Goal: Information Seeking & Learning: Learn about a topic

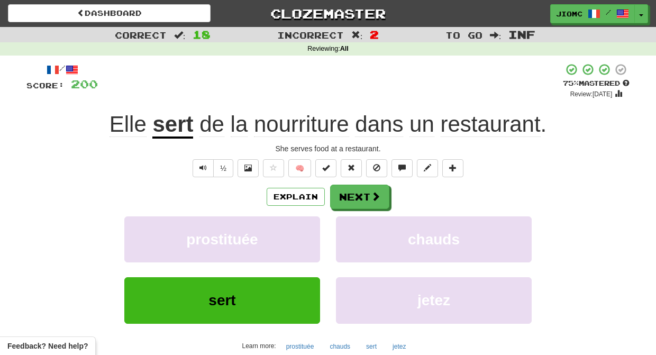
click at [642, 13] on button "Toggle Dropdown" at bounding box center [641, 13] width 14 height 19
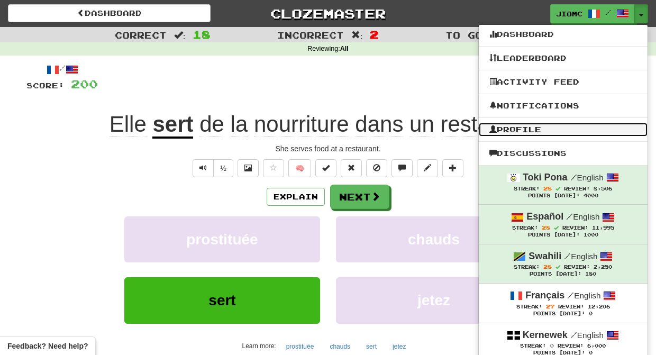
click at [563, 131] on link "Profile" at bounding box center [563, 130] width 169 height 14
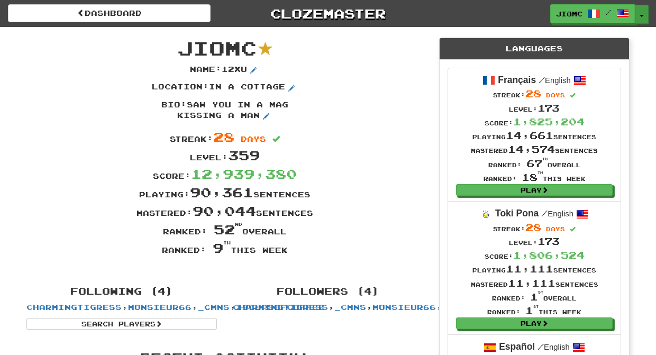
click at [639, 12] on button "Toggle Dropdown" at bounding box center [642, 14] width 14 height 19
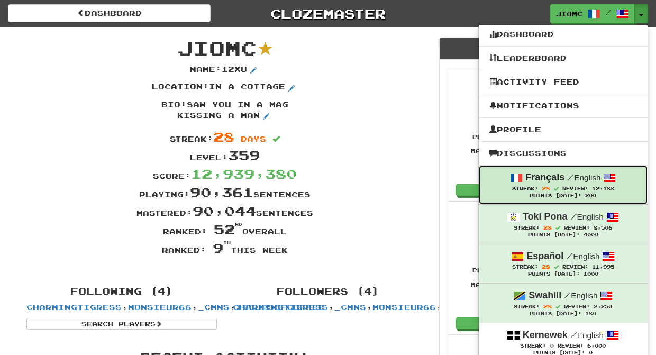
click at [558, 178] on strong "Français" at bounding box center [544, 177] width 39 height 11
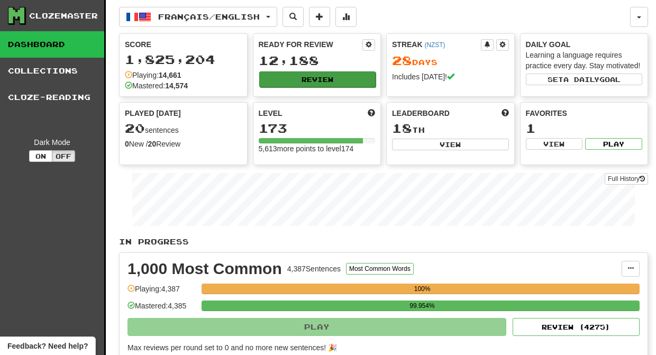
click at [308, 81] on button "Review" at bounding box center [317, 79] width 117 height 16
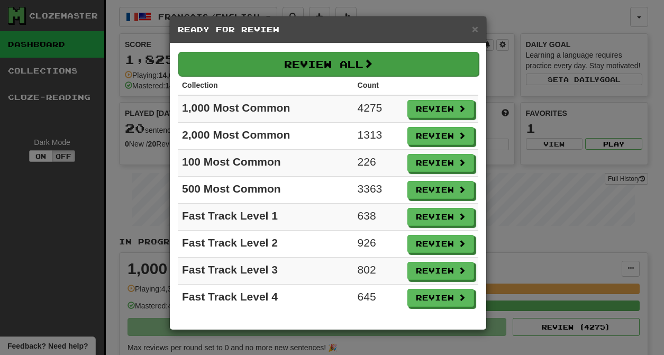
click at [308, 69] on button "Review All" at bounding box center [328, 64] width 300 height 24
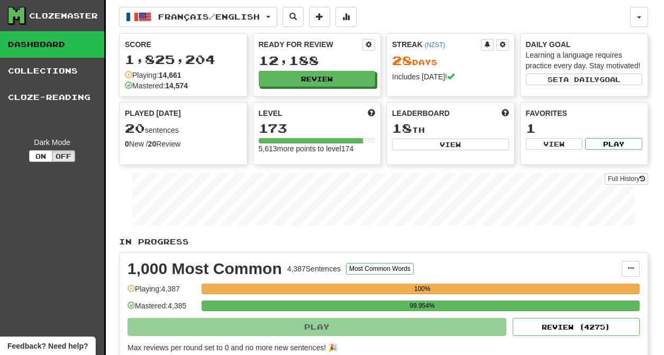
select select "********"
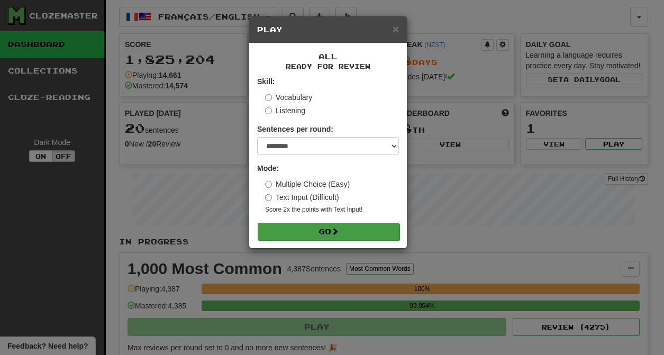
click at [355, 236] on button "Go" at bounding box center [329, 232] width 142 height 18
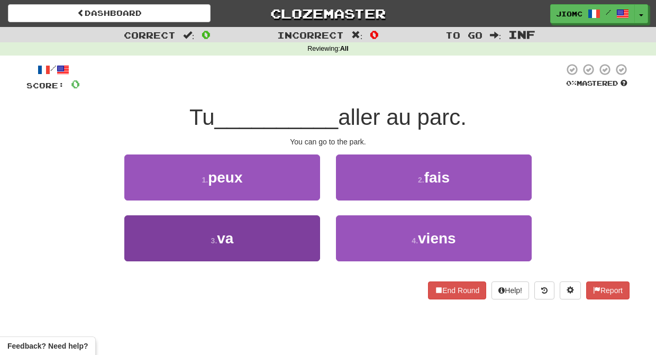
click at [291, 236] on button "3 . va" at bounding box center [222, 238] width 196 height 46
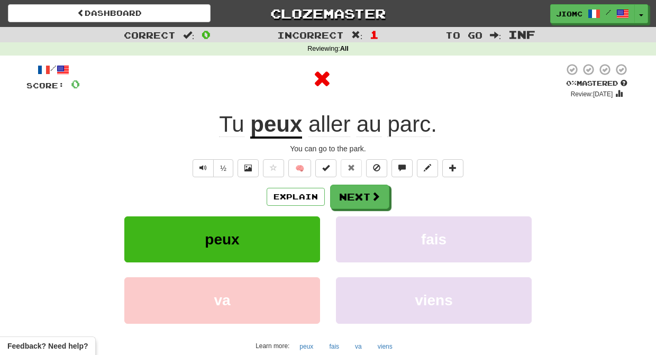
click at [290, 237] on button "peux" at bounding box center [222, 239] width 196 height 46
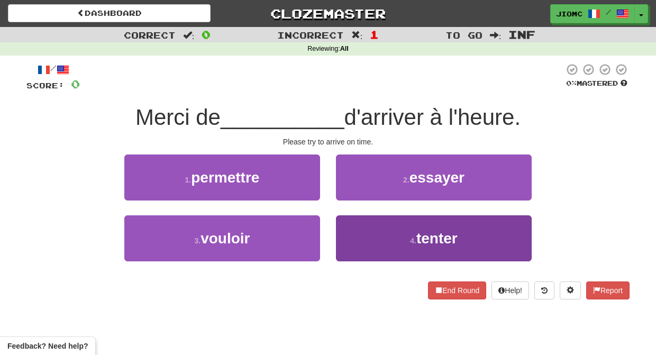
click at [345, 233] on button "4 . tenter" at bounding box center [434, 238] width 196 height 46
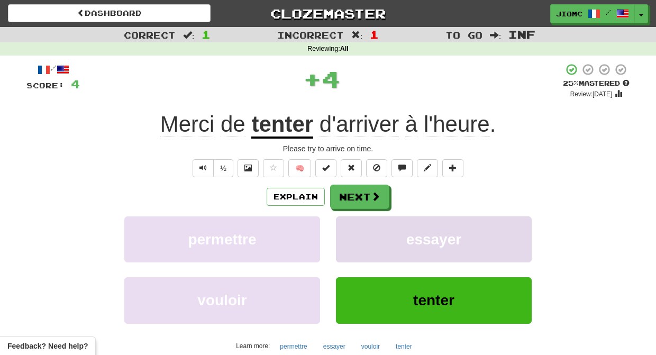
click at [348, 234] on button "essayer" at bounding box center [434, 239] width 196 height 46
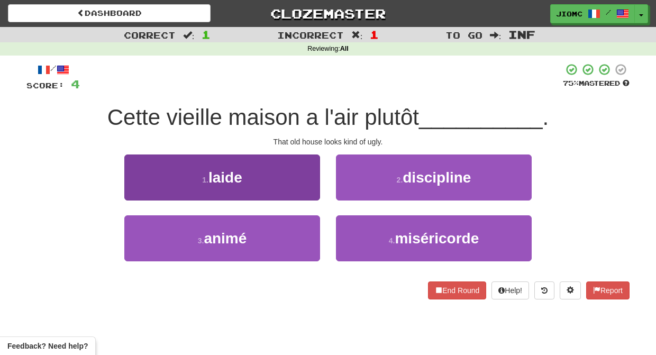
click at [305, 190] on button "1 . laide" at bounding box center [222, 177] width 196 height 46
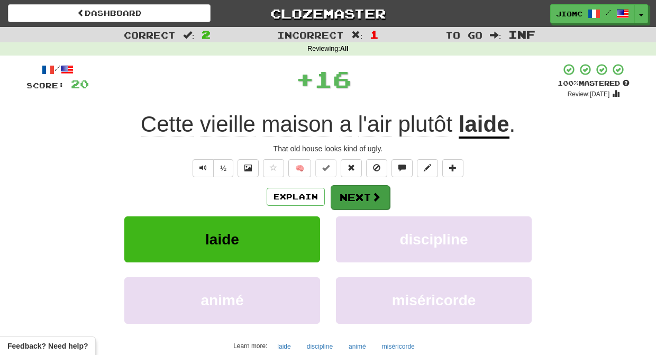
click at [346, 194] on button "Next" at bounding box center [360, 197] width 59 height 24
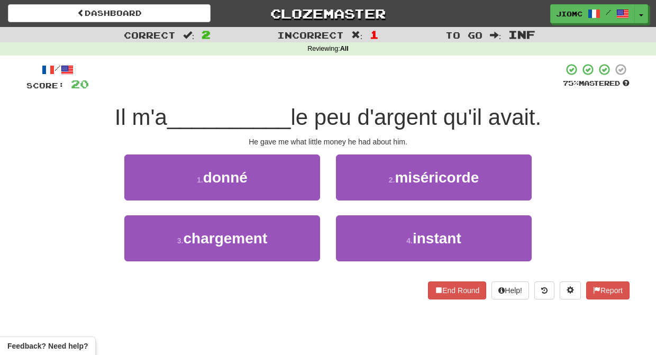
drag, startPoint x: 295, startPoint y: 181, endPoint x: 327, endPoint y: 181, distance: 31.7
click at [300, 178] on button "1 . donné" at bounding box center [222, 177] width 196 height 46
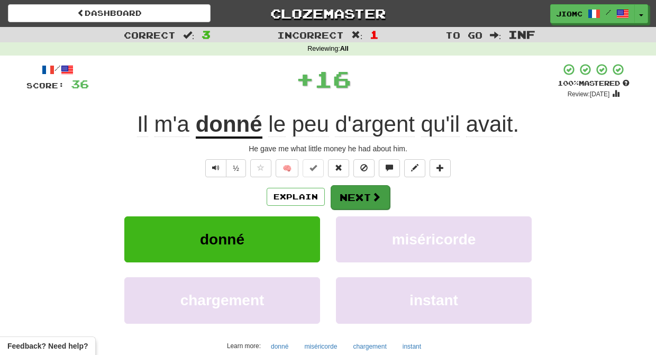
click at [353, 187] on button "Next" at bounding box center [360, 197] width 59 height 24
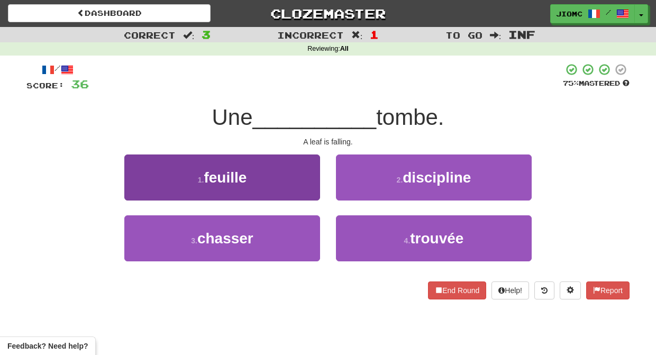
click at [310, 189] on button "1 . feuille" at bounding box center [222, 177] width 196 height 46
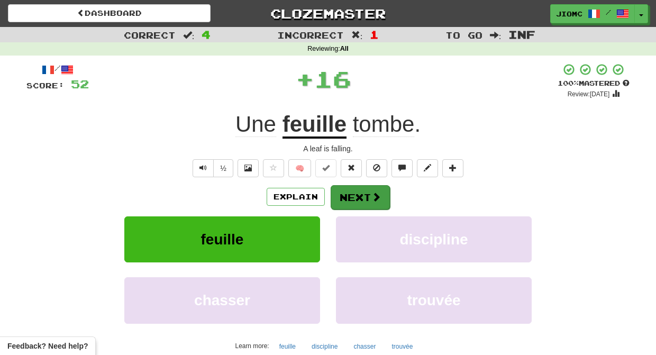
click at [363, 195] on button "Next" at bounding box center [360, 197] width 59 height 24
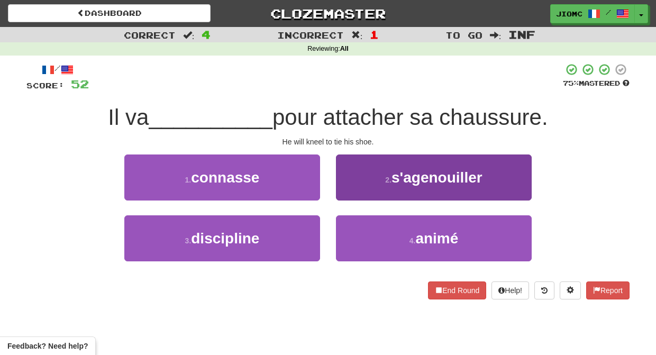
click at [353, 195] on button "2 . s'agenouiller" at bounding box center [434, 177] width 196 height 46
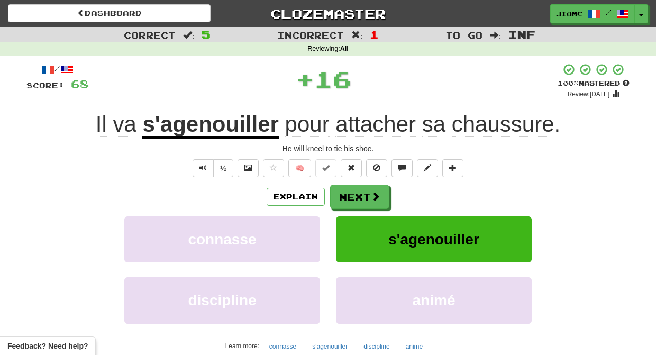
click at [353, 195] on button "Next" at bounding box center [359, 197] width 59 height 24
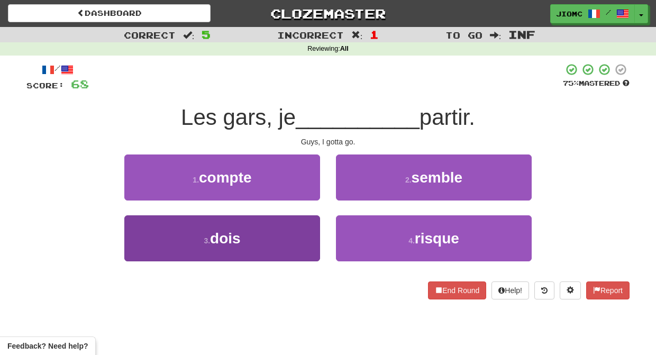
click at [292, 233] on button "3 . dois" at bounding box center [222, 238] width 196 height 46
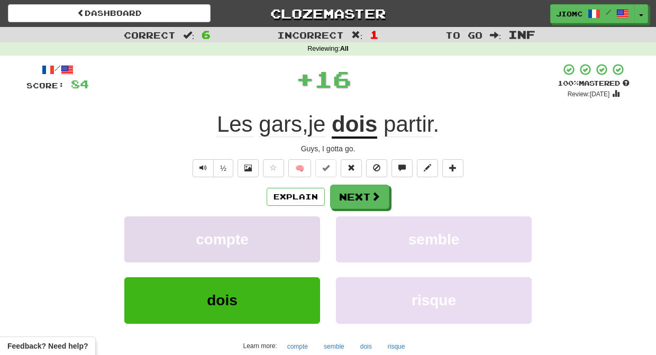
click at [294, 233] on button "compte" at bounding box center [222, 239] width 196 height 46
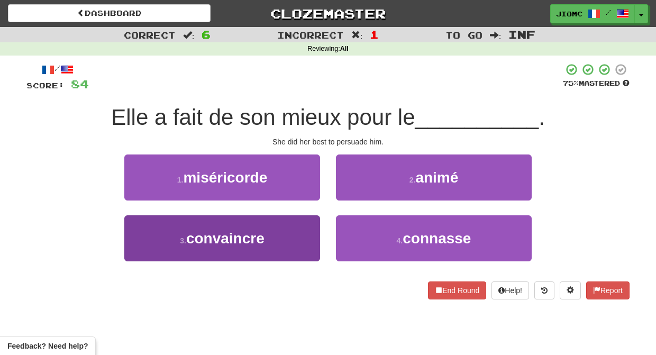
click at [307, 234] on button "3 . convaincre" at bounding box center [222, 238] width 196 height 46
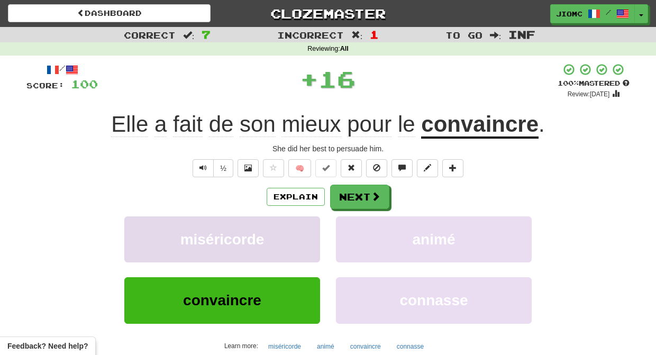
click at [308, 233] on button "miséricorde" at bounding box center [222, 239] width 196 height 46
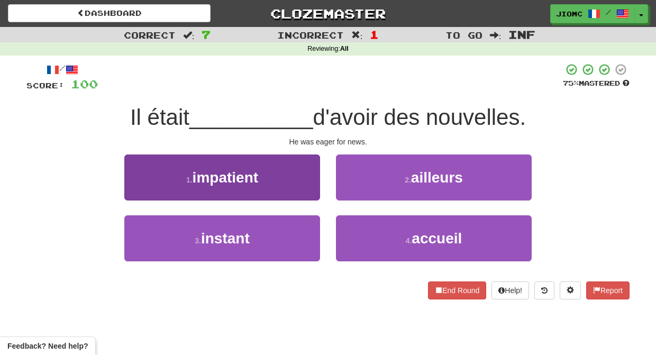
click at [310, 191] on button "1 . impatient" at bounding box center [222, 177] width 196 height 46
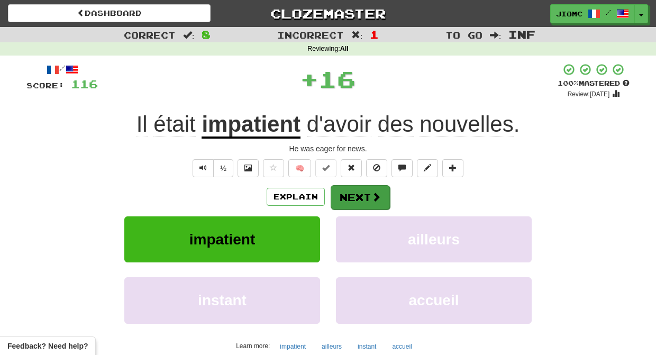
click at [347, 195] on button "Next" at bounding box center [360, 197] width 59 height 24
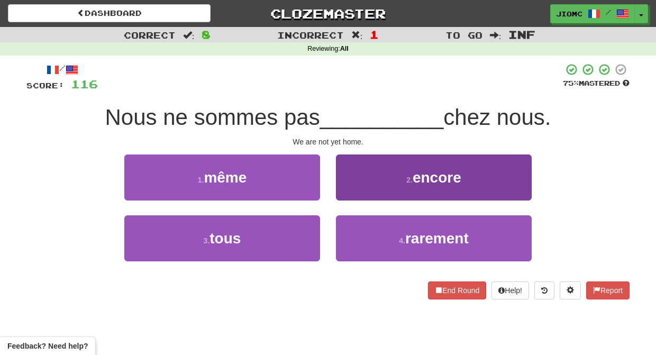
click at [348, 190] on button "2 . encore" at bounding box center [434, 177] width 196 height 46
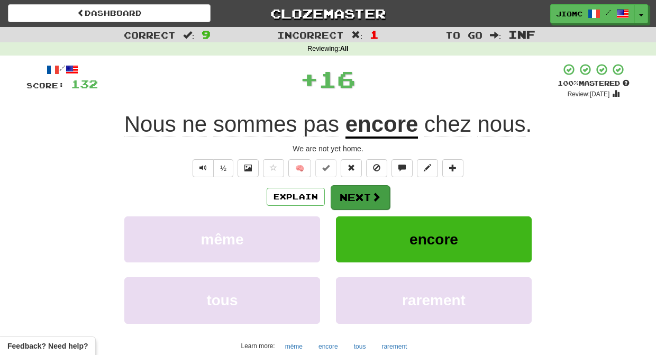
click at [353, 194] on button "Next" at bounding box center [360, 197] width 59 height 24
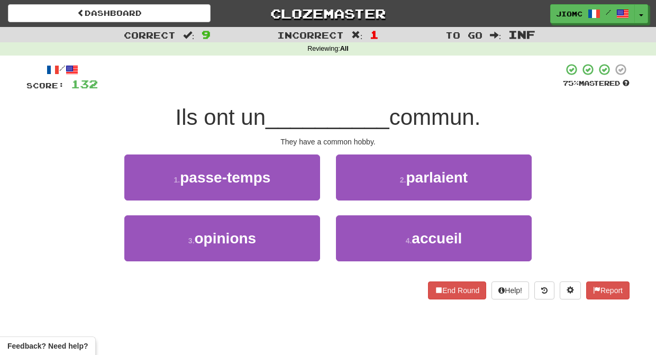
drag, startPoint x: 288, startPoint y: 177, endPoint x: 310, endPoint y: 181, distance: 22.6
click at [289, 177] on button "1 . passe-temps" at bounding box center [222, 177] width 196 height 46
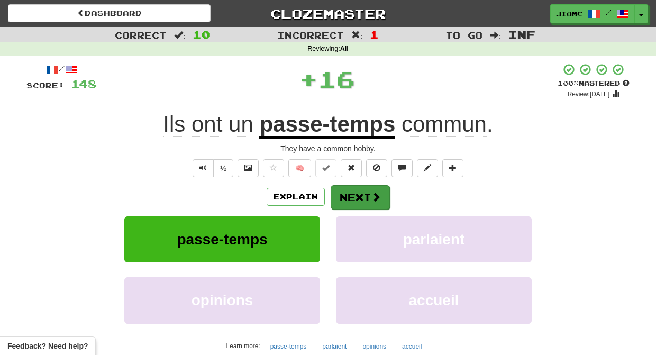
click at [359, 193] on button "Next" at bounding box center [360, 197] width 59 height 24
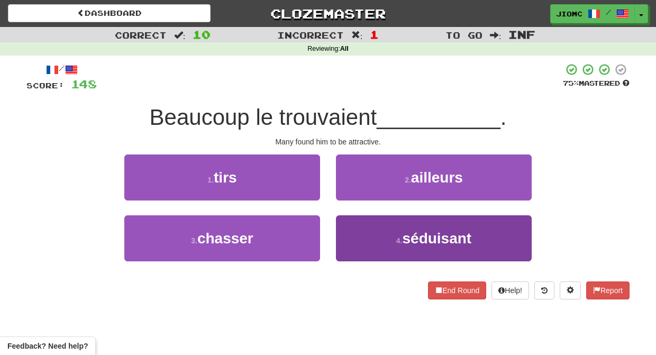
click at [358, 223] on button "4 . séduisant" at bounding box center [434, 238] width 196 height 46
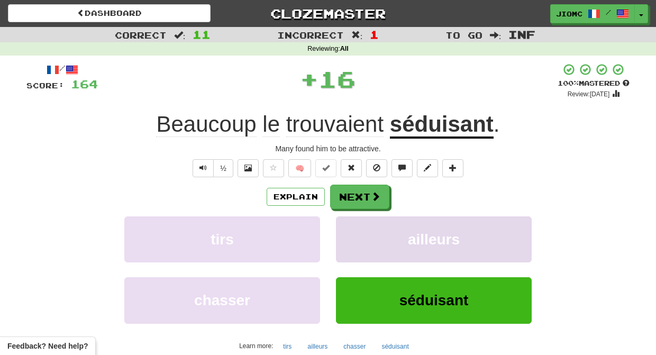
click at [358, 222] on button "ailleurs" at bounding box center [434, 239] width 196 height 46
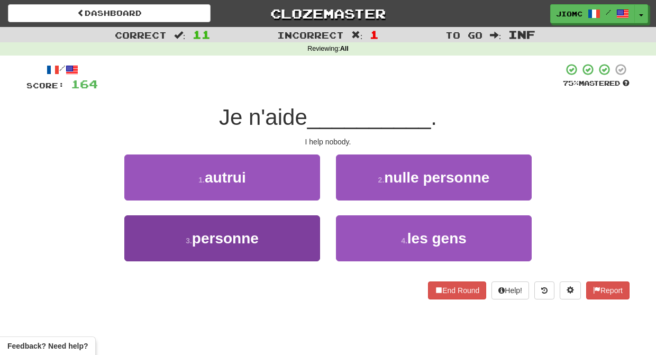
click at [303, 231] on button "3 . personne" at bounding box center [222, 238] width 196 height 46
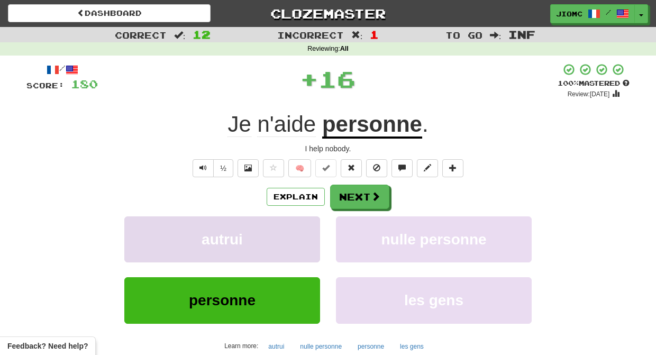
click at [310, 230] on button "autrui" at bounding box center [222, 239] width 196 height 46
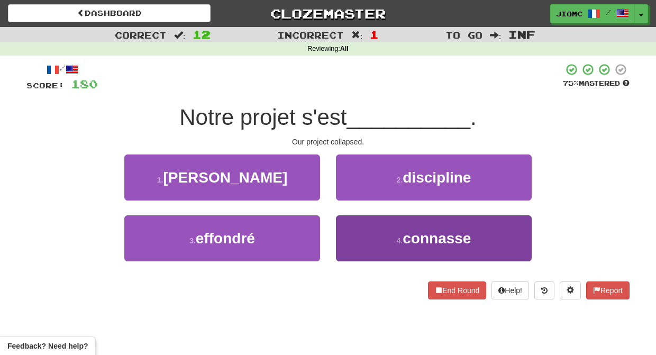
click at [344, 228] on button "4 . connasse" at bounding box center [434, 238] width 196 height 46
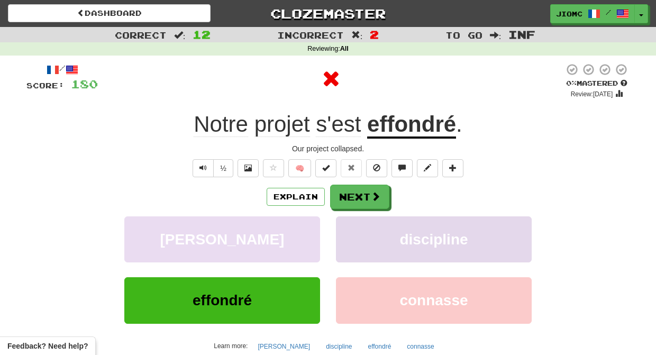
click at [343, 228] on button "discipline" at bounding box center [434, 239] width 196 height 46
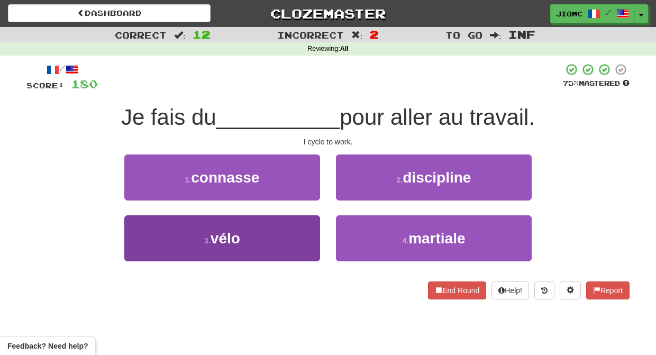
click at [297, 230] on button "3 . vélo" at bounding box center [222, 238] width 196 height 46
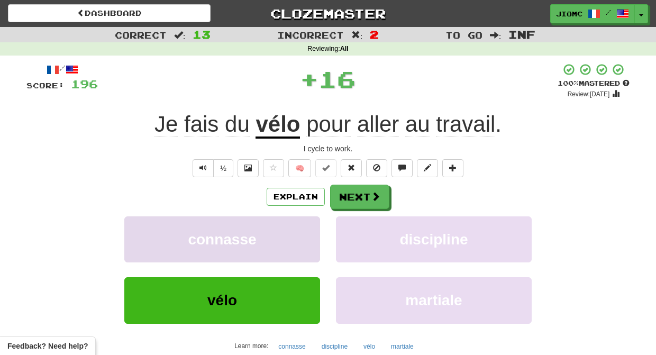
click at [299, 230] on button "connasse" at bounding box center [222, 239] width 196 height 46
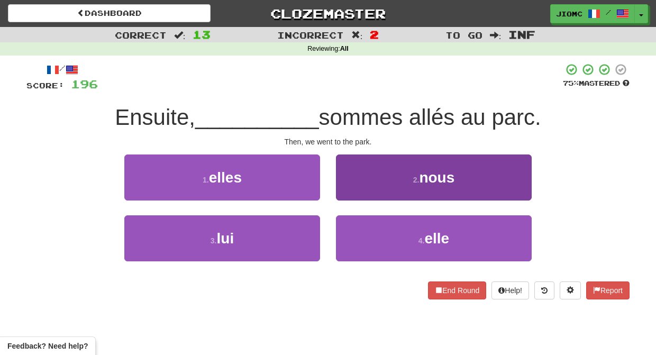
click at [349, 191] on button "2 . nous" at bounding box center [434, 177] width 196 height 46
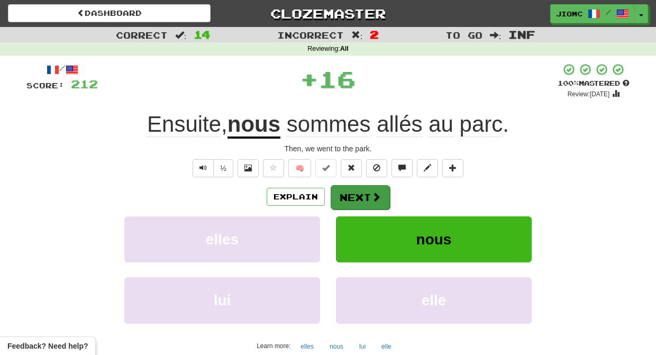
click at [351, 197] on button "Next" at bounding box center [360, 197] width 59 height 24
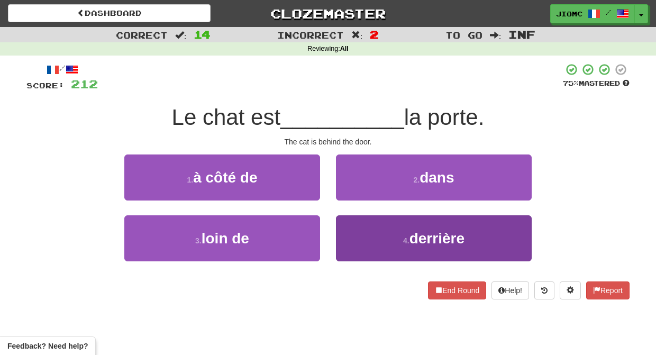
click at [353, 232] on button "4 . derrière" at bounding box center [434, 238] width 196 height 46
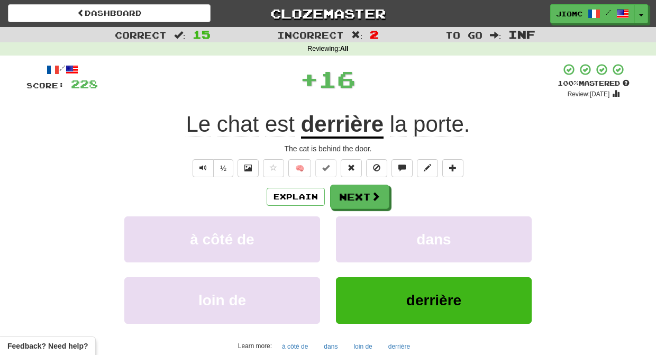
click at [353, 232] on button "dans" at bounding box center [434, 239] width 196 height 46
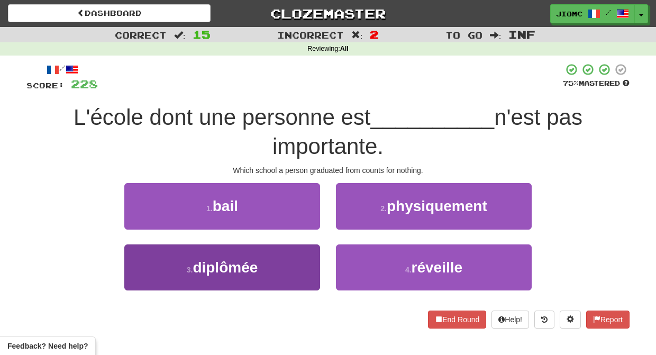
click at [310, 256] on button "3 . diplômée" at bounding box center [222, 267] width 196 height 46
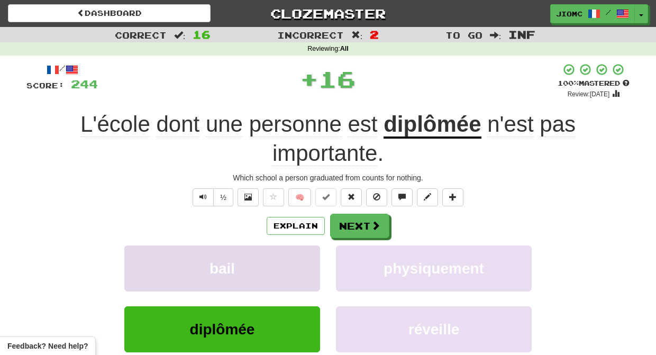
click at [310, 256] on button "bail" at bounding box center [222, 268] width 196 height 46
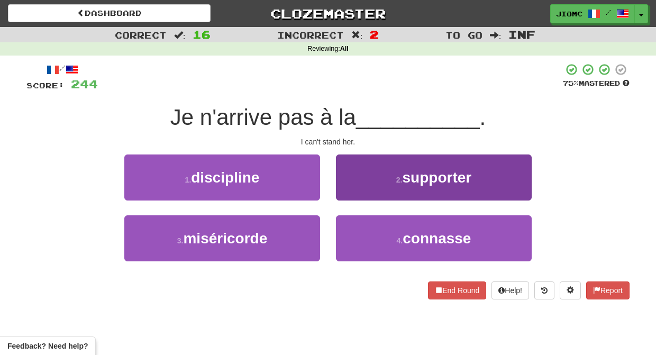
click at [355, 193] on button "2 . supporter" at bounding box center [434, 177] width 196 height 46
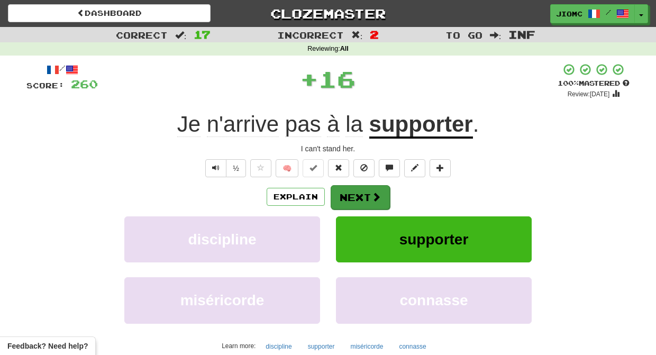
click at [355, 195] on button "Next" at bounding box center [360, 197] width 59 height 24
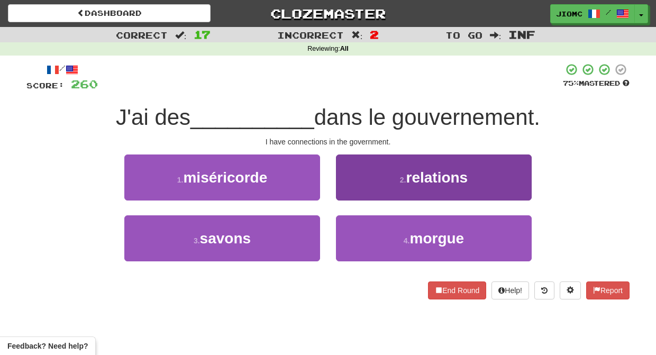
click at [351, 191] on button "2 . relations" at bounding box center [434, 177] width 196 height 46
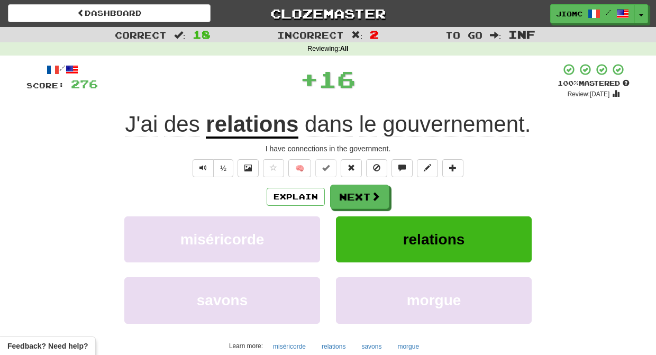
click at [351, 191] on button "Next" at bounding box center [359, 197] width 59 height 24
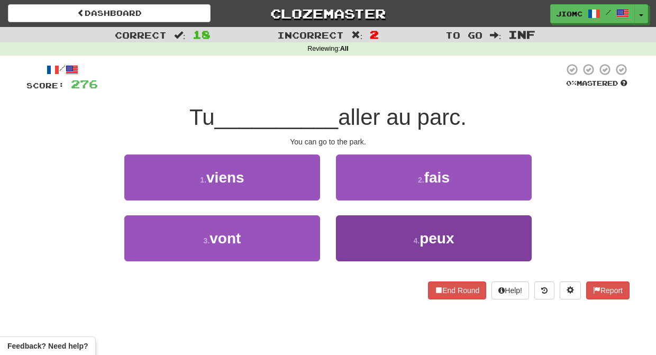
click at [356, 240] on button "4 . peux" at bounding box center [434, 238] width 196 height 46
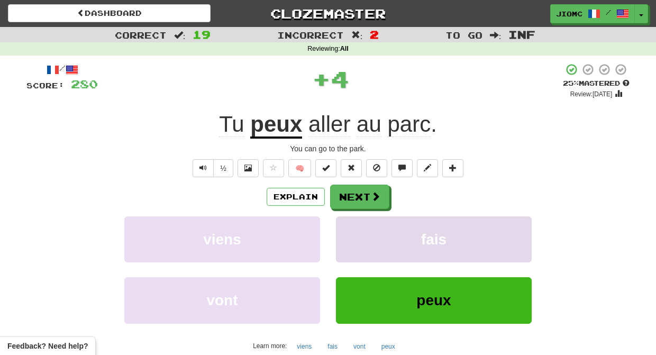
click at [356, 236] on button "fais" at bounding box center [434, 239] width 196 height 46
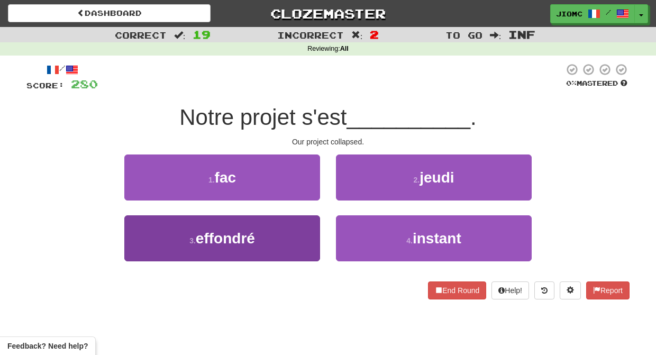
click at [301, 233] on button "3 . effondré" at bounding box center [222, 238] width 196 height 46
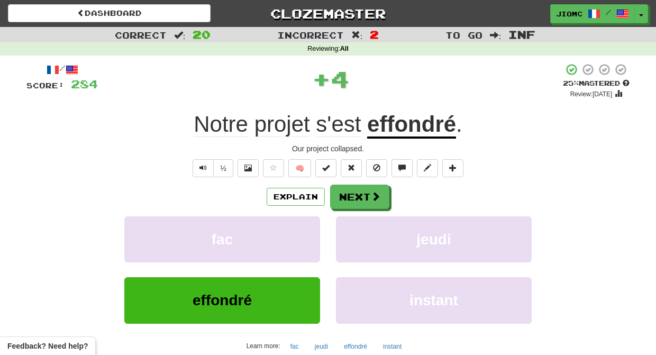
click at [301, 233] on button "fac" at bounding box center [222, 239] width 196 height 46
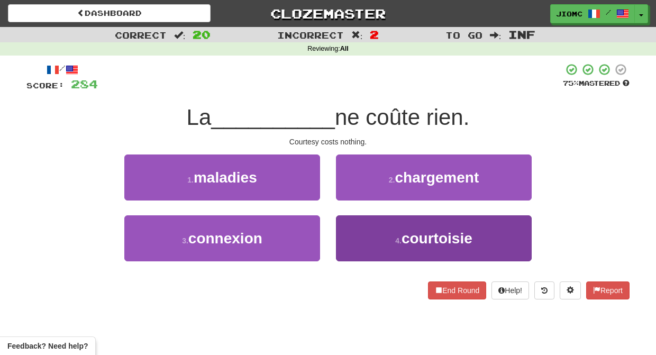
click at [352, 228] on button "4 . courtoisie" at bounding box center [434, 238] width 196 height 46
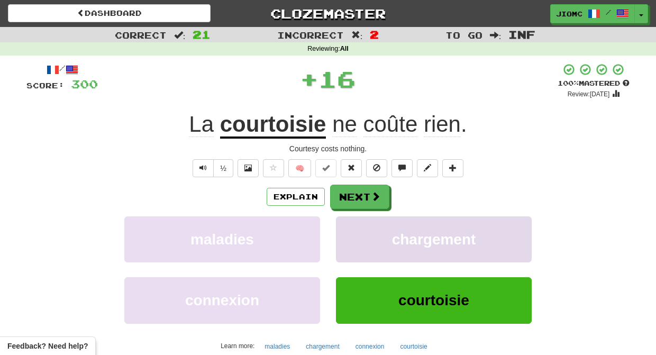
click at [352, 228] on button "chargement" at bounding box center [434, 239] width 196 height 46
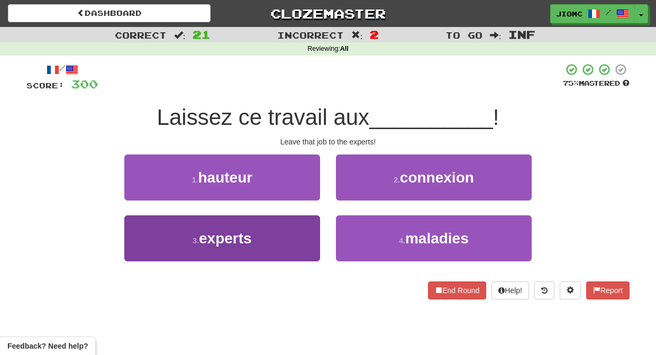
click at [310, 231] on button "3 . experts" at bounding box center [222, 238] width 196 height 46
click at [310, 200] on button "1 . hauteur" at bounding box center [222, 177] width 196 height 46
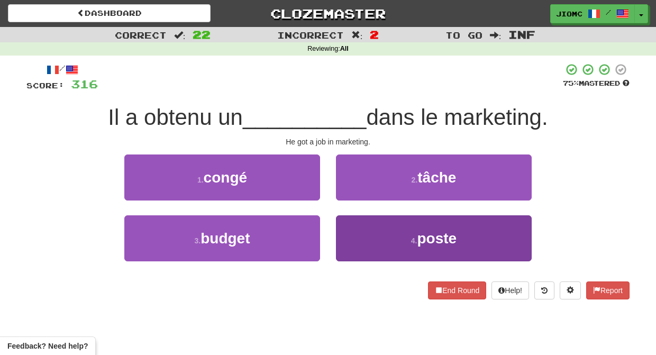
click at [359, 227] on button "4 . poste" at bounding box center [434, 238] width 196 height 46
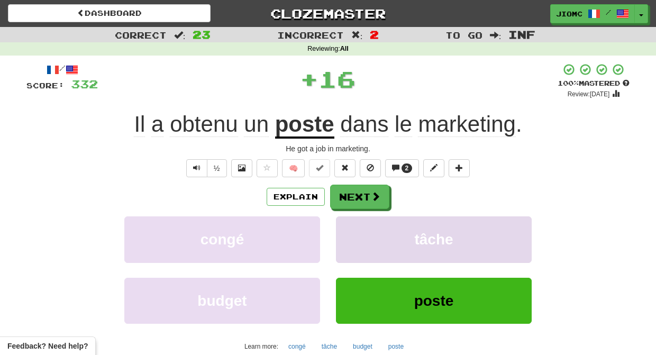
click at [356, 225] on button "tâche" at bounding box center [434, 239] width 196 height 46
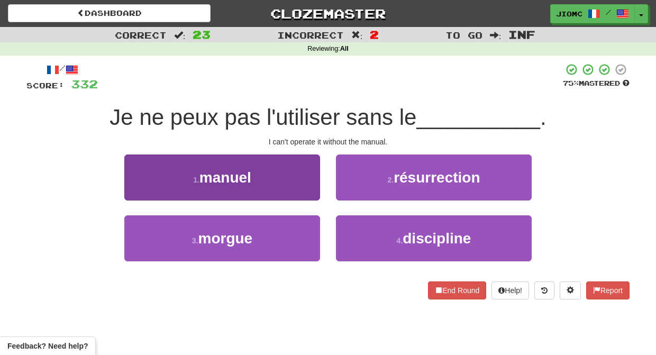
click at [306, 182] on button "1 . manuel" at bounding box center [222, 177] width 196 height 46
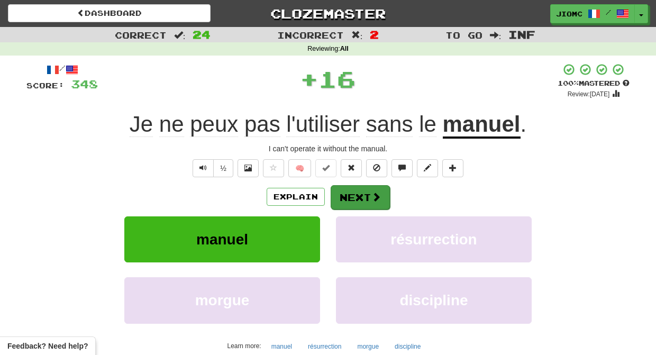
click at [360, 191] on button "Next" at bounding box center [360, 197] width 59 height 24
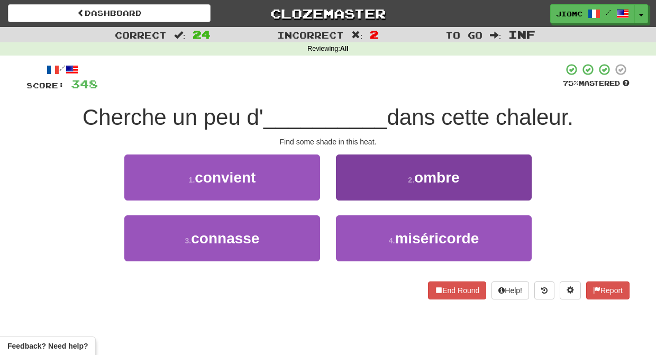
click at [351, 190] on button "2 . ombre" at bounding box center [434, 177] width 196 height 46
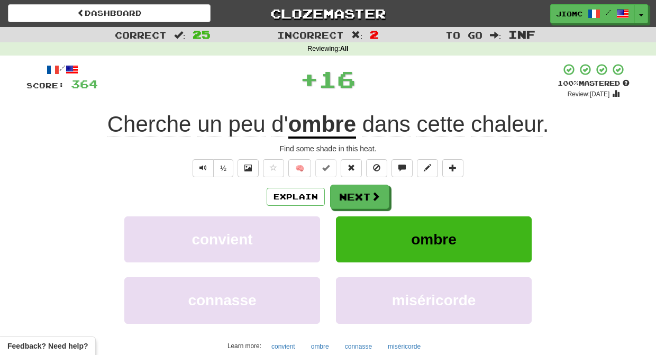
click at [351, 190] on button "Next" at bounding box center [359, 197] width 59 height 24
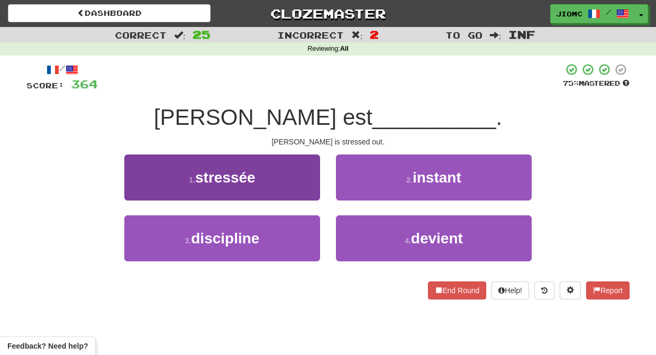
click at [309, 188] on button "1 . stressée" at bounding box center [222, 177] width 196 height 46
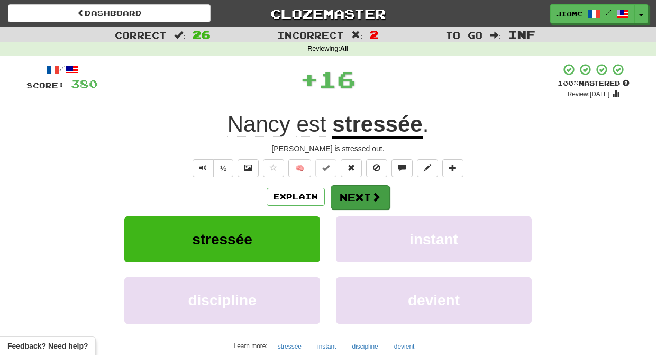
click at [346, 191] on button "Next" at bounding box center [360, 197] width 59 height 24
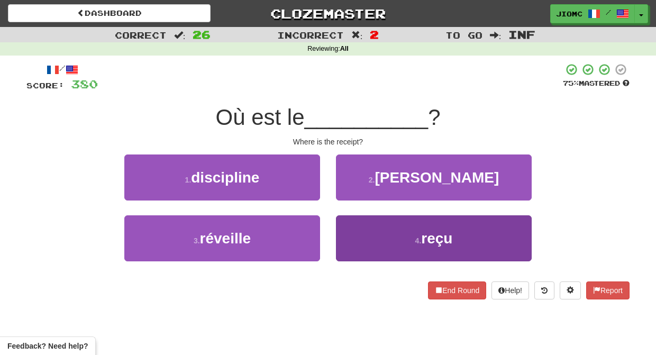
click at [348, 229] on button "4 . reçu" at bounding box center [434, 238] width 196 height 46
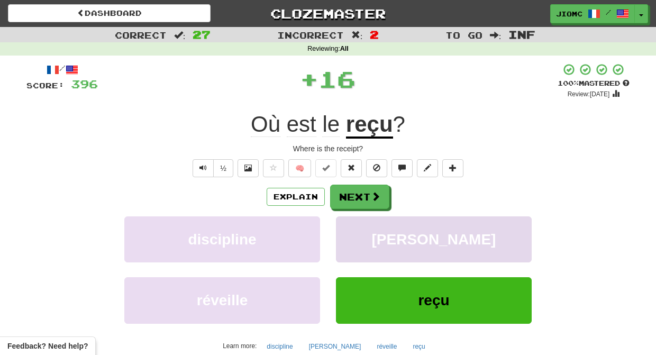
click at [348, 228] on button "chaplin" at bounding box center [434, 239] width 196 height 46
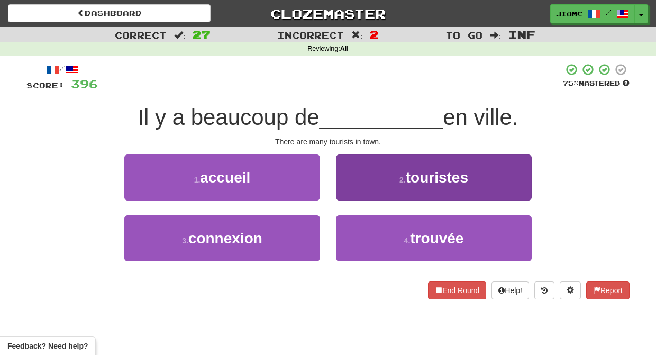
click at [349, 197] on button "2 . touristes" at bounding box center [434, 177] width 196 height 46
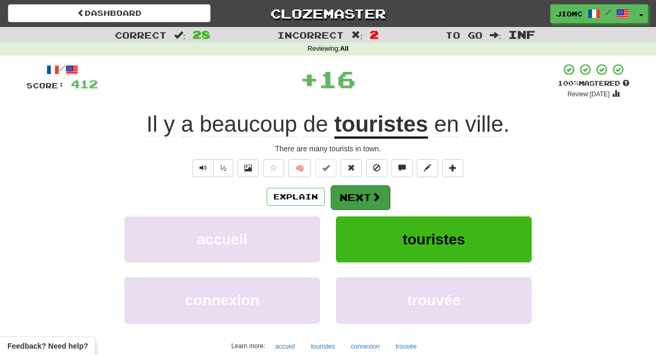
click at [350, 197] on button "Next" at bounding box center [360, 197] width 59 height 24
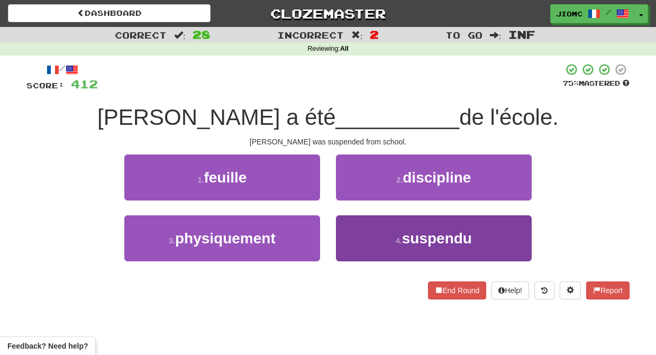
click at [361, 236] on button "4 . suspendu" at bounding box center [434, 238] width 196 height 46
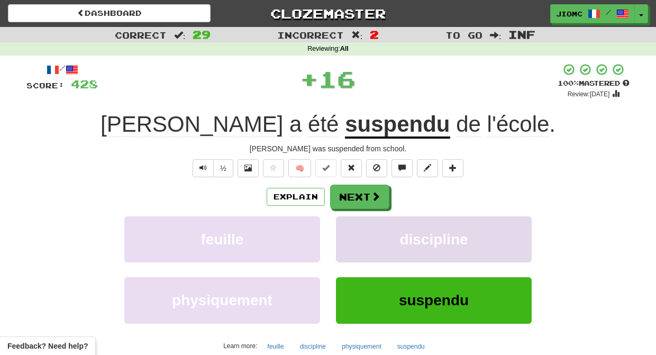
click at [359, 232] on button "discipline" at bounding box center [434, 239] width 196 height 46
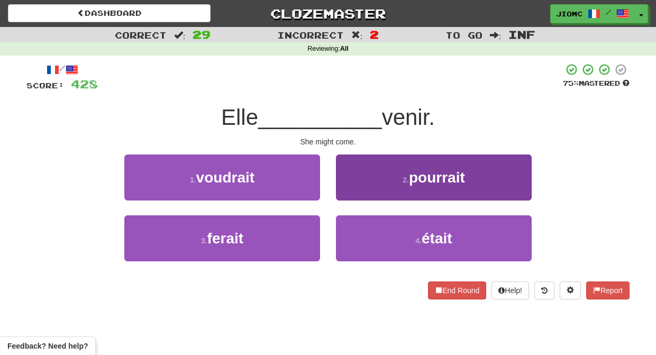
click at [355, 198] on button "2 . pourrait" at bounding box center [434, 177] width 196 height 46
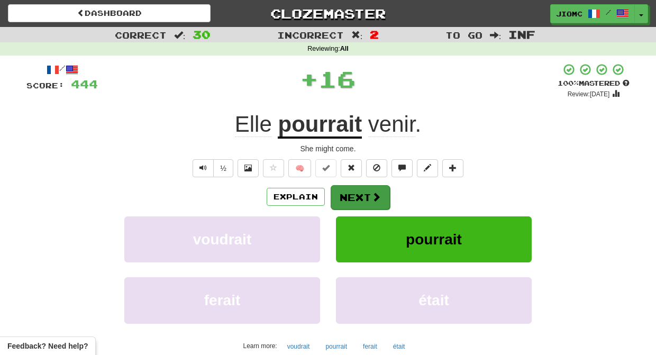
click at [354, 198] on button "Next" at bounding box center [360, 197] width 59 height 24
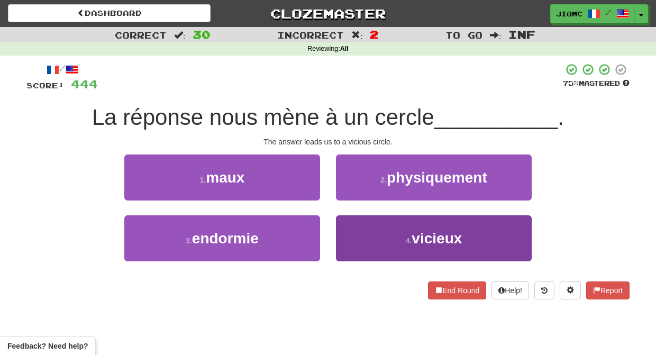
click at [353, 223] on button "4 . vicieux" at bounding box center [434, 238] width 196 height 46
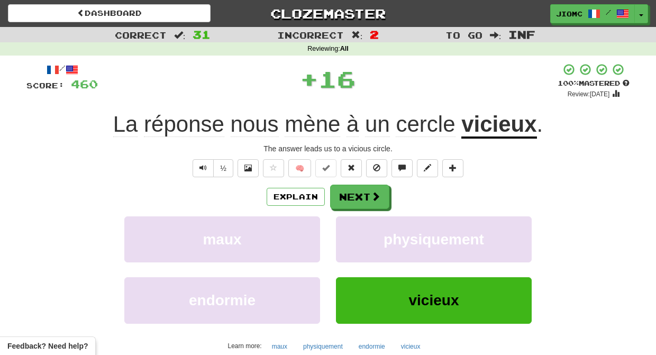
click at [353, 223] on button "physiquement" at bounding box center [434, 239] width 196 height 46
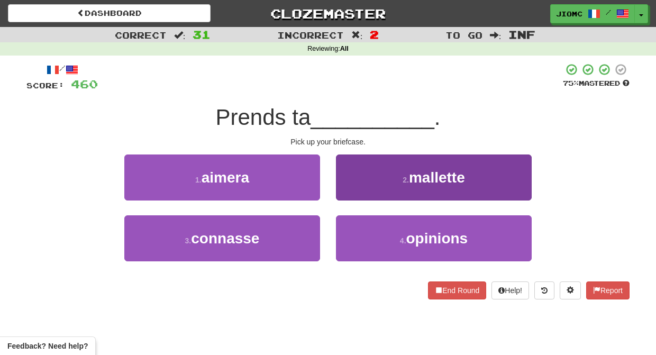
click at [350, 190] on button "2 . mallette" at bounding box center [434, 177] width 196 height 46
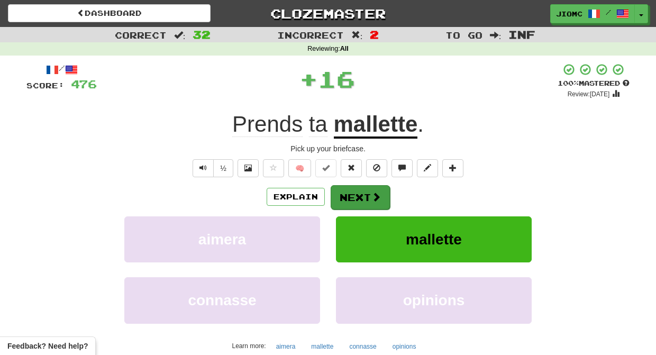
click at [349, 191] on button "Next" at bounding box center [360, 197] width 59 height 24
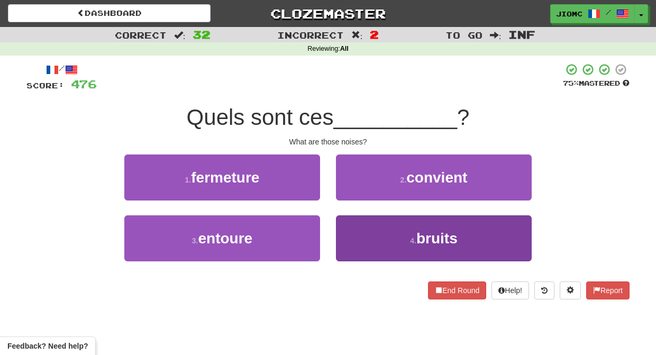
click at [354, 234] on button "4 . bruits" at bounding box center [434, 238] width 196 height 46
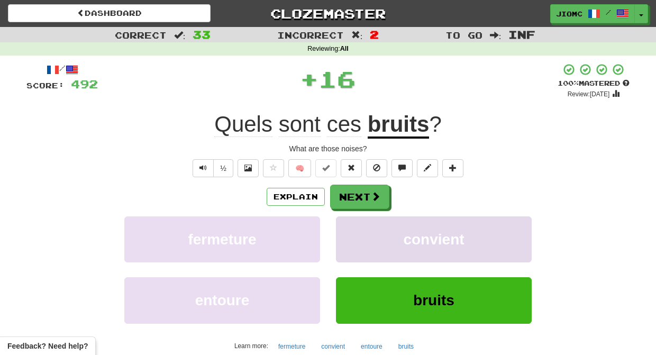
click at [354, 232] on button "convient" at bounding box center [434, 239] width 196 height 46
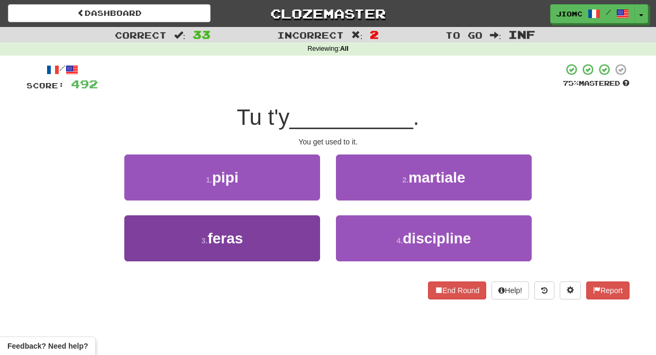
click at [303, 235] on button "3 . feras" at bounding box center [222, 238] width 196 height 46
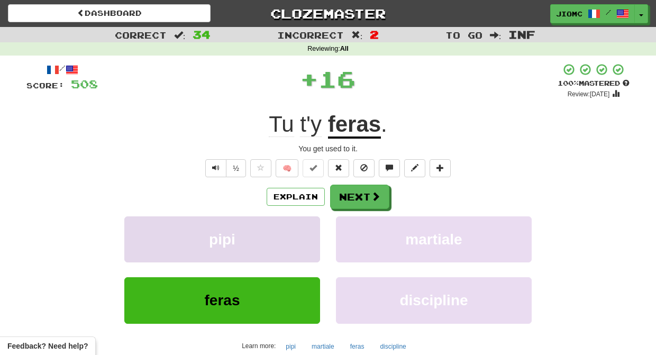
click at [305, 234] on button "pipi" at bounding box center [222, 239] width 196 height 46
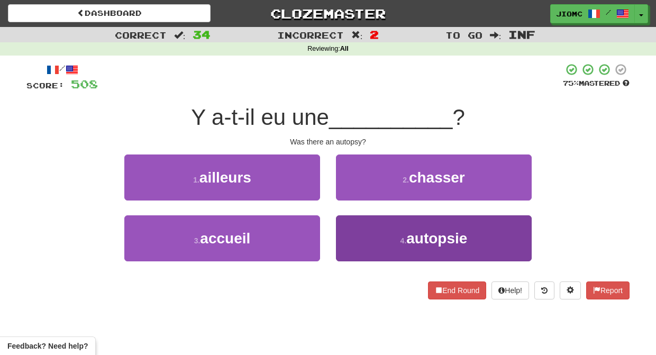
click at [351, 231] on button "4 . autopsie" at bounding box center [434, 238] width 196 height 46
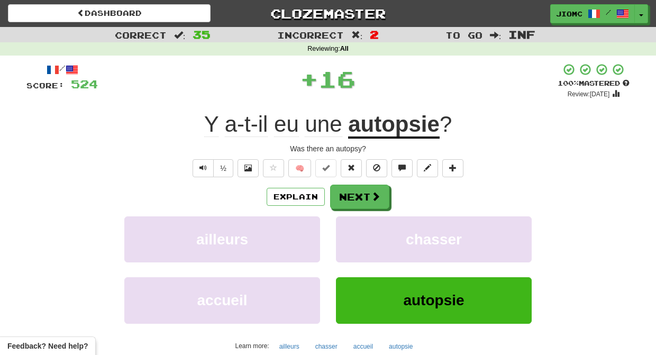
click at [351, 231] on button "chasser" at bounding box center [434, 239] width 196 height 46
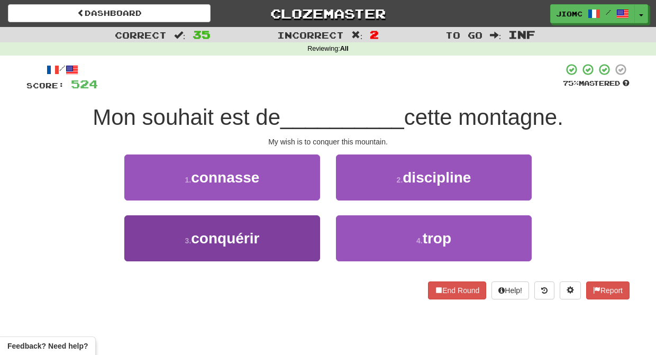
click at [305, 232] on button "3 . conquérir" at bounding box center [222, 238] width 196 height 46
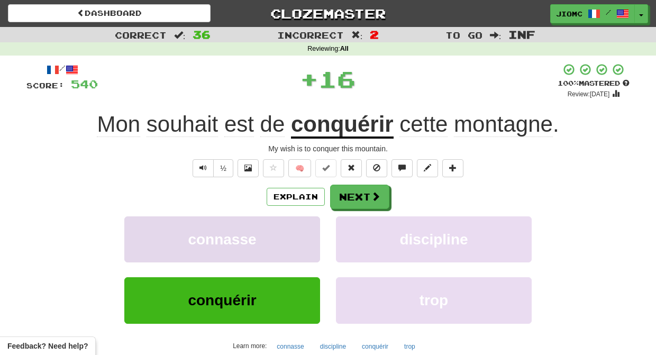
click at [305, 232] on button "connasse" at bounding box center [222, 239] width 196 height 46
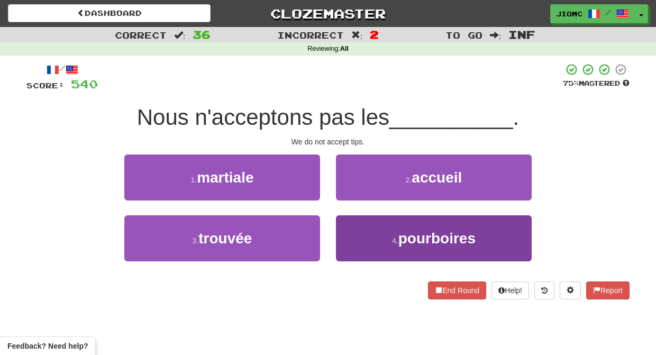
click at [347, 224] on button "4 . pourboires" at bounding box center [434, 238] width 196 height 46
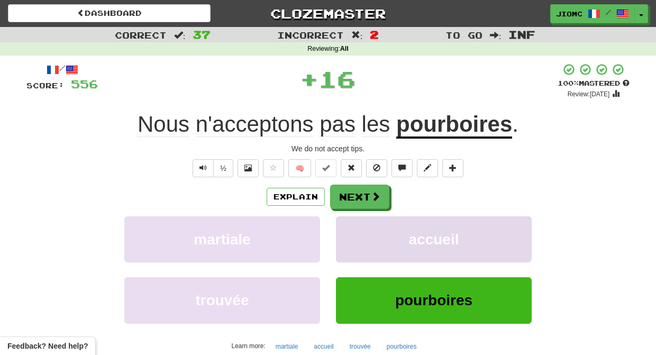
click at [348, 224] on button "accueil" at bounding box center [434, 239] width 196 height 46
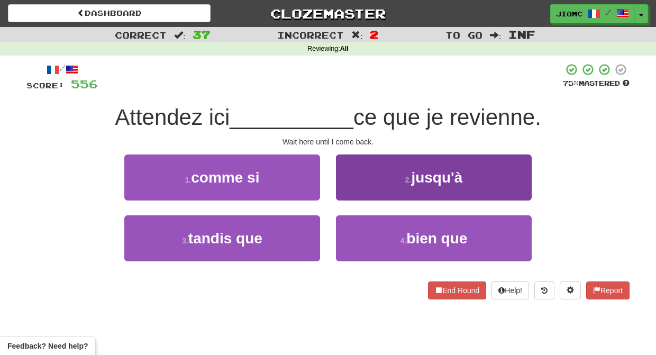
click at [350, 194] on button "2 . jusqu'à" at bounding box center [434, 177] width 196 height 46
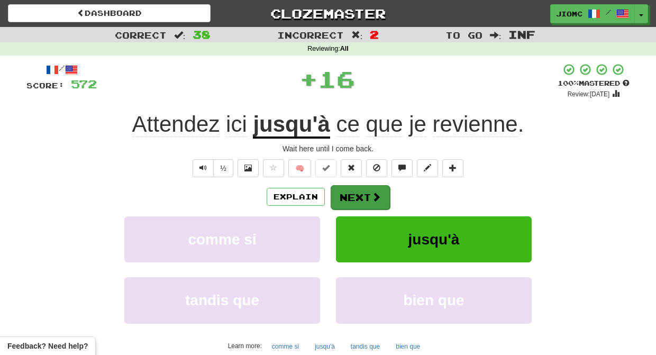
click at [350, 195] on button "Next" at bounding box center [360, 197] width 59 height 24
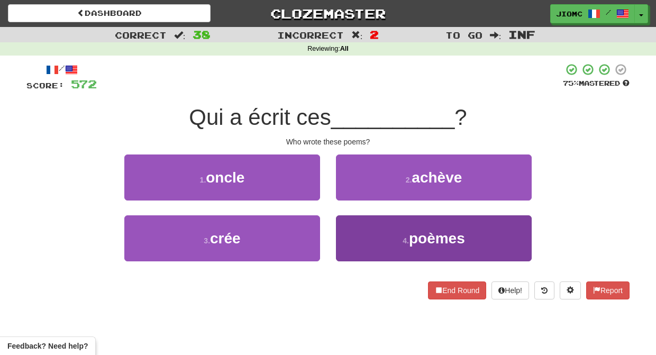
click at [350, 223] on button "4 . poèmes" at bounding box center [434, 238] width 196 height 46
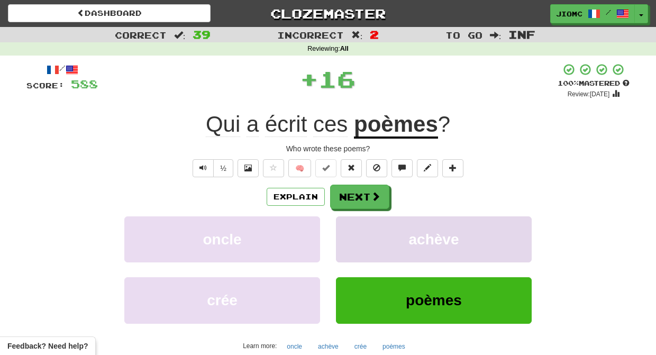
click at [350, 222] on button "achève" at bounding box center [434, 239] width 196 height 46
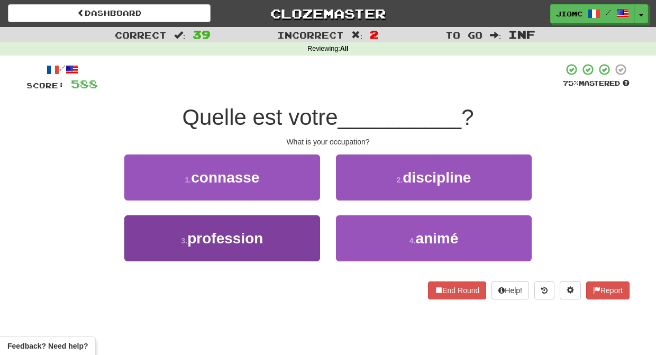
click at [306, 226] on button "3 . profession" at bounding box center [222, 238] width 196 height 46
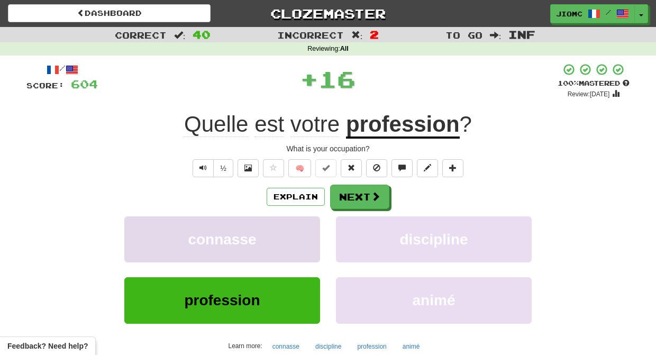
click at [307, 233] on button "connasse" at bounding box center [222, 239] width 196 height 46
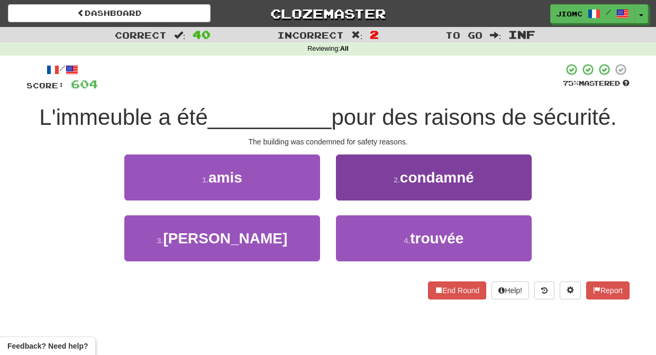
click at [352, 191] on button "2 . condamné" at bounding box center [434, 177] width 196 height 46
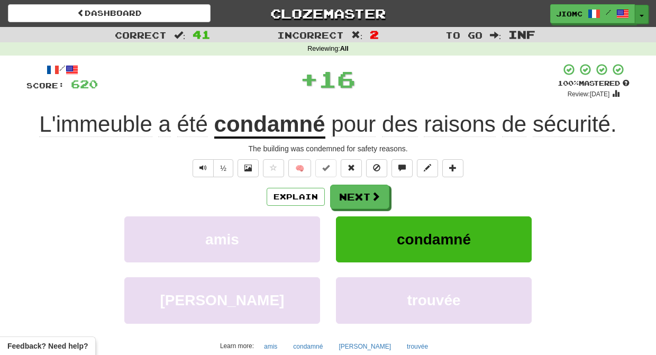
click at [642, 14] on button "Toggle Dropdown" at bounding box center [642, 14] width 14 height 19
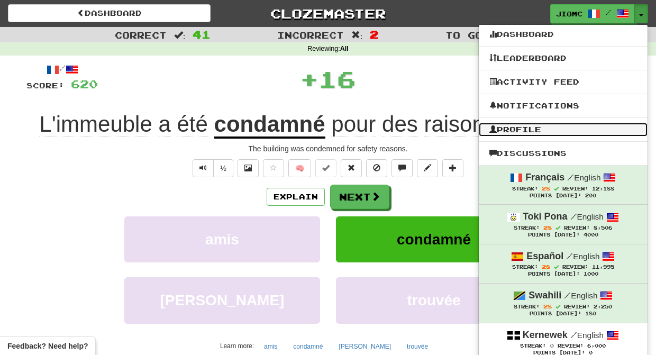
click at [543, 126] on link "Profile" at bounding box center [563, 130] width 169 height 14
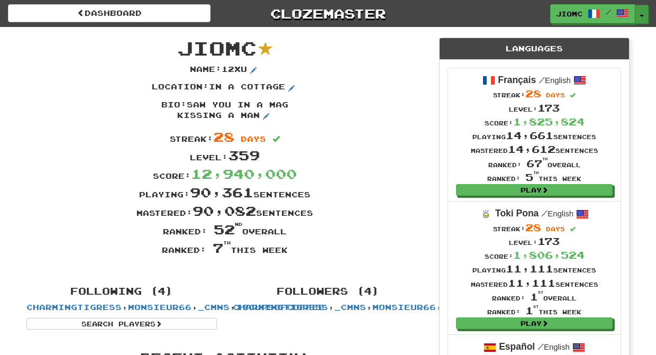
click at [640, 18] on button "Toggle Dropdown" at bounding box center [642, 14] width 14 height 19
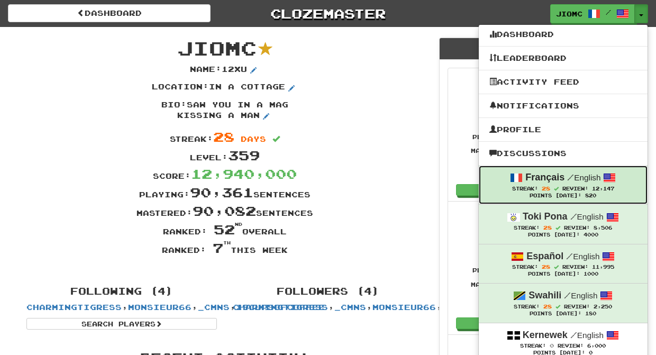
click at [587, 186] on span "Review:" at bounding box center [575, 189] width 26 height 6
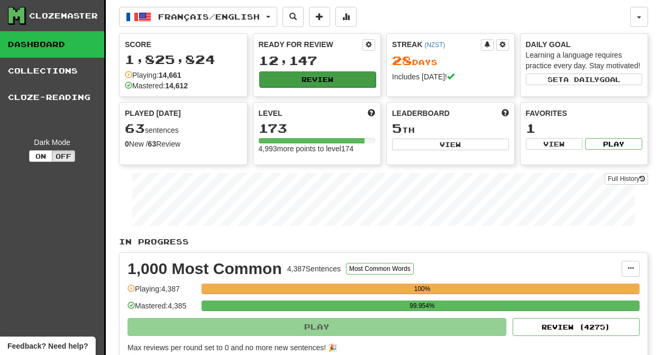
click at [328, 77] on button "Review" at bounding box center [317, 79] width 117 height 16
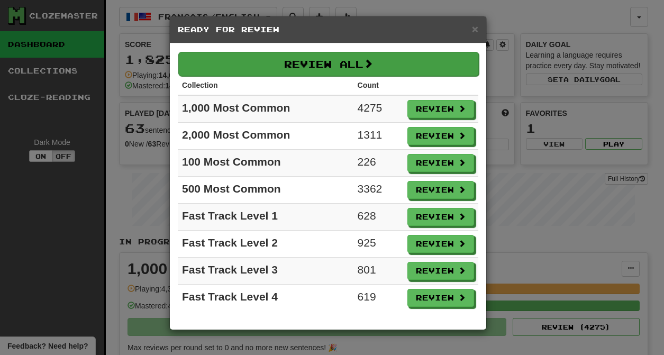
click at [314, 63] on button "Review All" at bounding box center [328, 64] width 300 height 24
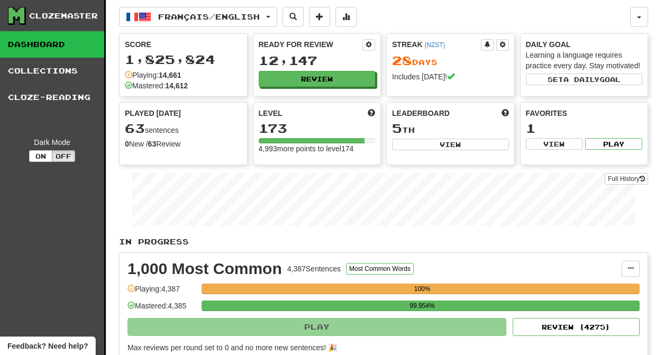
select select "********"
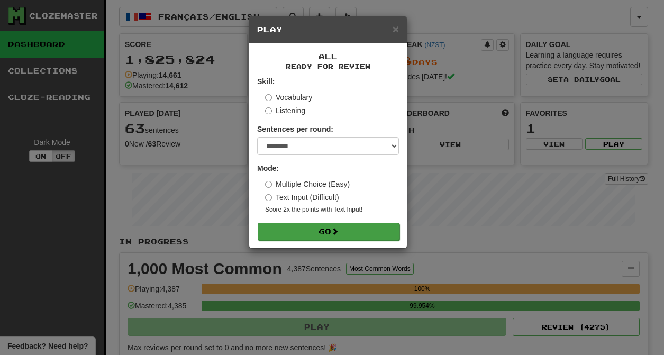
click at [333, 233] on button "Go" at bounding box center [329, 232] width 142 height 18
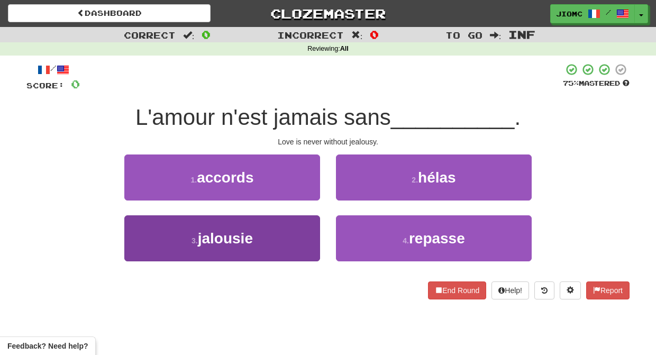
click at [298, 238] on button "3 . jalousie" at bounding box center [222, 238] width 196 height 46
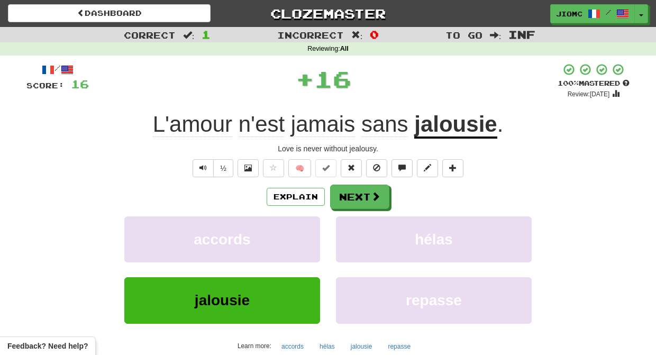
click at [298, 238] on button "accords" at bounding box center [222, 239] width 196 height 46
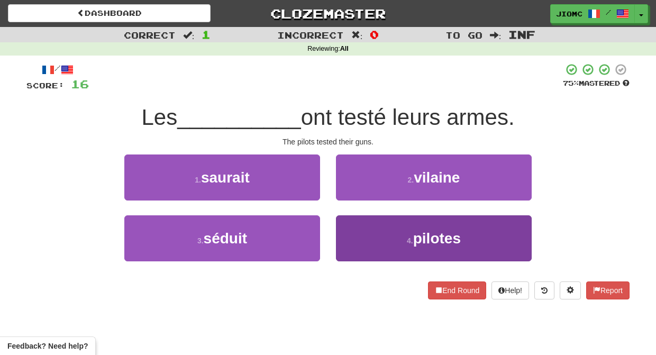
click at [344, 235] on button "4 . pilotes" at bounding box center [434, 238] width 196 height 46
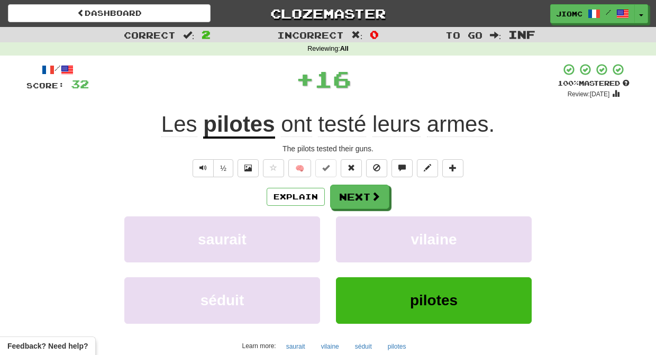
click at [344, 235] on button "vilaine" at bounding box center [434, 239] width 196 height 46
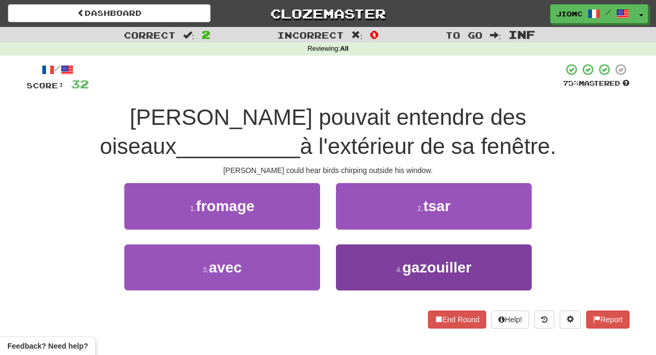
click at [347, 253] on button "4 . gazouiller" at bounding box center [434, 267] width 196 height 46
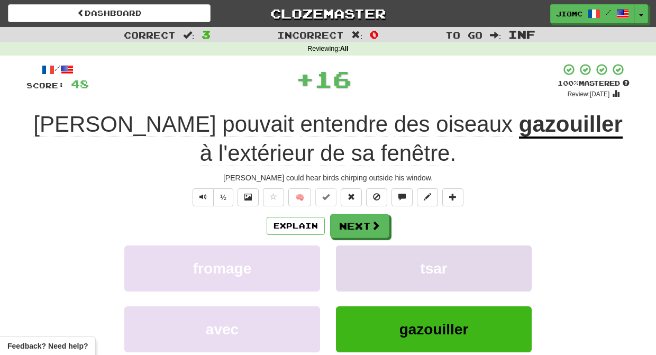
click at [348, 253] on button "tsar" at bounding box center [434, 268] width 196 height 46
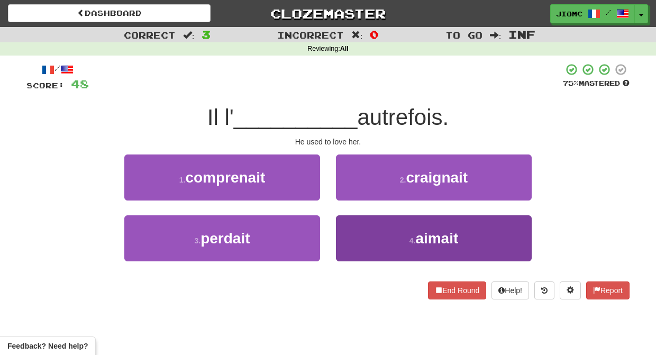
click at [359, 246] on button "4 . aimait" at bounding box center [434, 238] width 196 height 46
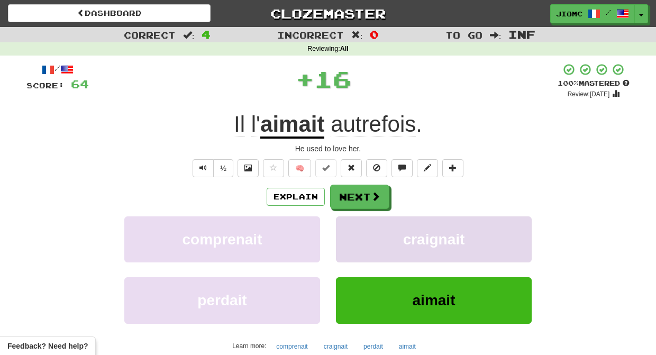
click at [357, 246] on button "craignait" at bounding box center [434, 239] width 196 height 46
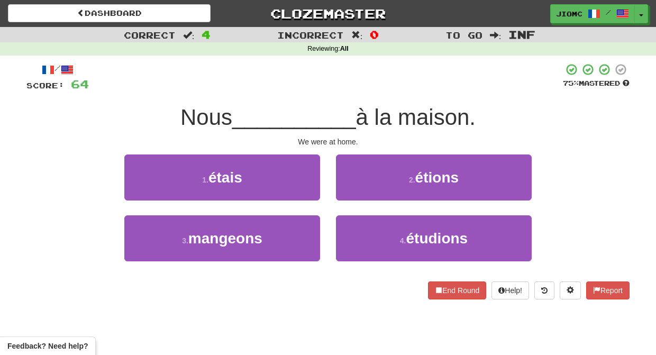
drag, startPoint x: 283, startPoint y: 175, endPoint x: 295, endPoint y: 179, distance: 12.9
click at [283, 175] on button "1 . étais" at bounding box center [222, 177] width 196 height 46
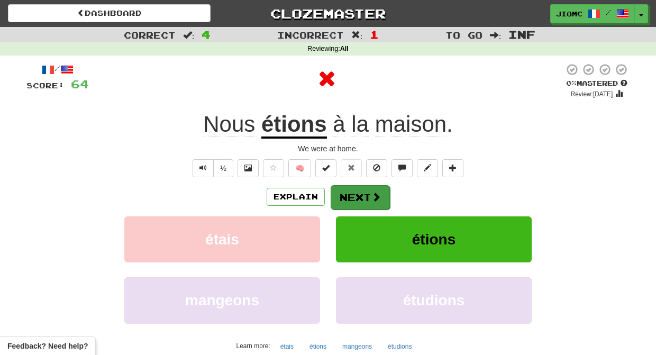
click at [346, 197] on button "Next" at bounding box center [360, 197] width 59 height 24
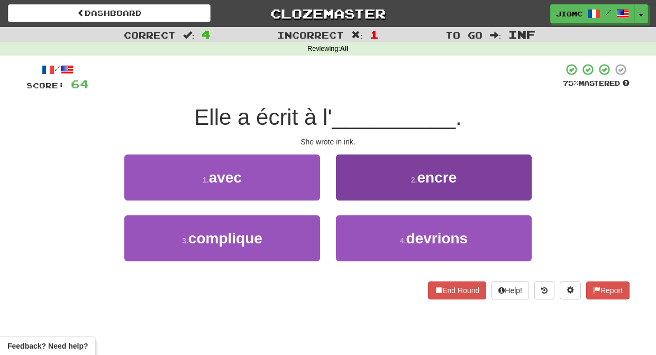
click at [343, 191] on button "2 . encre" at bounding box center [434, 177] width 196 height 46
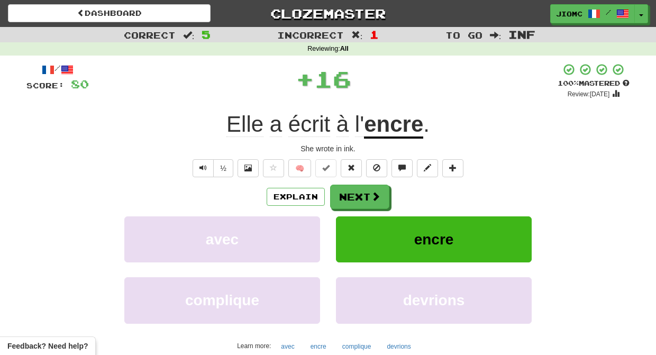
click at [343, 191] on button "Next" at bounding box center [359, 197] width 59 height 24
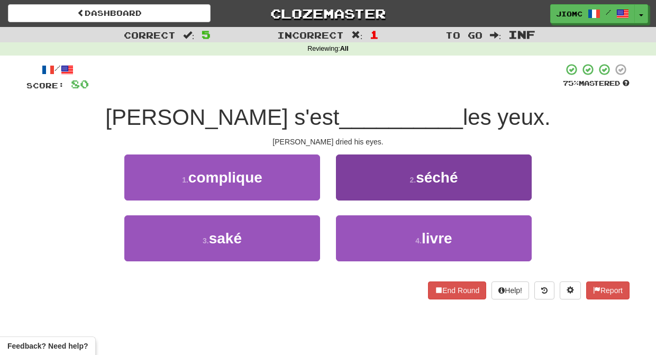
click at [342, 195] on button "2 . séché" at bounding box center [434, 177] width 196 height 46
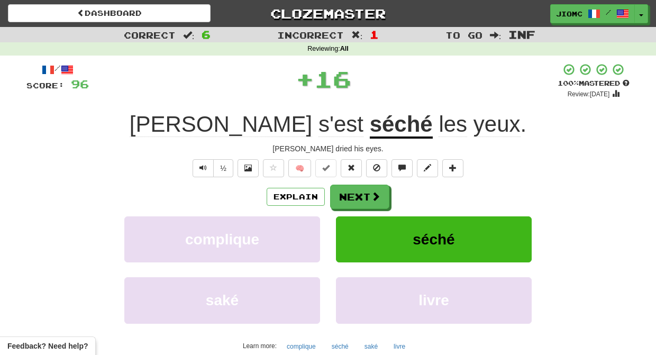
click at [342, 195] on button "Next" at bounding box center [359, 197] width 59 height 24
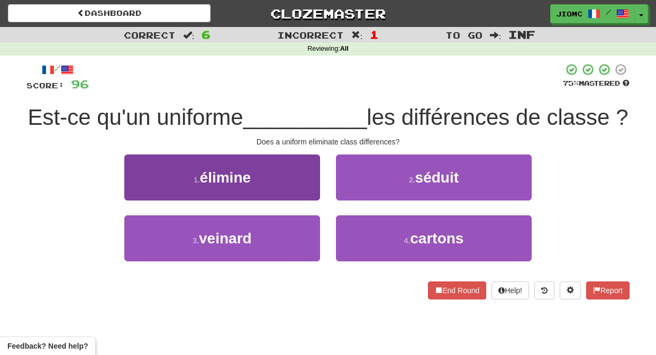
click at [300, 200] on button "1 . élimine" at bounding box center [222, 177] width 196 height 46
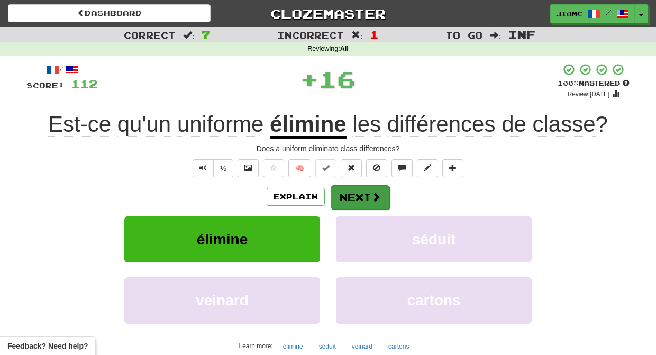
click at [347, 199] on button "Next" at bounding box center [360, 197] width 59 height 24
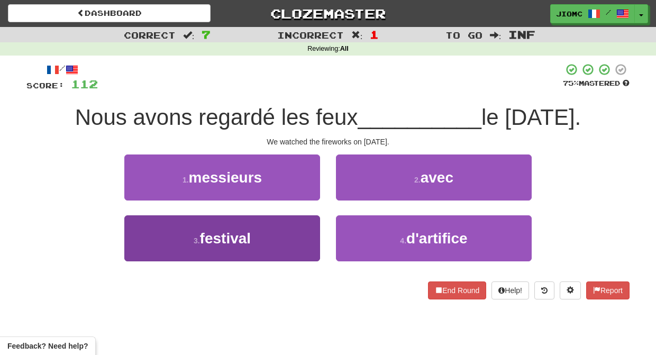
click at [305, 235] on button "3 . festival" at bounding box center [222, 238] width 196 height 46
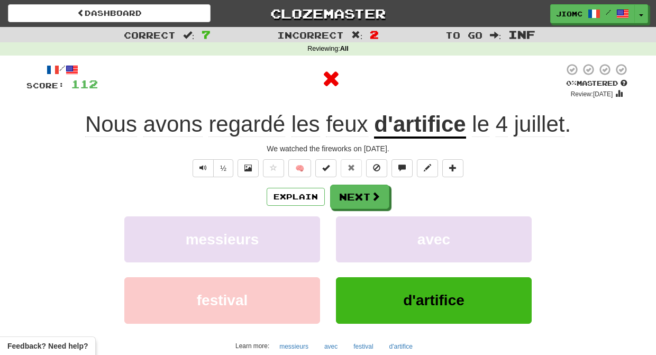
click at [305, 235] on button "messieurs" at bounding box center [222, 239] width 196 height 46
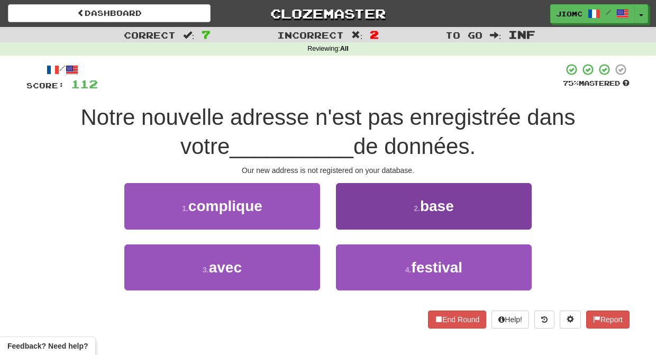
click at [347, 216] on button "2 . base" at bounding box center [434, 206] width 196 height 46
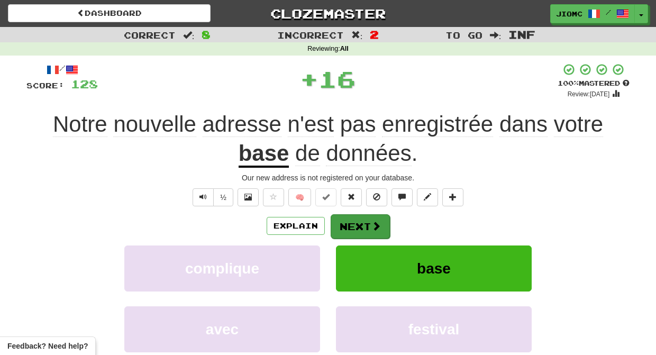
click at [348, 218] on button "Next" at bounding box center [360, 226] width 59 height 24
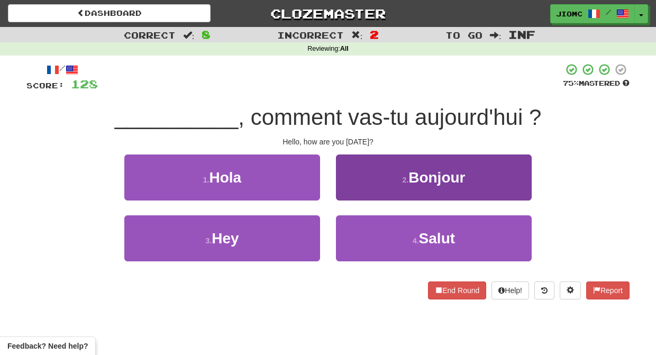
click at [351, 193] on button "2 . Bonjour" at bounding box center [434, 177] width 196 height 46
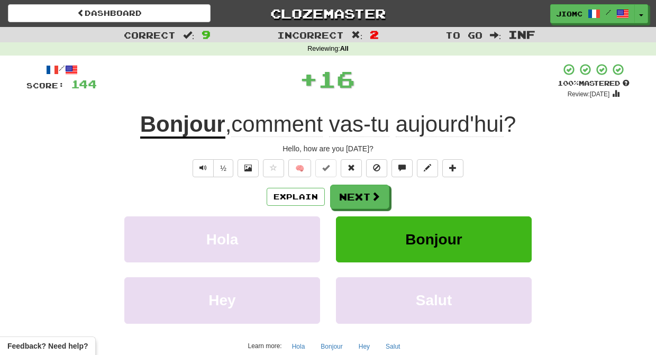
click at [352, 193] on button "Next" at bounding box center [359, 197] width 59 height 24
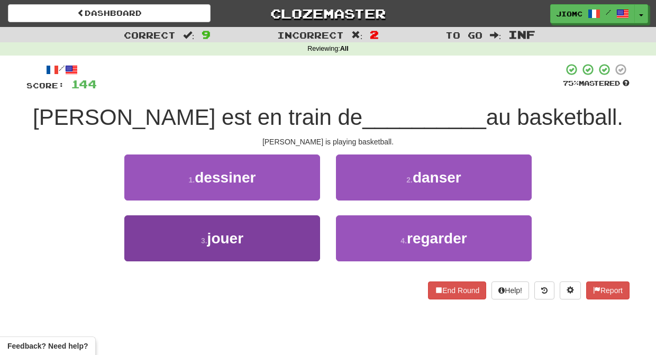
click at [318, 221] on button "3 . jouer" at bounding box center [222, 238] width 196 height 46
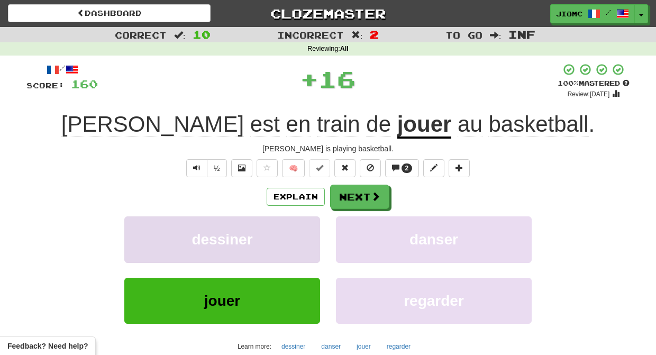
click at [317, 221] on button "dessiner" at bounding box center [222, 239] width 196 height 46
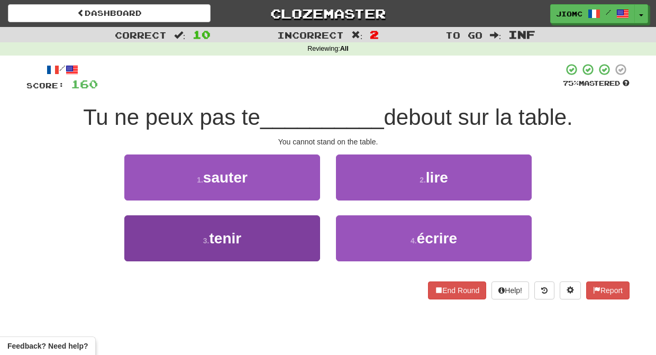
click at [309, 231] on button "3 . tenir" at bounding box center [222, 238] width 196 height 46
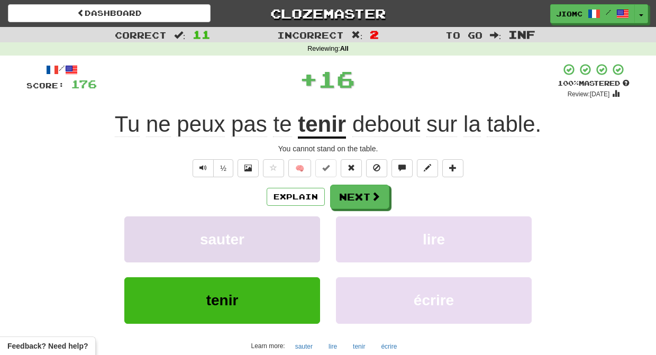
click at [308, 231] on button "sauter" at bounding box center [222, 239] width 196 height 46
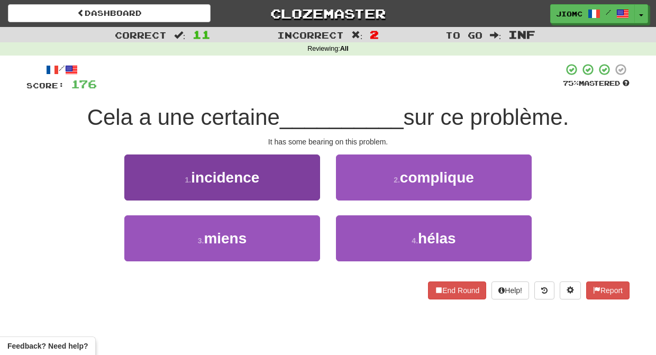
click at [315, 196] on button "1 . incidence" at bounding box center [222, 177] width 196 height 46
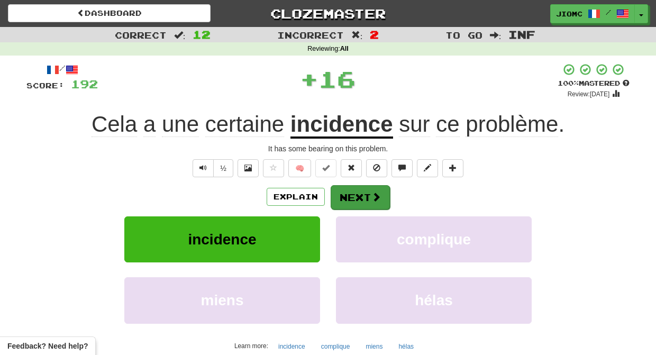
click at [343, 197] on button "Next" at bounding box center [360, 197] width 59 height 24
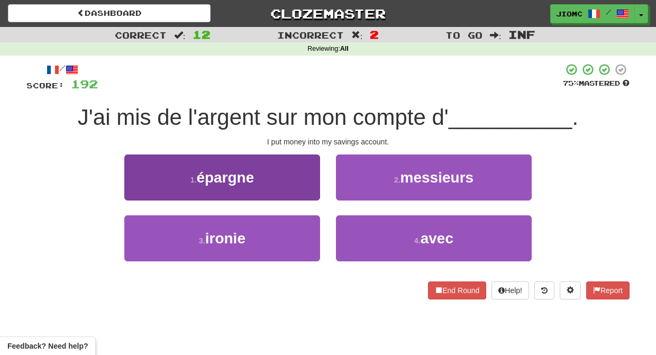
click at [314, 190] on button "1 . épargne" at bounding box center [222, 177] width 196 height 46
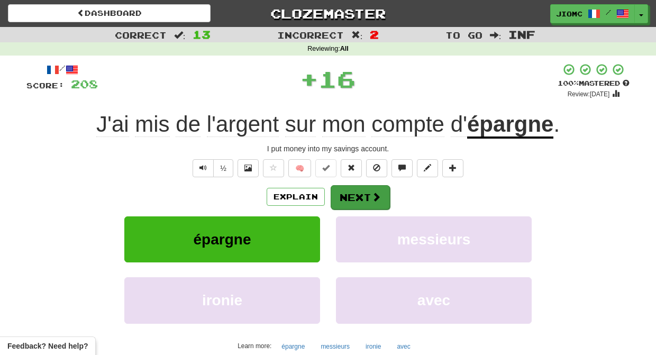
click at [346, 193] on button "Next" at bounding box center [360, 197] width 59 height 24
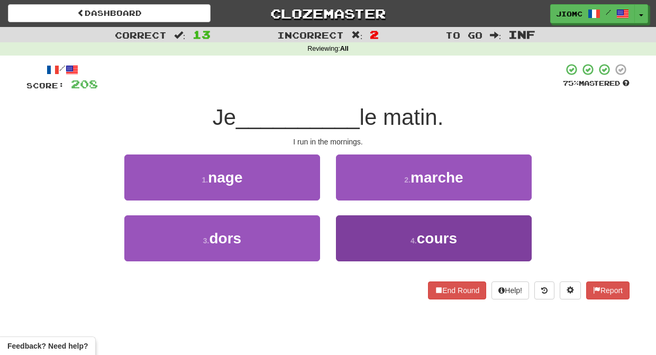
click at [351, 232] on button "4 . cours" at bounding box center [434, 238] width 196 height 46
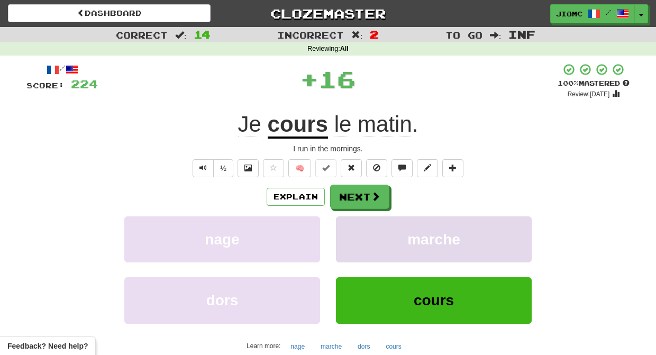
click at [351, 230] on button "marche" at bounding box center [434, 239] width 196 height 46
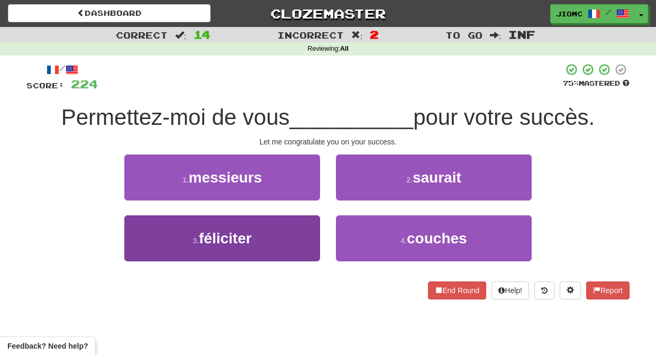
click at [300, 228] on button "3 . féliciter" at bounding box center [222, 238] width 196 height 46
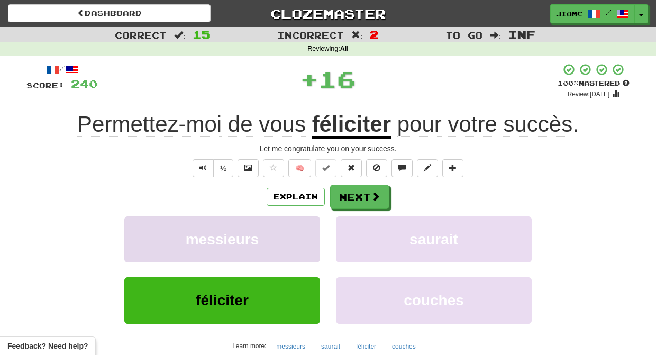
click at [300, 226] on button "messieurs" at bounding box center [222, 239] width 196 height 46
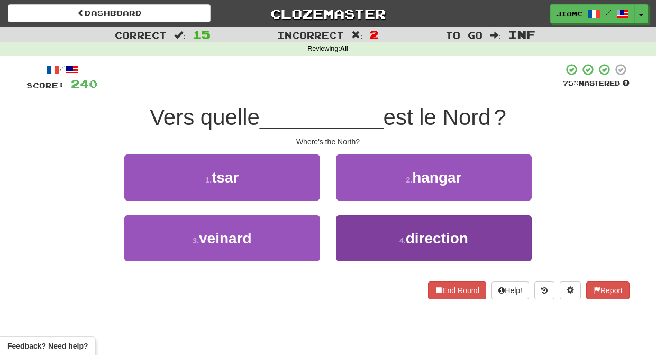
click at [355, 228] on button "4 . direction" at bounding box center [434, 238] width 196 height 46
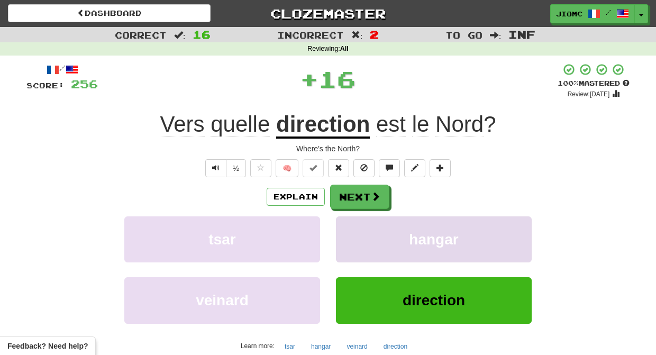
click at [355, 226] on button "hangar" at bounding box center [434, 239] width 196 height 46
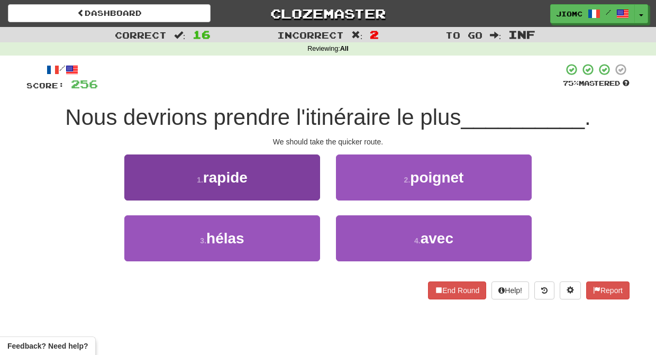
click at [304, 185] on button "1 . rapide" at bounding box center [222, 177] width 196 height 46
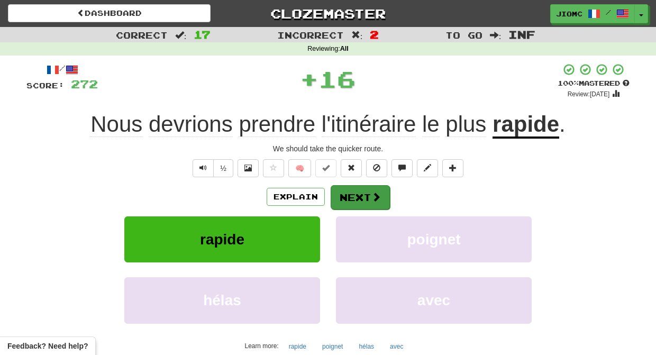
click at [342, 194] on button "Next" at bounding box center [360, 197] width 59 height 24
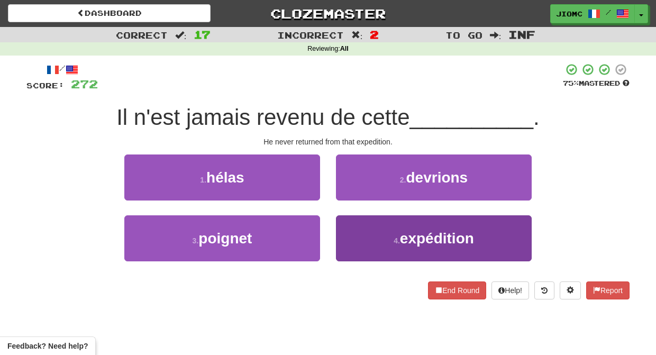
click at [348, 223] on button "4 . expédition" at bounding box center [434, 238] width 196 height 46
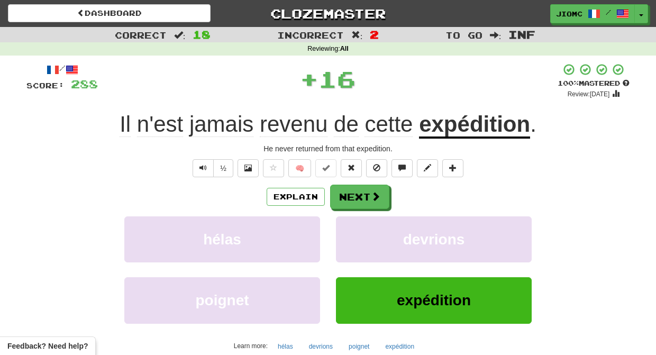
click at [348, 223] on button "devrions" at bounding box center [434, 239] width 196 height 46
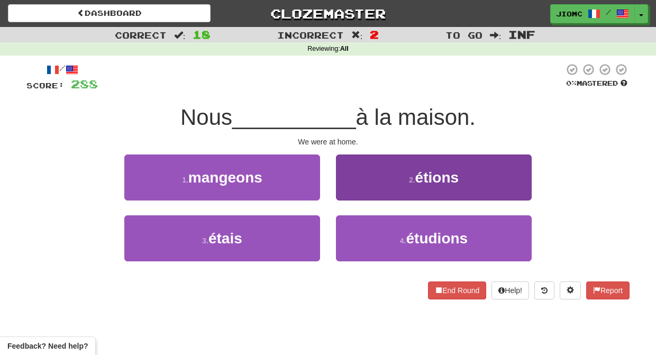
click at [345, 184] on button "2 . étions" at bounding box center [434, 177] width 196 height 46
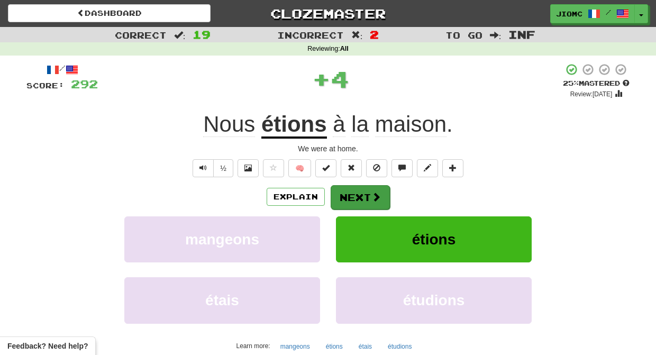
click at [349, 186] on button "Next" at bounding box center [360, 197] width 59 height 24
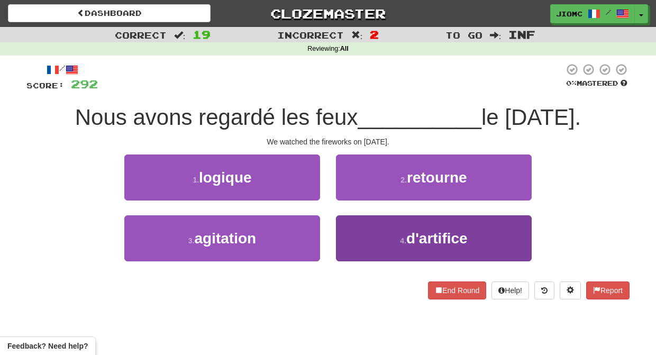
click at [372, 225] on button "4 . d'artifice" at bounding box center [434, 238] width 196 height 46
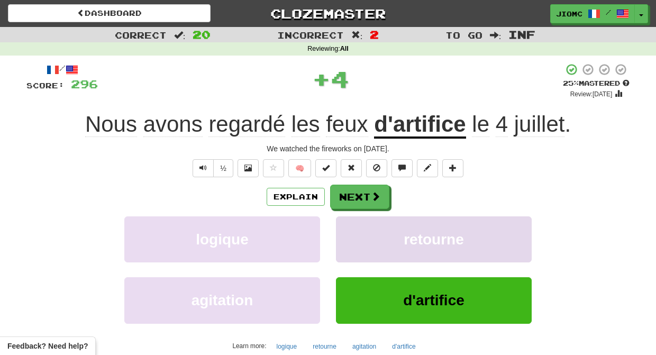
click at [369, 224] on button "retourne" at bounding box center [434, 239] width 196 height 46
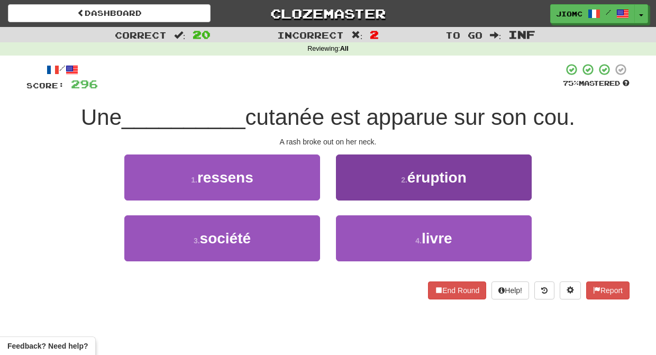
click at [352, 189] on button "2 . éruption" at bounding box center [434, 177] width 196 height 46
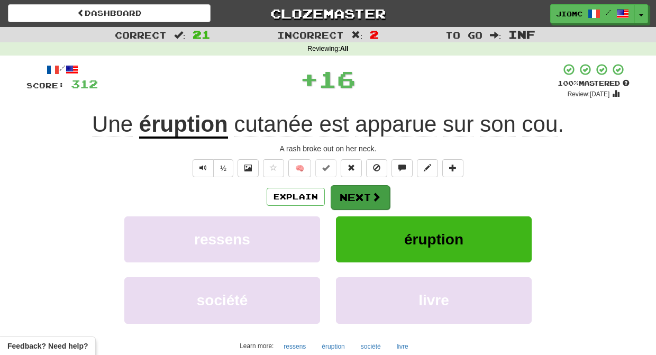
click at [353, 193] on button "Next" at bounding box center [360, 197] width 59 height 24
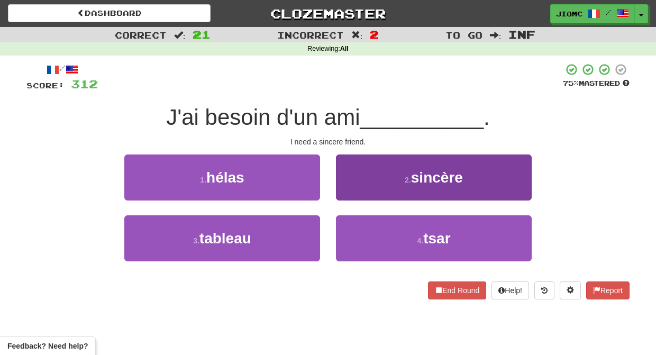
click at [349, 191] on button "2 . sincère" at bounding box center [434, 177] width 196 height 46
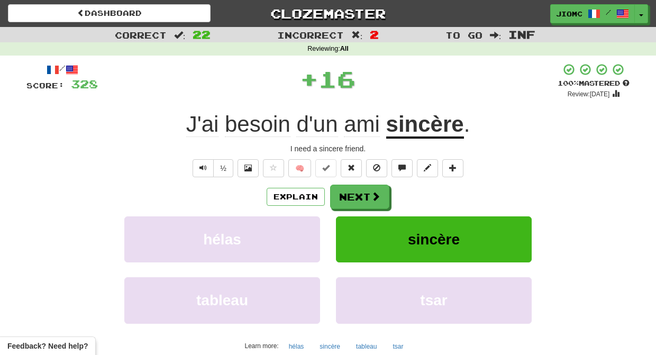
click at [349, 191] on button "Next" at bounding box center [359, 197] width 59 height 24
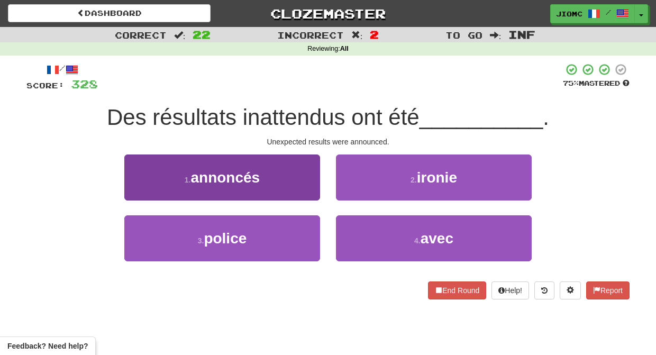
click at [286, 186] on button "1 . annoncés" at bounding box center [222, 177] width 196 height 46
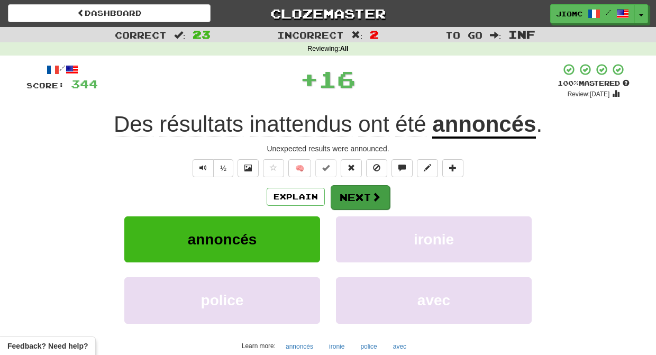
click at [353, 192] on button "Next" at bounding box center [360, 197] width 59 height 24
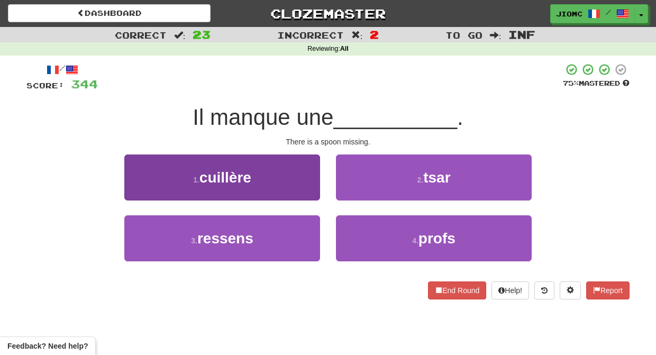
click at [308, 189] on button "1 . cuillère" at bounding box center [222, 177] width 196 height 46
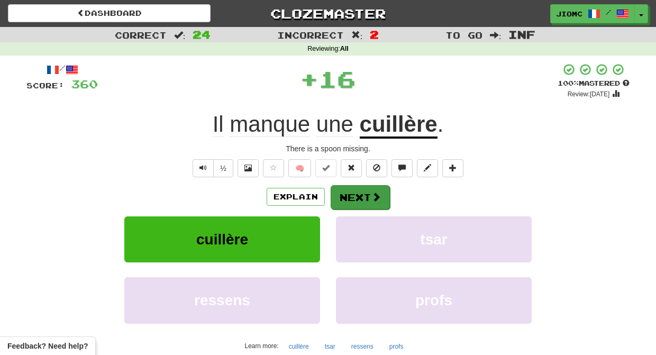
click at [354, 193] on button "Next" at bounding box center [360, 197] width 59 height 24
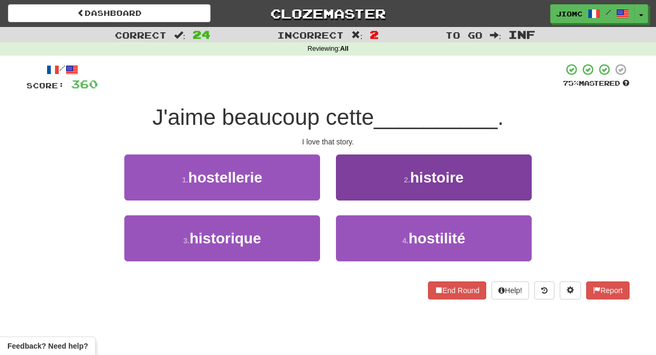
click at [347, 188] on button "2 . histoire" at bounding box center [434, 177] width 196 height 46
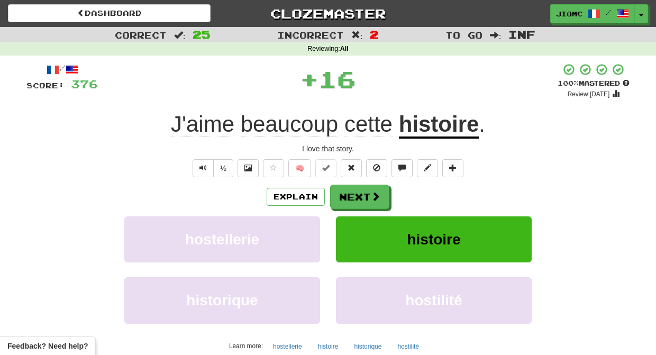
click at [347, 188] on button "Next" at bounding box center [359, 197] width 59 height 24
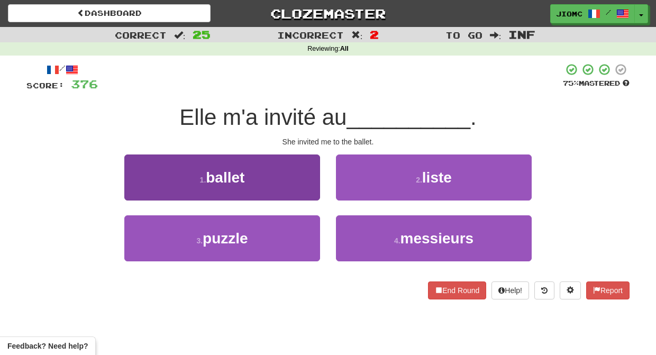
click at [294, 184] on button "1 . ballet" at bounding box center [222, 177] width 196 height 46
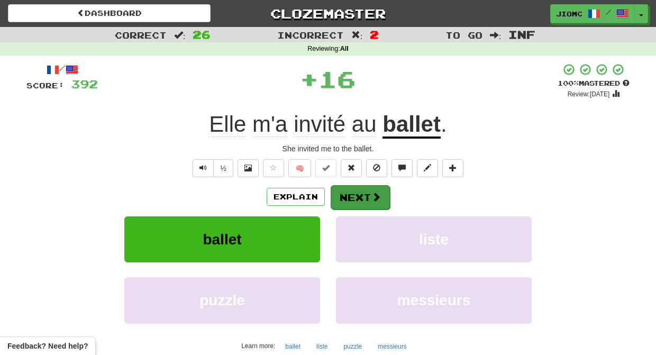
click at [352, 190] on button "Next" at bounding box center [360, 197] width 59 height 24
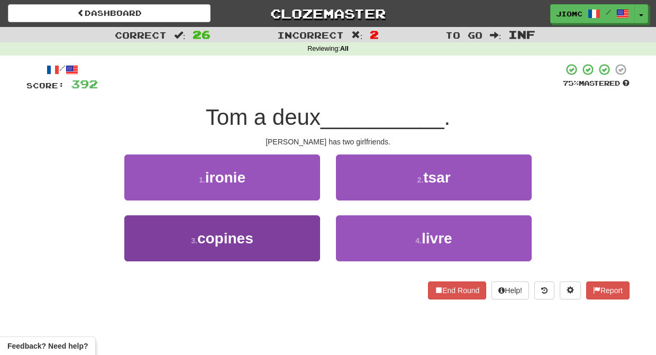
click at [304, 231] on button "3 . copines" at bounding box center [222, 238] width 196 height 46
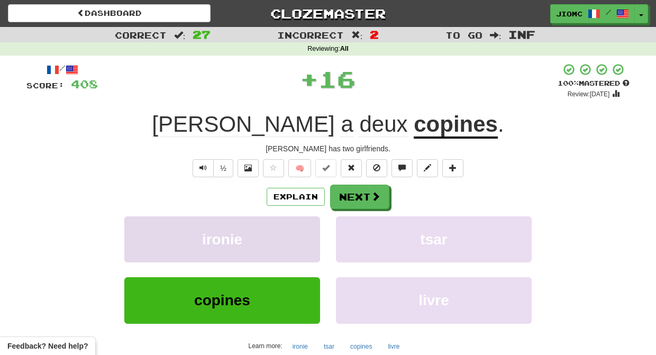
click at [305, 230] on button "ironie" at bounding box center [222, 239] width 196 height 46
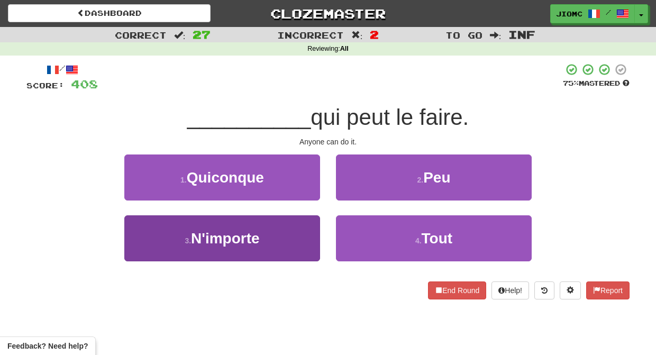
click at [308, 233] on button "3 . N'importe" at bounding box center [222, 238] width 196 height 46
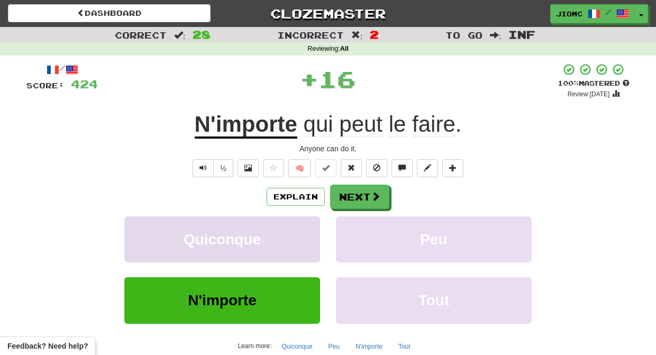
click at [307, 231] on button "Quiconque" at bounding box center [222, 239] width 196 height 46
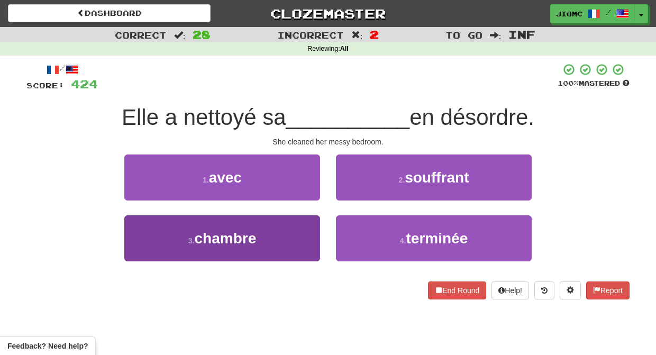
click at [310, 234] on button "3 . chambre" at bounding box center [222, 238] width 196 height 46
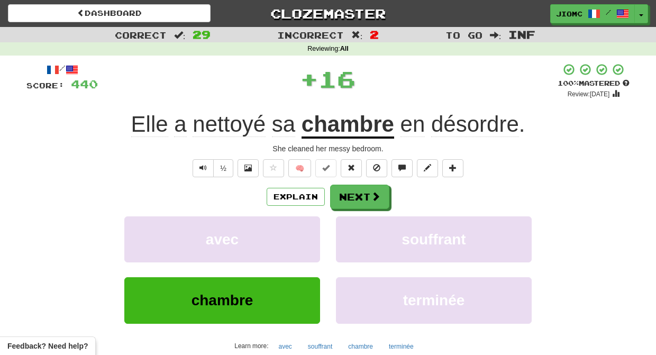
click at [310, 234] on button "avec" at bounding box center [222, 239] width 196 height 46
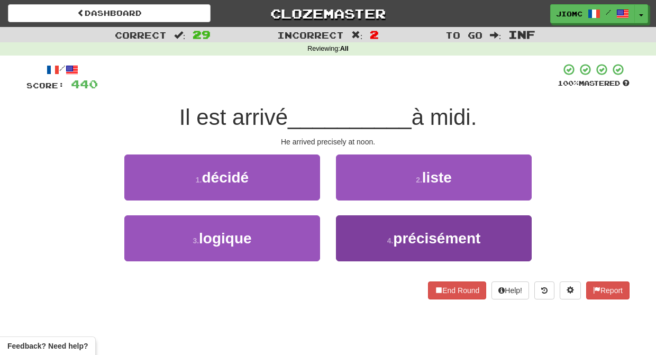
click at [358, 234] on button "4 . précisément" at bounding box center [434, 238] width 196 height 46
click at [358, 200] on button "2 . liste" at bounding box center [434, 177] width 196 height 46
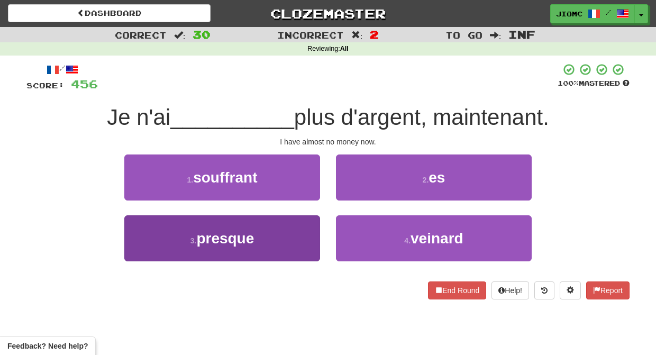
click at [303, 225] on button "3 . presque" at bounding box center [222, 238] width 196 height 46
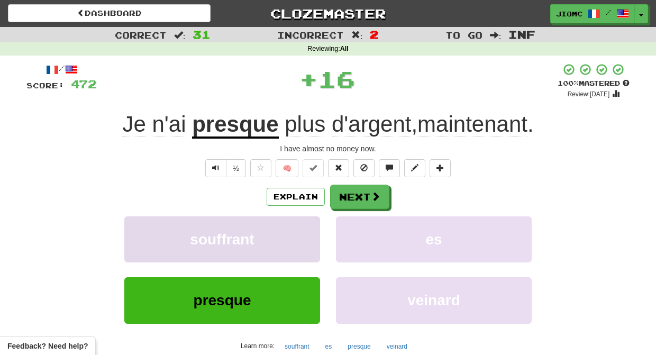
click at [301, 225] on button "souffrant" at bounding box center [222, 239] width 196 height 46
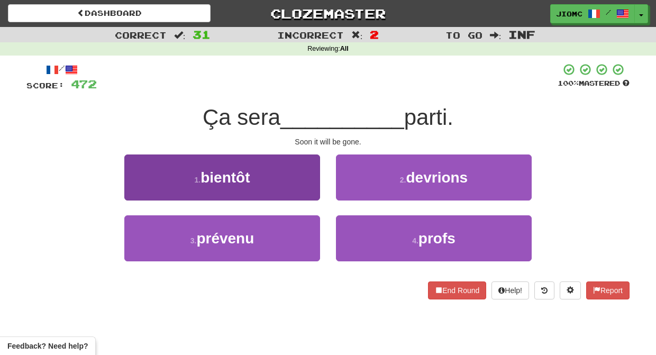
click at [314, 195] on button "1 . bientôt" at bounding box center [222, 177] width 196 height 46
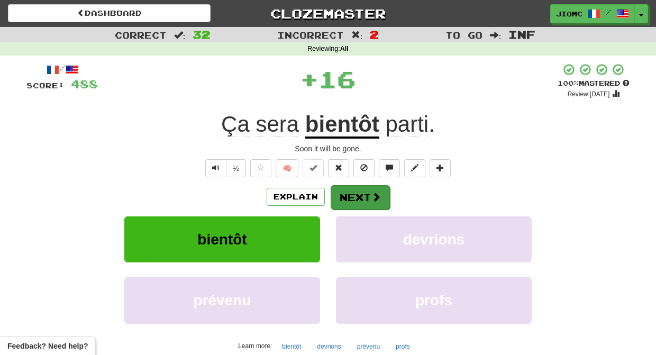
click at [351, 193] on button "Next" at bounding box center [360, 197] width 59 height 24
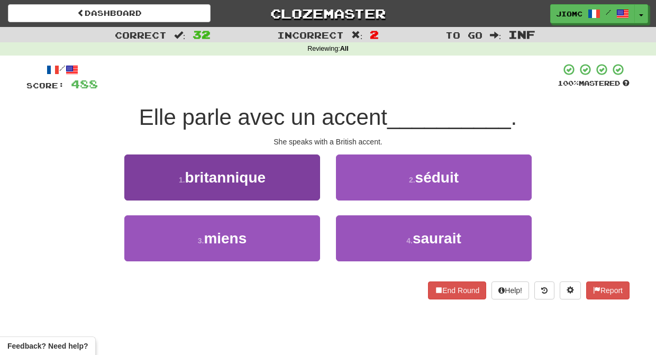
click at [307, 193] on button "1 . britannique" at bounding box center [222, 177] width 196 height 46
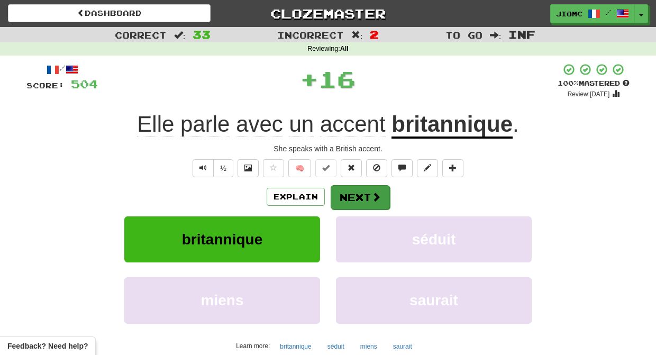
click at [351, 194] on button "Next" at bounding box center [360, 197] width 59 height 24
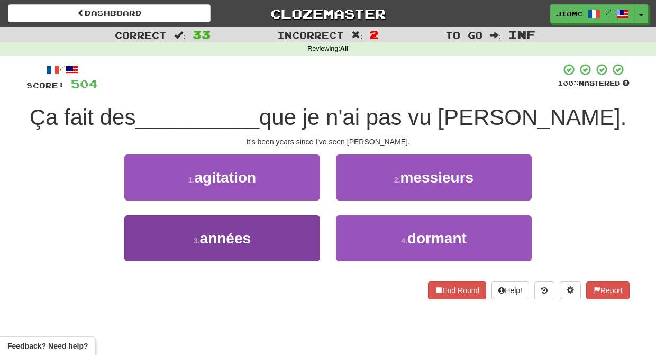
click at [307, 236] on button "3 . années" at bounding box center [222, 238] width 196 height 46
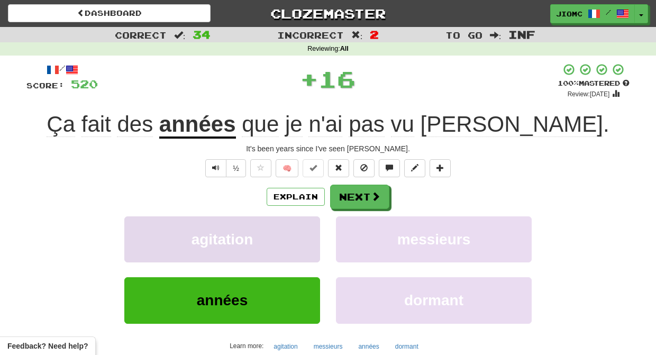
click at [303, 228] on button "agitation" at bounding box center [222, 239] width 196 height 46
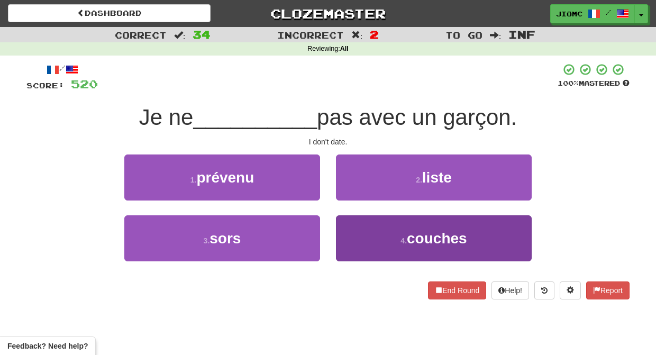
click at [356, 235] on button "4 . couches" at bounding box center [434, 238] width 196 height 46
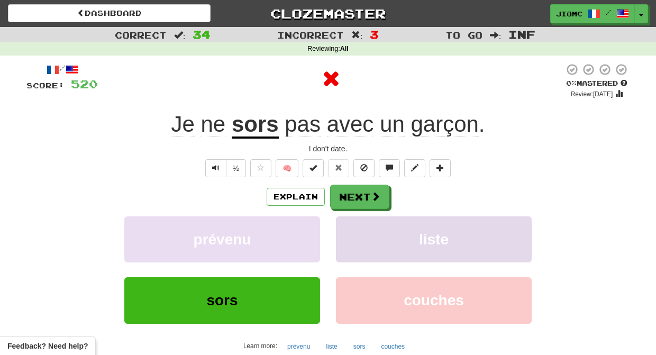
click at [351, 228] on button "liste" at bounding box center [434, 239] width 196 height 46
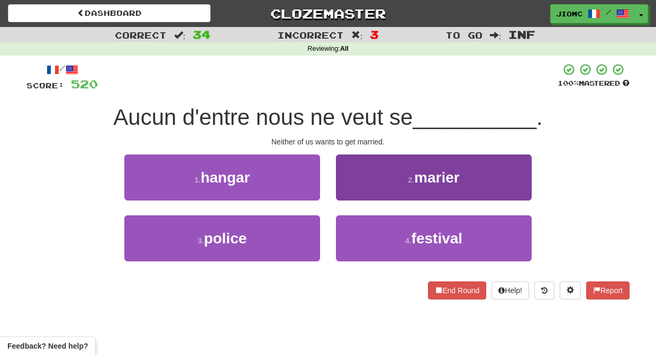
click at [342, 188] on button "2 . marier" at bounding box center [434, 177] width 196 height 46
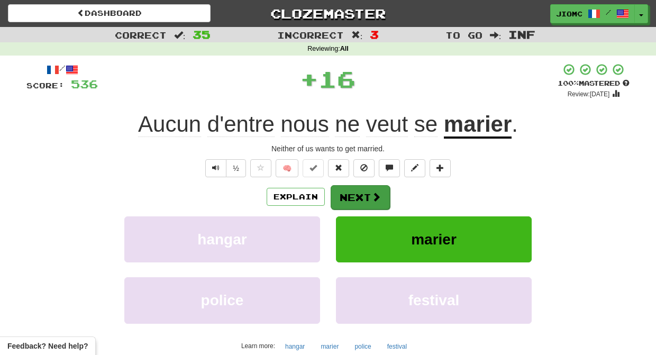
click at [349, 191] on button "Next" at bounding box center [360, 197] width 59 height 24
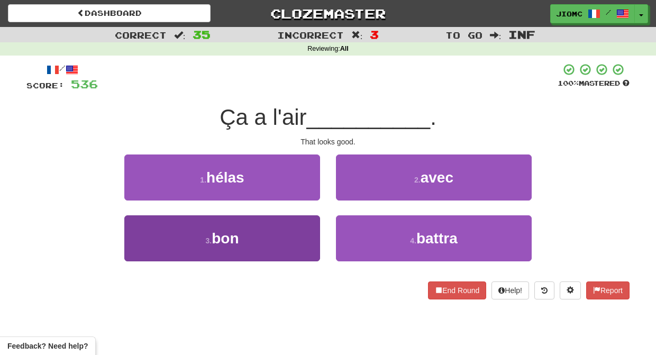
click at [298, 228] on button "3 . bon" at bounding box center [222, 238] width 196 height 46
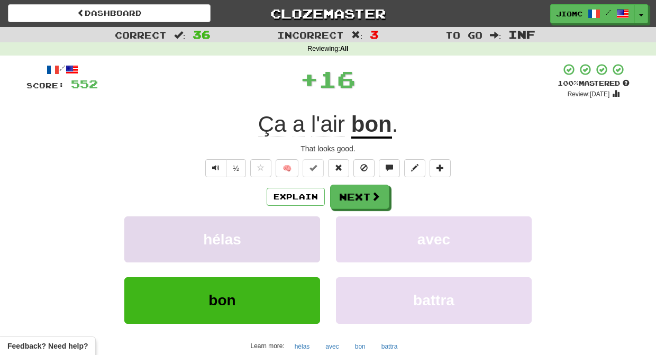
click at [300, 227] on button "hélas" at bounding box center [222, 239] width 196 height 46
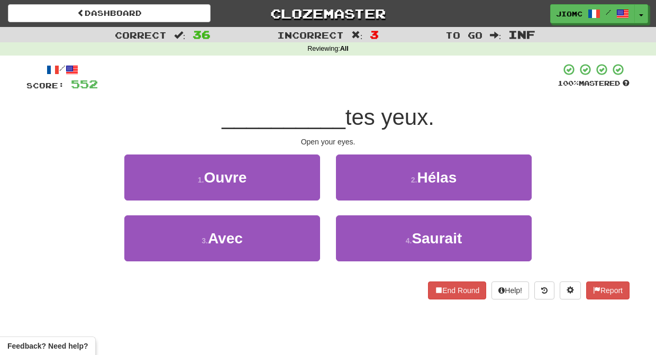
click at [320, 194] on div "1 . Ouvre" at bounding box center [222, 184] width 212 height 61
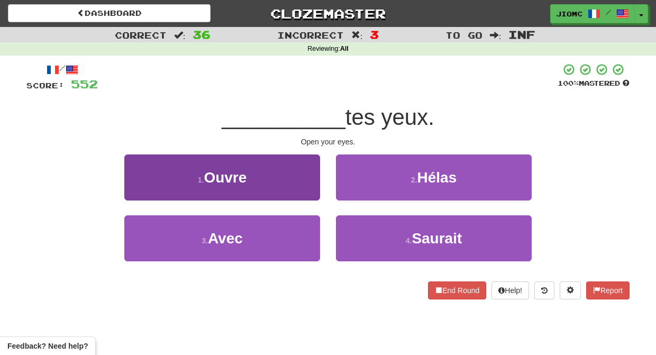
click at [310, 193] on button "1 . Ouvre" at bounding box center [222, 177] width 196 height 46
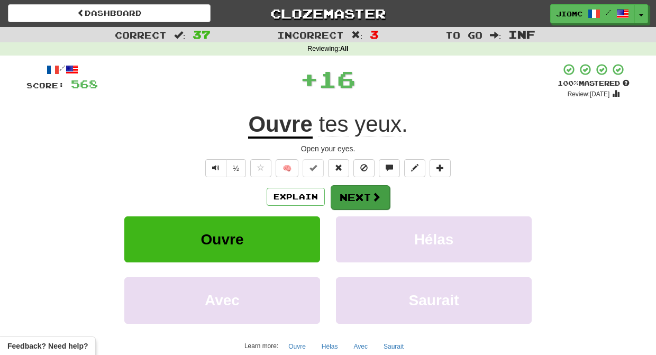
click at [357, 193] on button "Next" at bounding box center [360, 197] width 59 height 24
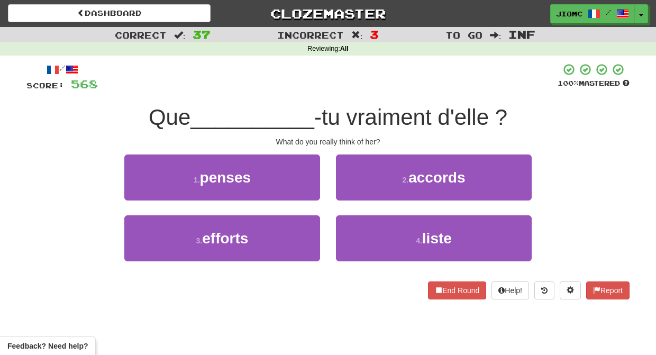
drag, startPoint x: 305, startPoint y: 181, endPoint x: 310, endPoint y: 184, distance: 5.9
click at [305, 182] on button "1 . penses" at bounding box center [222, 177] width 196 height 46
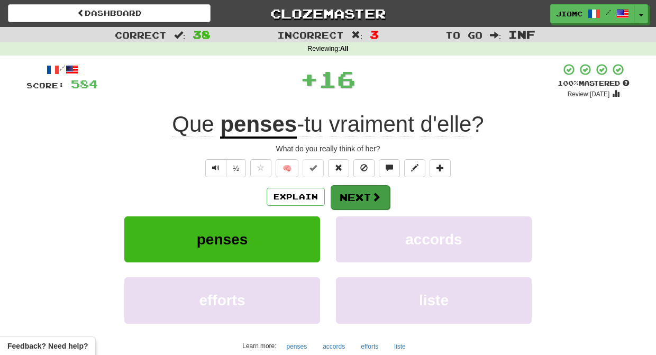
click at [345, 198] on button "Next" at bounding box center [360, 197] width 59 height 24
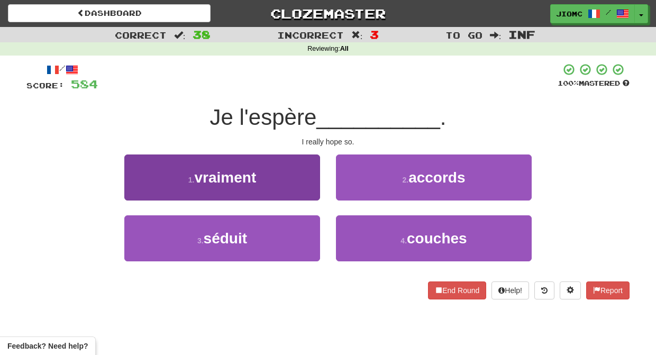
click at [308, 193] on button "1 . vraiment" at bounding box center [222, 177] width 196 height 46
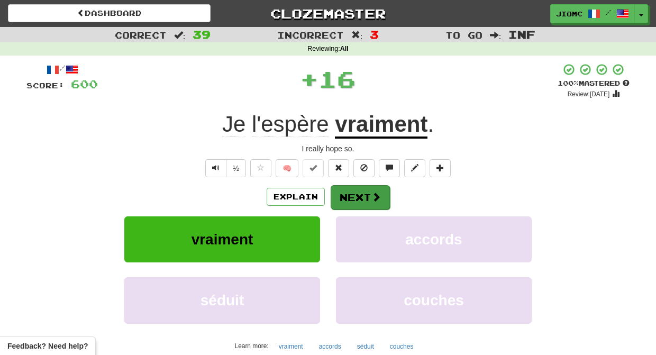
click at [349, 190] on button "Next" at bounding box center [360, 197] width 59 height 24
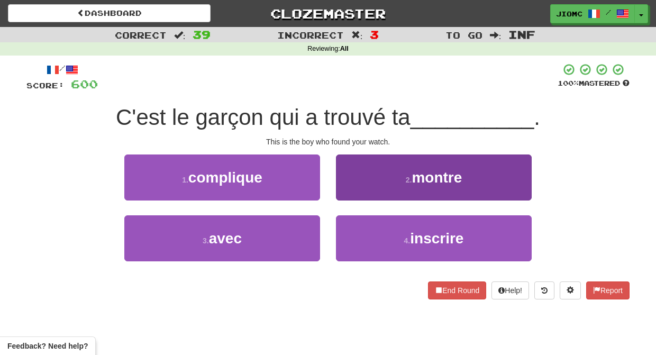
click at [344, 188] on button "2 . montre" at bounding box center [434, 177] width 196 height 46
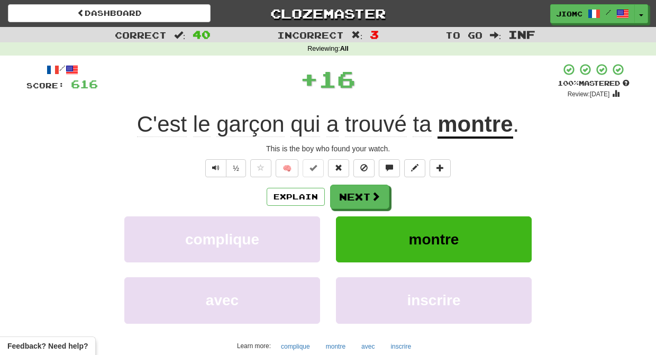
click at [344, 188] on button "Next" at bounding box center [359, 197] width 59 height 24
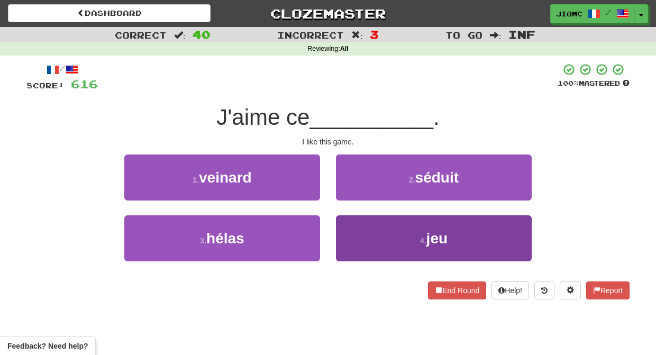
click at [345, 225] on button "4 . jeu" at bounding box center [434, 238] width 196 height 46
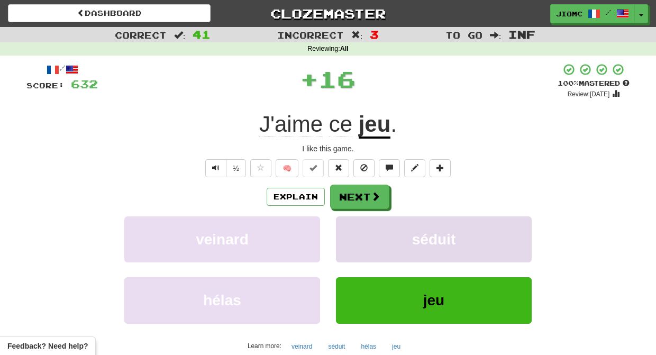
click at [345, 225] on button "séduit" at bounding box center [434, 239] width 196 height 46
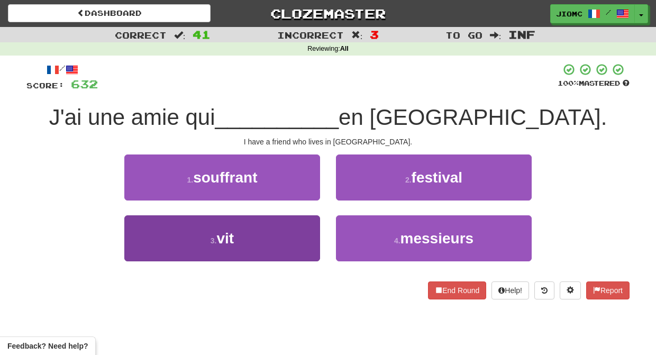
click at [310, 230] on button "3 . vit" at bounding box center [222, 238] width 196 height 46
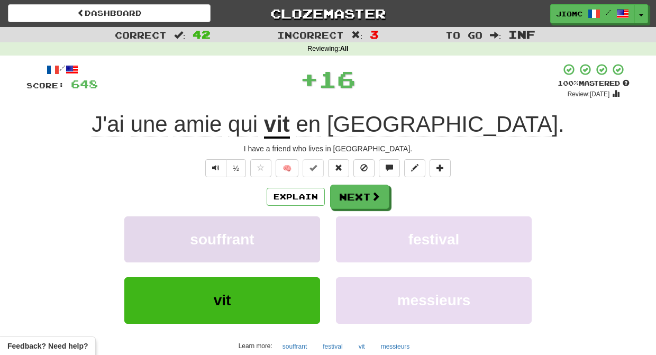
click at [311, 230] on button "souffrant" at bounding box center [222, 239] width 196 height 46
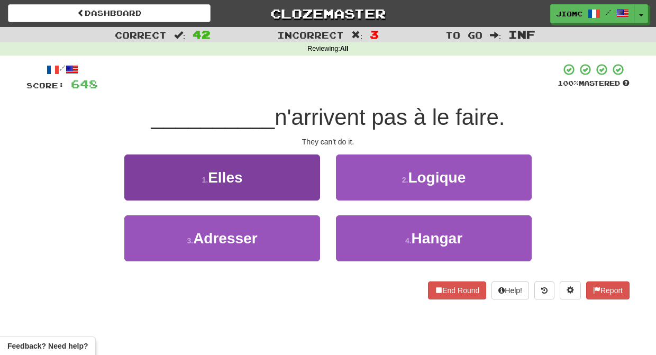
click at [314, 193] on button "1 . Elles" at bounding box center [222, 177] width 196 height 46
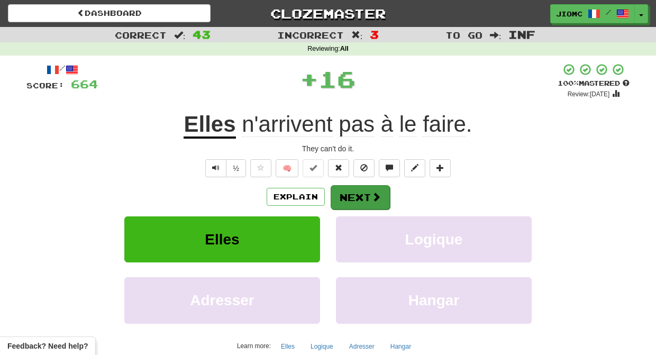
click at [347, 197] on button "Next" at bounding box center [360, 197] width 59 height 24
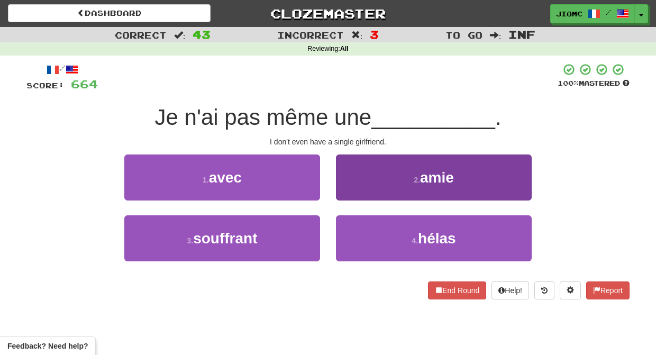
click at [349, 198] on button "2 . amie" at bounding box center [434, 177] width 196 height 46
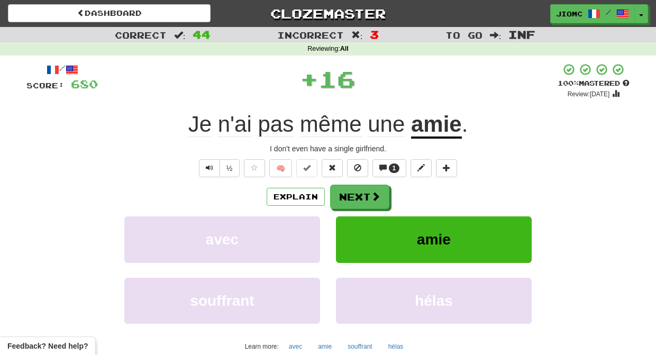
click at [349, 199] on button "Next" at bounding box center [359, 197] width 59 height 24
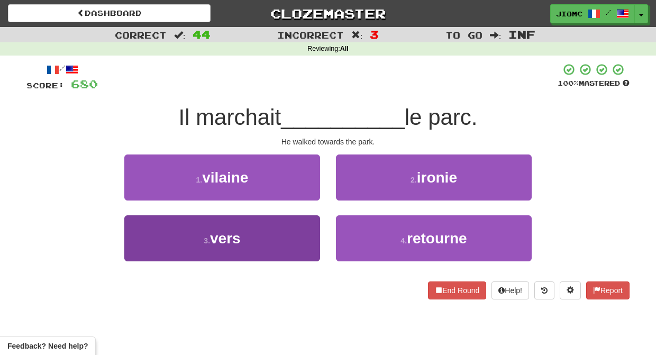
click at [312, 222] on button "3 . vers" at bounding box center [222, 238] width 196 height 46
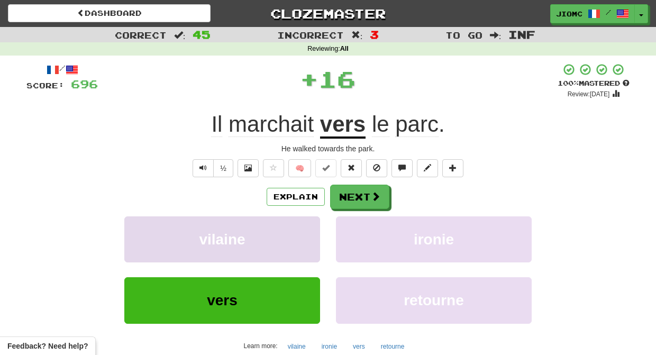
click at [311, 222] on button "vilaine" at bounding box center [222, 239] width 196 height 46
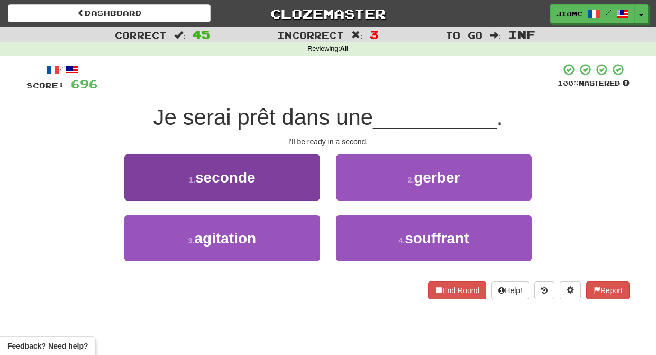
click at [308, 187] on button "1 . seconde" at bounding box center [222, 177] width 196 height 46
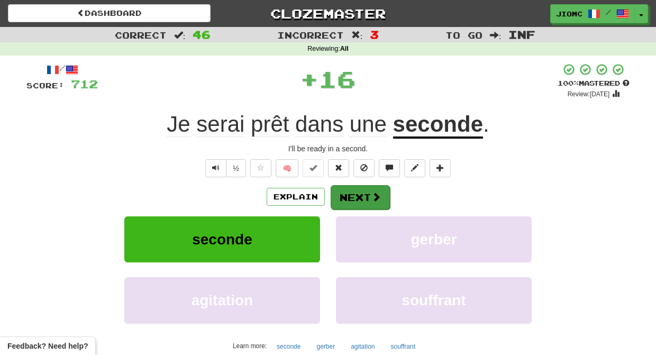
click at [347, 196] on button "Next" at bounding box center [360, 197] width 59 height 24
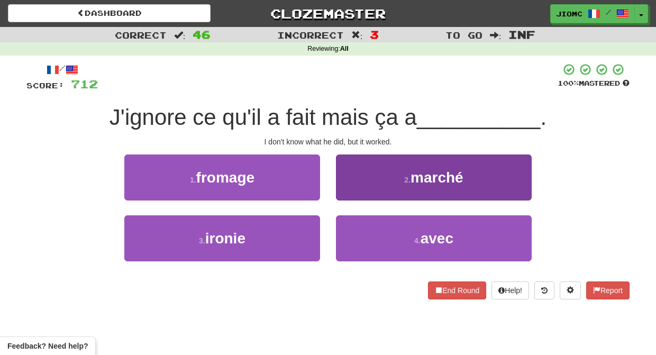
click at [347, 194] on button "2 . marché" at bounding box center [434, 177] width 196 height 46
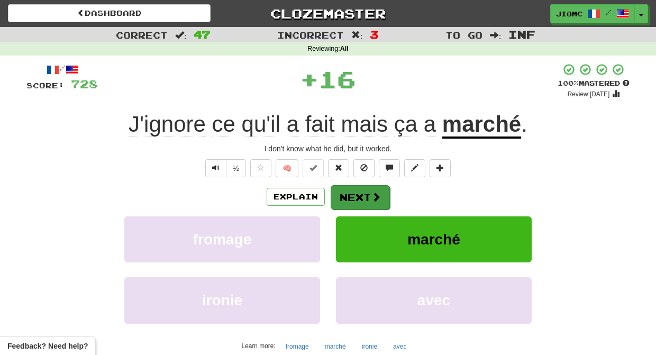
click at [346, 194] on button "Next" at bounding box center [360, 197] width 59 height 24
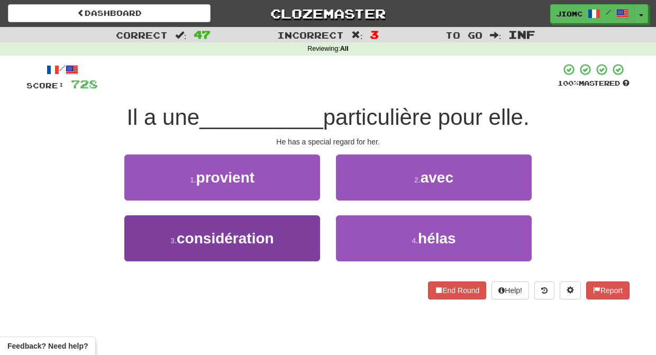
click at [305, 231] on button "3 . considération" at bounding box center [222, 238] width 196 height 46
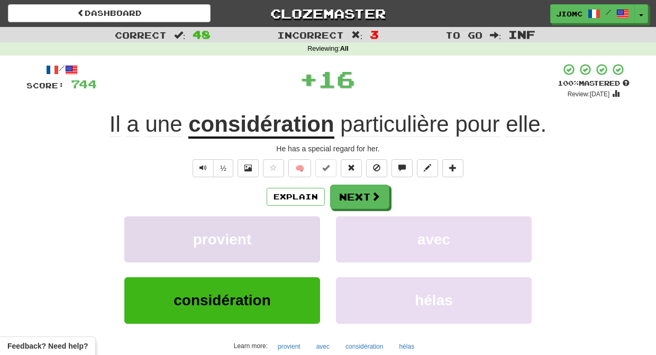
click at [305, 230] on button "provient" at bounding box center [222, 239] width 196 height 46
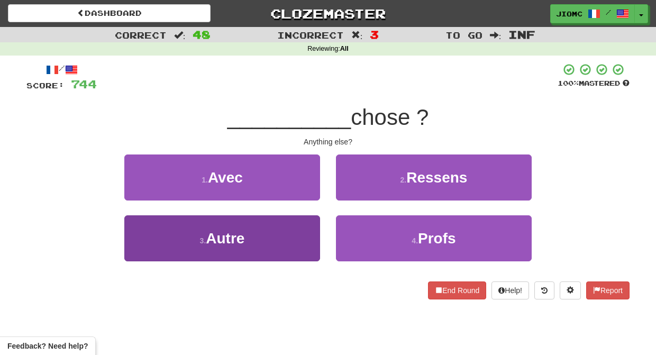
click at [314, 239] on button "3 . Autre" at bounding box center [222, 238] width 196 height 46
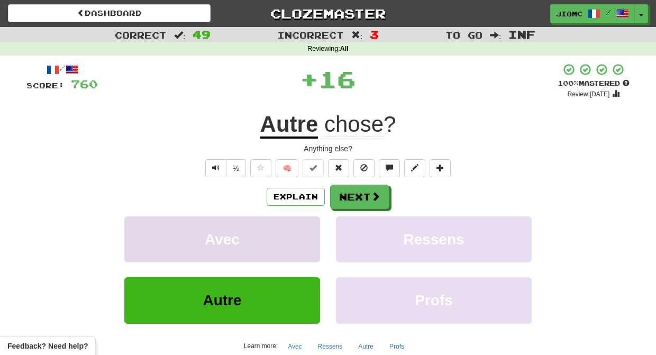
click at [314, 236] on button "Avec" at bounding box center [222, 239] width 196 height 46
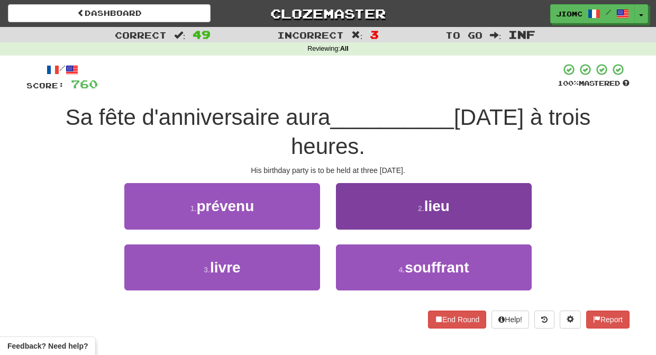
click at [353, 222] on button "2 . lieu" at bounding box center [434, 206] width 196 height 46
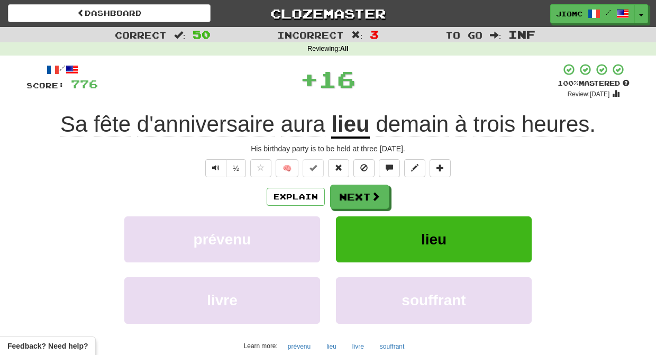
click at [351, 221] on button "lieu" at bounding box center [434, 239] width 196 height 46
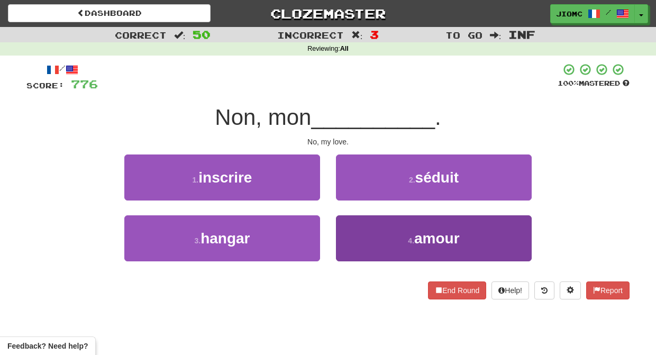
click at [353, 225] on button "4 . amour" at bounding box center [434, 238] width 196 height 46
click at [353, 200] on button "2 . séduit" at bounding box center [434, 177] width 196 height 46
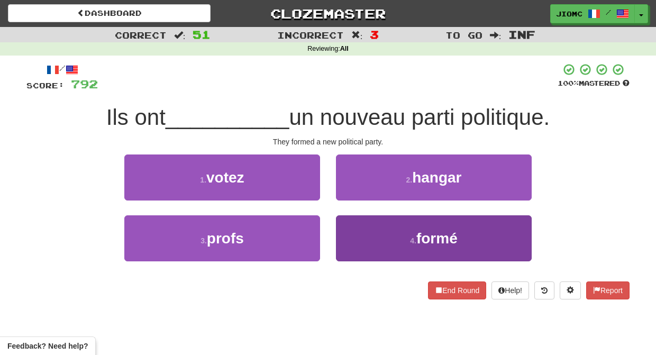
click at [354, 227] on button "4 . formé" at bounding box center [434, 238] width 196 height 46
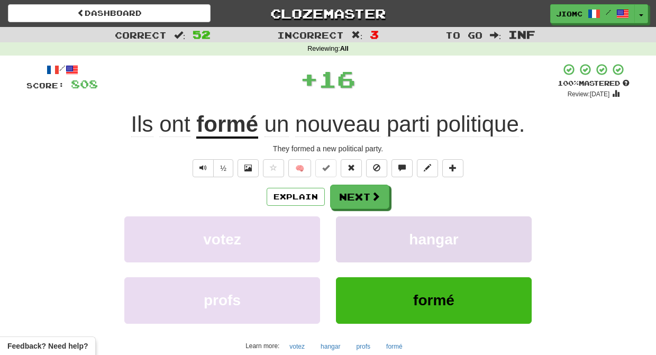
click at [354, 228] on button "hangar" at bounding box center [434, 239] width 196 height 46
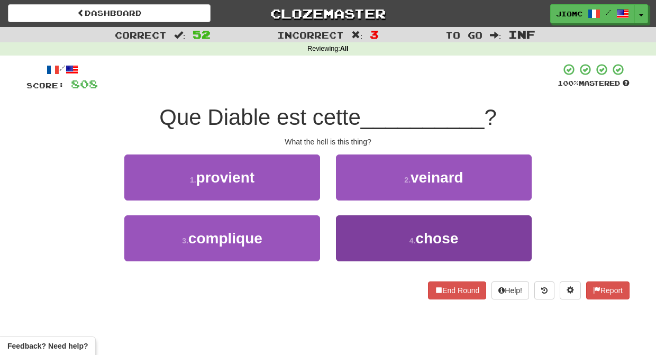
click at [355, 228] on button "4 . chose" at bounding box center [434, 238] width 196 height 46
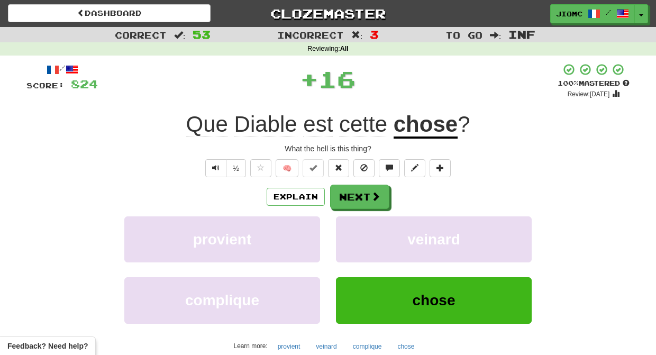
click at [355, 228] on button "veinard" at bounding box center [434, 239] width 196 height 46
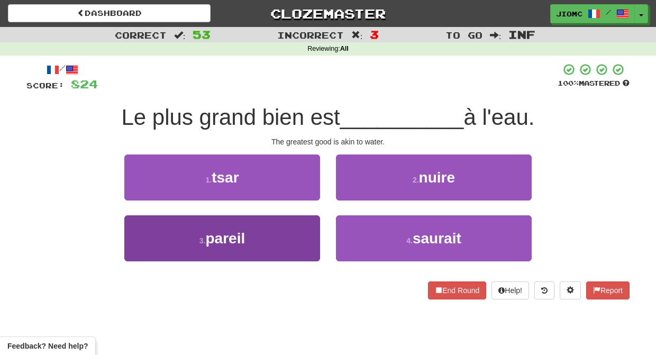
click at [313, 236] on button "3 . pareil" at bounding box center [222, 238] width 196 height 46
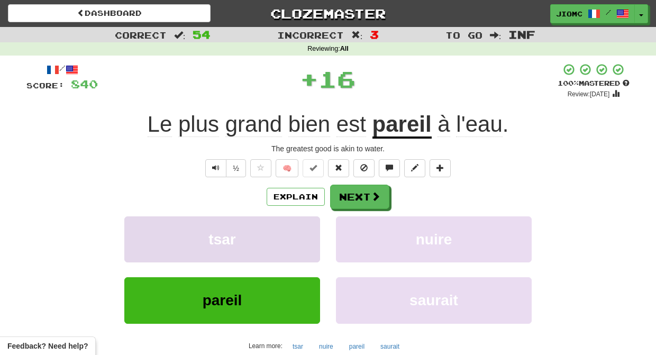
click at [313, 233] on button "tsar" at bounding box center [222, 239] width 196 height 46
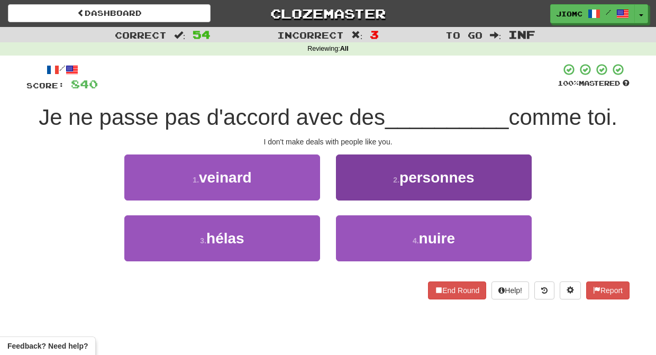
click at [359, 189] on button "2 . personnes" at bounding box center [434, 177] width 196 height 46
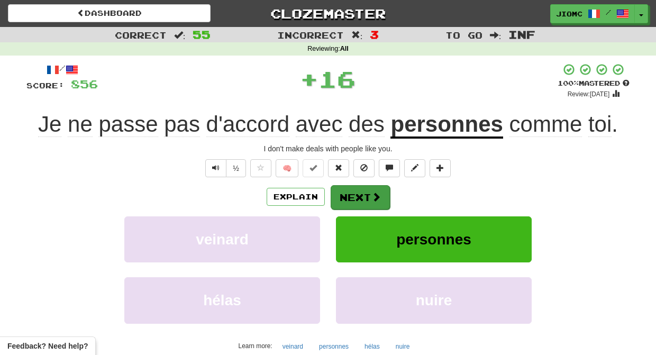
click at [356, 191] on button "Next" at bounding box center [360, 197] width 59 height 24
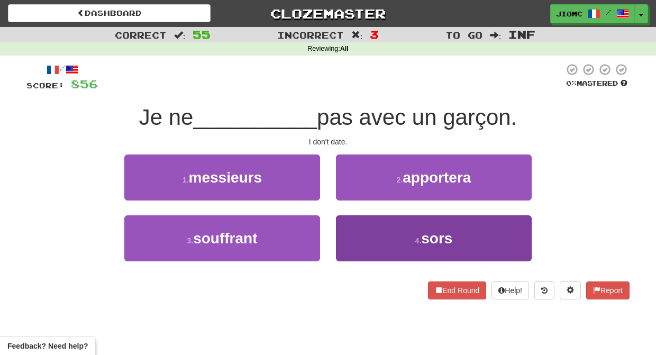
click at [353, 226] on button "4 . sors" at bounding box center [434, 238] width 196 height 46
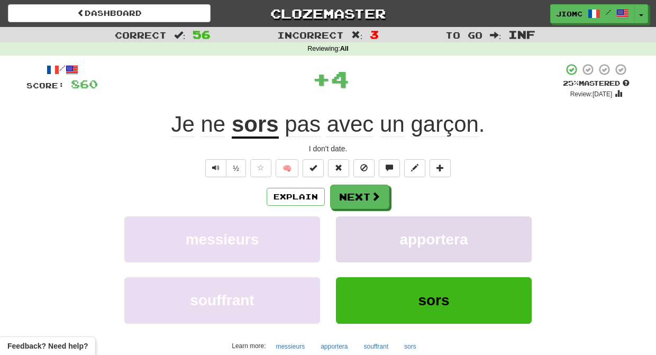
click at [353, 226] on button "apportera" at bounding box center [434, 239] width 196 height 46
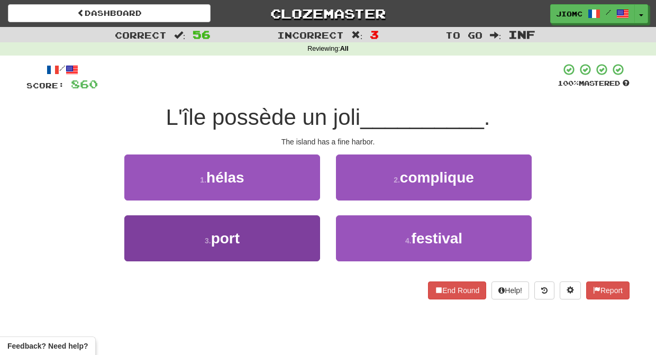
click at [297, 222] on button "3 . port" at bounding box center [222, 238] width 196 height 46
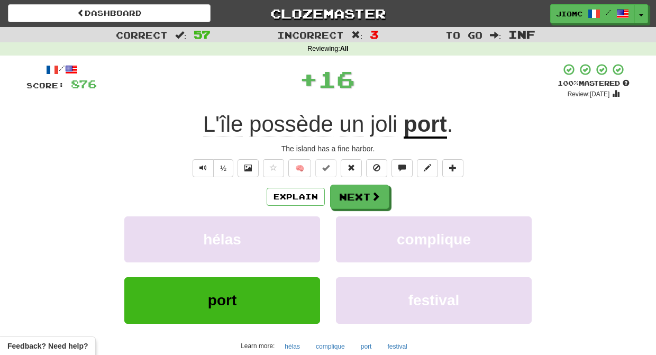
click at [297, 222] on button "hélas" at bounding box center [222, 239] width 196 height 46
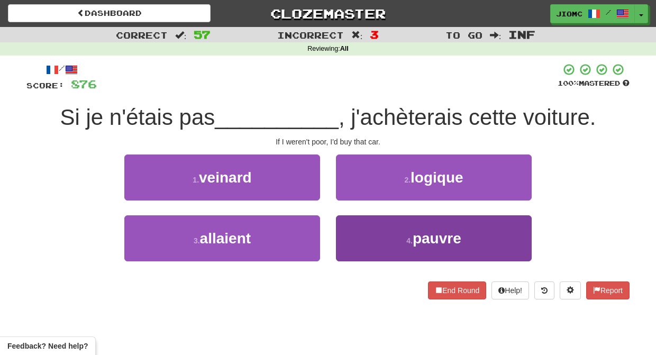
click at [356, 228] on button "4 . pauvre" at bounding box center [434, 238] width 196 height 46
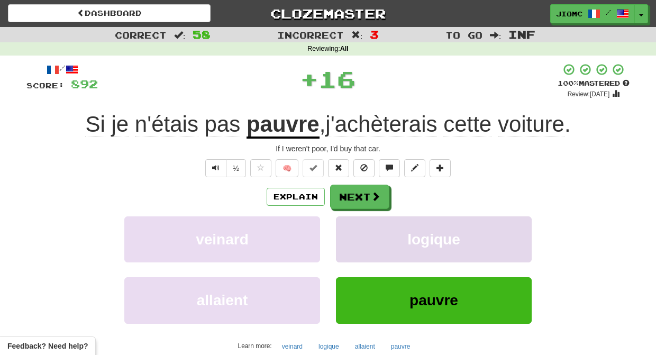
click at [356, 225] on button "logique" at bounding box center [434, 239] width 196 height 46
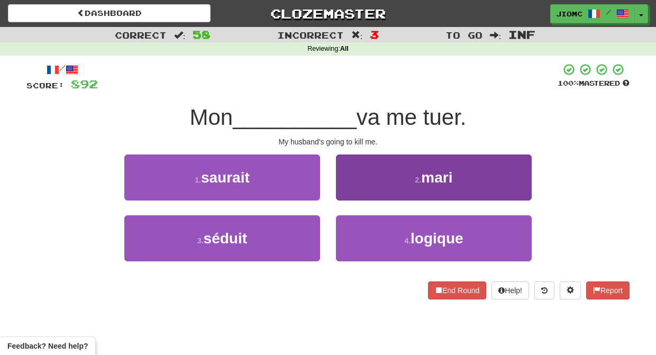
click at [351, 191] on button "2 . mari" at bounding box center [434, 177] width 196 height 46
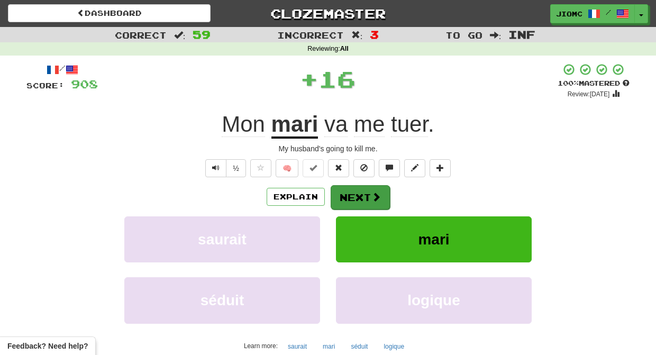
click at [352, 191] on button "Next" at bounding box center [360, 197] width 59 height 24
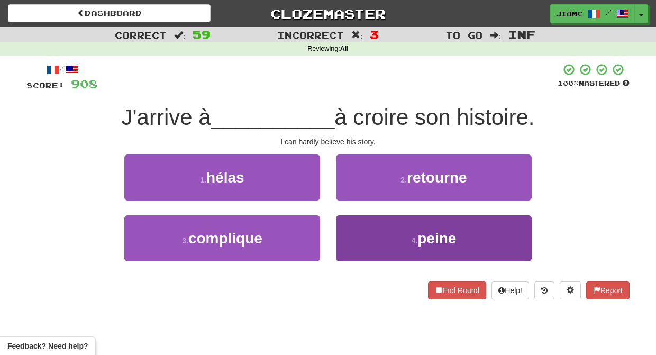
click at [360, 223] on button "4 . peine" at bounding box center [434, 238] width 196 height 46
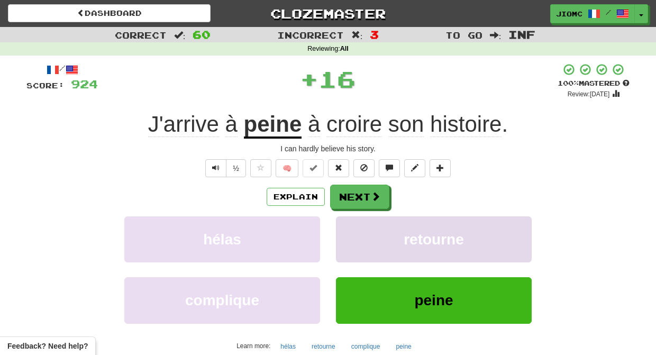
click at [351, 223] on button "retourne" at bounding box center [434, 239] width 196 height 46
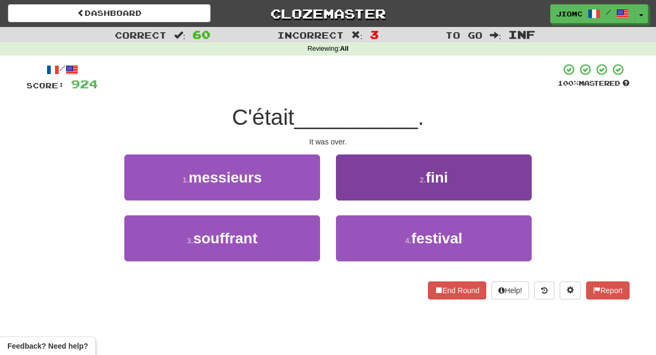
click at [349, 192] on button "2 . fini" at bounding box center [434, 177] width 196 height 46
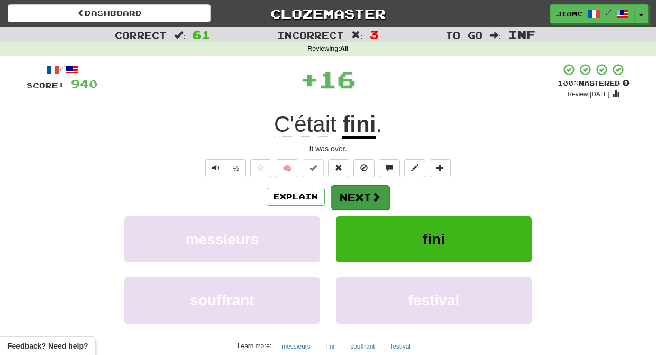
click at [348, 194] on button "Next" at bounding box center [360, 197] width 59 height 24
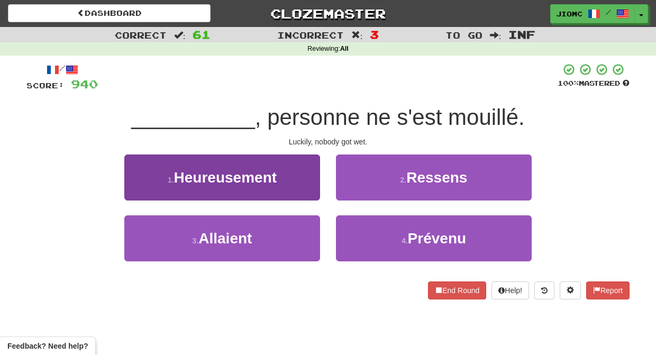
click at [309, 188] on button "1 . Heureusement" at bounding box center [222, 177] width 196 height 46
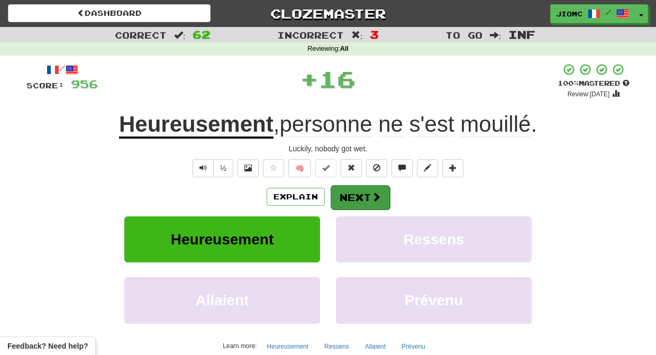
click at [349, 195] on button "Next" at bounding box center [360, 197] width 59 height 24
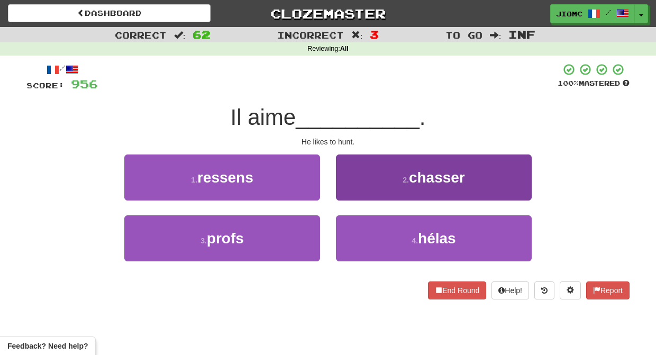
click at [351, 195] on button "2 . chasser" at bounding box center [434, 177] width 196 height 46
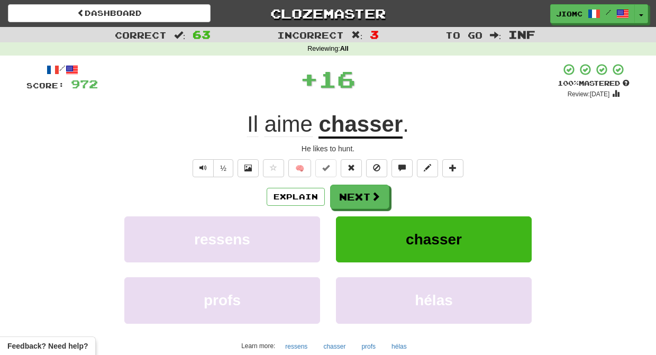
click at [351, 195] on button "Next" at bounding box center [359, 197] width 59 height 24
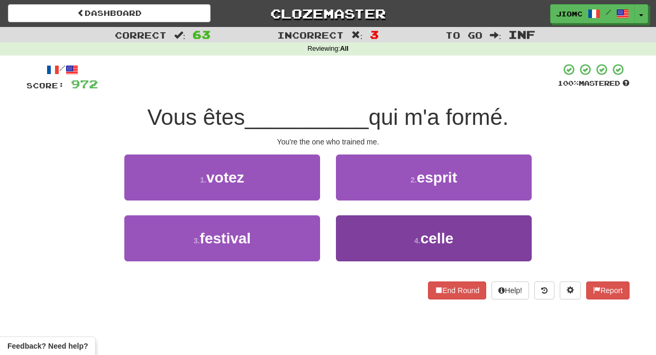
click at [357, 229] on button "4 . celle" at bounding box center [434, 238] width 196 height 46
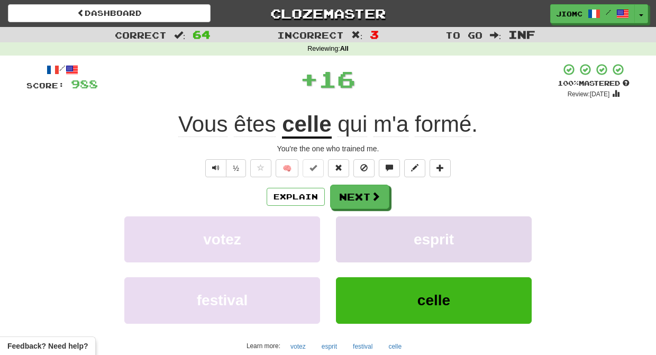
click at [358, 231] on button "esprit" at bounding box center [434, 239] width 196 height 46
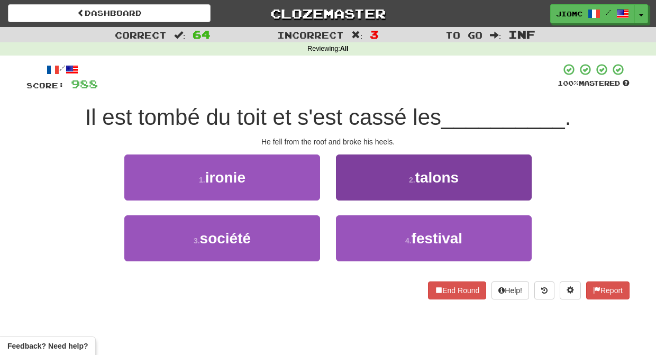
click at [349, 192] on button "2 . talons" at bounding box center [434, 177] width 196 height 46
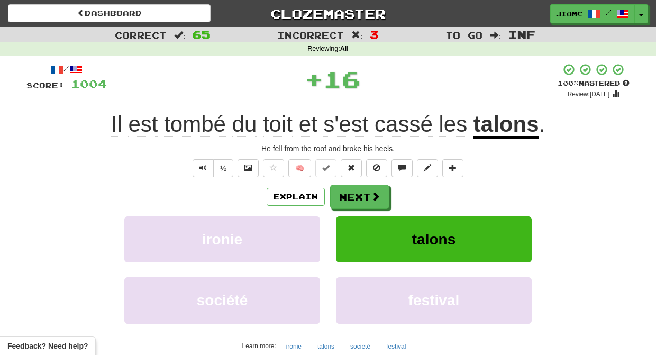
click at [353, 191] on button "Next" at bounding box center [359, 197] width 59 height 24
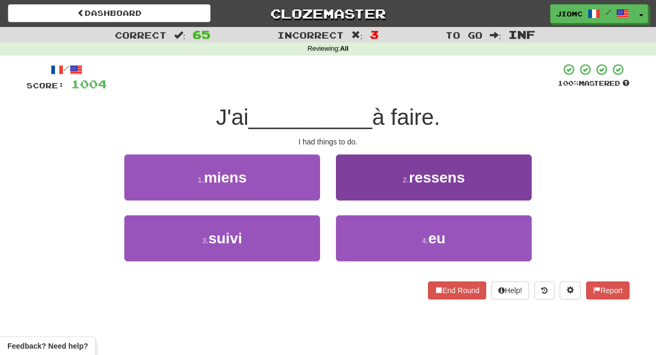
click at [346, 194] on button "2 . ressens" at bounding box center [434, 177] width 196 height 46
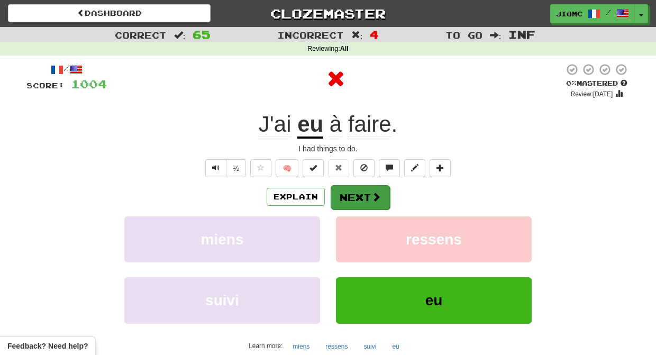
click at [345, 196] on button "Next" at bounding box center [360, 197] width 59 height 24
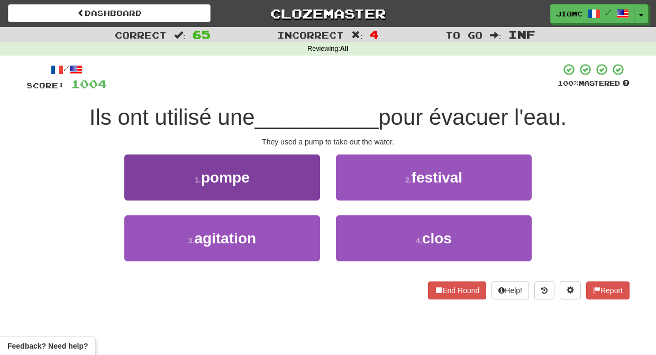
click at [306, 195] on button "1 . pompe" at bounding box center [222, 177] width 196 height 46
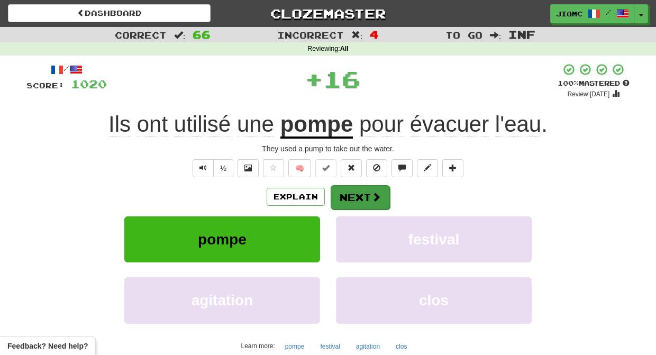
click at [346, 196] on button "Next" at bounding box center [360, 197] width 59 height 24
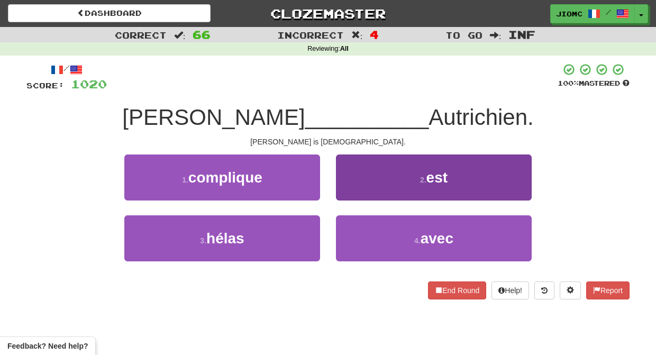
click at [348, 190] on button "2 . est" at bounding box center [434, 177] width 196 height 46
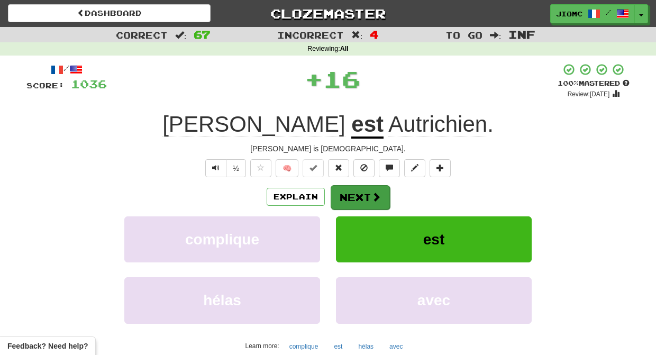
click at [349, 192] on button "Next" at bounding box center [360, 197] width 59 height 24
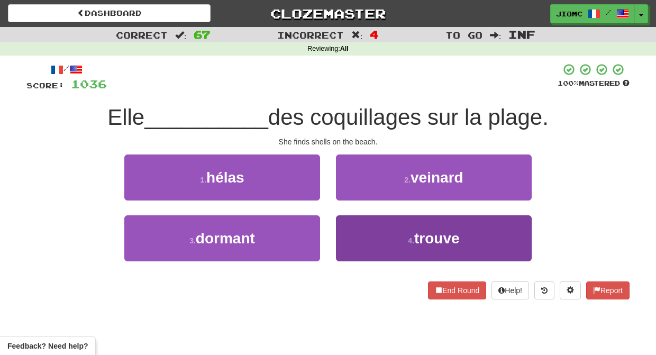
click at [358, 232] on button "4 . trouve" at bounding box center [434, 238] width 196 height 46
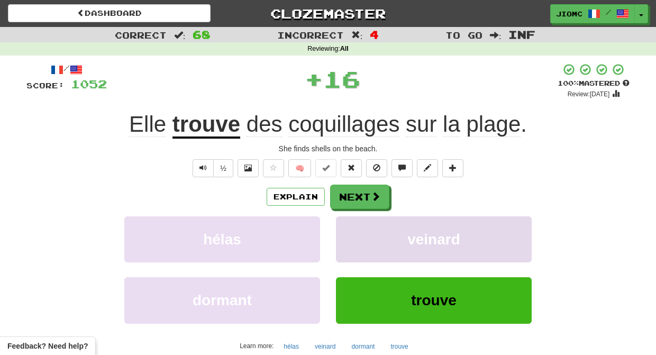
click at [358, 231] on button "veinard" at bounding box center [434, 239] width 196 height 46
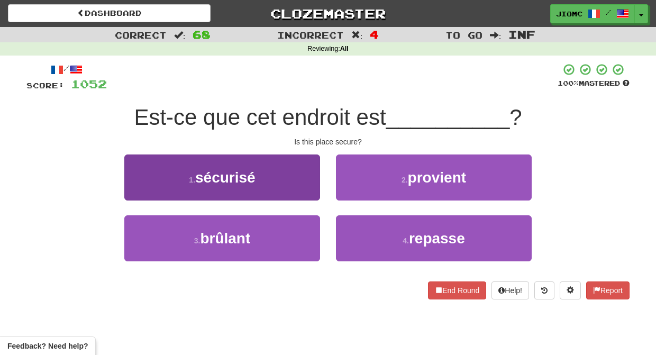
click at [310, 188] on button "1 . sécurisé" at bounding box center [222, 177] width 196 height 46
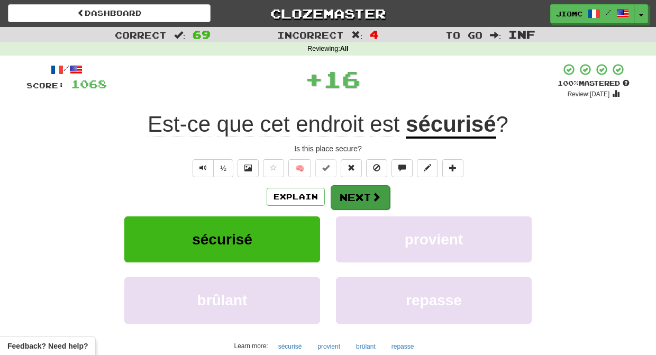
click at [351, 193] on button "Next" at bounding box center [360, 197] width 59 height 24
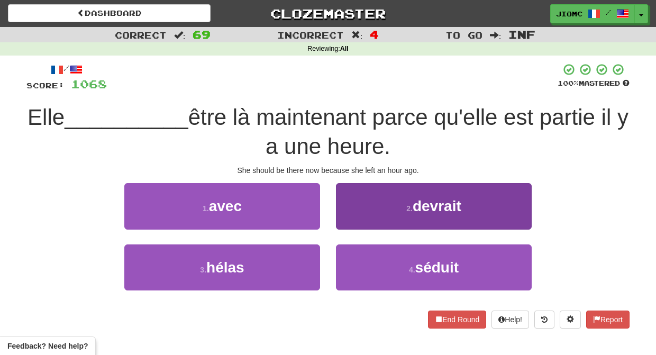
click at [353, 216] on button "2 . devrait" at bounding box center [434, 206] width 196 height 46
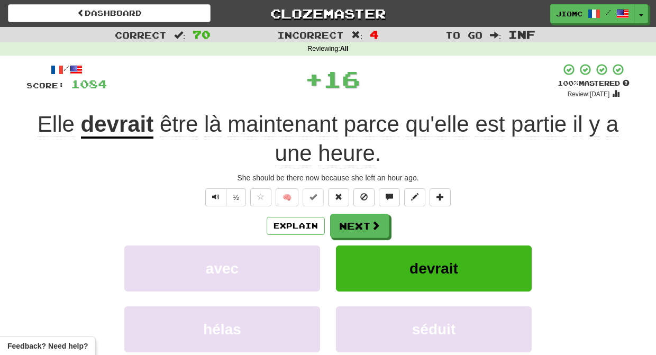
click at [353, 216] on button "Next" at bounding box center [359, 226] width 59 height 24
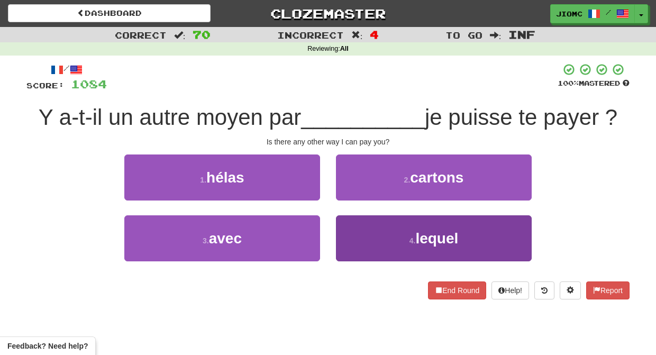
click at [354, 230] on button "4 . lequel" at bounding box center [434, 238] width 196 height 46
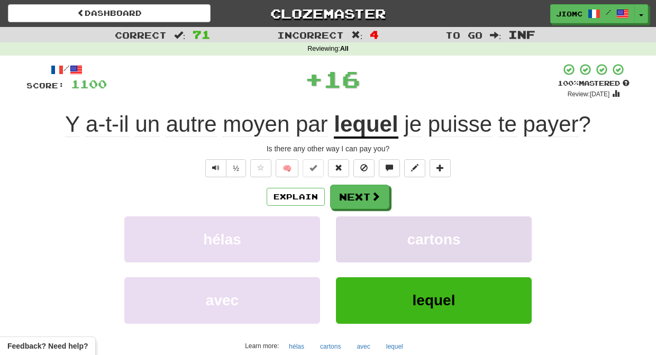
click at [355, 225] on button "cartons" at bounding box center [434, 239] width 196 height 46
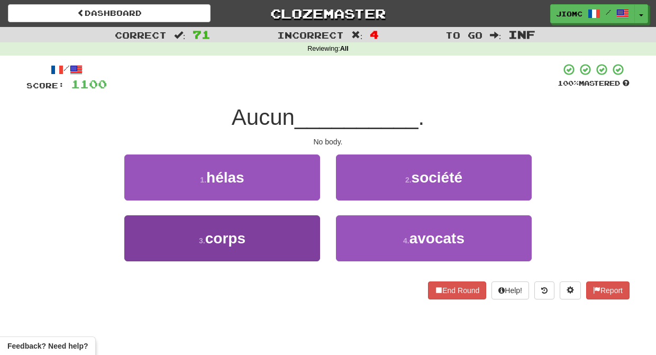
click at [302, 231] on button "3 . corps" at bounding box center [222, 238] width 196 height 46
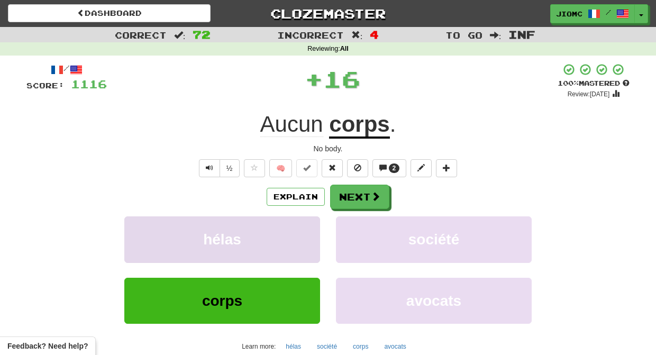
click at [307, 231] on button "hélas" at bounding box center [222, 239] width 196 height 46
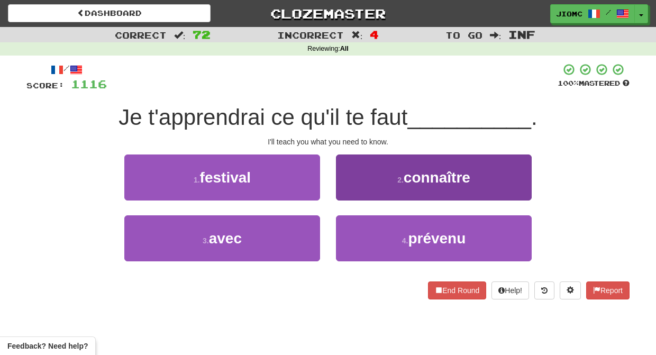
click at [352, 190] on button "2 . connaître" at bounding box center [434, 177] width 196 height 46
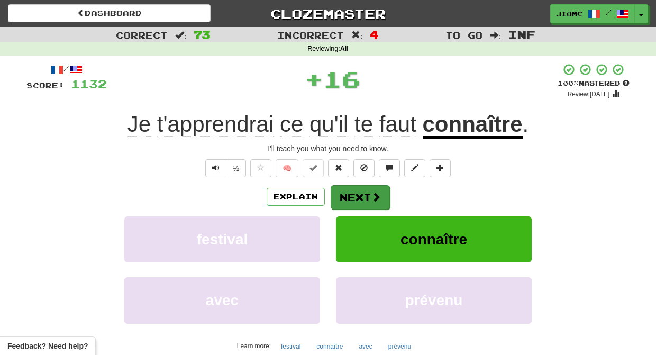
click at [355, 194] on button "Next" at bounding box center [360, 197] width 59 height 24
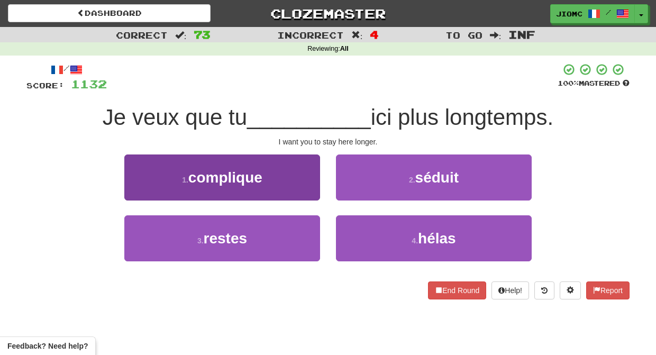
click at [306, 241] on button "3 . restes" at bounding box center [222, 238] width 196 height 46
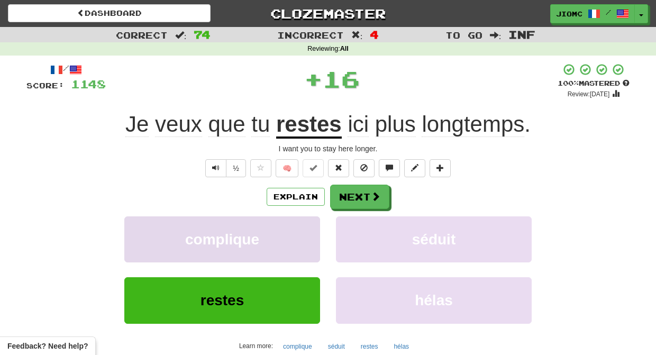
click at [308, 236] on button "complique" at bounding box center [222, 239] width 196 height 46
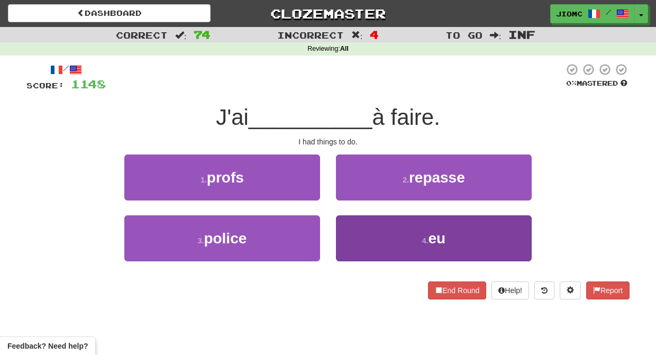
click at [358, 230] on button "4 . eu" at bounding box center [434, 238] width 196 height 46
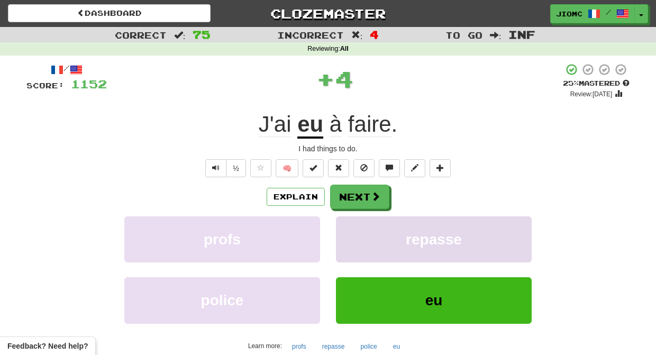
click at [356, 230] on button "repasse" at bounding box center [434, 239] width 196 height 46
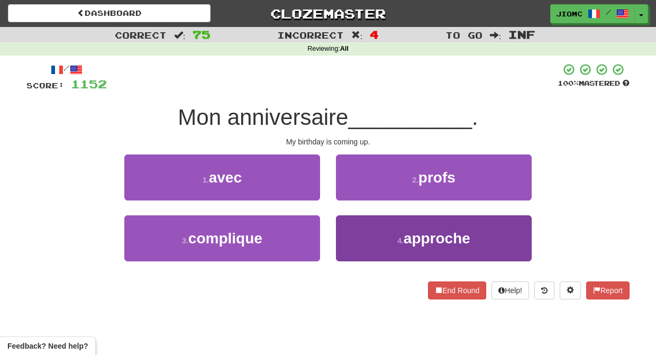
click at [350, 231] on button "4 . approche" at bounding box center [434, 238] width 196 height 46
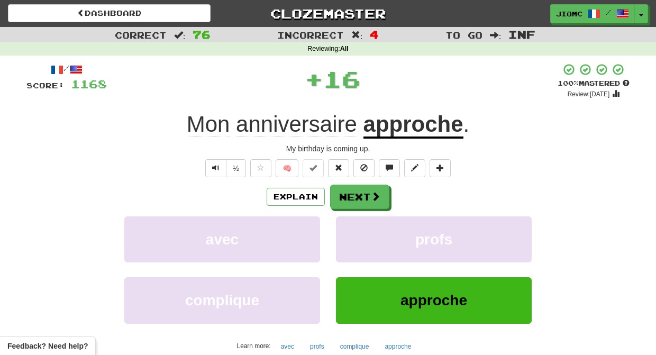
click at [350, 231] on button "profs" at bounding box center [434, 239] width 196 height 46
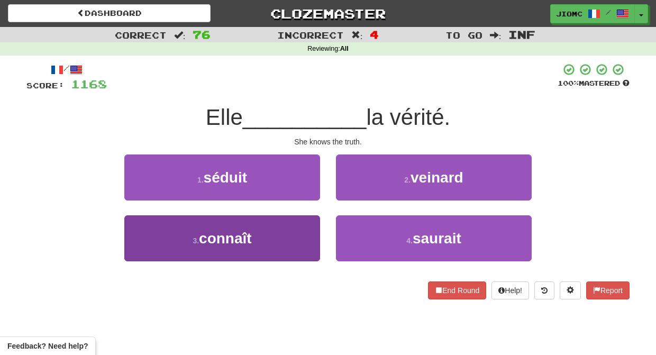
click at [310, 233] on button "3 . connaît" at bounding box center [222, 238] width 196 height 46
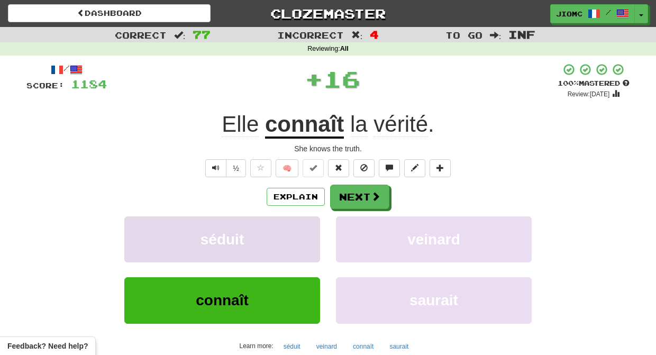
click at [310, 231] on button "séduit" at bounding box center [222, 239] width 196 height 46
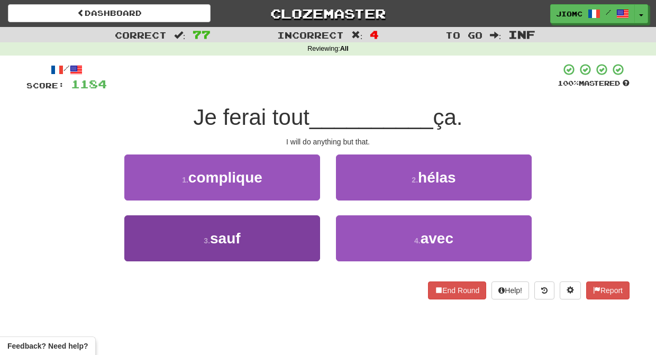
click at [313, 231] on button "3 . sauf" at bounding box center [222, 238] width 196 height 46
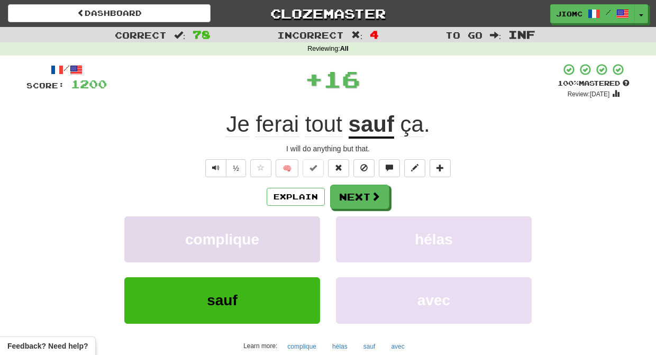
click at [313, 230] on button "complique" at bounding box center [222, 239] width 196 height 46
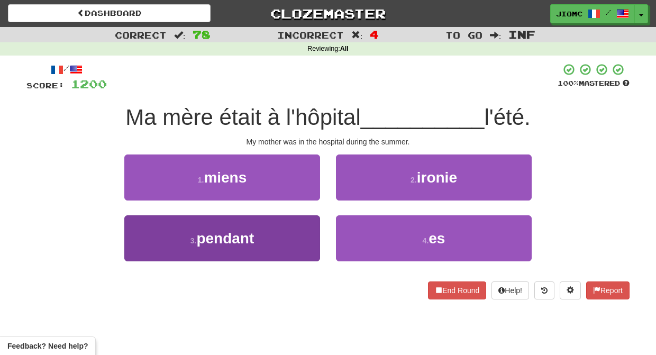
click at [303, 233] on button "3 . pendant" at bounding box center [222, 238] width 196 height 46
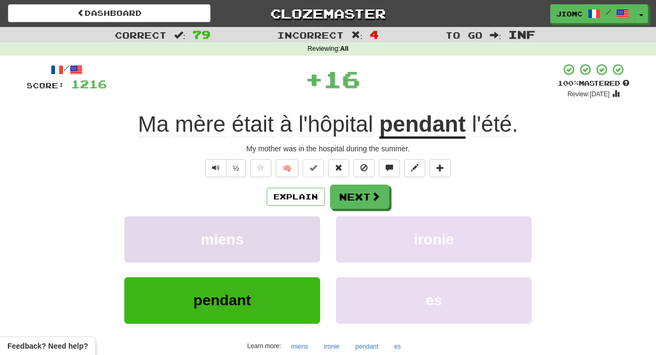
click at [308, 235] on button "miens" at bounding box center [222, 239] width 196 height 46
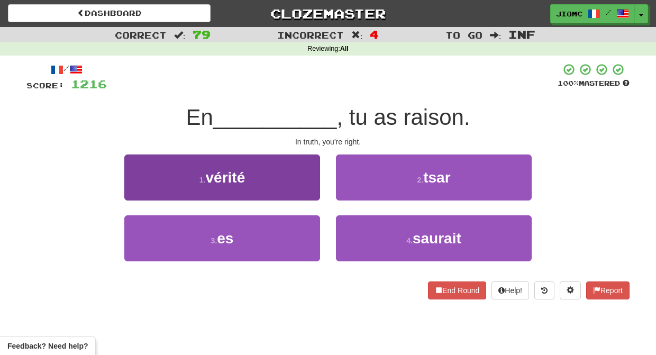
click at [306, 193] on button "1 . vérité" at bounding box center [222, 177] width 196 height 46
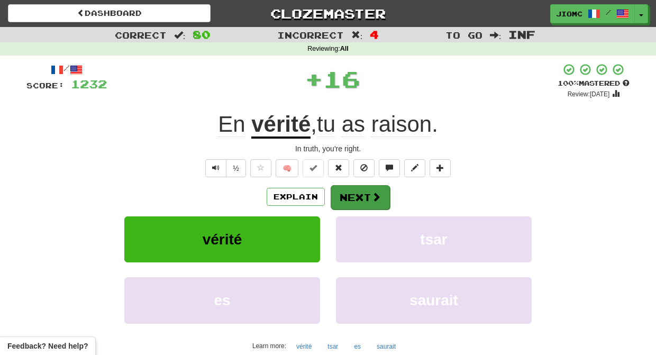
click at [347, 197] on button "Next" at bounding box center [360, 197] width 59 height 24
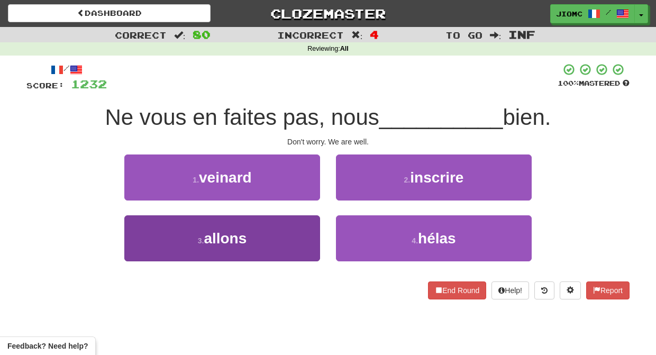
click at [305, 236] on button "3 . allons" at bounding box center [222, 238] width 196 height 46
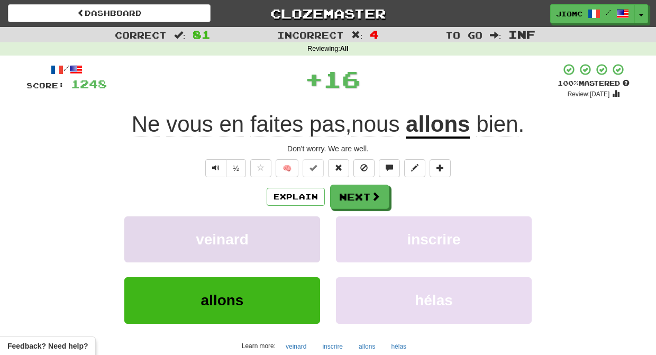
click at [305, 235] on button "veinard" at bounding box center [222, 239] width 196 height 46
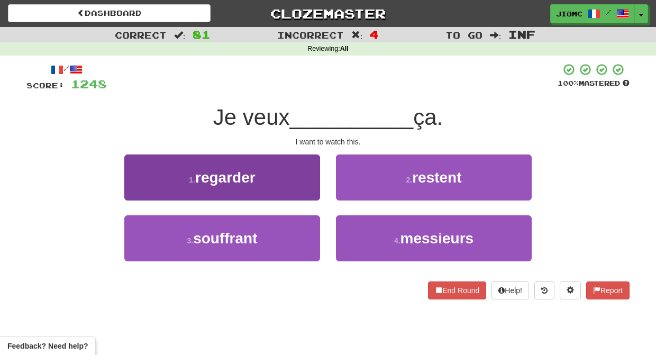
click at [299, 196] on button "1 . regarder" at bounding box center [222, 177] width 196 height 46
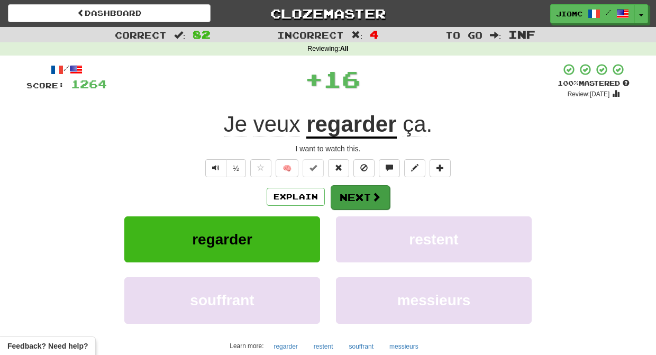
click at [351, 193] on button "Next" at bounding box center [360, 197] width 59 height 24
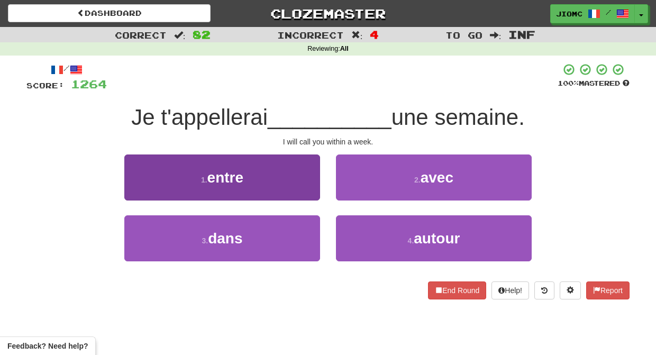
click at [308, 189] on button "1 . entre" at bounding box center [222, 177] width 196 height 46
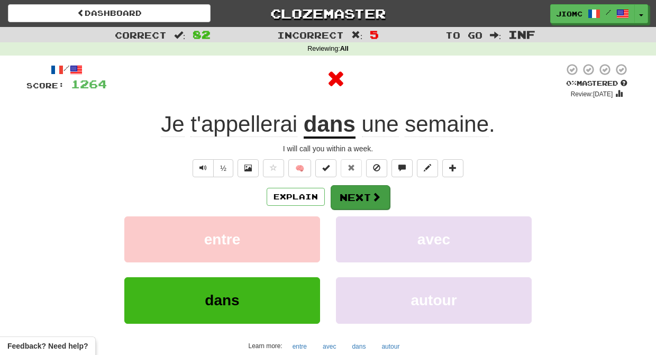
click at [356, 197] on button "Next" at bounding box center [360, 197] width 59 height 24
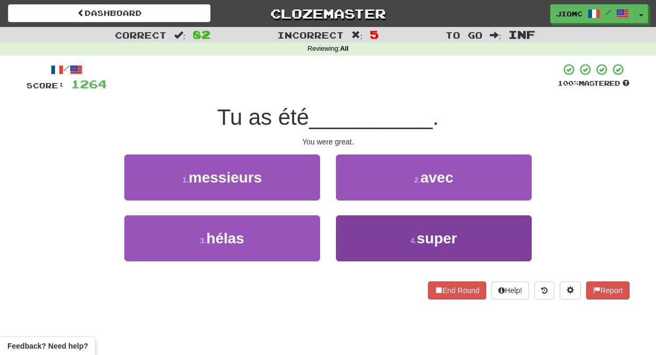
click at [360, 227] on button "4 . super" at bounding box center [434, 238] width 196 height 46
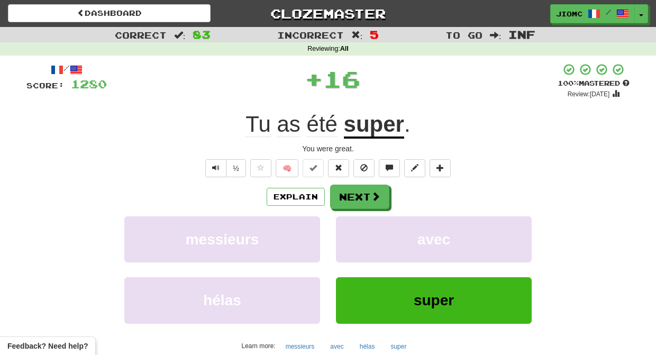
click at [360, 227] on button "avec" at bounding box center [434, 239] width 196 height 46
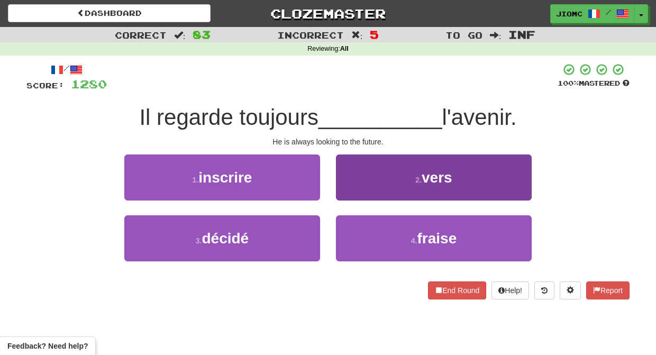
click at [345, 189] on button "2 . vers" at bounding box center [434, 177] width 196 height 46
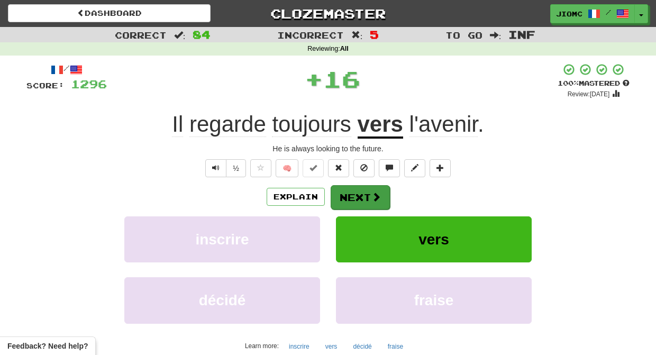
click at [358, 197] on button "Next" at bounding box center [360, 197] width 59 height 24
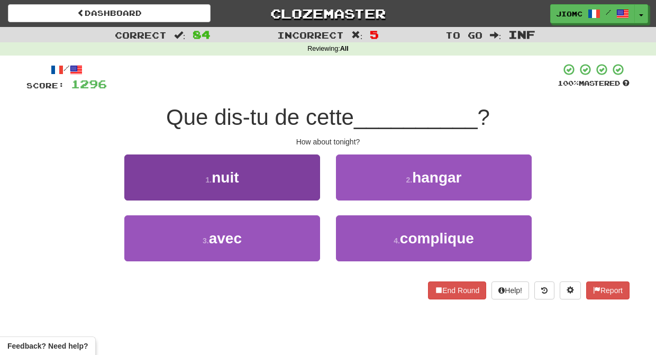
click at [305, 186] on button "1 . nuit" at bounding box center [222, 177] width 196 height 46
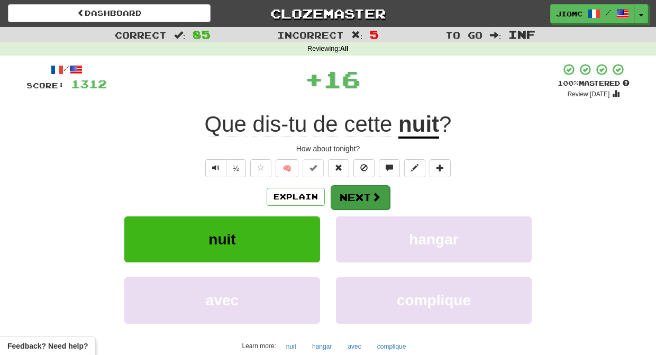
click at [347, 190] on button "Next" at bounding box center [360, 197] width 59 height 24
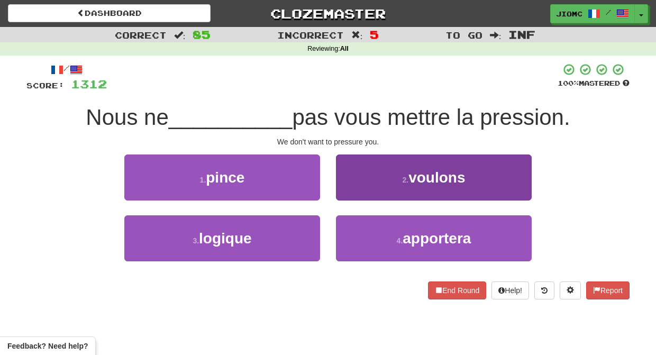
click at [353, 193] on button "2 . voulons" at bounding box center [434, 177] width 196 height 46
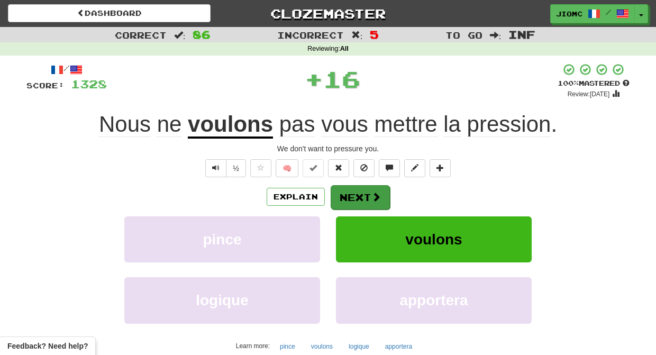
click at [356, 194] on button "Next" at bounding box center [360, 197] width 59 height 24
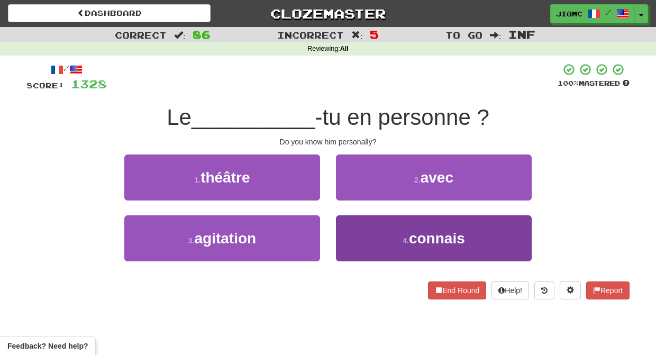
click at [353, 224] on button "4 . connais" at bounding box center [434, 238] width 196 height 46
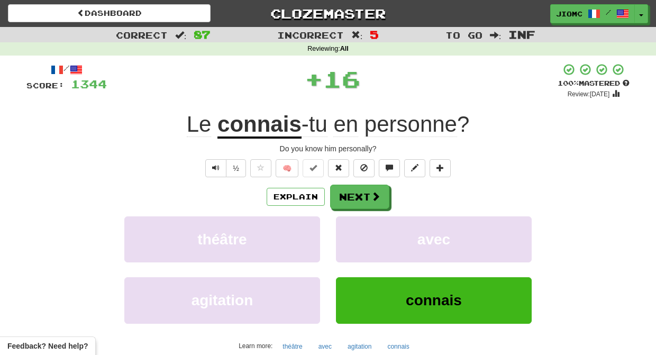
click at [353, 224] on button "avec" at bounding box center [434, 239] width 196 height 46
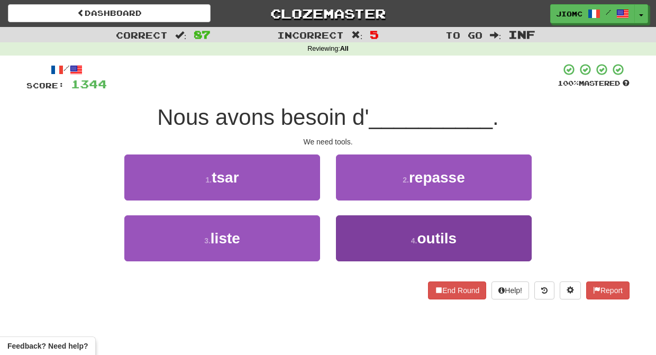
click at [354, 223] on button "4 . outils" at bounding box center [434, 238] width 196 height 46
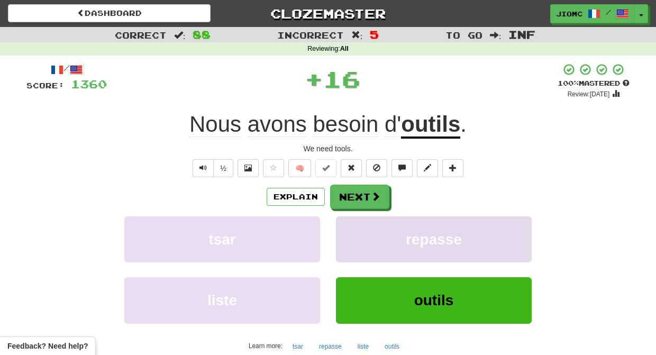
click at [354, 223] on button "repasse" at bounding box center [434, 239] width 196 height 46
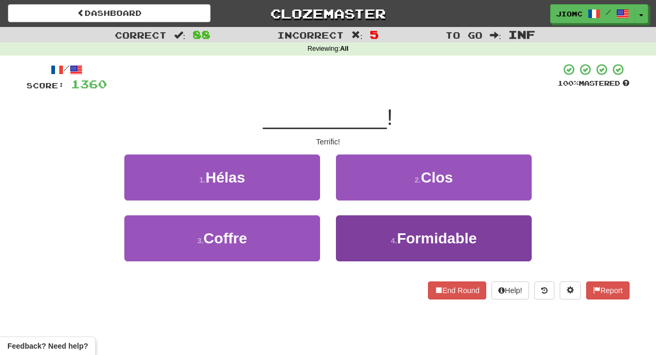
click at [358, 234] on button "4 . Formidable" at bounding box center [434, 238] width 196 height 46
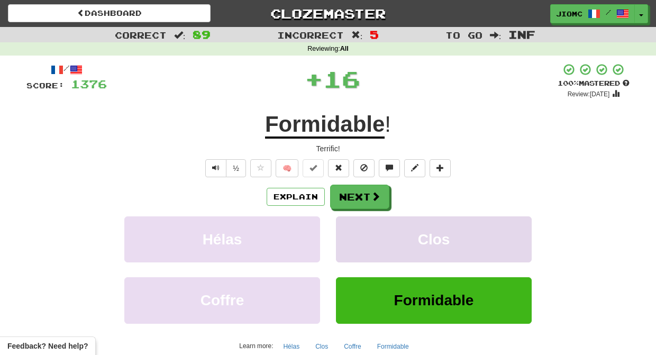
click at [358, 233] on button "Clos" at bounding box center [434, 239] width 196 height 46
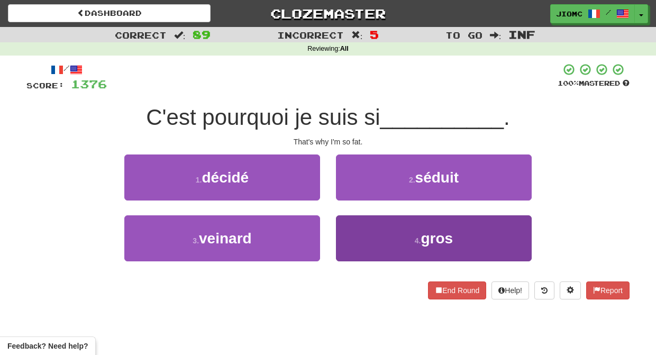
click at [356, 231] on button "4 . gros" at bounding box center [434, 238] width 196 height 46
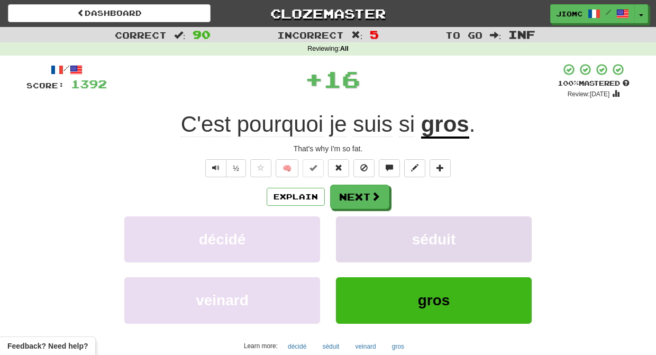
click at [356, 231] on button "séduit" at bounding box center [434, 239] width 196 height 46
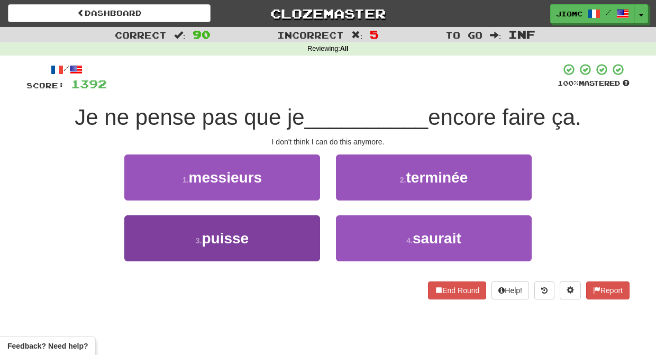
click at [288, 225] on button "3 . puisse" at bounding box center [222, 238] width 196 height 46
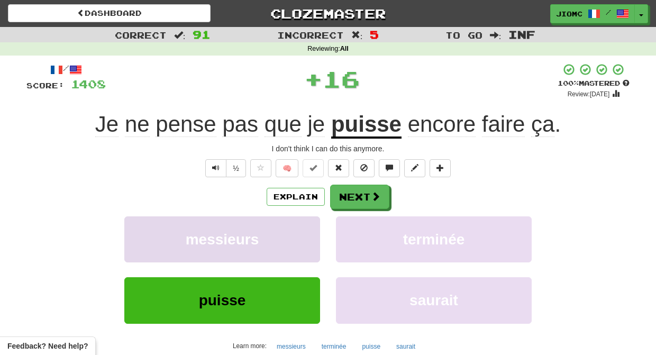
click at [282, 223] on button "messieurs" at bounding box center [222, 239] width 196 height 46
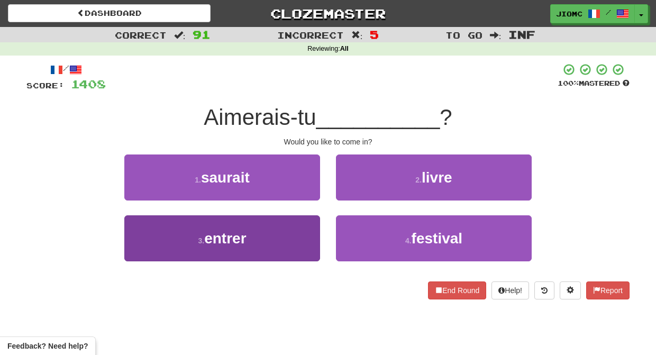
click at [300, 236] on button "3 . entrer" at bounding box center [222, 238] width 196 height 46
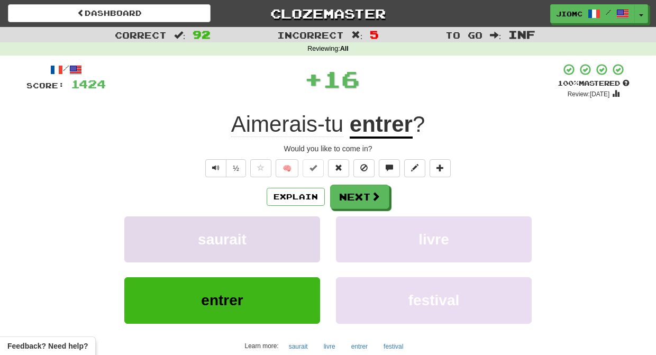
click at [300, 236] on button "saurait" at bounding box center [222, 239] width 196 height 46
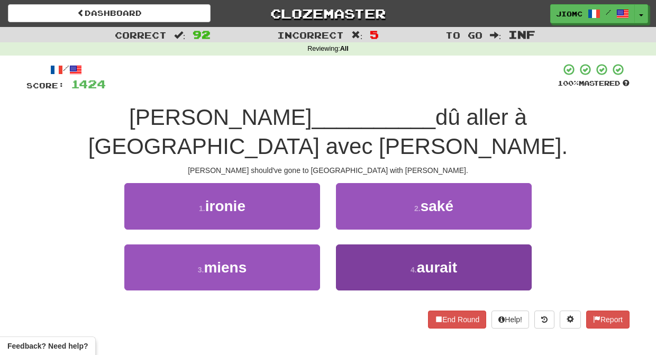
click at [359, 244] on button "4 . aurait" at bounding box center [434, 267] width 196 height 46
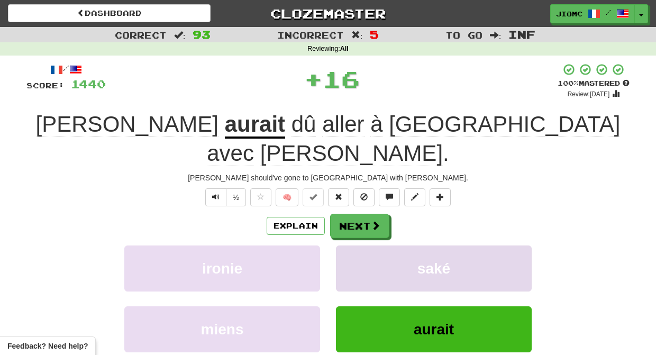
click at [354, 245] on button "saké" at bounding box center [434, 268] width 196 height 46
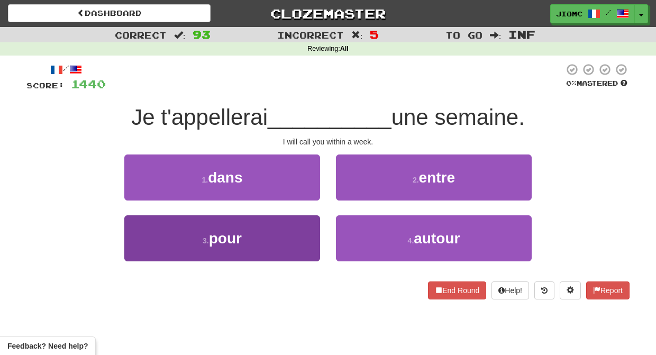
click at [310, 237] on button "3 . pour" at bounding box center [222, 238] width 196 height 46
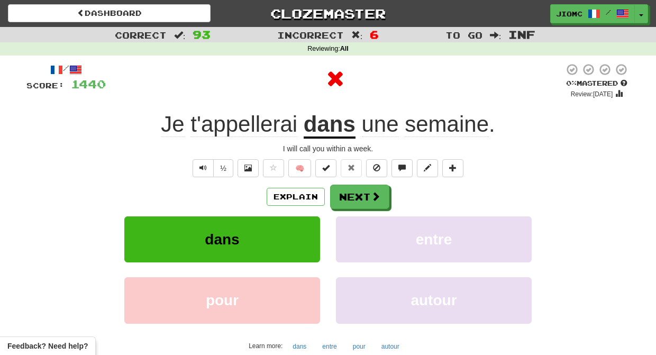
click at [310, 236] on button "dans" at bounding box center [222, 239] width 196 height 46
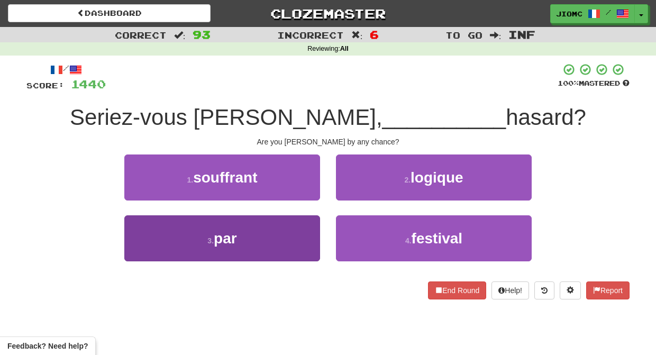
click at [315, 236] on button "3 . par" at bounding box center [222, 238] width 196 height 46
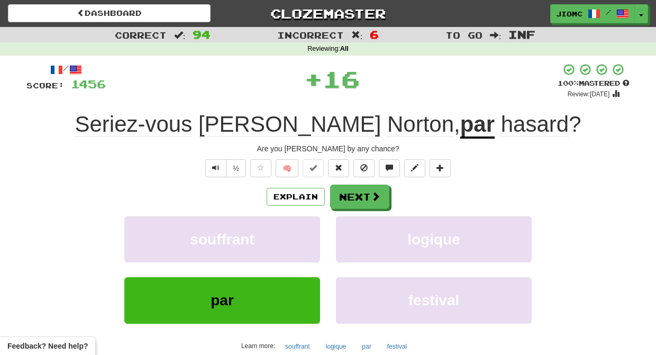
click at [315, 236] on button "souffrant" at bounding box center [222, 239] width 196 height 46
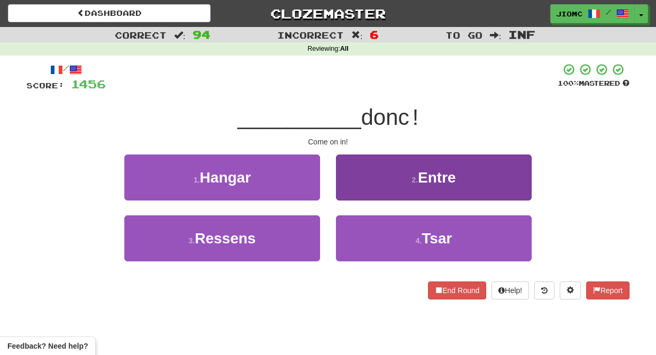
click at [352, 195] on button "2 . Entre" at bounding box center [434, 177] width 196 height 46
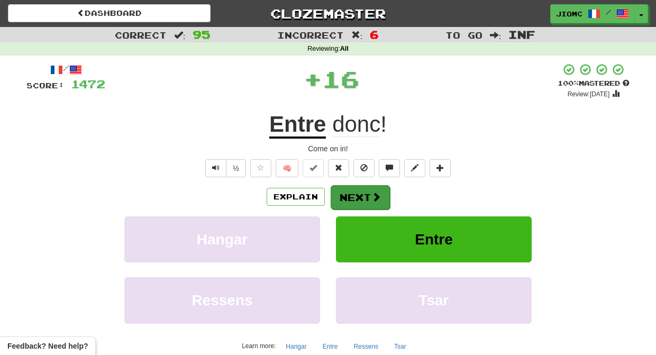
click at [352, 195] on button "Next" at bounding box center [360, 197] width 59 height 24
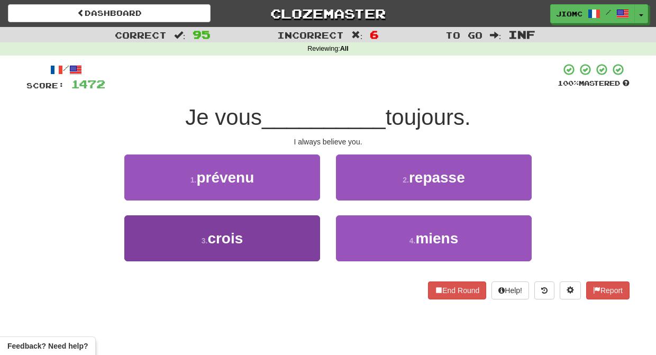
click at [298, 234] on button "3 . crois" at bounding box center [222, 238] width 196 height 46
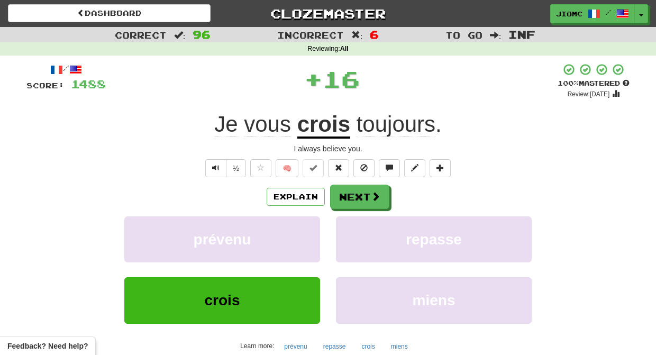
click at [298, 234] on button "prévenu" at bounding box center [222, 239] width 196 height 46
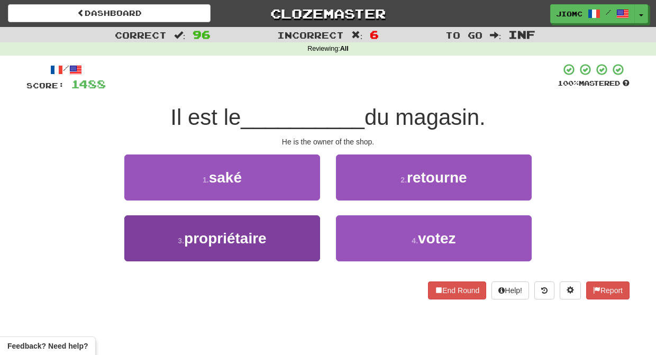
click at [304, 233] on button "3 . propriétaire" at bounding box center [222, 238] width 196 height 46
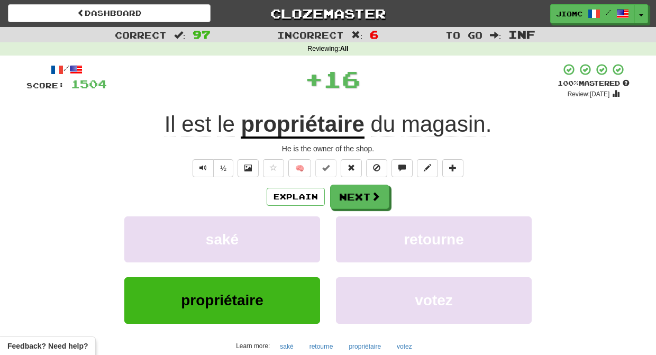
click at [304, 233] on button "saké" at bounding box center [222, 239] width 196 height 46
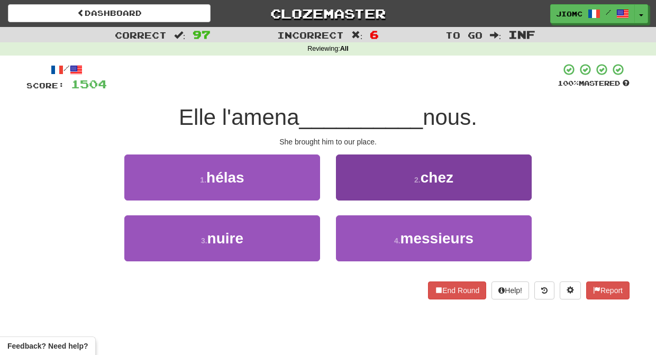
click at [361, 191] on button "2 . chez" at bounding box center [434, 177] width 196 height 46
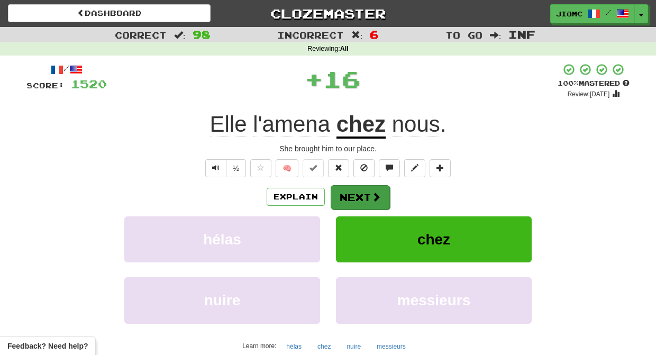
click at [360, 191] on button "Next" at bounding box center [360, 197] width 59 height 24
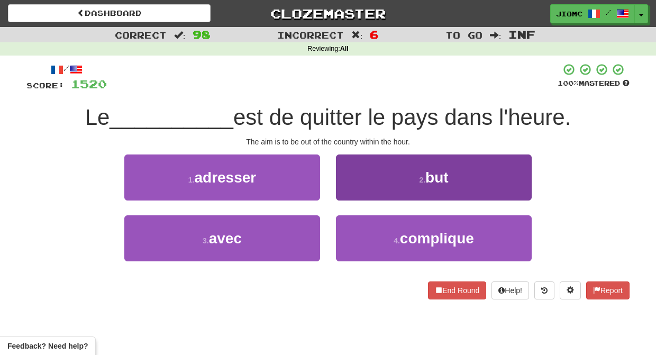
click at [350, 193] on button "2 . but" at bounding box center [434, 177] width 196 height 46
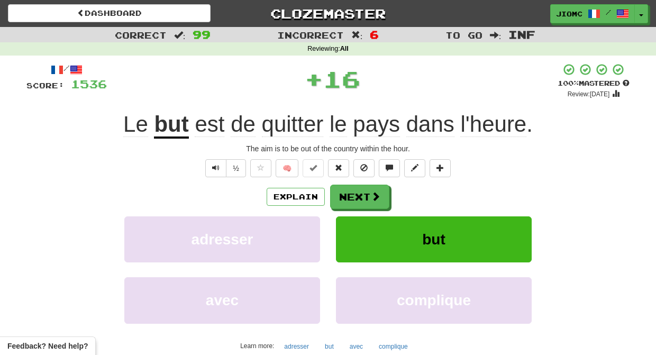
click at [350, 193] on button "Next" at bounding box center [359, 197] width 59 height 24
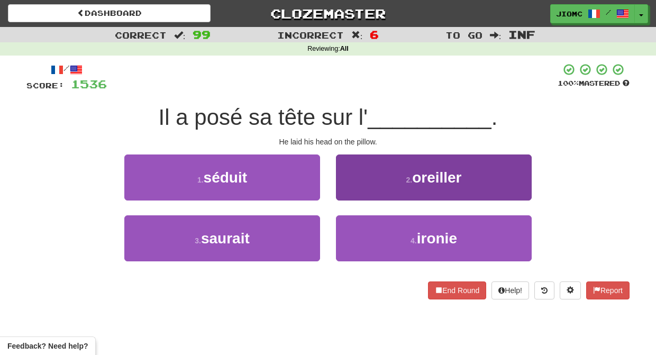
click at [350, 196] on button "2 . oreiller" at bounding box center [434, 177] width 196 height 46
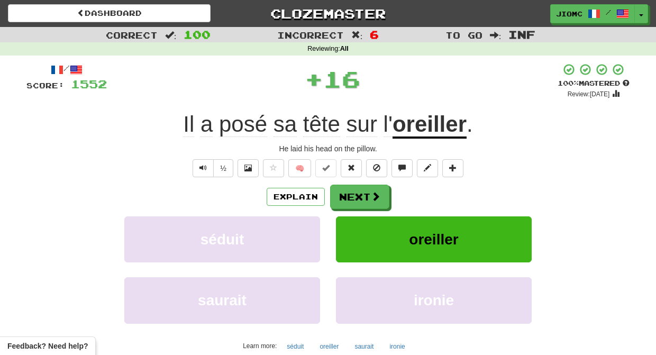
click at [350, 196] on button "Next" at bounding box center [359, 197] width 59 height 24
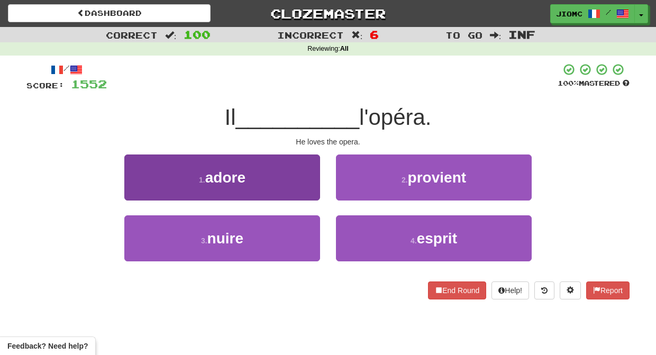
click at [304, 197] on button "1 . adore" at bounding box center [222, 177] width 196 height 46
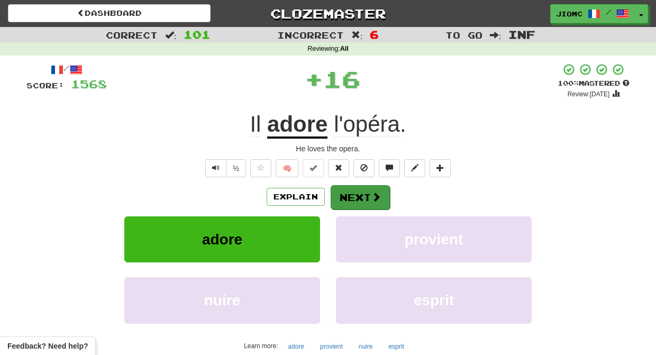
click at [350, 195] on button "Next" at bounding box center [360, 197] width 59 height 24
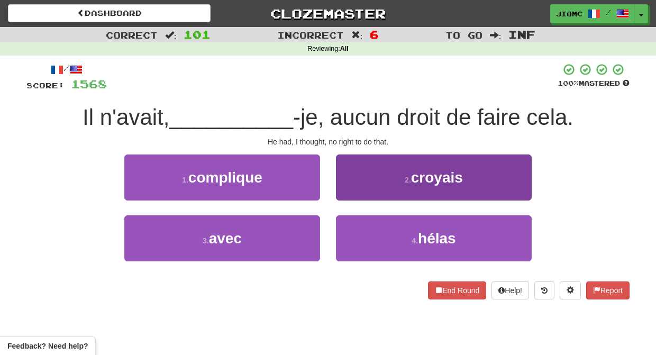
click at [353, 194] on button "2 . croyais" at bounding box center [434, 177] width 196 height 46
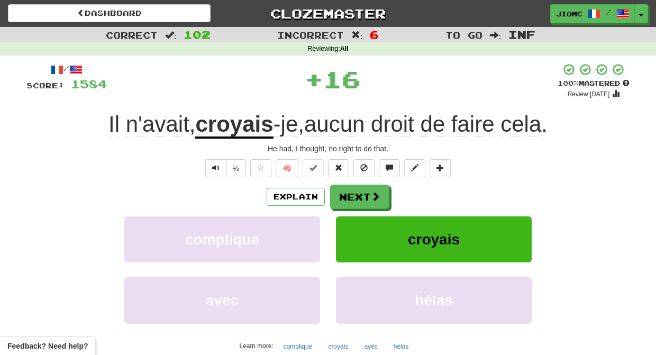
click at [353, 195] on button "Next" at bounding box center [359, 197] width 59 height 24
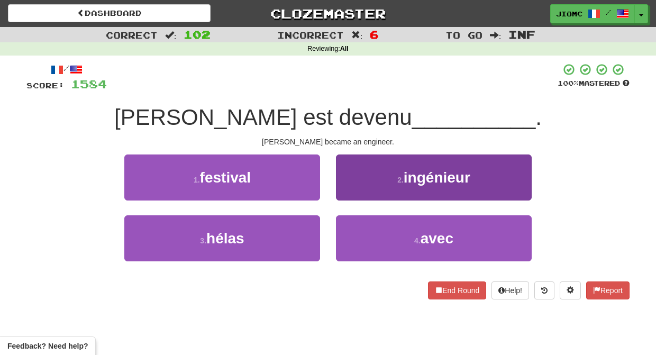
click at [354, 190] on button "2 . ingénieur" at bounding box center [434, 177] width 196 height 46
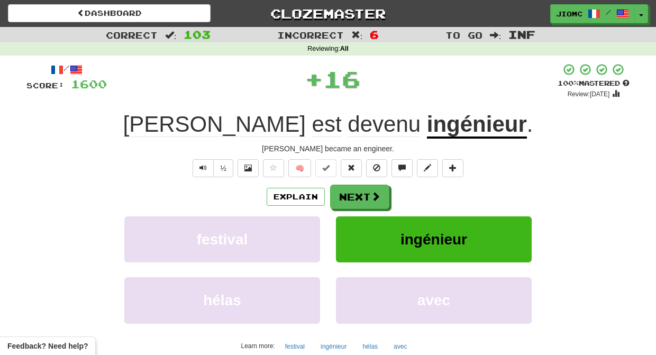
click at [354, 193] on button "Next" at bounding box center [359, 197] width 59 height 24
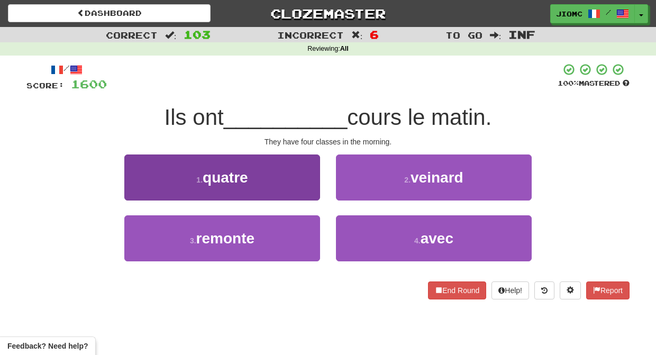
click at [289, 185] on button "1 . quatre" at bounding box center [222, 177] width 196 height 46
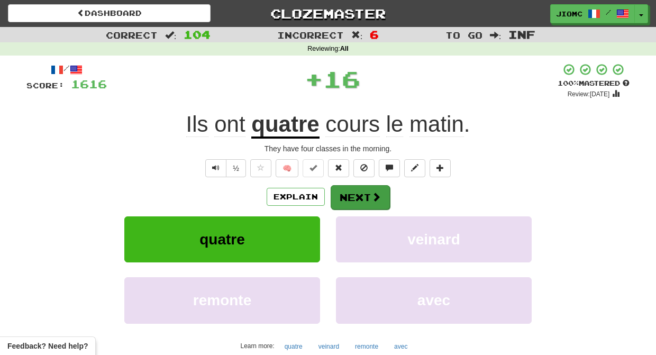
click at [363, 195] on button "Next" at bounding box center [360, 197] width 59 height 24
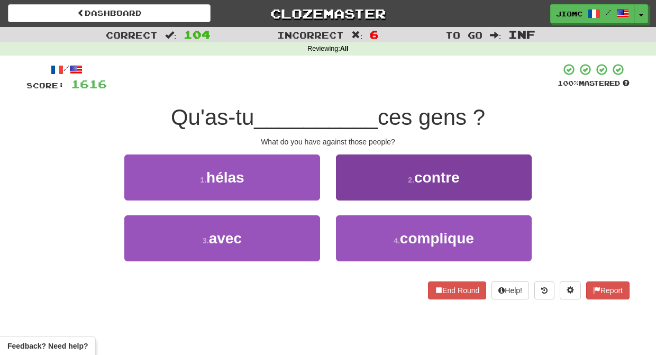
click at [356, 194] on button "2 . contre" at bounding box center [434, 177] width 196 height 46
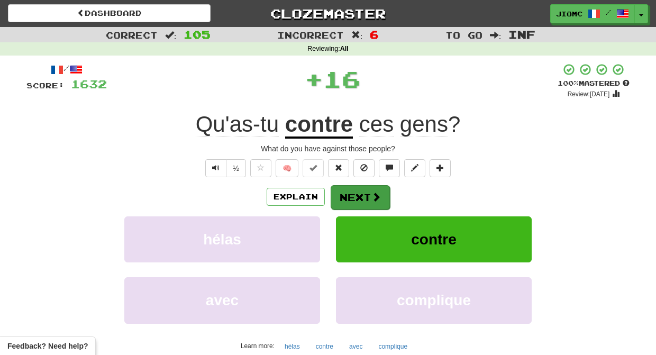
click at [354, 195] on button "Next" at bounding box center [360, 197] width 59 height 24
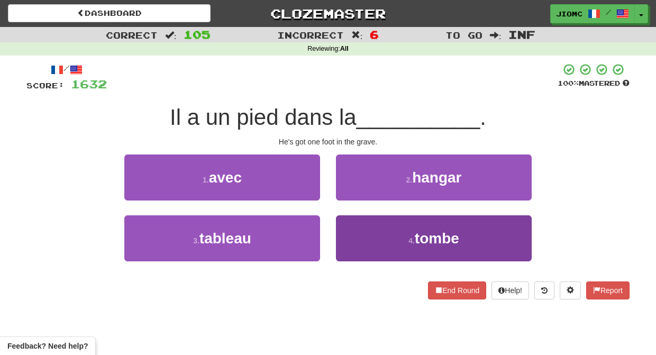
click at [352, 231] on button "4 . tombe" at bounding box center [434, 238] width 196 height 46
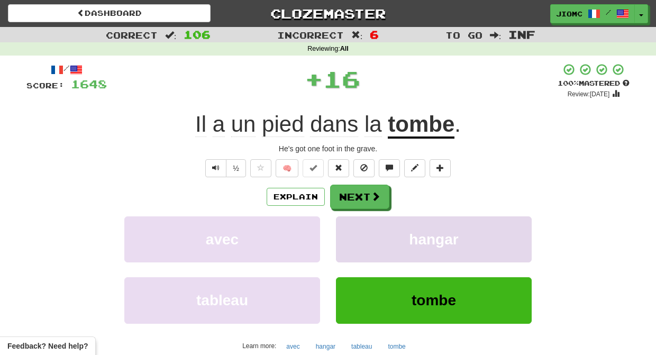
click at [350, 232] on button "hangar" at bounding box center [434, 239] width 196 height 46
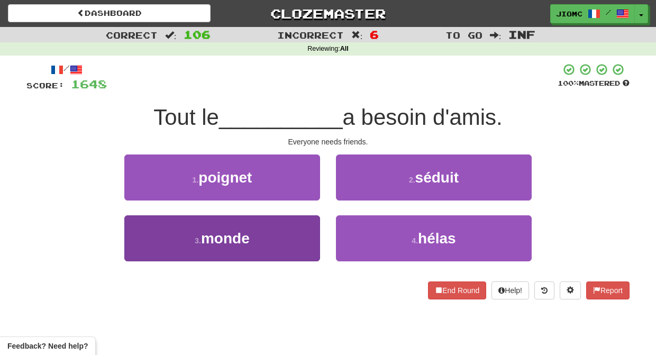
click at [299, 225] on button "3 . monde" at bounding box center [222, 238] width 196 height 46
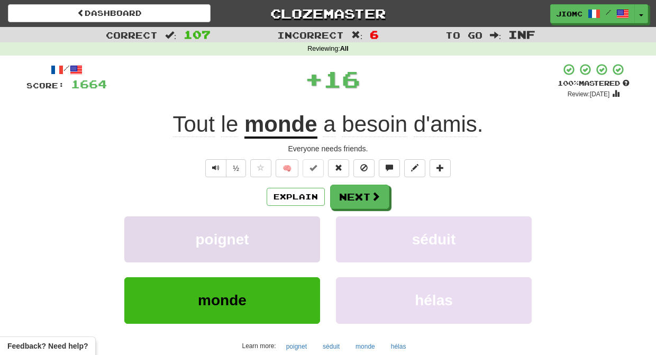
click at [301, 223] on button "poignet" at bounding box center [222, 239] width 196 height 46
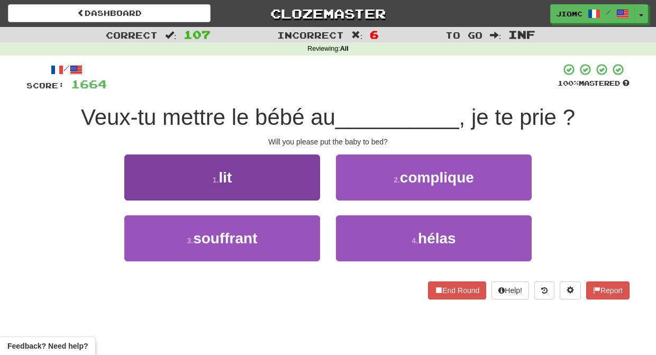
click at [303, 191] on button "1 . lit" at bounding box center [222, 177] width 196 height 46
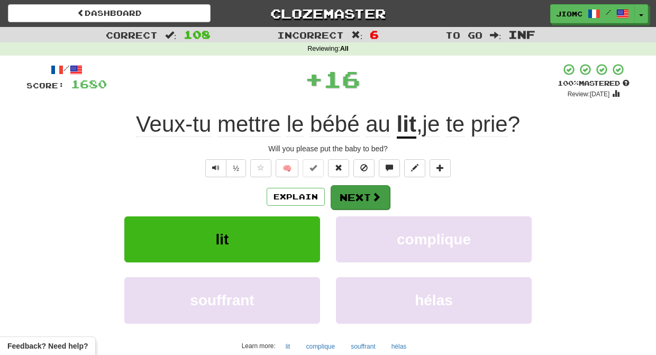
click at [341, 191] on button "Next" at bounding box center [360, 197] width 59 height 24
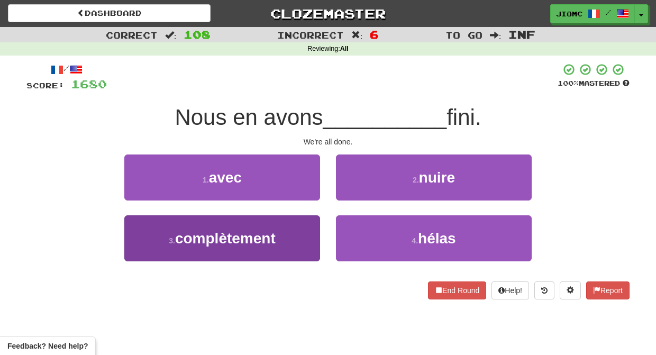
click at [301, 231] on button "3 . complètement" at bounding box center [222, 238] width 196 height 46
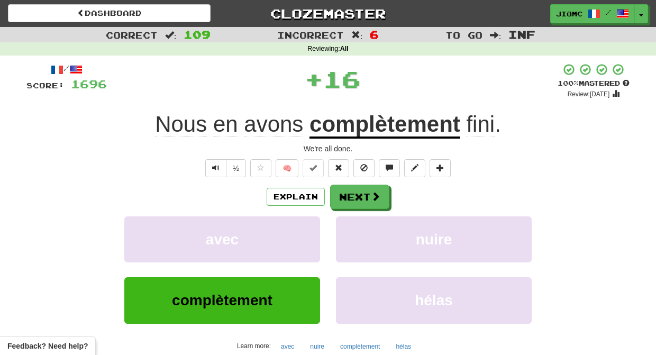
click at [301, 231] on button "avec" at bounding box center [222, 239] width 196 height 46
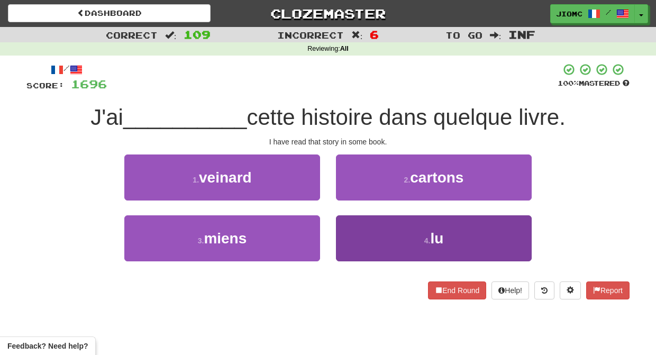
click at [366, 222] on button "4 . lu" at bounding box center [434, 238] width 196 height 46
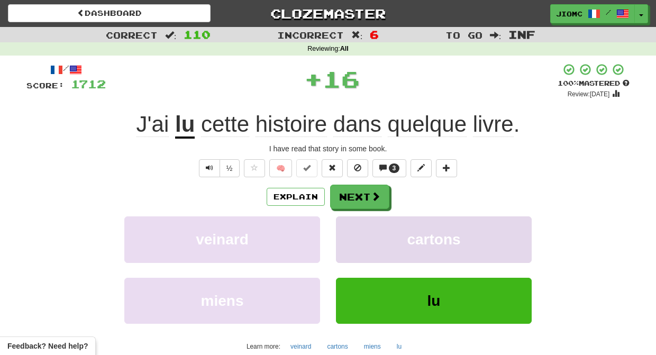
click at [364, 223] on button "cartons" at bounding box center [434, 239] width 196 height 46
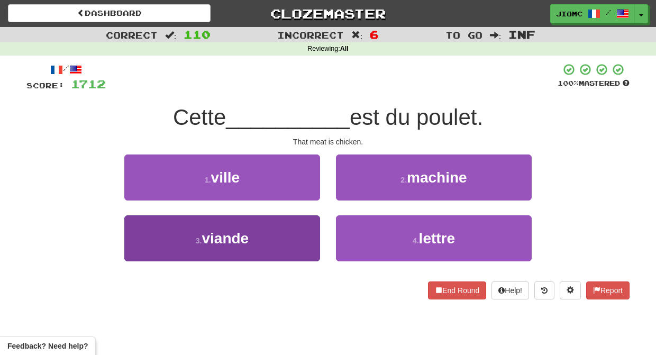
click at [305, 223] on button "3 . viande" at bounding box center [222, 238] width 196 height 46
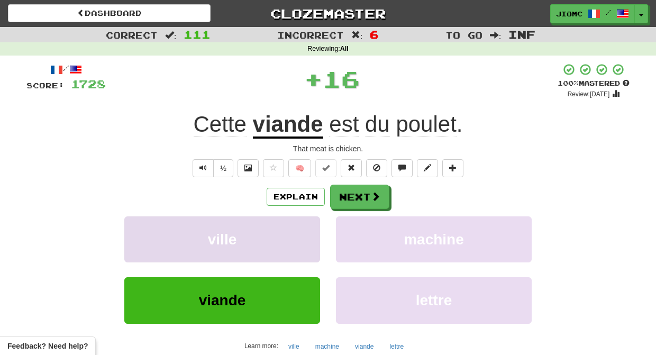
click at [306, 223] on button "ville" at bounding box center [222, 239] width 196 height 46
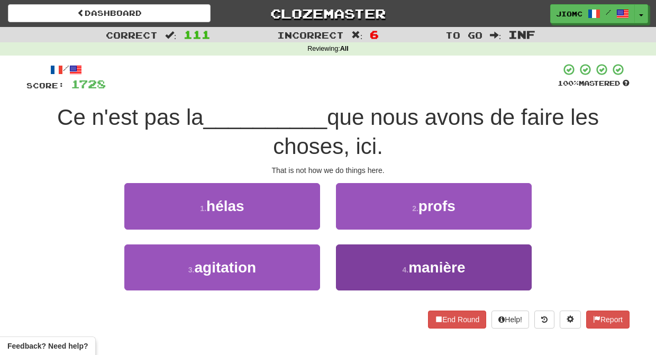
click at [355, 252] on button "4 . manière" at bounding box center [434, 267] width 196 height 46
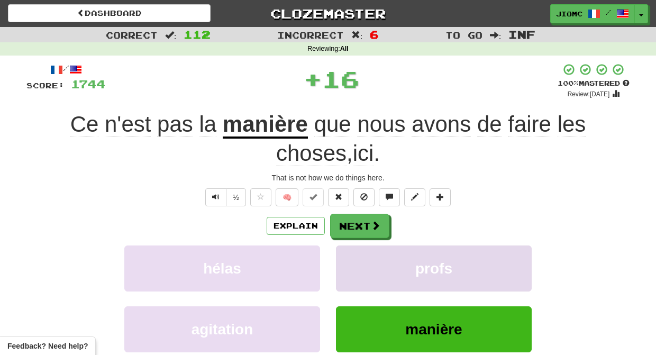
click at [355, 249] on button "profs" at bounding box center [434, 268] width 196 height 46
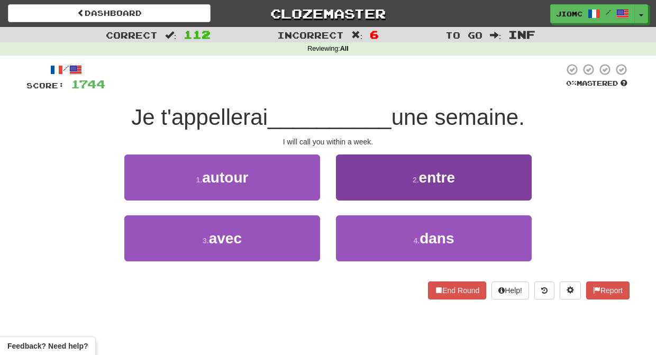
click at [349, 228] on button "4 . dans" at bounding box center [434, 238] width 196 height 46
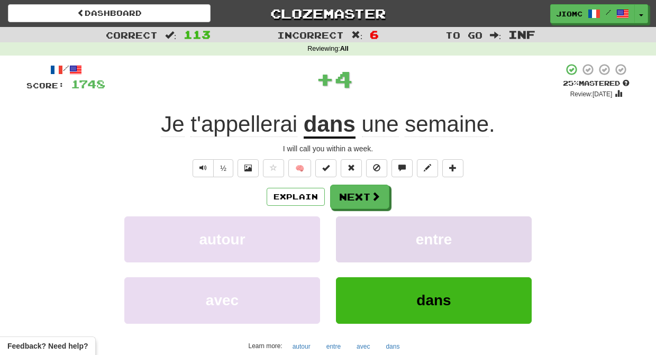
click at [350, 228] on button "entre" at bounding box center [434, 239] width 196 height 46
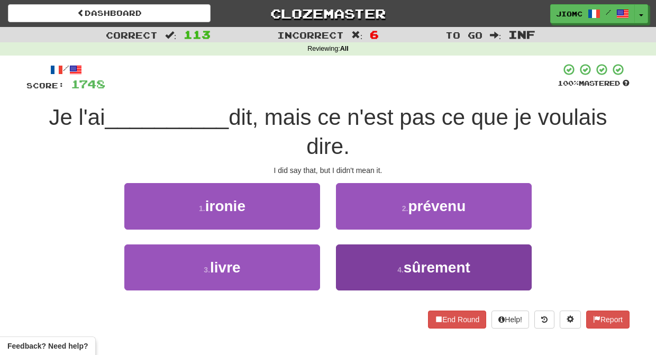
click at [363, 255] on button "4 . sûrement" at bounding box center [434, 267] width 196 height 46
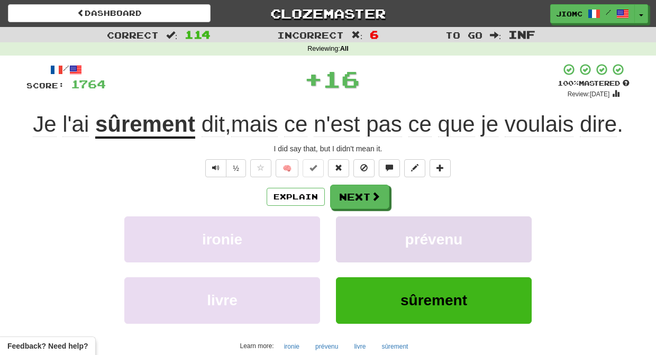
click at [358, 252] on button "prévenu" at bounding box center [434, 239] width 196 height 46
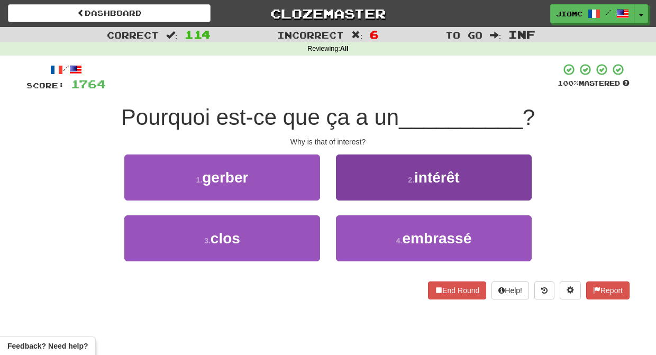
click at [362, 186] on button "2 . intérêt" at bounding box center [434, 177] width 196 height 46
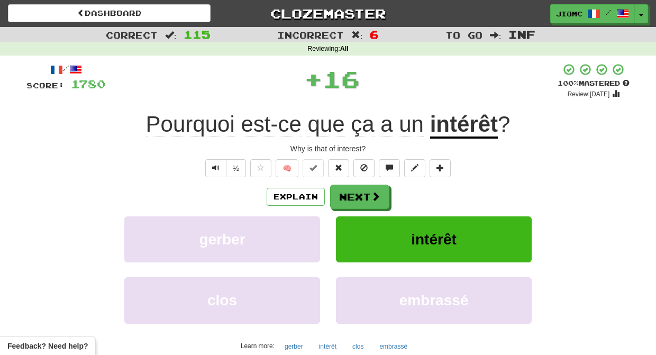
click at [353, 193] on button "Next" at bounding box center [359, 197] width 59 height 24
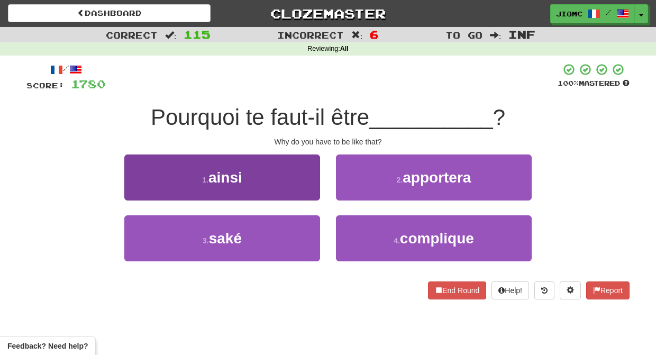
click at [304, 195] on button "1 . ainsi" at bounding box center [222, 177] width 196 height 46
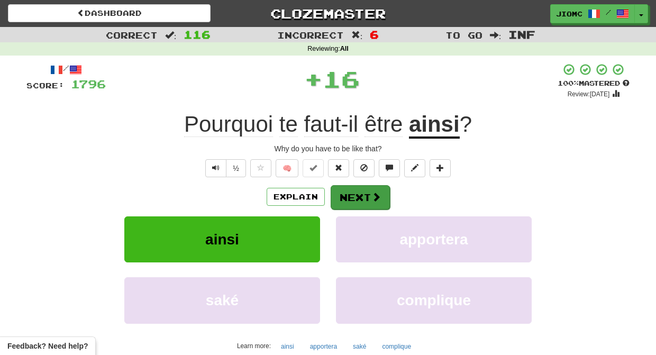
click at [345, 197] on button "Next" at bounding box center [360, 197] width 59 height 24
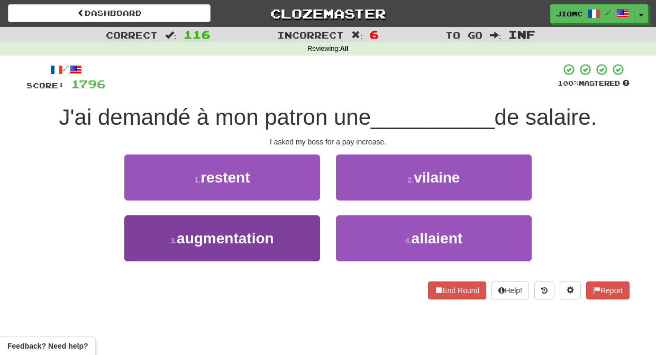
click at [306, 220] on button "3 . augmentation" at bounding box center [222, 238] width 196 height 46
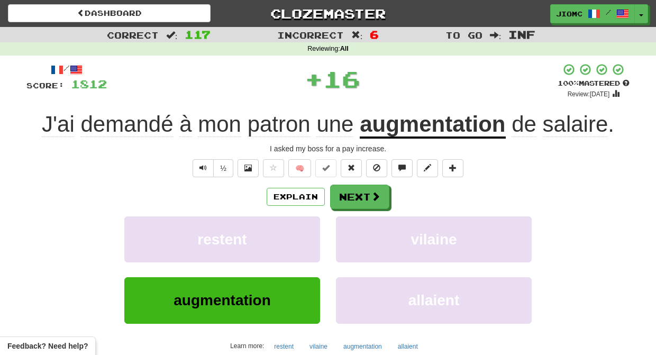
click at [306, 220] on button "restent" at bounding box center [222, 239] width 196 height 46
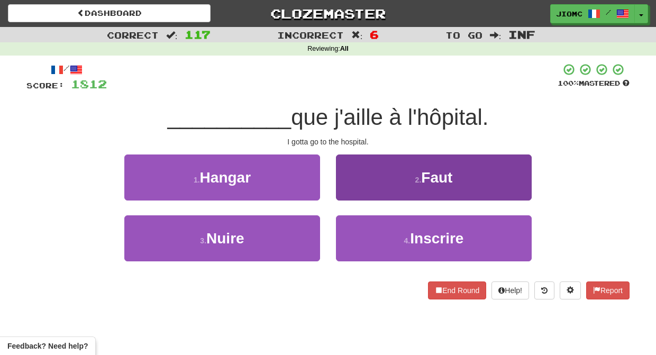
click at [344, 190] on button "2 . Faut" at bounding box center [434, 177] width 196 height 46
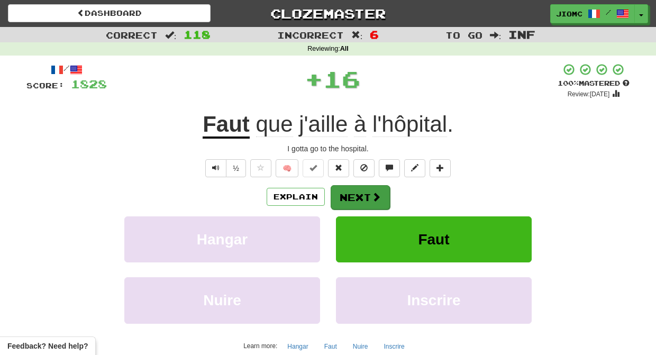
click at [343, 192] on button "Next" at bounding box center [360, 197] width 59 height 24
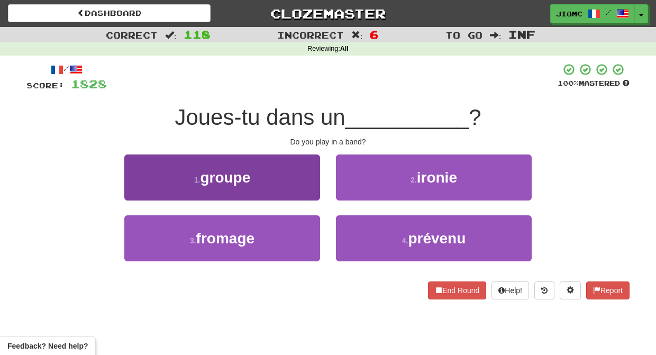
click at [299, 193] on button "1 . groupe" at bounding box center [222, 177] width 196 height 46
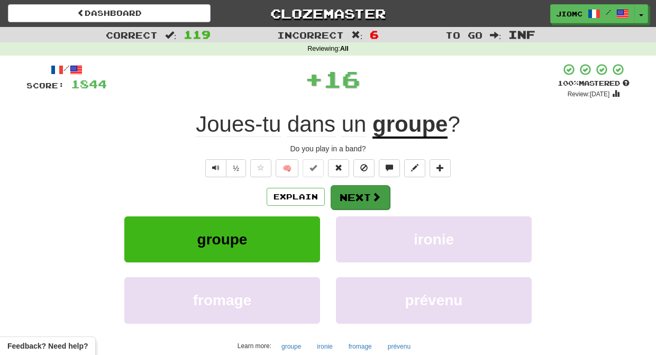
click at [343, 194] on button "Next" at bounding box center [360, 197] width 59 height 24
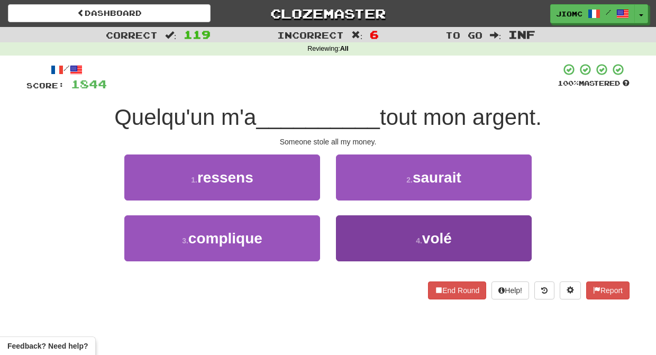
click at [345, 233] on button "4 . volé" at bounding box center [434, 238] width 196 height 46
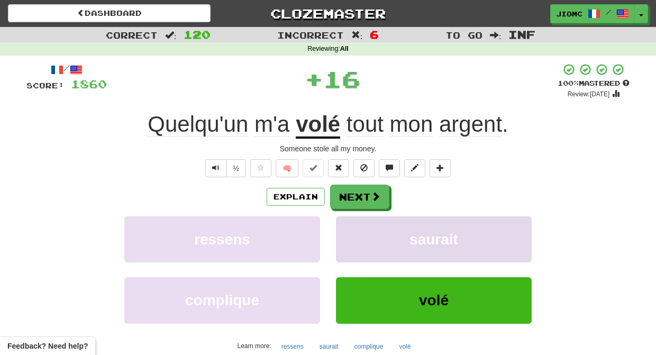
click at [349, 232] on button "saurait" at bounding box center [434, 239] width 196 height 46
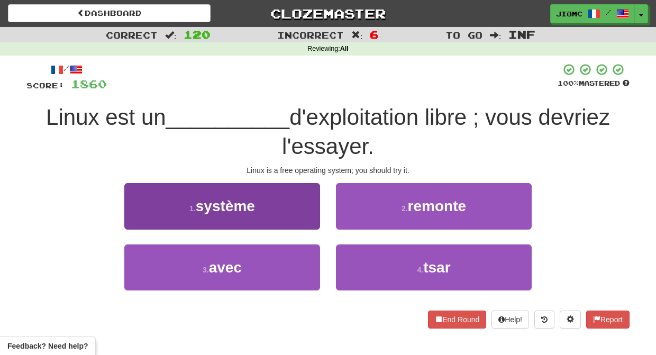
click at [304, 213] on button "1 . système" at bounding box center [222, 206] width 196 height 46
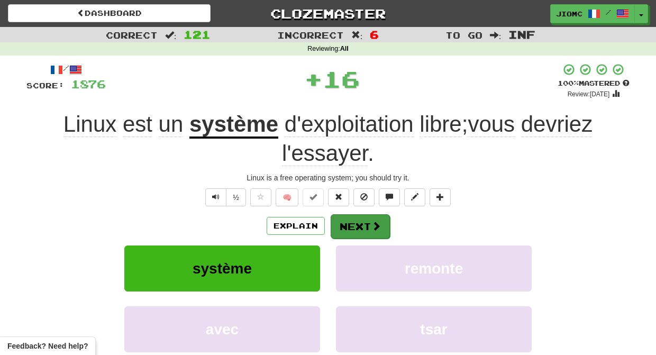
click at [356, 215] on button "Next" at bounding box center [360, 226] width 59 height 24
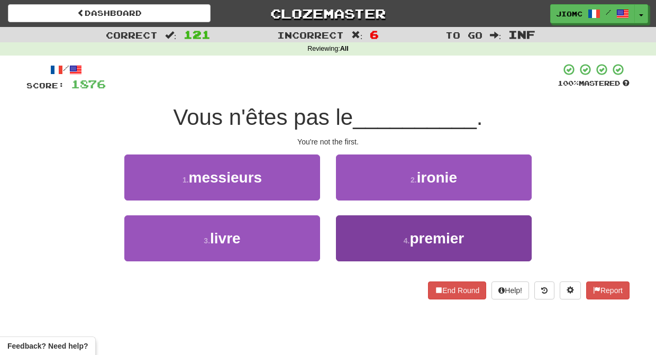
click at [343, 228] on button "4 . premier" at bounding box center [434, 238] width 196 height 46
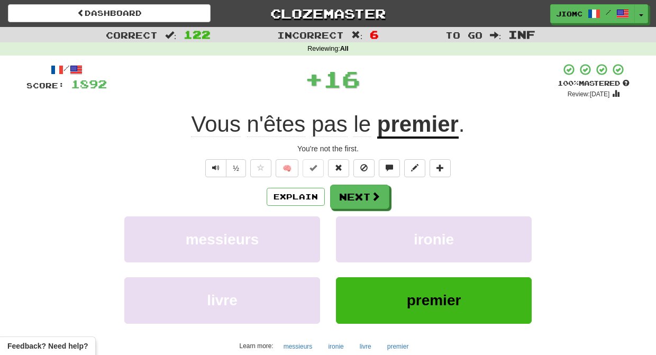
click at [343, 228] on button "ironie" at bounding box center [434, 239] width 196 height 46
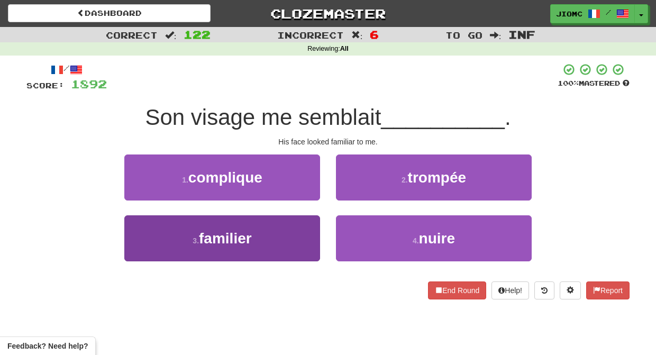
click at [304, 229] on button "3 . familier" at bounding box center [222, 238] width 196 height 46
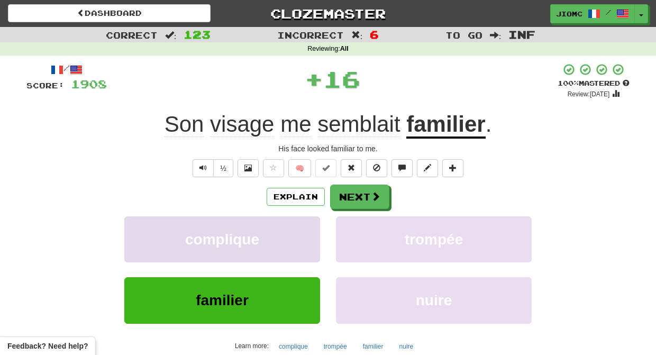
click at [305, 229] on button "complique" at bounding box center [222, 239] width 196 height 46
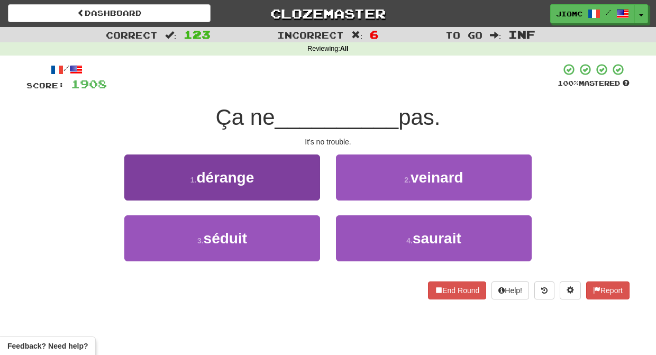
click at [312, 191] on button "1 . dérange" at bounding box center [222, 177] width 196 height 46
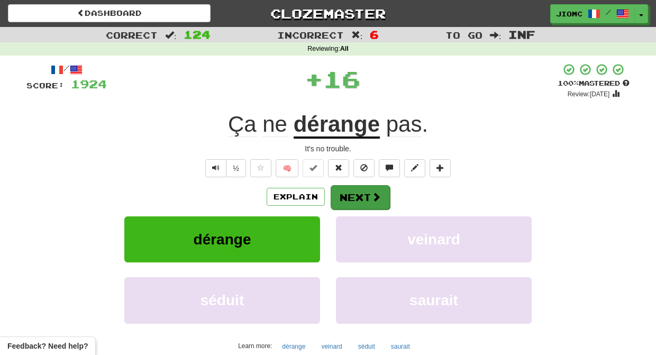
click at [349, 195] on button "Next" at bounding box center [360, 197] width 59 height 24
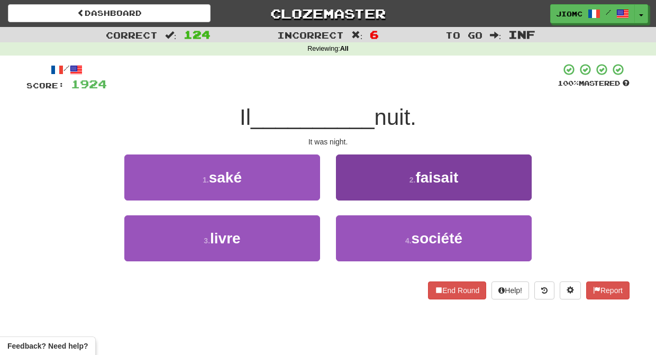
click at [344, 193] on button "2 . faisait" at bounding box center [434, 177] width 196 height 46
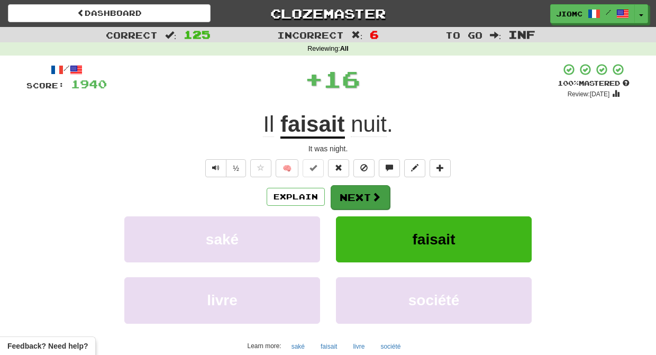
click at [349, 194] on button "Next" at bounding box center [360, 197] width 59 height 24
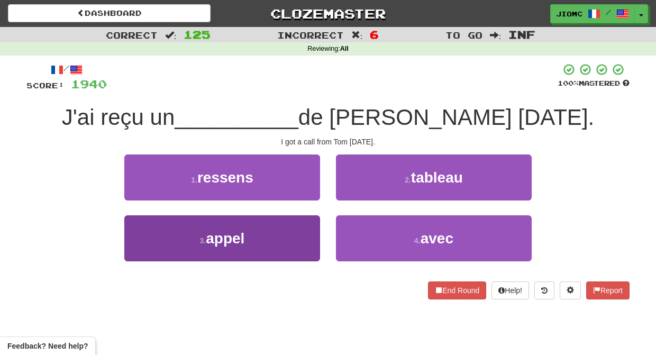
click at [303, 230] on button "3 . appel" at bounding box center [222, 238] width 196 height 46
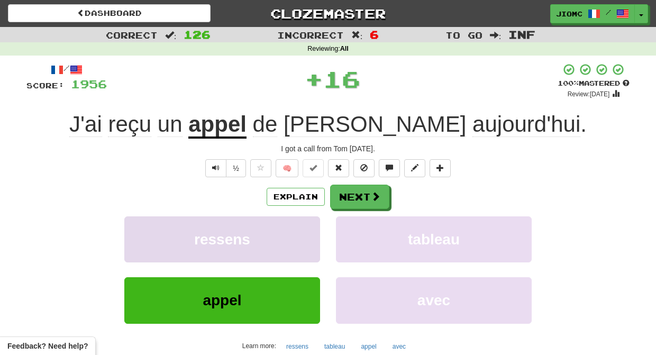
click at [304, 228] on button "ressens" at bounding box center [222, 239] width 196 height 46
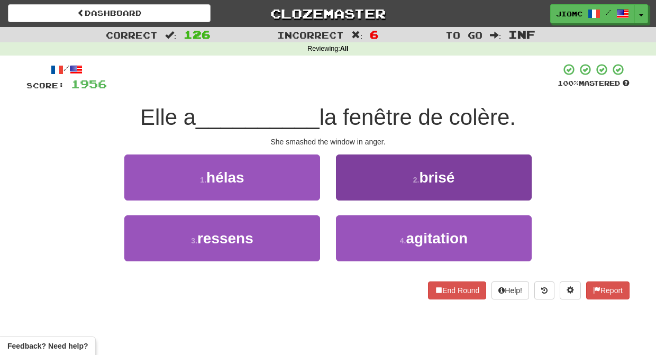
click at [346, 189] on button "2 . brisé" at bounding box center [434, 177] width 196 height 46
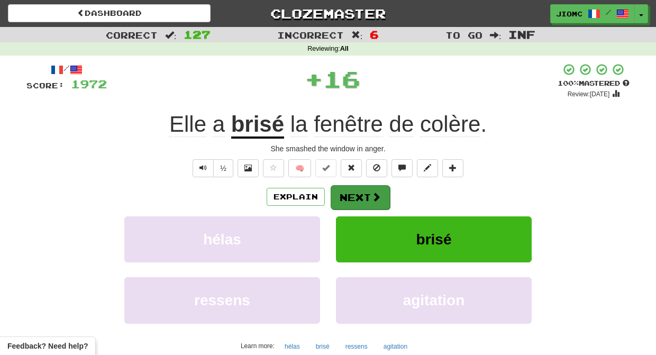
click at [341, 189] on button "Next" at bounding box center [360, 197] width 59 height 24
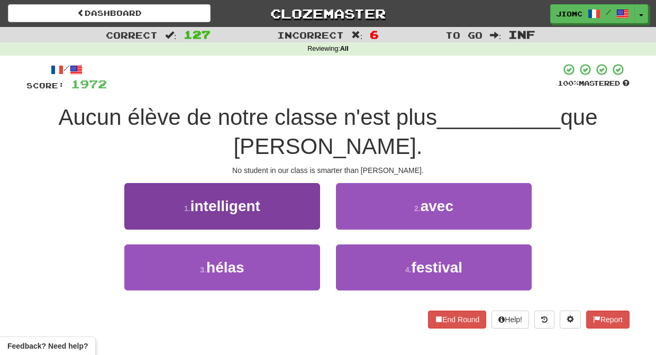
click at [301, 187] on button "1 . intelligent" at bounding box center [222, 206] width 196 height 46
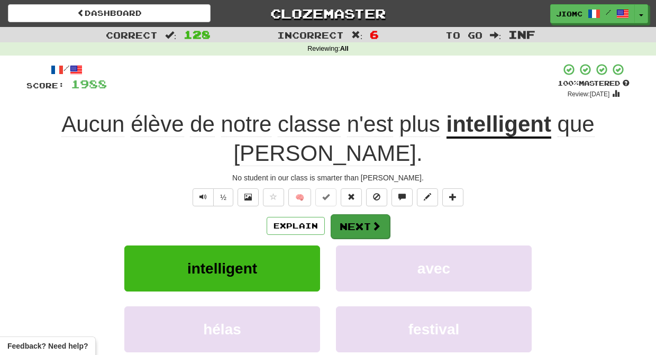
click at [356, 214] on button "Next" at bounding box center [360, 226] width 59 height 24
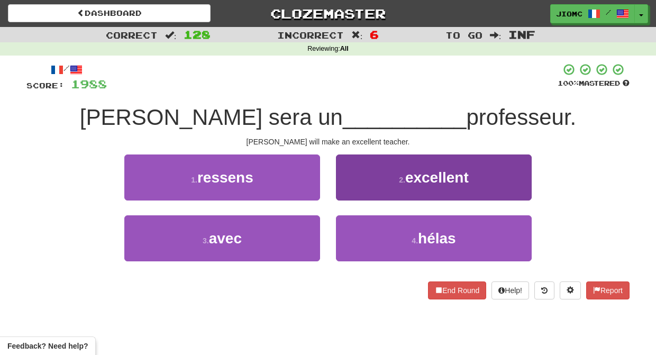
click at [366, 179] on button "2 . excellent" at bounding box center [434, 177] width 196 height 46
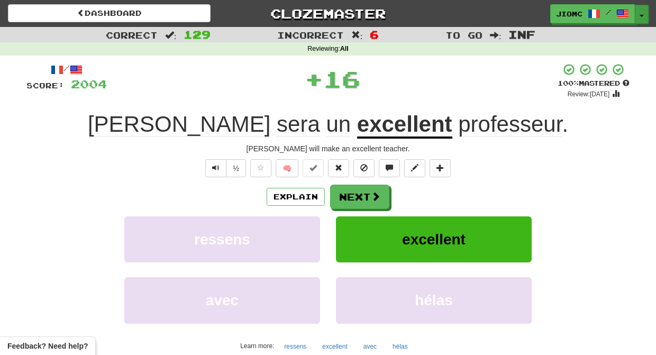
click at [643, 13] on button "Toggle Dropdown" at bounding box center [642, 14] width 14 height 19
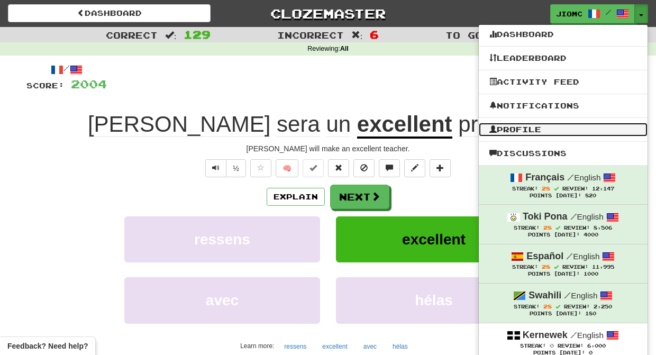
click at [520, 131] on link "Profile" at bounding box center [563, 130] width 169 height 14
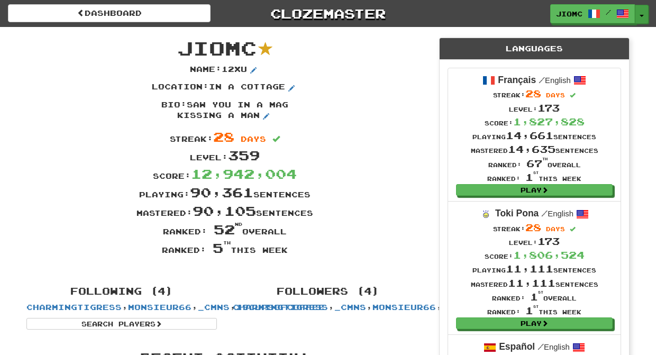
click at [639, 13] on button "Toggle Dropdown" at bounding box center [642, 14] width 14 height 19
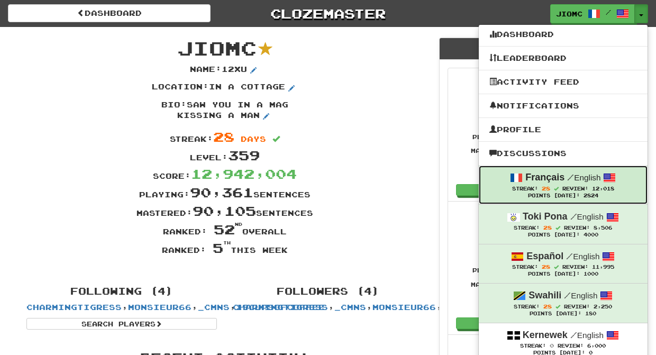
click at [606, 177] on span at bounding box center [609, 177] width 13 height 13
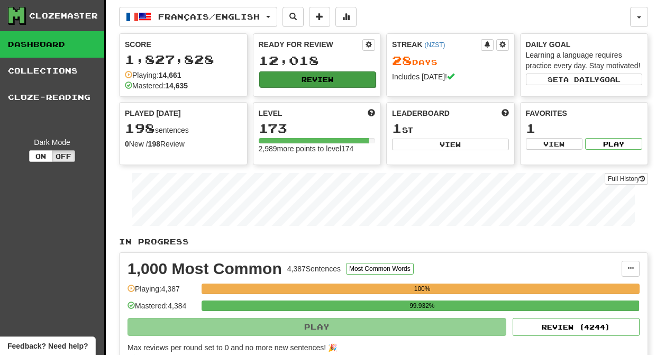
click at [317, 80] on button "Review" at bounding box center [317, 79] width 117 height 16
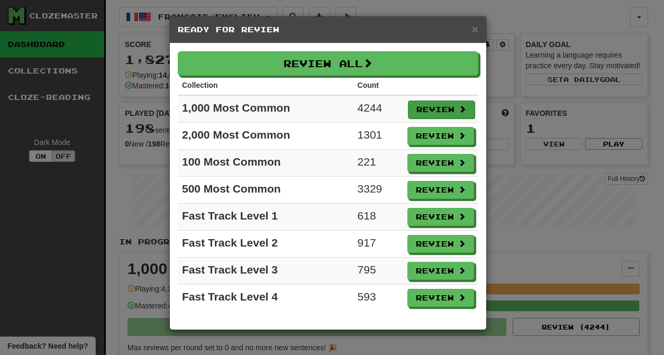
click at [434, 113] on button "Review" at bounding box center [441, 109] width 67 height 18
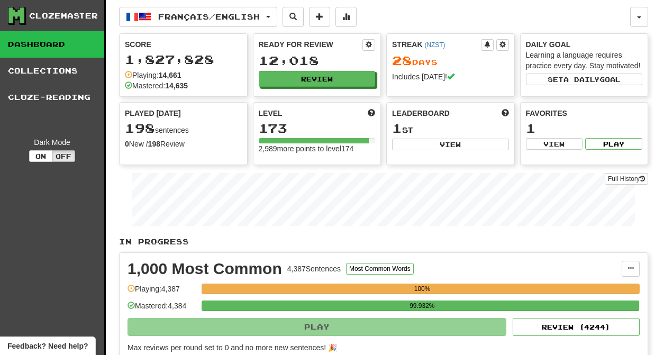
select select "********"
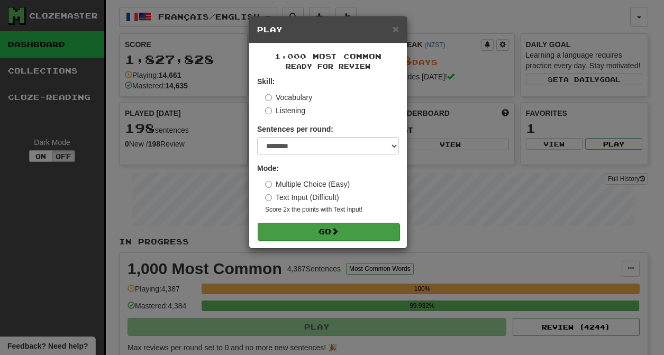
click at [361, 233] on button "Go" at bounding box center [329, 232] width 142 height 18
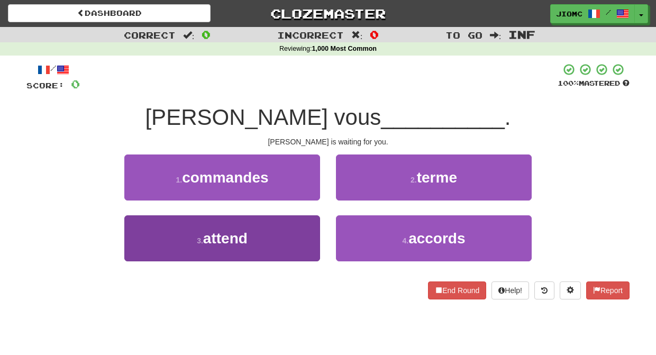
click at [274, 241] on button "3 . attend" at bounding box center [222, 238] width 196 height 46
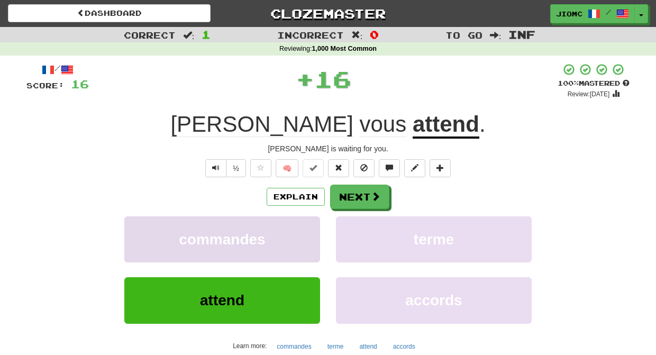
click at [282, 232] on button "commandes" at bounding box center [222, 239] width 196 height 46
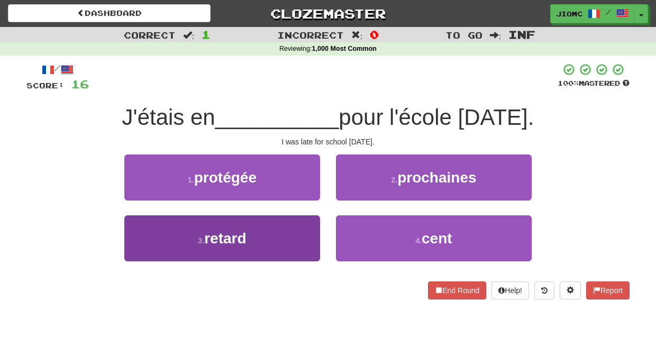
click at [309, 236] on button "3 . retard" at bounding box center [222, 238] width 196 height 46
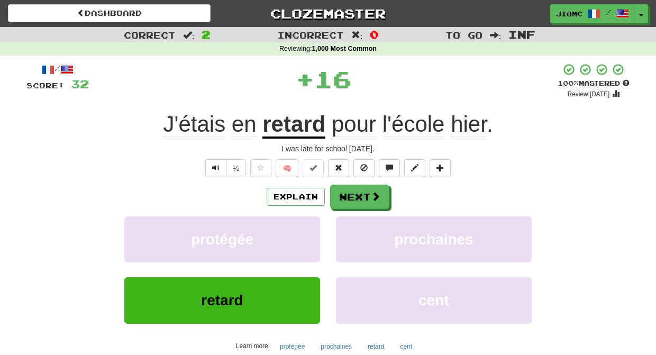
click at [309, 236] on button "protégée" at bounding box center [222, 239] width 196 height 46
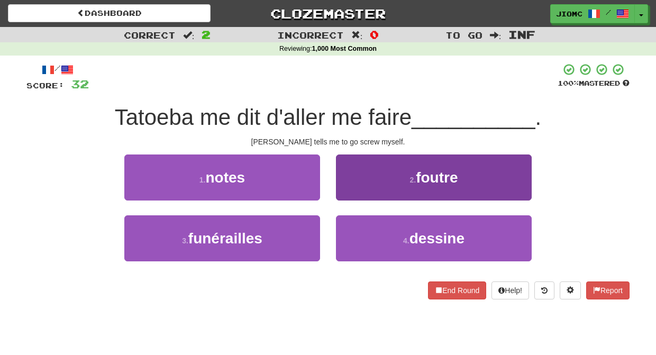
click at [350, 184] on button "2 . foutre" at bounding box center [434, 177] width 196 height 46
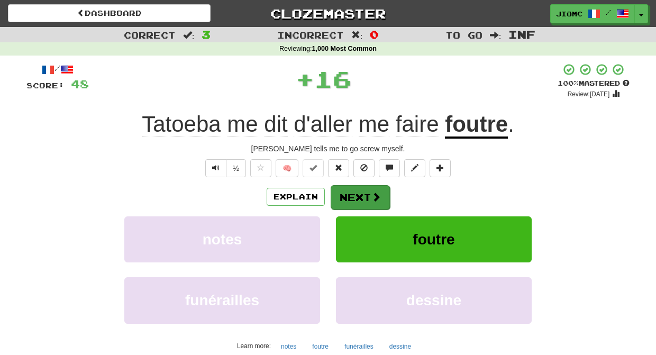
click at [351, 197] on button "Next" at bounding box center [360, 197] width 59 height 24
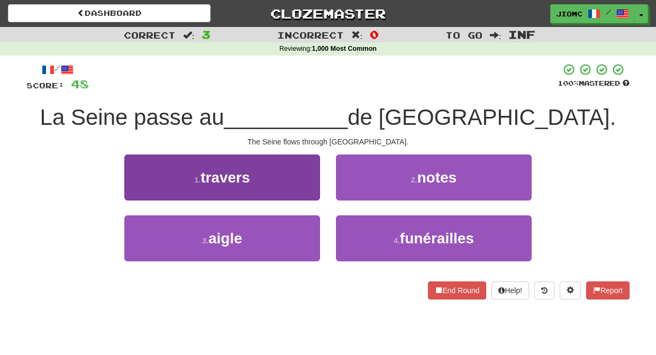
click at [308, 185] on button "1 . travers" at bounding box center [222, 177] width 196 height 46
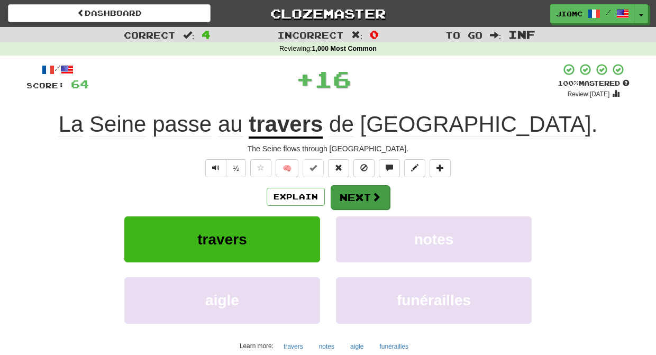
click at [364, 189] on button "Next" at bounding box center [360, 197] width 59 height 24
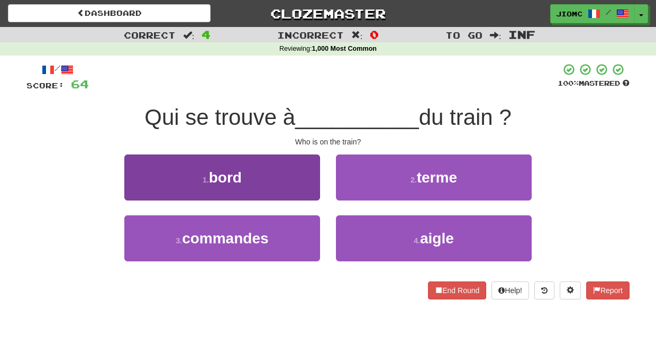
click at [309, 189] on button "1 . bord" at bounding box center [222, 177] width 196 height 46
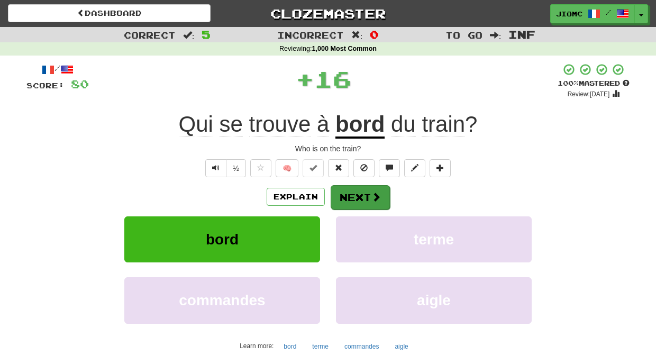
click at [370, 192] on button "Next" at bounding box center [360, 197] width 59 height 24
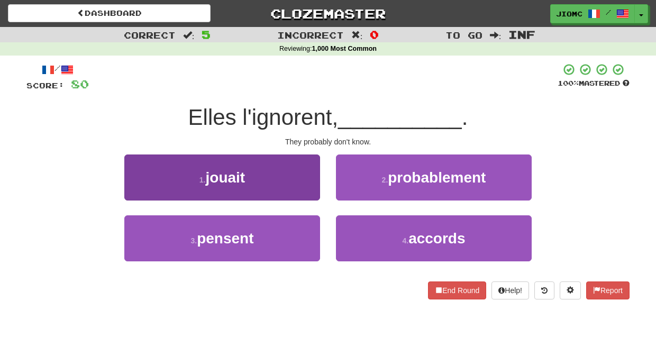
click at [291, 230] on button "3 . pensent" at bounding box center [222, 238] width 196 height 46
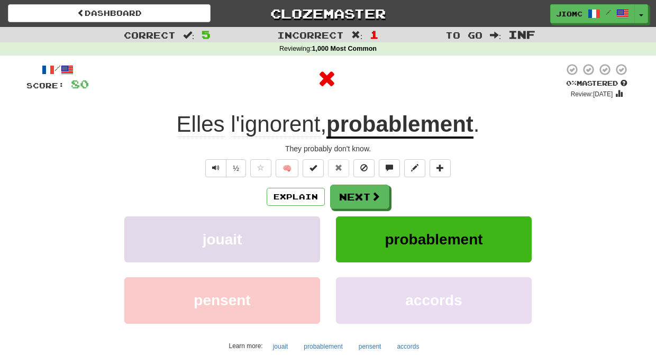
click at [292, 230] on button "jouait" at bounding box center [222, 239] width 196 height 46
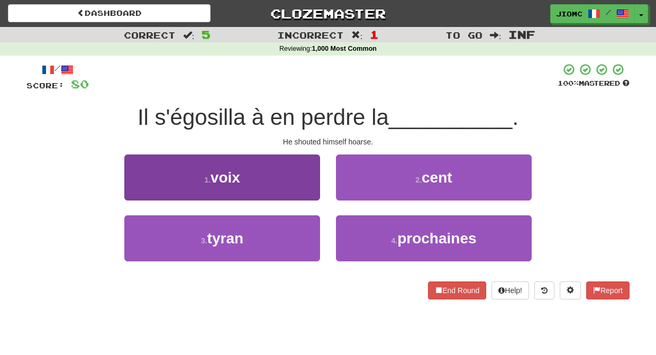
click at [307, 191] on button "1 . voix" at bounding box center [222, 177] width 196 height 46
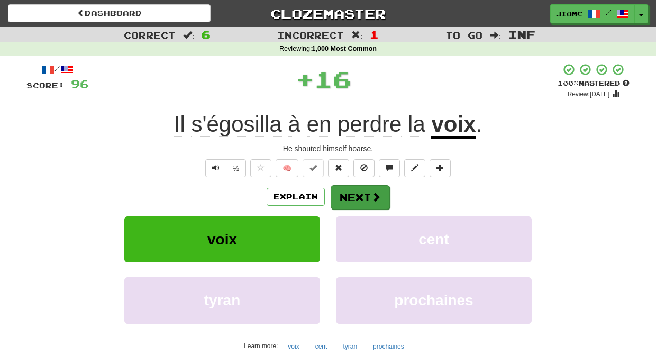
click at [352, 197] on button "Next" at bounding box center [360, 197] width 59 height 24
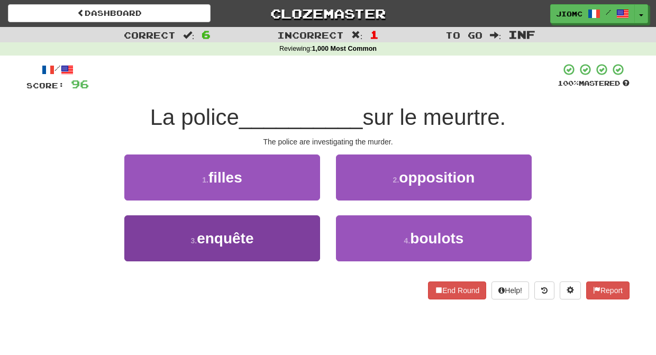
click at [307, 227] on button "3 . enquête" at bounding box center [222, 238] width 196 height 46
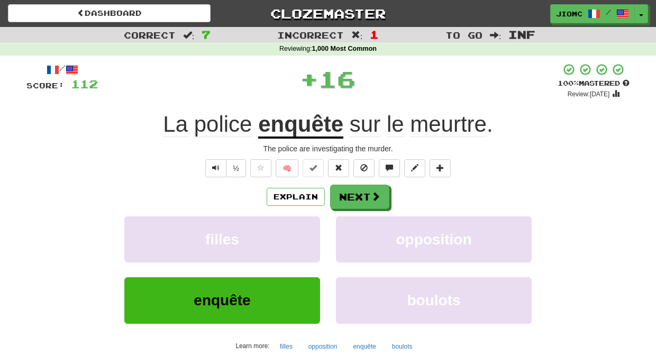
click at [307, 227] on button "filles" at bounding box center [222, 239] width 196 height 46
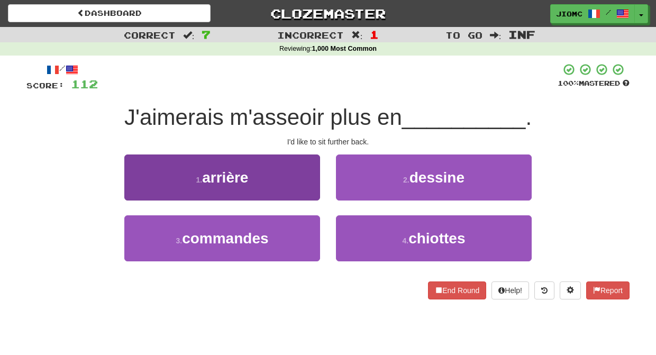
click at [301, 182] on button "1 . arrière" at bounding box center [222, 177] width 196 height 46
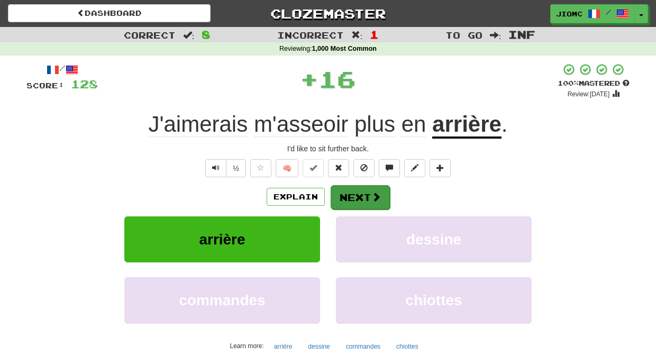
click at [339, 194] on button "Next" at bounding box center [360, 197] width 59 height 24
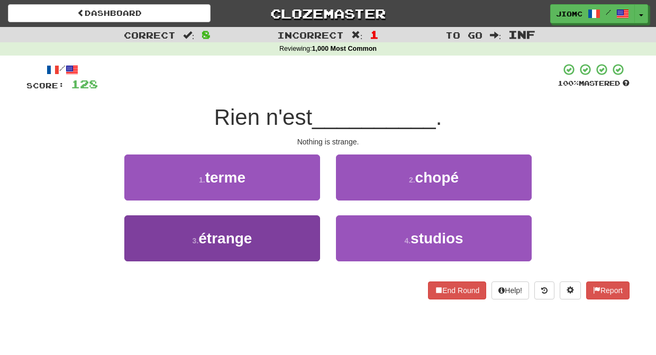
click at [303, 233] on button "3 . étrange" at bounding box center [222, 238] width 196 height 46
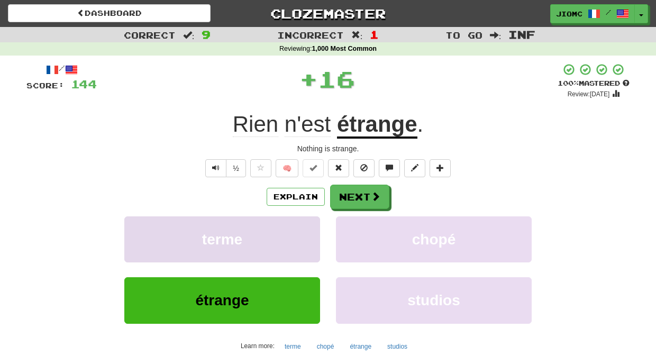
click at [304, 232] on button "terme" at bounding box center [222, 239] width 196 height 46
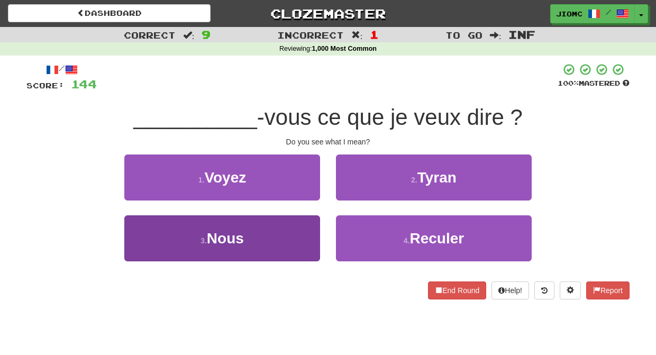
click at [308, 230] on button "3 . Nous" at bounding box center [222, 238] width 196 height 46
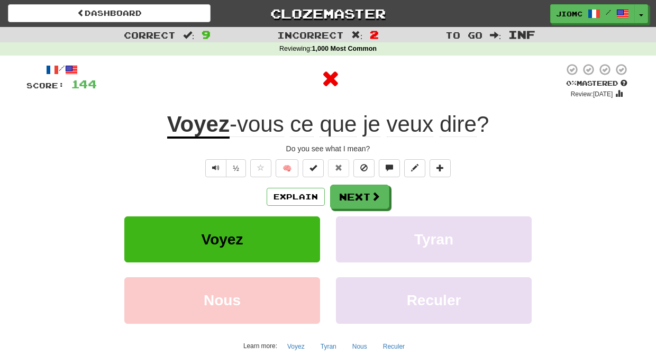
click at [308, 230] on button "Voyez" at bounding box center [222, 239] width 196 height 46
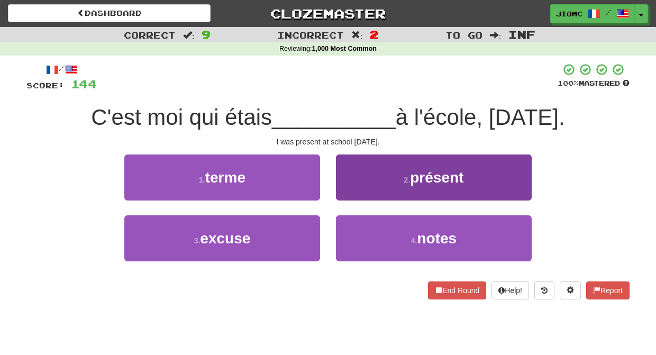
click at [348, 195] on button "2 . présent" at bounding box center [434, 177] width 196 height 46
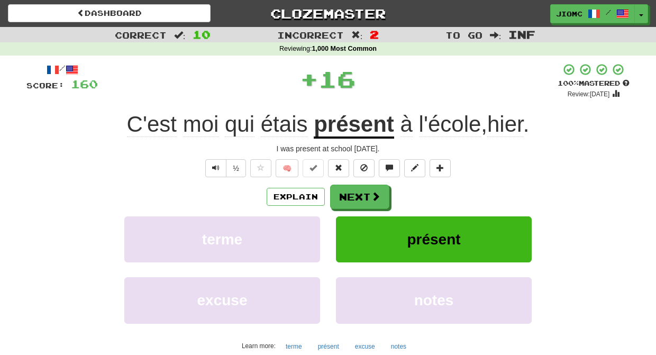
click at [348, 195] on button "Next" at bounding box center [359, 197] width 59 height 24
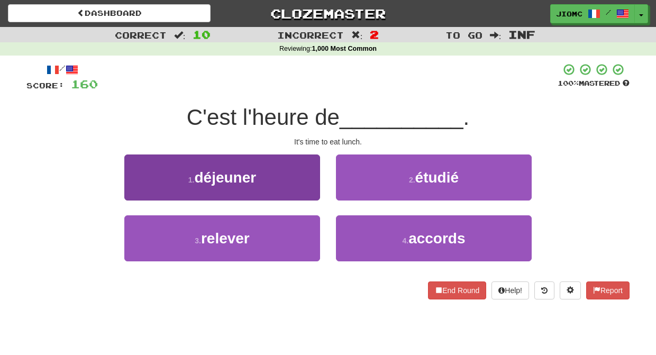
click at [311, 193] on button "1 . déjeuner" at bounding box center [222, 177] width 196 height 46
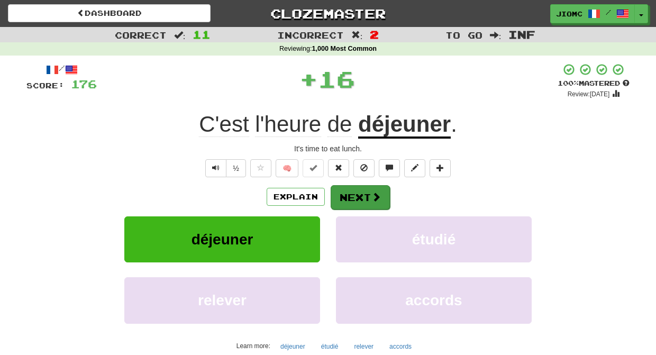
click at [350, 194] on button "Next" at bounding box center [360, 197] width 59 height 24
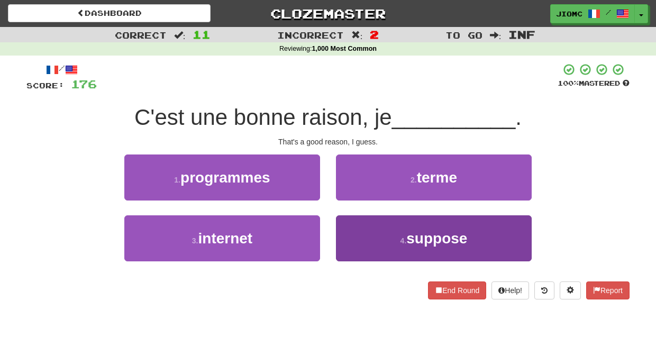
click at [357, 237] on button "4 . suppose" at bounding box center [434, 238] width 196 height 46
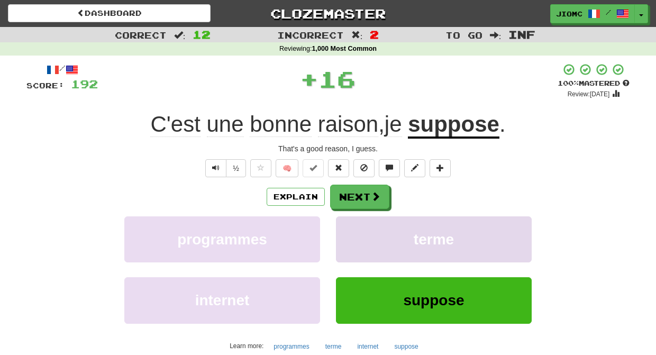
click at [354, 230] on button "terme" at bounding box center [434, 239] width 196 height 46
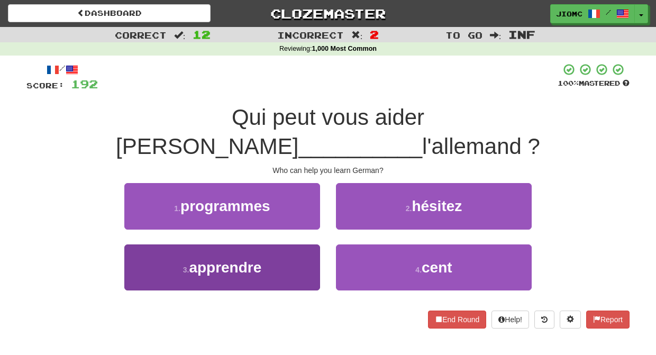
click at [309, 244] on button "3 . apprendre" at bounding box center [222, 267] width 196 height 46
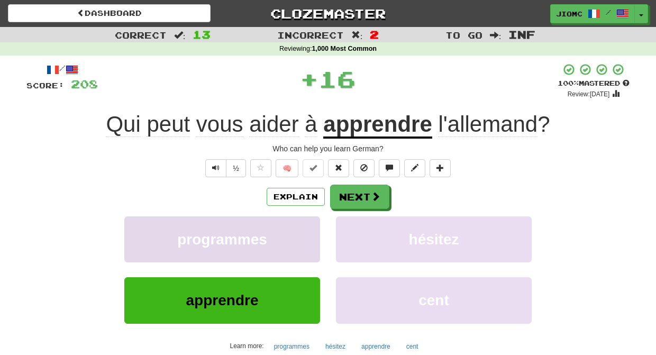
click at [309, 230] on button "programmes" at bounding box center [222, 239] width 196 height 46
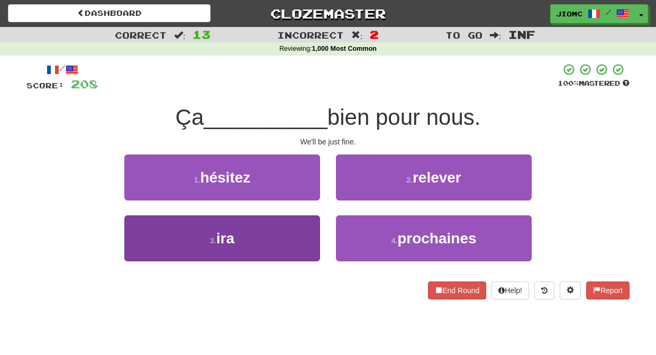
click at [303, 230] on button "3 . ira" at bounding box center [222, 238] width 196 height 46
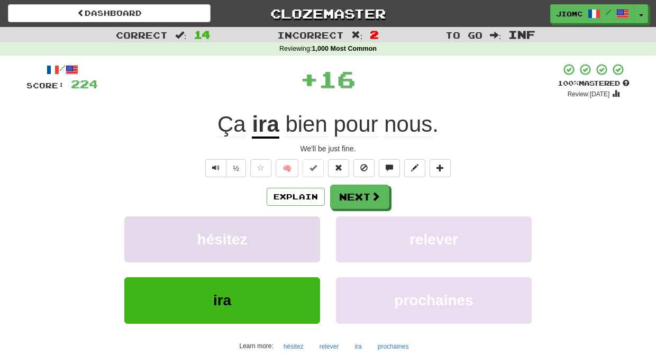
click at [303, 229] on button "hésitez" at bounding box center [222, 239] width 196 height 46
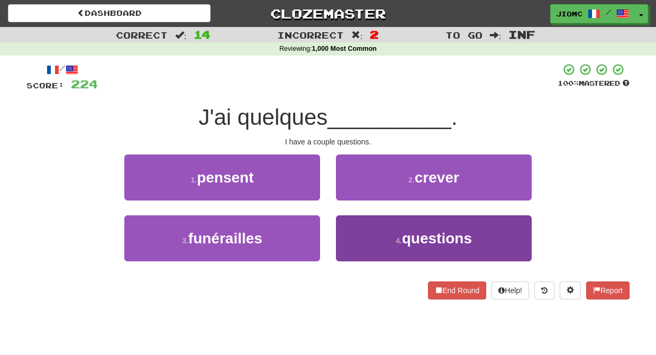
click at [343, 224] on button "4 . questions" at bounding box center [434, 238] width 196 height 46
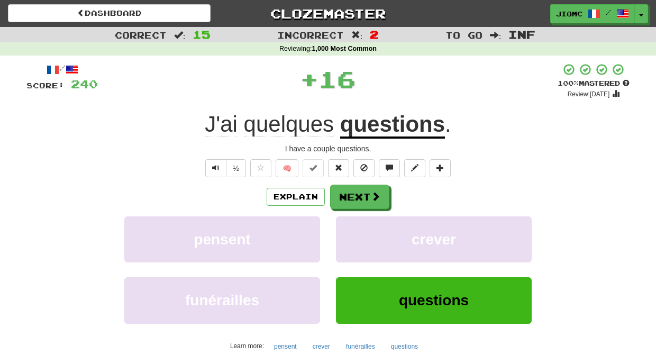
click at [343, 224] on button "crever" at bounding box center [434, 239] width 196 height 46
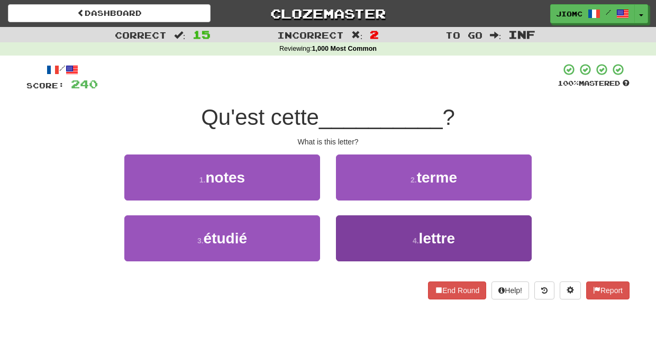
click at [344, 226] on button "4 . lettre" at bounding box center [434, 238] width 196 height 46
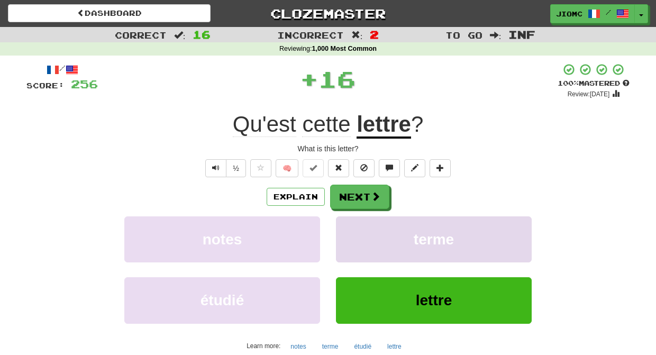
click at [346, 228] on button "terme" at bounding box center [434, 239] width 196 height 46
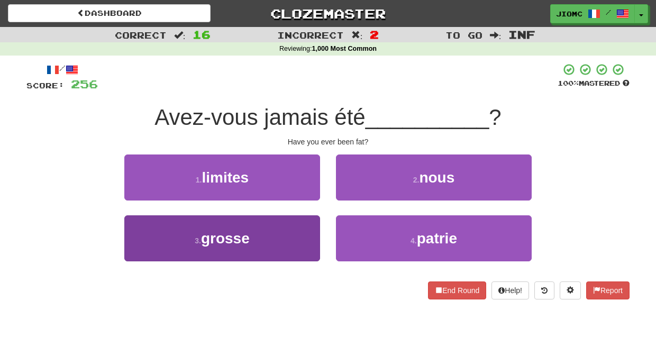
click at [295, 231] on button "3 . grosse" at bounding box center [222, 238] width 196 height 46
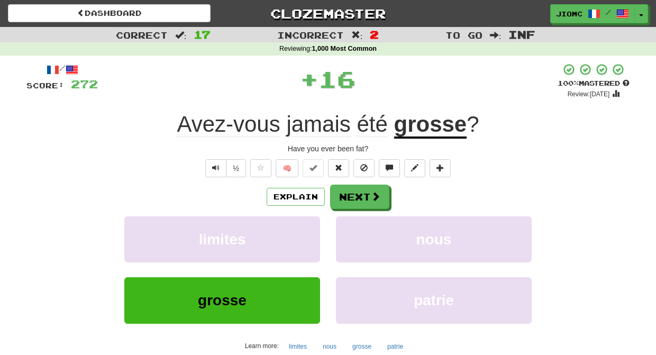
click at [295, 231] on button "limites" at bounding box center [222, 239] width 196 height 46
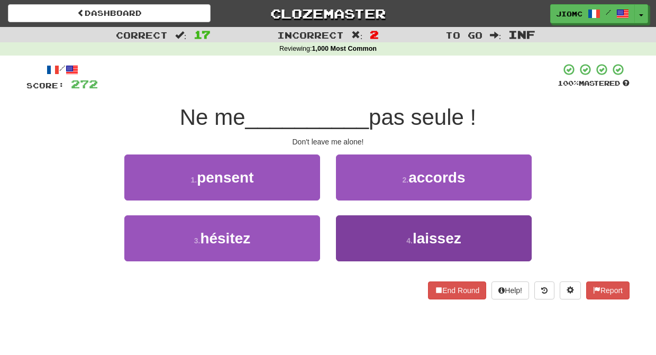
click at [374, 224] on button "4 . laissez" at bounding box center [434, 238] width 196 height 46
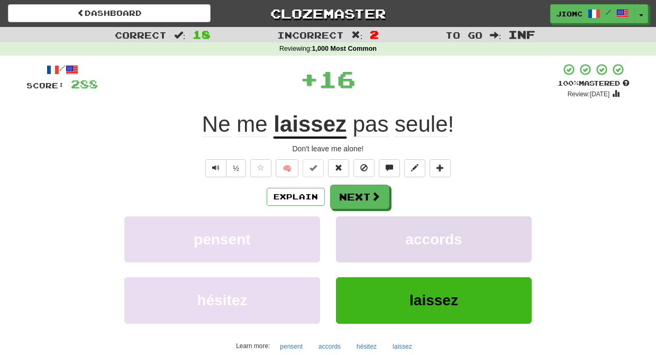
click at [373, 225] on button "accords" at bounding box center [434, 239] width 196 height 46
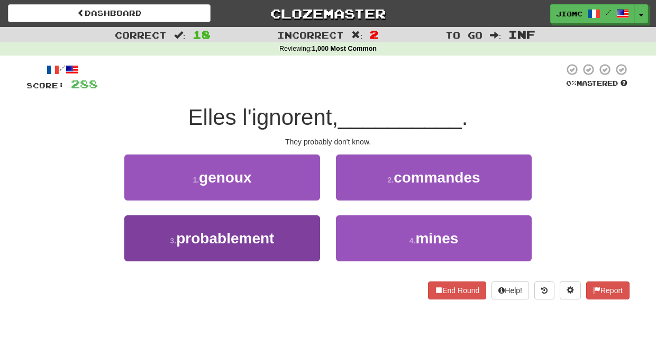
click at [310, 230] on button "3 . probablement" at bounding box center [222, 238] width 196 height 46
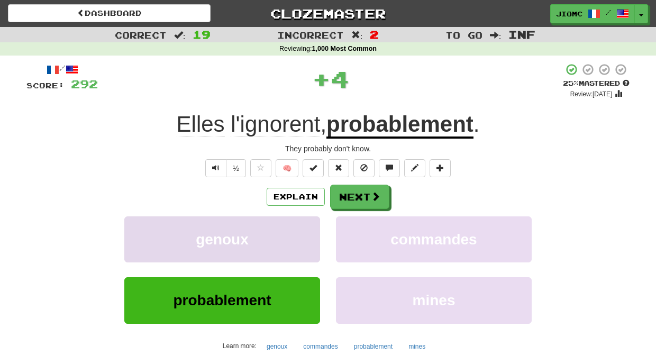
click at [308, 229] on button "genoux" at bounding box center [222, 239] width 196 height 46
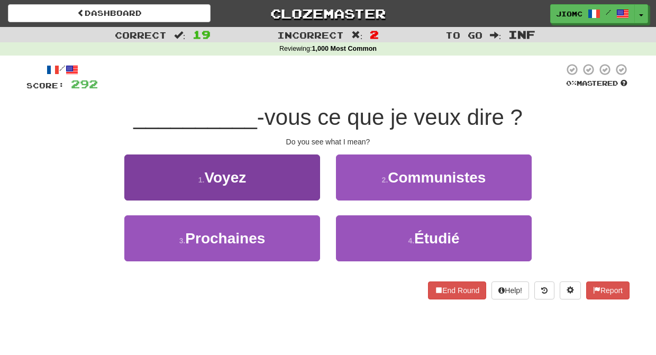
click at [303, 180] on button "1 . Voyez" at bounding box center [222, 177] width 196 height 46
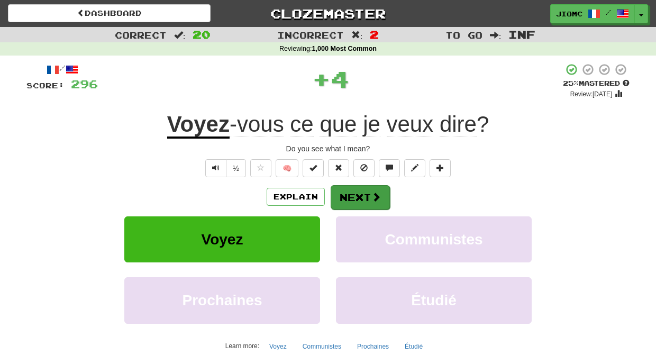
click at [353, 196] on button "Next" at bounding box center [360, 197] width 59 height 24
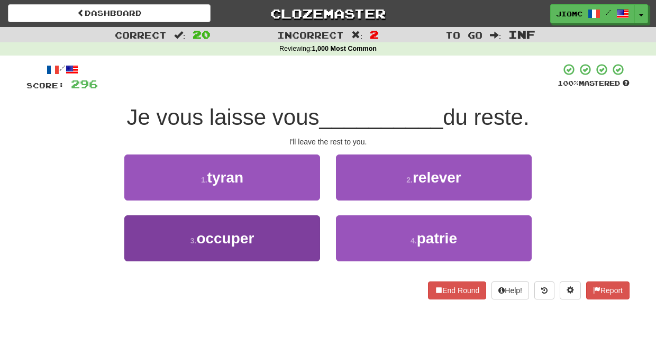
click at [304, 230] on button "3 . occuper" at bounding box center [222, 238] width 196 height 46
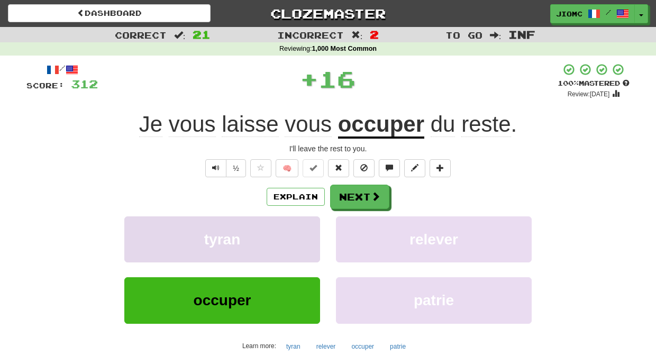
click at [308, 230] on button "tyran" at bounding box center [222, 239] width 196 height 46
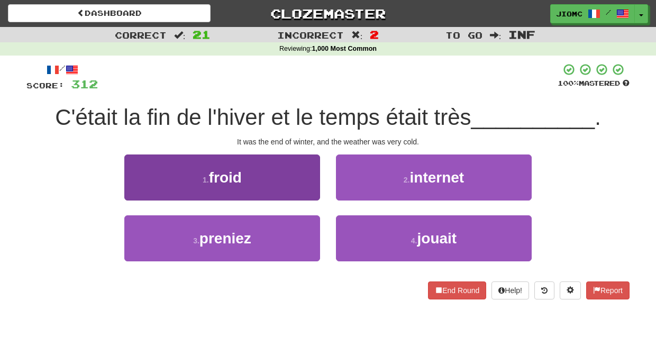
click at [313, 193] on button "1 . froid" at bounding box center [222, 177] width 196 height 46
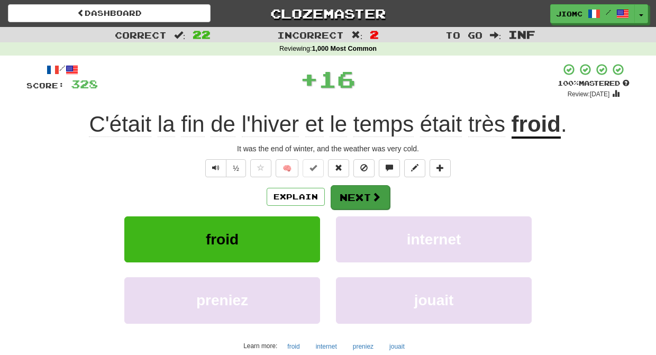
click at [336, 197] on button "Next" at bounding box center [360, 197] width 59 height 24
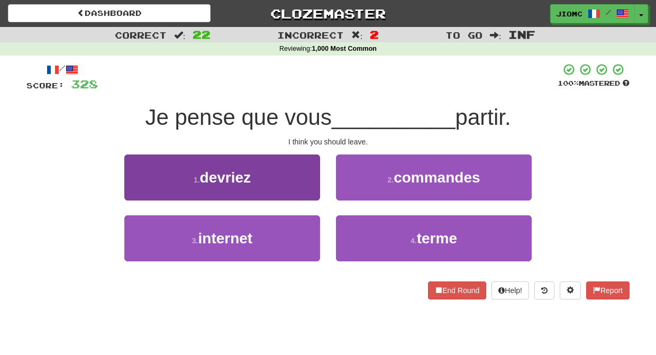
click at [308, 190] on button "1 . devriez" at bounding box center [222, 177] width 196 height 46
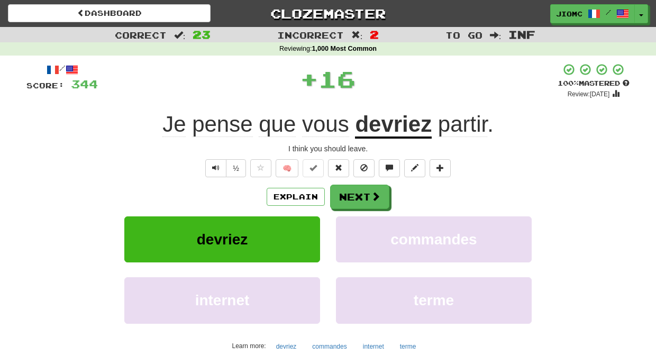
click at [352, 198] on button "Next" at bounding box center [359, 197] width 59 height 24
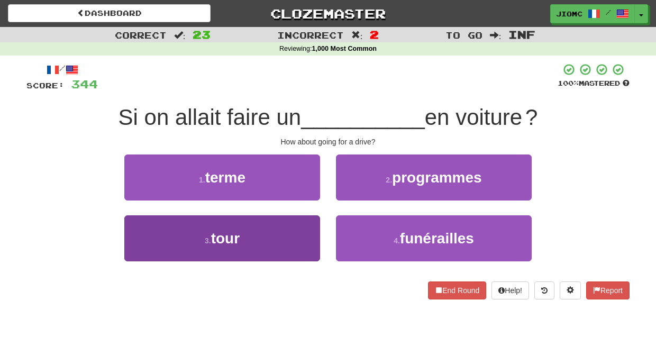
click at [309, 222] on button "3 . tour" at bounding box center [222, 238] width 196 height 46
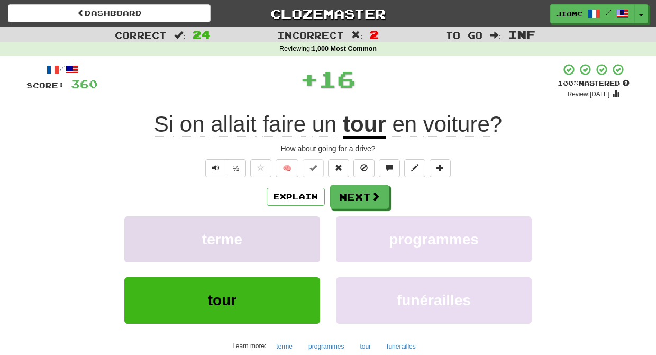
click at [307, 223] on button "terme" at bounding box center [222, 239] width 196 height 46
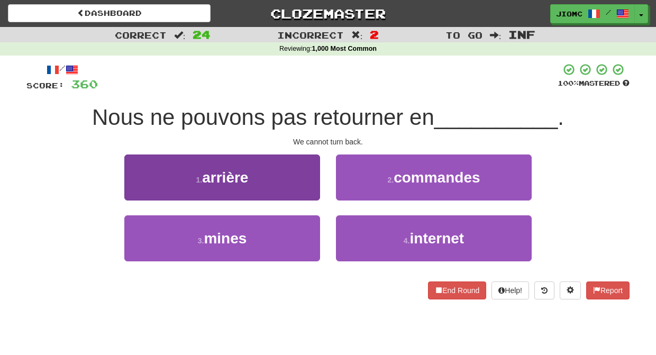
click at [309, 189] on button "1 . arrière" at bounding box center [222, 177] width 196 height 46
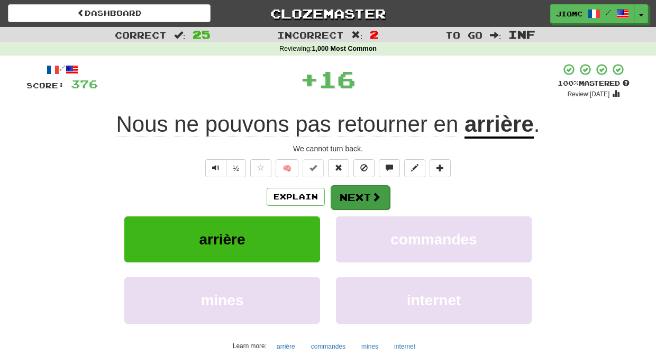
click at [355, 193] on button "Next" at bounding box center [360, 197] width 59 height 24
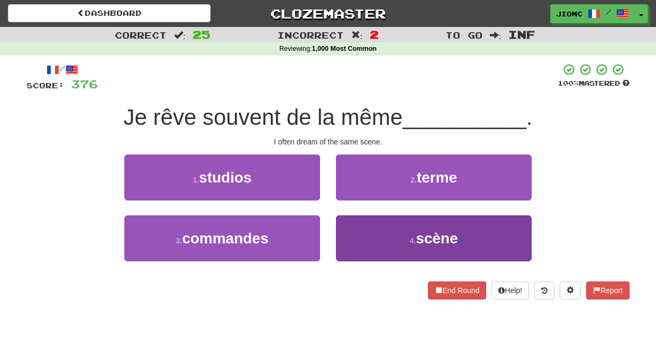
click at [348, 221] on button "4 . scène" at bounding box center [434, 238] width 196 height 46
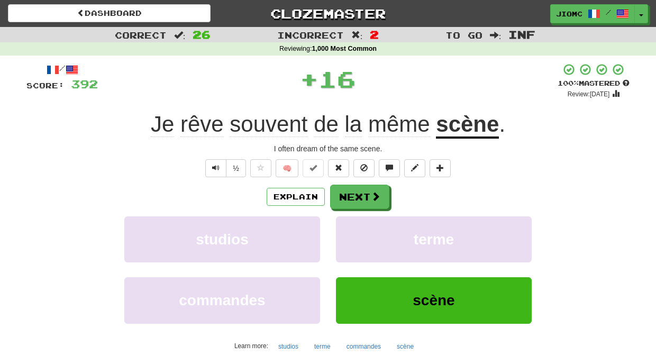
click at [348, 221] on button "terme" at bounding box center [434, 239] width 196 height 46
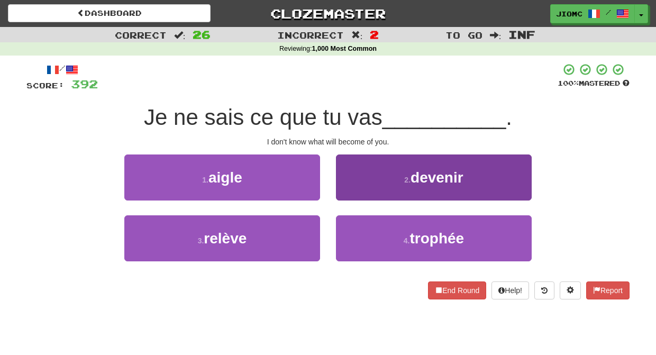
click at [354, 195] on button "2 . devenir" at bounding box center [434, 177] width 196 height 46
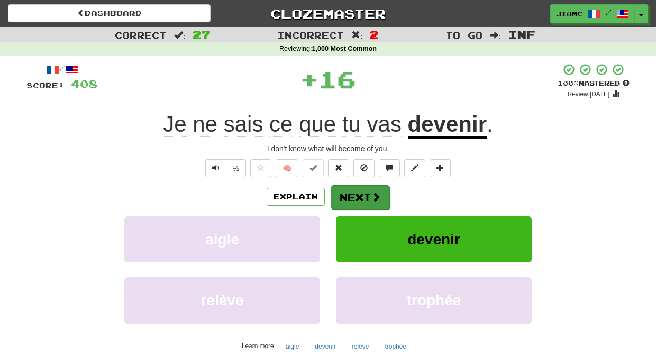
click at [351, 197] on button "Next" at bounding box center [360, 197] width 59 height 24
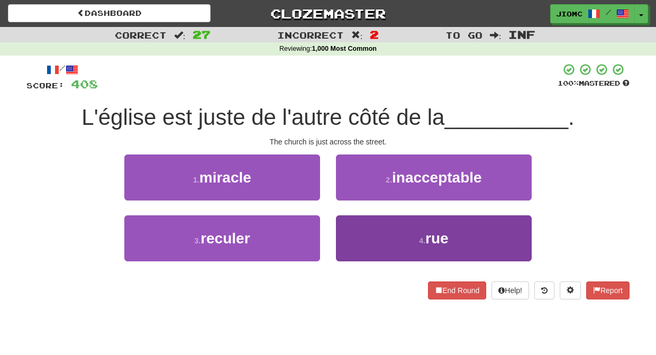
click at [367, 239] on button "4 . rue" at bounding box center [434, 238] width 196 height 46
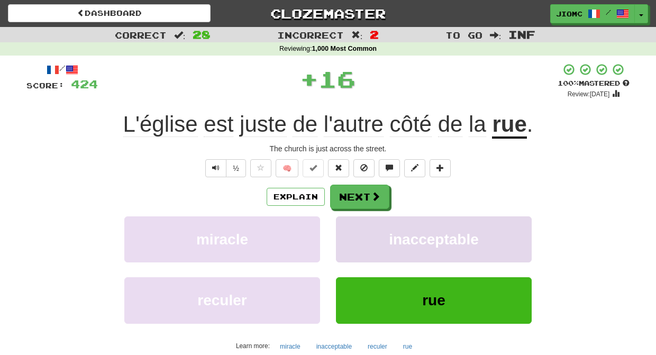
click at [365, 236] on button "inacceptable" at bounding box center [434, 239] width 196 height 46
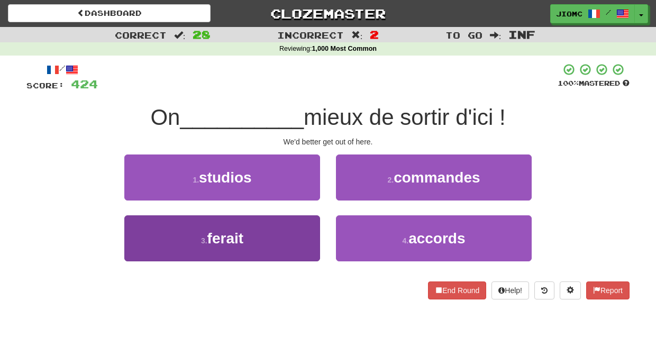
click at [286, 237] on button "3 . ferait" at bounding box center [222, 238] width 196 height 46
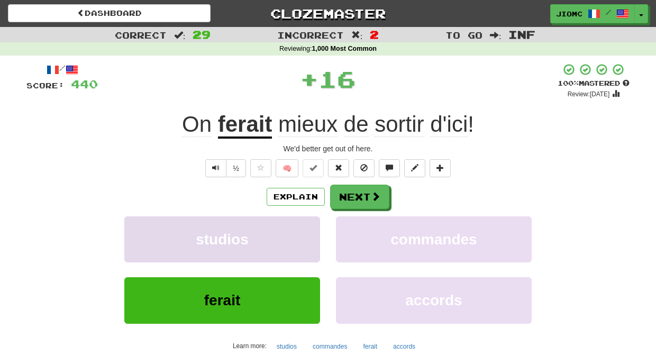
click at [313, 234] on button "studios" at bounding box center [222, 239] width 196 height 46
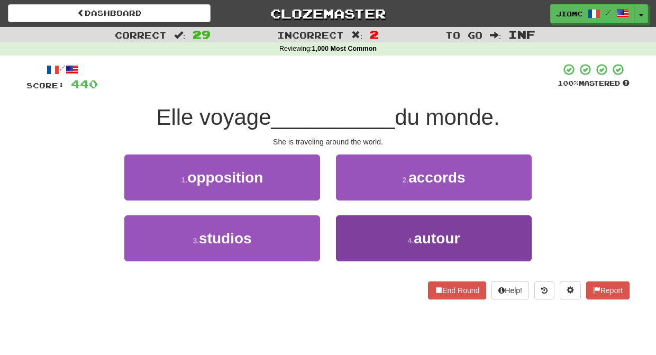
click at [350, 233] on button "4 . autour" at bounding box center [434, 238] width 196 height 46
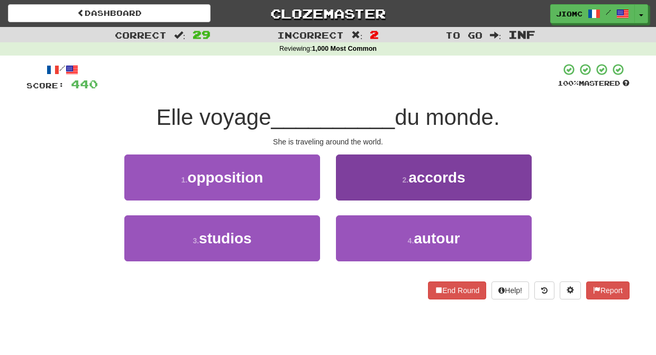
click at [351, 200] on button "2 . accords" at bounding box center [434, 177] width 196 height 46
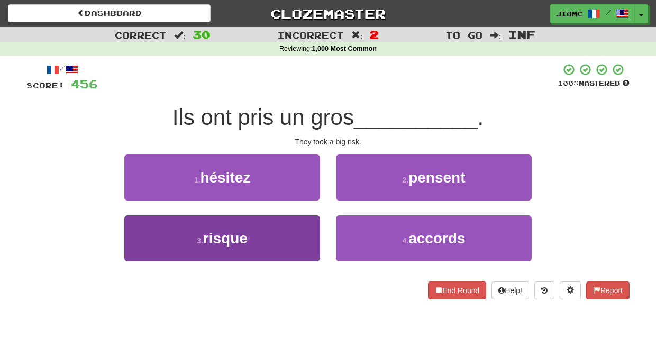
click at [304, 226] on button "3 . risque" at bounding box center [222, 238] width 196 height 46
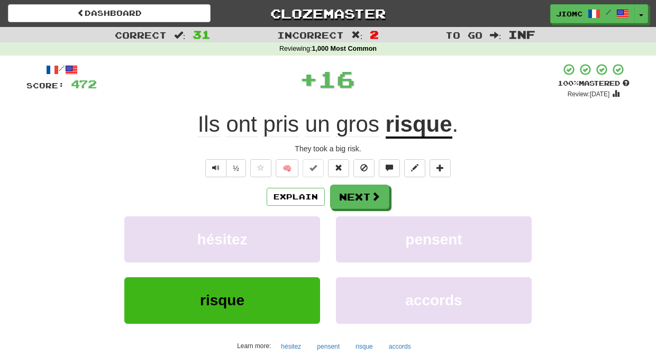
click at [304, 226] on button "hésitez" at bounding box center [222, 239] width 196 height 46
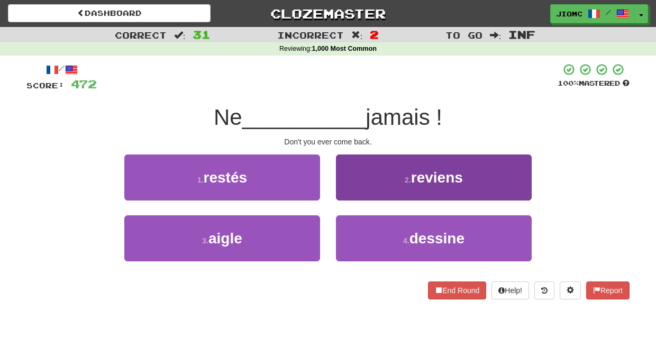
click at [347, 194] on button "2 . reviens" at bounding box center [434, 177] width 196 height 46
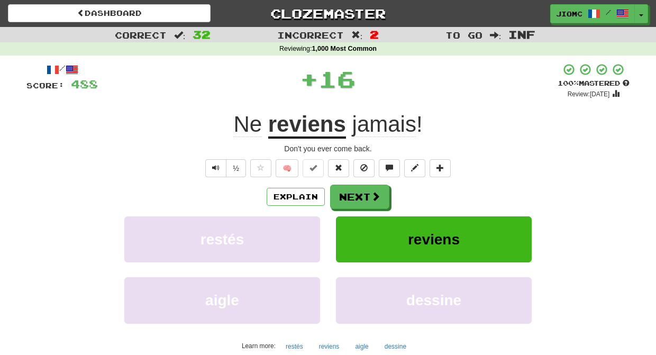
click at [347, 195] on button "Next" at bounding box center [359, 197] width 59 height 24
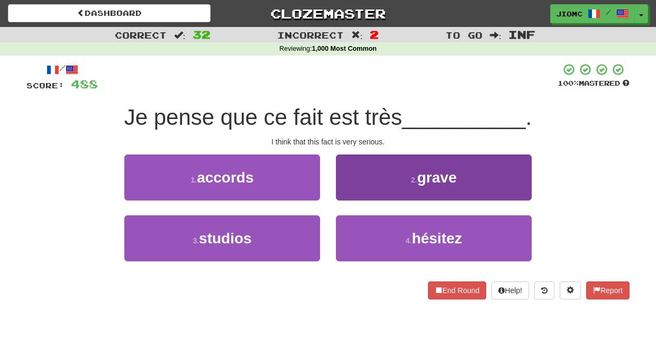
click at [357, 194] on button "2 . grave" at bounding box center [434, 177] width 196 height 46
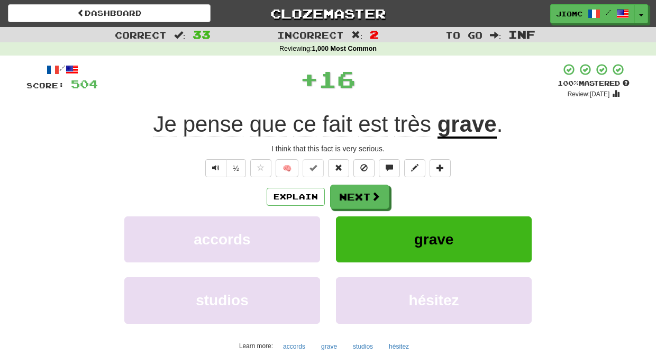
click at [355, 196] on button "Next" at bounding box center [359, 197] width 59 height 24
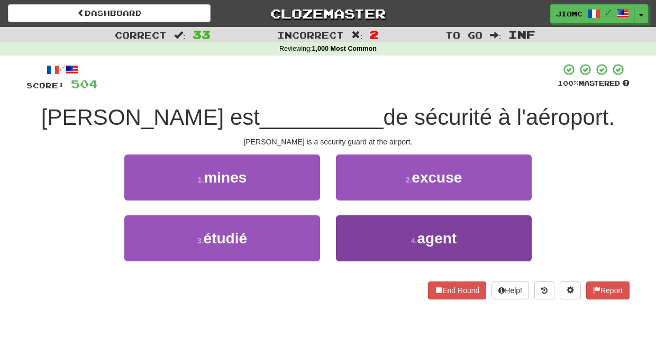
click at [359, 229] on button "4 . agent" at bounding box center [434, 238] width 196 height 46
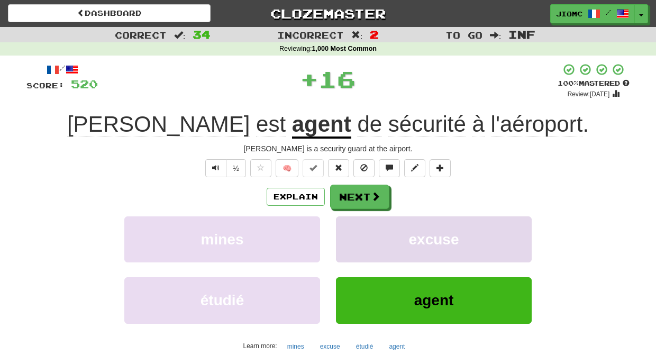
click at [357, 228] on button "excuse" at bounding box center [434, 239] width 196 height 46
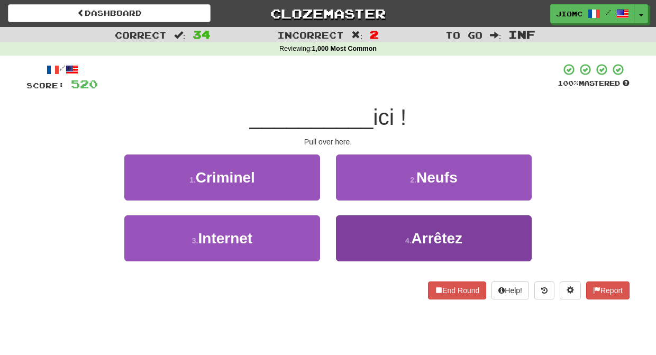
click at [364, 230] on button "4 . Arrêtez" at bounding box center [434, 238] width 196 height 46
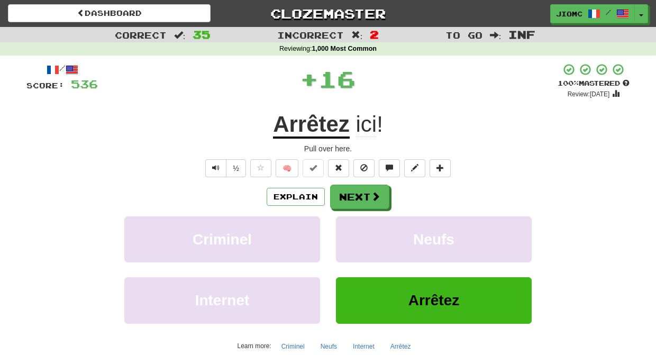
click at [364, 230] on button "Neufs" at bounding box center [434, 239] width 196 height 46
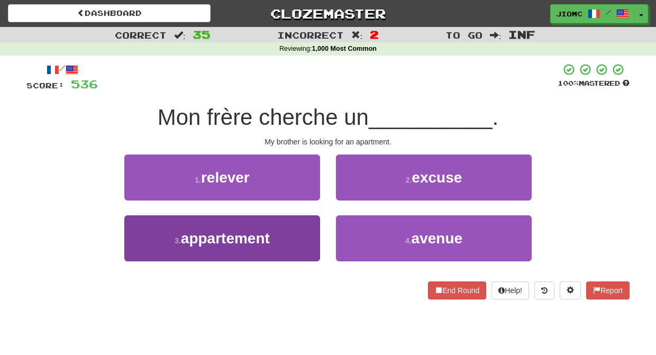
click at [301, 231] on button "3 . appartement" at bounding box center [222, 238] width 196 height 46
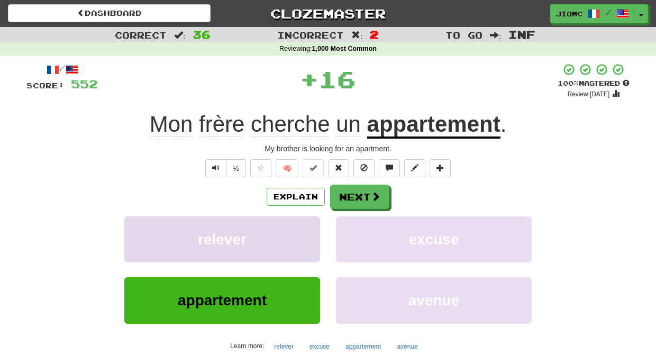
click at [304, 231] on button "relever" at bounding box center [222, 239] width 196 height 46
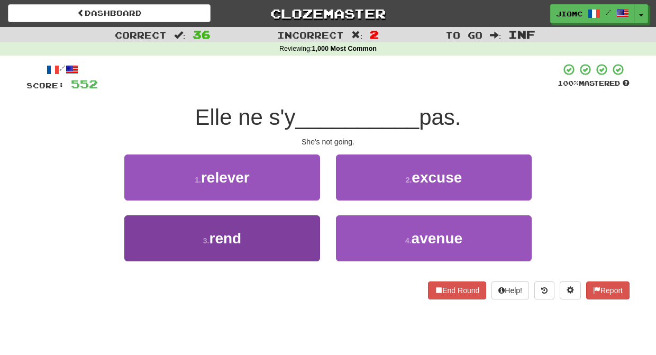
click at [307, 228] on button "3 . rend" at bounding box center [222, 238] width 196 height 46
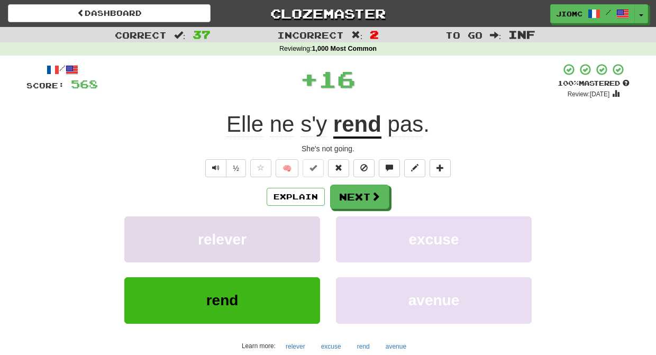
click at [308, 228] on button "relever" at bounding box center [222, 239] width 196 height 46
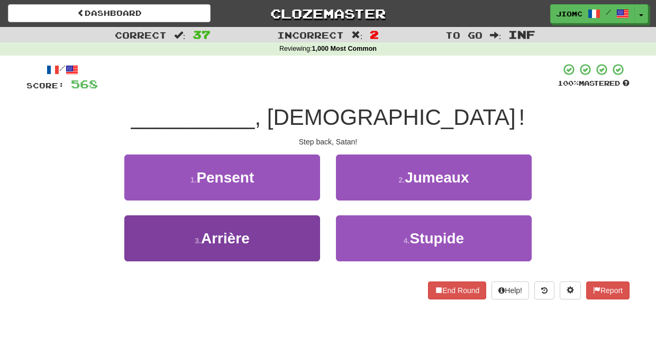
click at [306, 231] on button "3 . Arrière" at bounding box center [222, 238] width 196 height 46
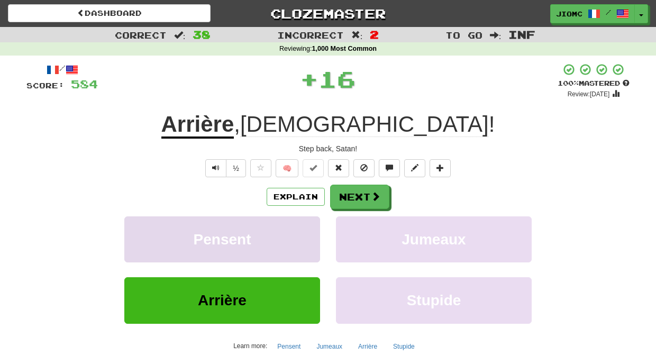
click at [306, 231] on button "Pensent" at bounding box center [222, 239] width 196 height 46
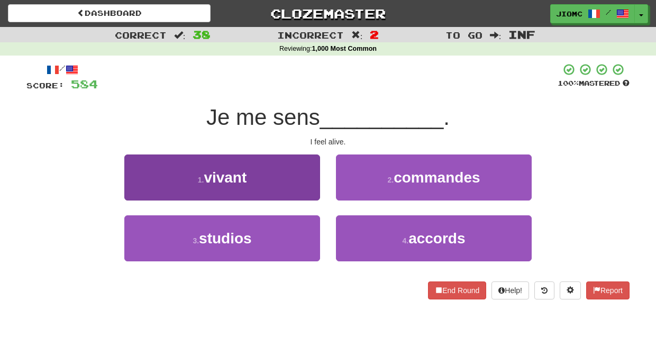
click at [312, 182] on button "1 . vivant" at bounding box center [222, 177] width 196 height 46
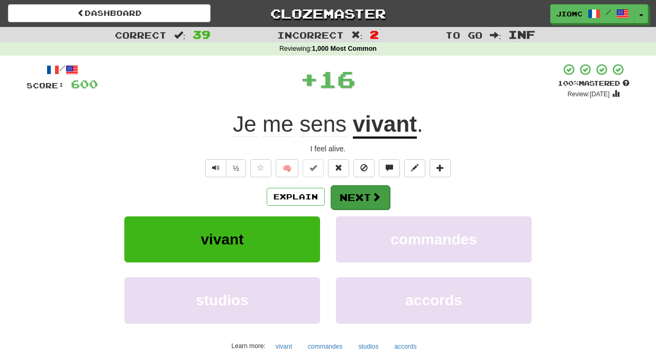
click at [362, 193] on button "Next" at bounding box center [360, 197] width 59 height 24
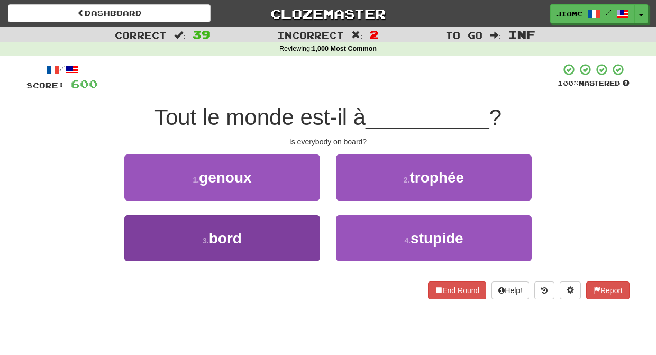
click at [290, 225] on button "3 . bord" at bounding box center [222, 238] width 196 height 46
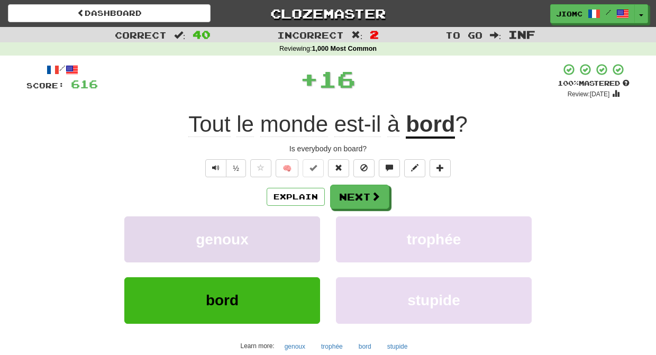
click at [291, 225] on button "genoux" at bounding box center [222, 239] width 196 height 46
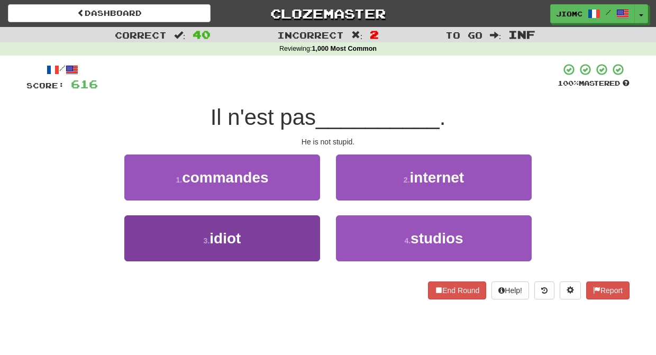
click at [308, 232] on button "3 . idiot" at bounding box center [222, 238] width 196 height 46
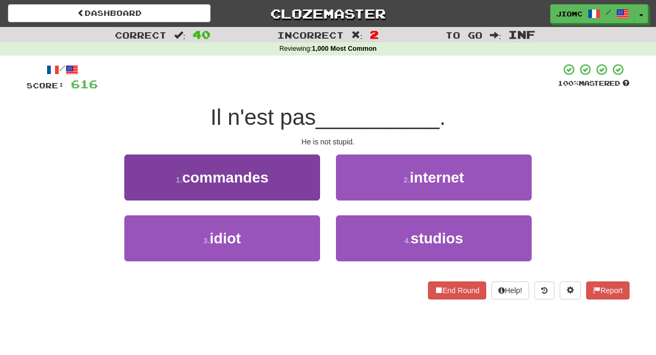
click at [309, 200] on button "1 . commandes" at bounding box center [222, 177] width 196 height 46
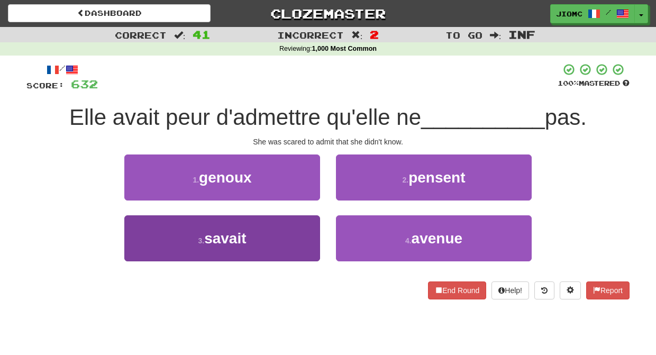
click at [314, 234] on button "3 . savait" at bounding box center [222, 238] width 196 height 46
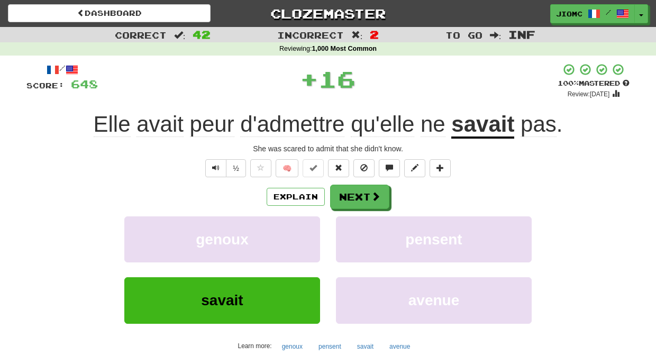
click at [314, 234] on button "genoux" at bounding box center [222, 239] width 196 height 46
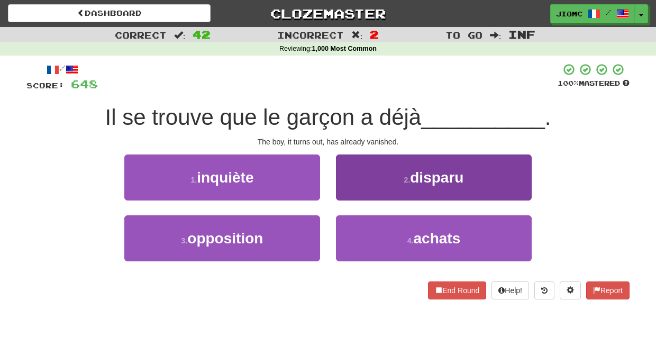
click at [342, 197] on button "2 . disparu" at bounding box center [434, 177] width 196 height 46
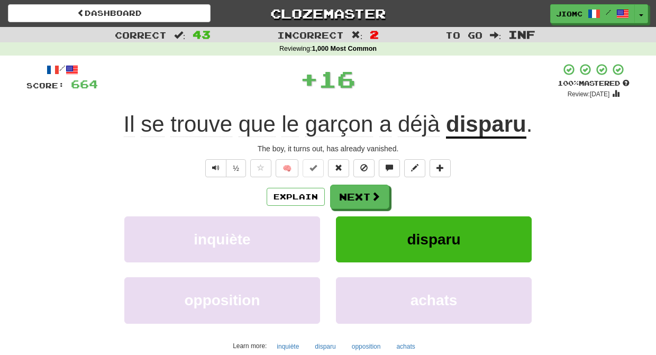
click at [342, 197] on button "Next" at bounding box center [359, 197] width 59 height 24
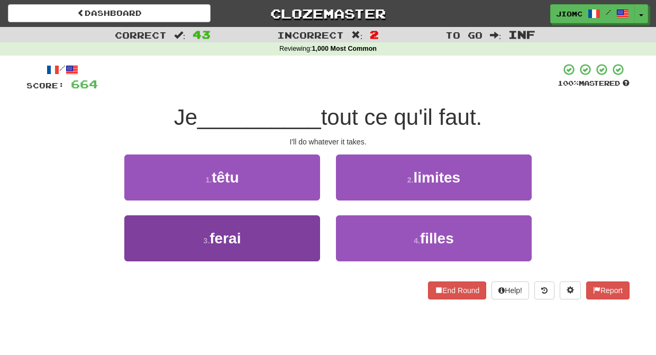
click at [293, 242] on button "3 . ferai" at bounding box center [222, 238] width 196 height 46
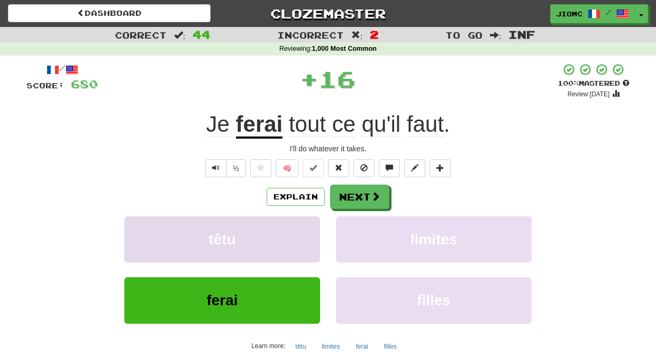
click at [297, 238] on button "têtu" at bounding box center [222, 239] width 196 height 46
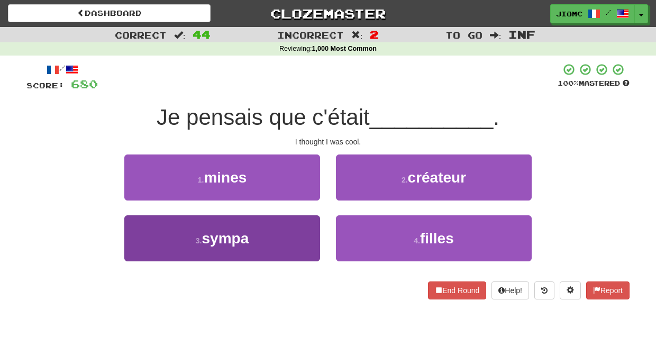
click at [300, 235] on button "3 . sympa" at bounding box center [222, 238] width 196 height 46
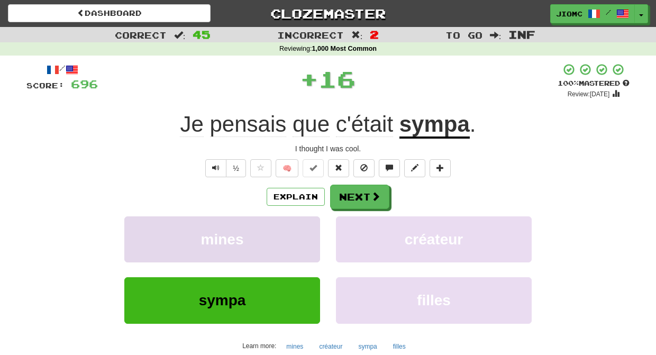
click at [303, 235] on button "mines" at bounding box center [222, 239] width 196 height 46
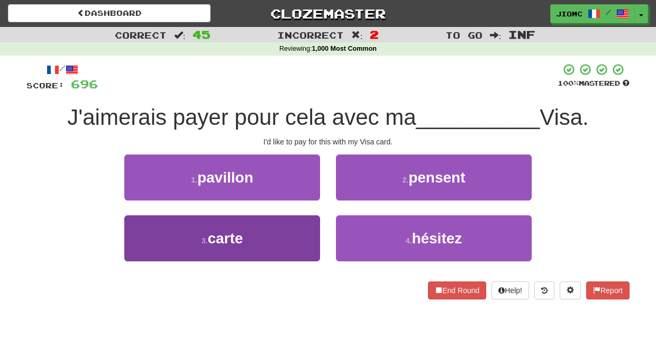
click at [299, 239] on button "3 . carte" at bounding box center [222, 238] width 196 height 46
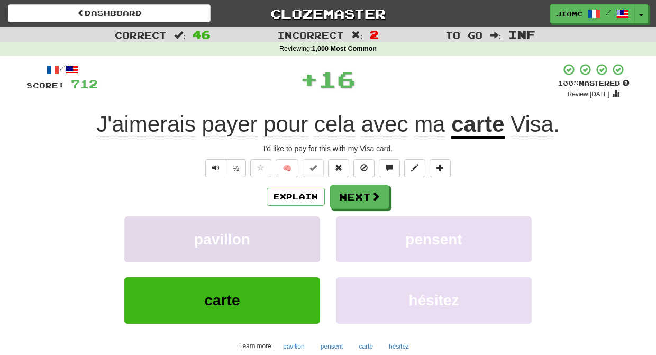
click at [300, 239] on button "pavillon" at bounding box center [222, 239] width 196 height 46
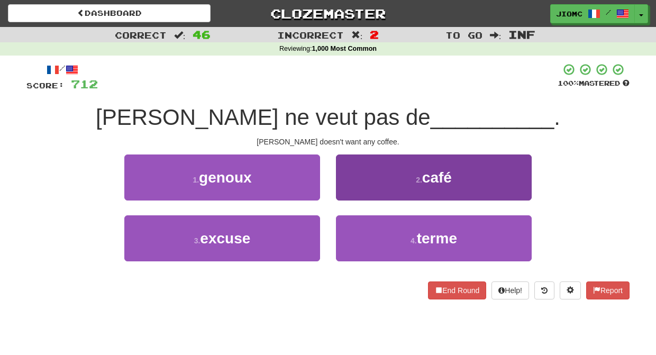
click at [342, 191] on button "2 . café" at bounding box center [434, 177] width 196 height 46
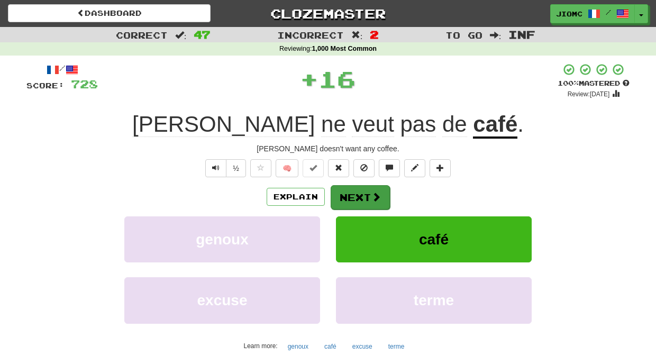
click at [343, 196] on button "Next" at bounding box center [360, 197] width 59 height 24
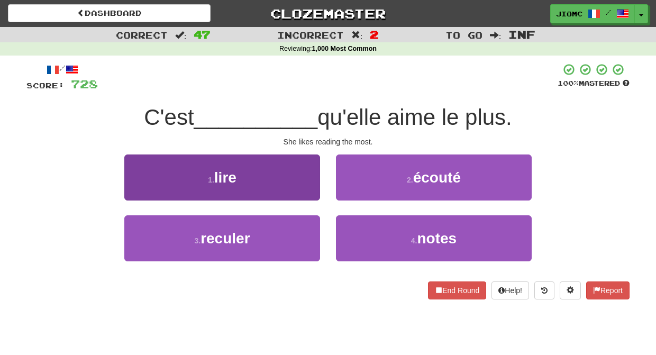
click at [312, 189] on button "1 . lire" at bounding box center [222, 177] width 196 height 46
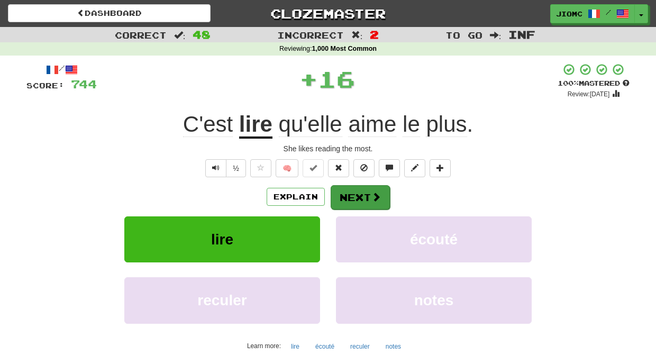
click at [354, 195] on button "Next" at bounding box center [360, 197] width 59 height 24
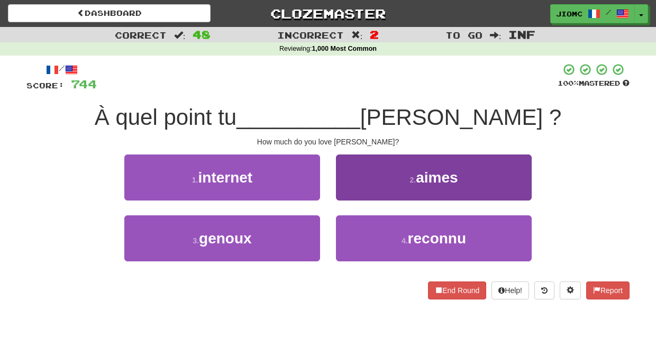
click at [347, 194] on button "2 . aimes" at bounding box center [434, 177] width 196 height 46
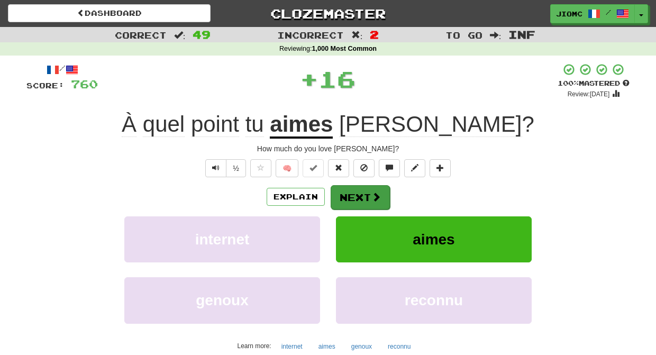
click at [352, 195] on button "Next" at bounding box center [360, 197] width 59 height 24
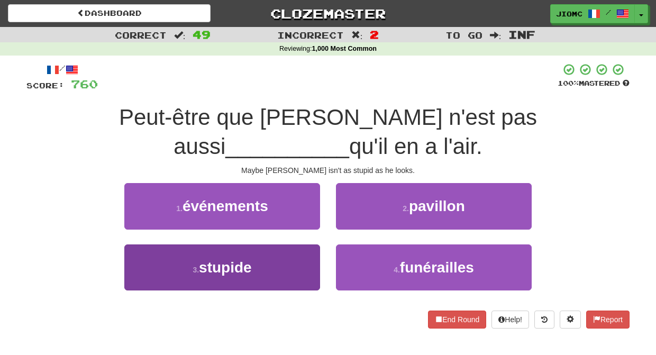
click at [303, 244] on button "3 . stupide" at bounding box center [222, 267] width 196 height 46
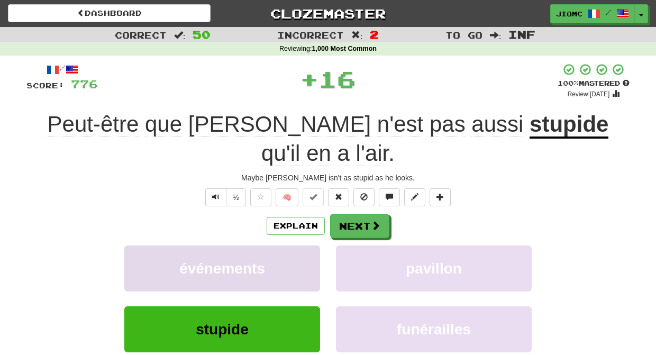
click at [303, 245] on button "événements" at bounding box center [222, 268] width 196 height 46
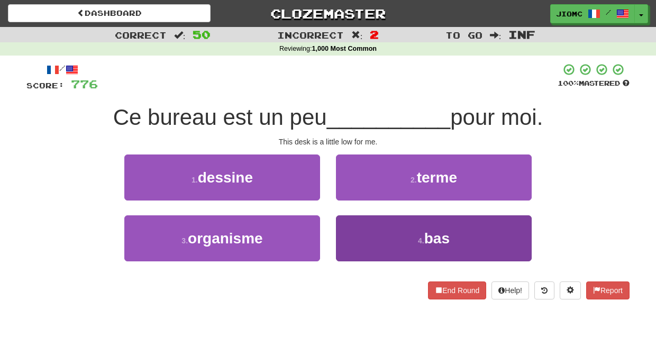
click at [345, 233] on button "4 . bas" at bounding box center [434, 238] width 196 height 46
click at [345, 200] on button "2 . terme" at bounding box center [434, 177] width 196 height 46
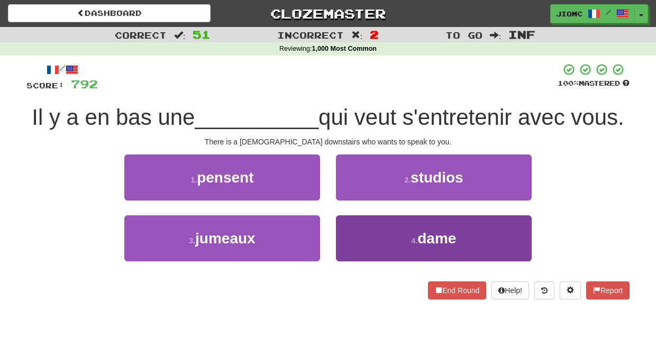
click at [347, 232] on button "4 . dame" at bounding box center [434, 238] width 196 height 46
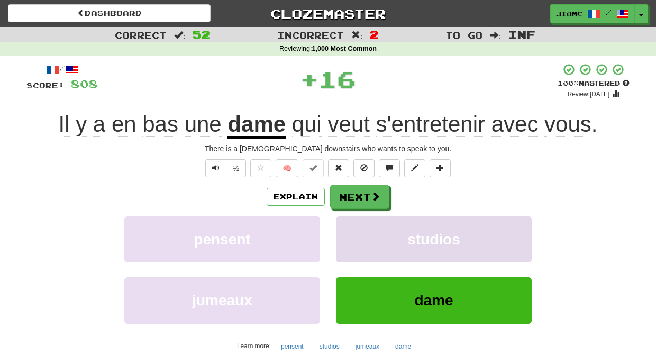
click at [349, 233] on button "studios" at bounding box center [434, 239] width 196 height 46
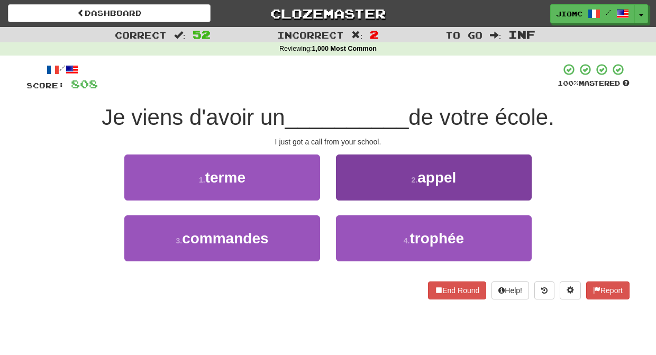
click at [352, 194] on button "2 . appel" at bounding box center [434, 177] width 196 height 46
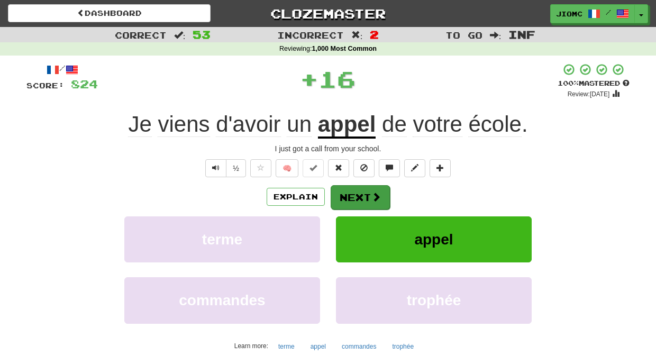
click at [354, 194] on button "Next" at bounding box center [360, 197] width 59 height 24
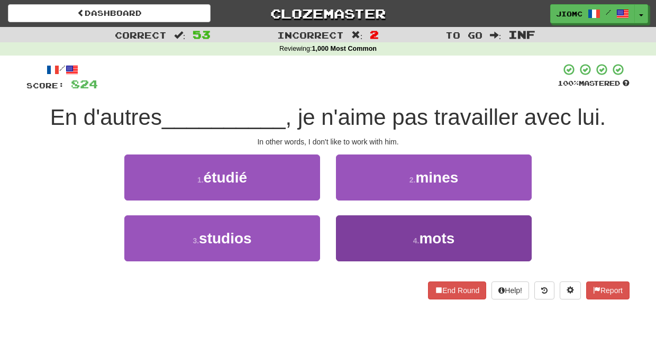
click at [353, 226] on button "4 . mots" at bounding box center [434, 238] width 196 height 46
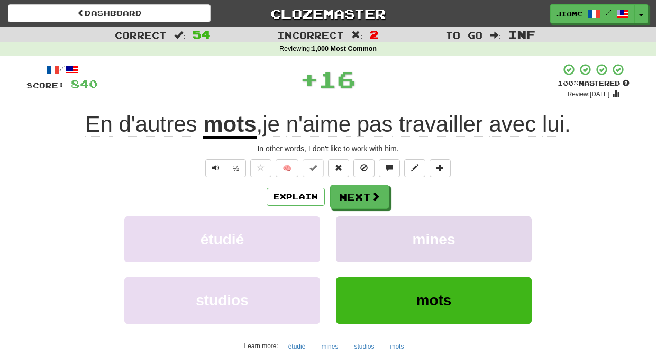
click at [353, 225] on button "mines" at bounding box center [434, 239] width 196 height 46
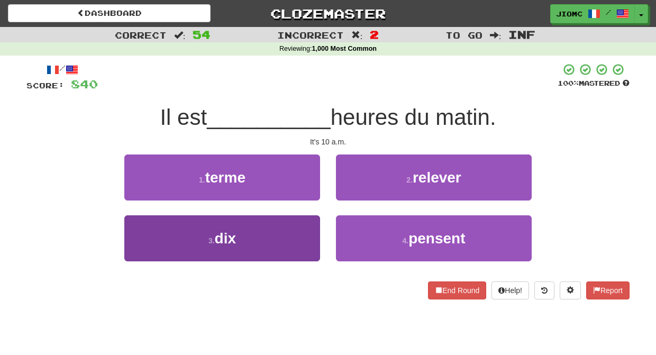
click at [306, 225] on button "3 . dix" at bounding box center [222, 238] width 196 height 46
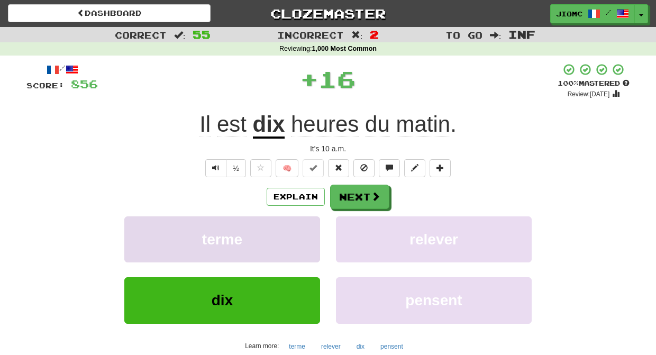
click at [307, 225] on button "terme" at bounding box center [222, 239] width 196 height 46
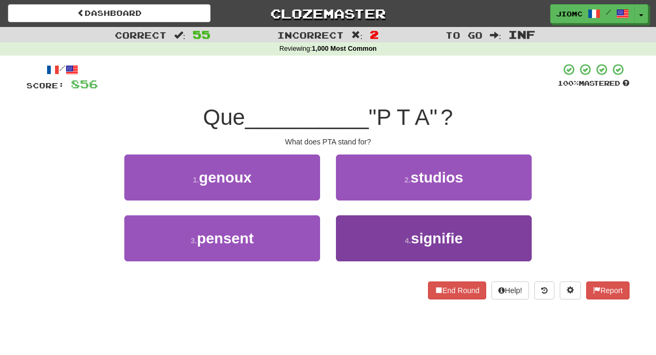
click at [355, 224] on button "4 . signifie" at bounding box center [434, 238] width 196 height 46
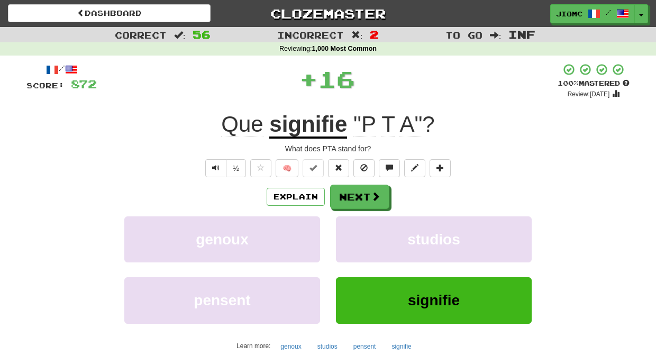
click at [355, 224] on button "studios" at bounding box center [434, 239] width 196 height 46
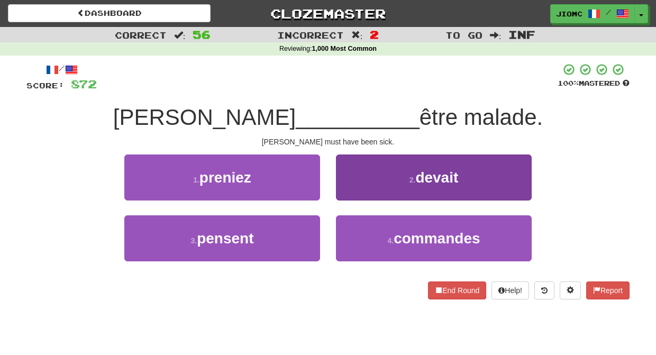
click at [353, 190] on button "2 . devait" at bounding box center [434, 177] width 196 height 46
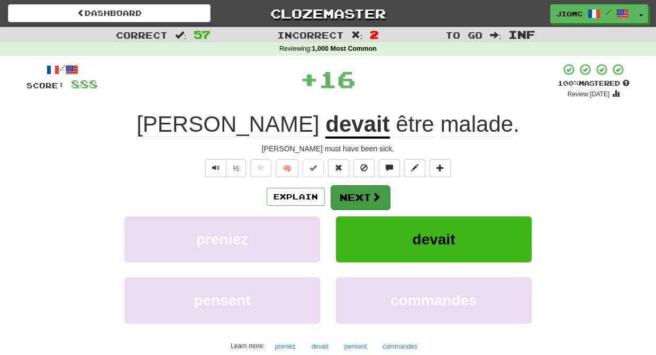
click at [353, 194] on button "Next" at bounding box center [360, 197] width 59 height 24
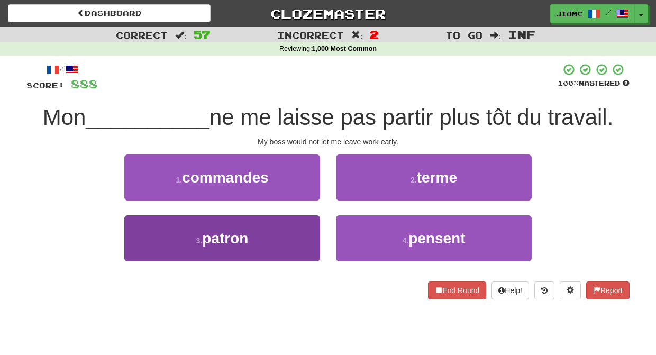
click at [311, 232] on button "3 . patron" at bounding box center [222, 238] width 196 height 46
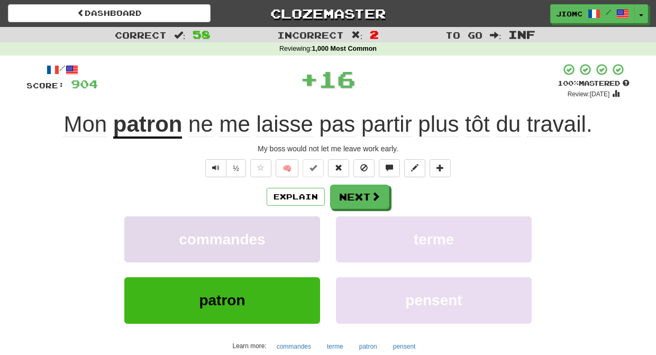
click at [313, 231] on button "commandes" at bounding box center [222, 239] width 196 height 46
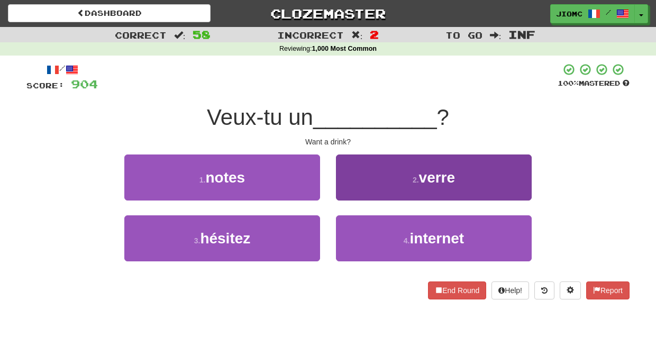
click at [356, 198] on button "2 . verre" at bounding box center [434, 177] width 196 height 46
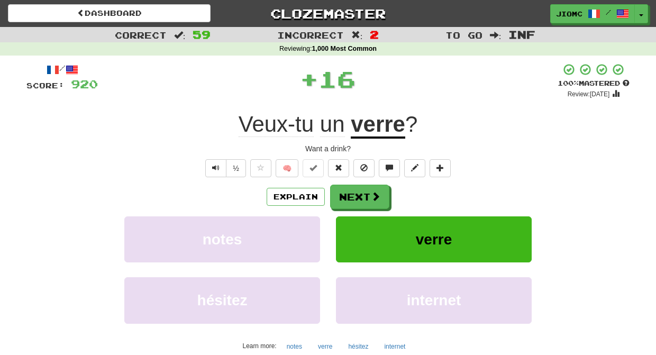
click at [356, 198] on button "Next" at bounding box center [359, 197] width 59 height 24
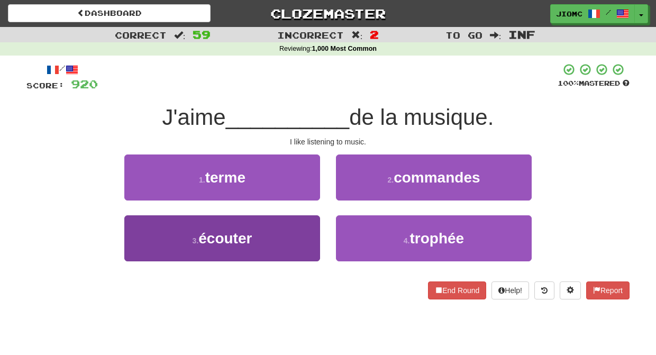
click at [303, 232] on button "3 . écouter" at bounding box center [222, 238] width 196 height 46
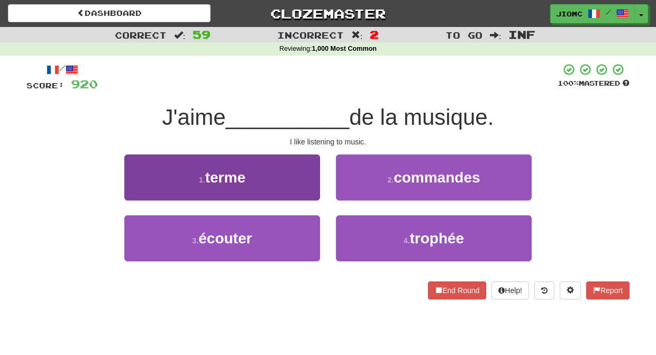
click at [305, 200] on button "1 . terme" at bounding box center [222, 177] width 196 height 46
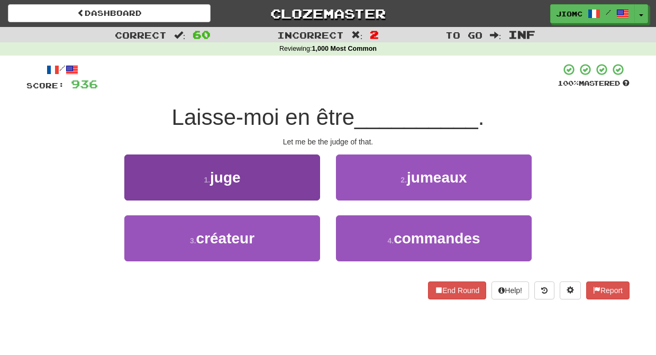
click at [306, 189] on button "1 . juge" at bounding box center [222, 177] width 196 height 46
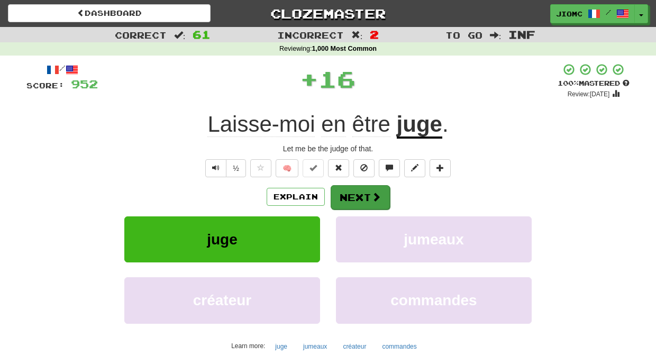
click at [342, 190] on button "Next" at bounding box center [360, 197] width 59 height 24
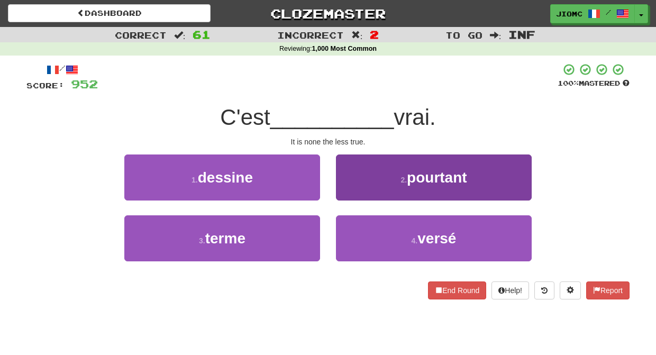
click at [346, 193] on button "2 . pourtant" at bounding box center [434, 177] width 196 height 46
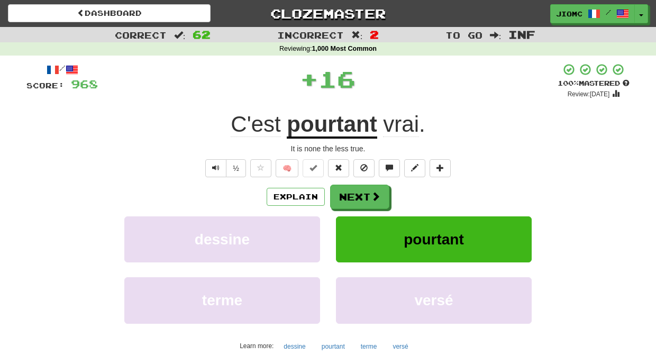
click at [346, 193] on button "Next" at bounding box center [359, 197] width 59 height 24
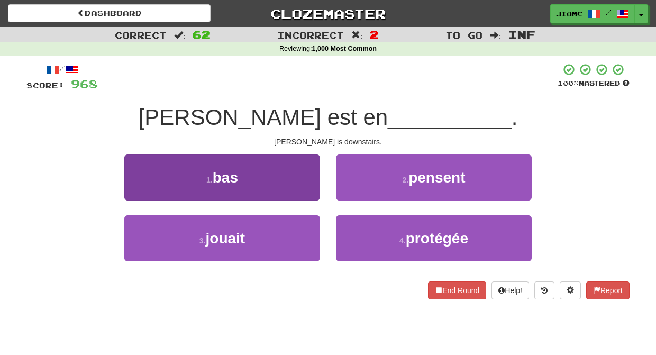
click at [285, 186] on button "1 . bas" at bounding box center [222, 177] width 196 height 46
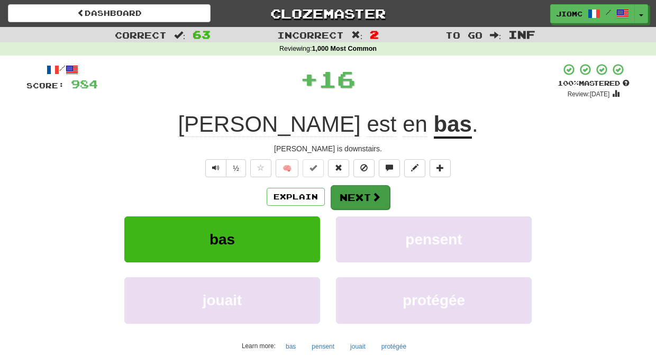
click at [360, 198] on button "Next" at bounding box center [360, 197] width 59 height 24
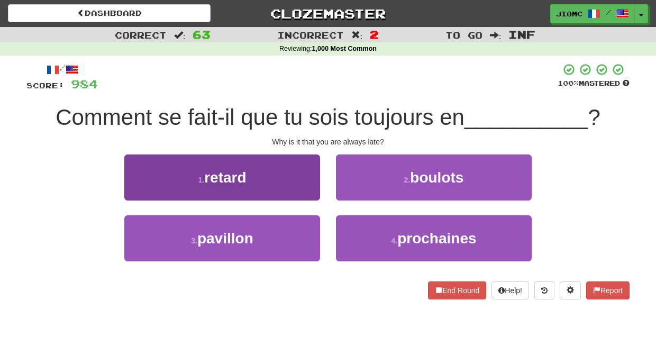
click at [306, 191] on button "1 . retard" at bounding box center [222, 177] width 196 height 46
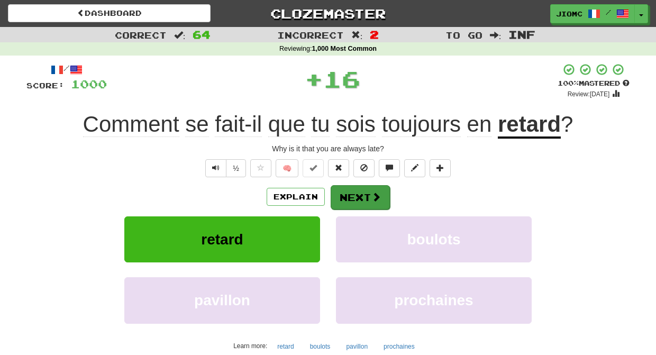
click at [355, 198] on button "Next" at bounding box center [360, 197] width 59 height 24
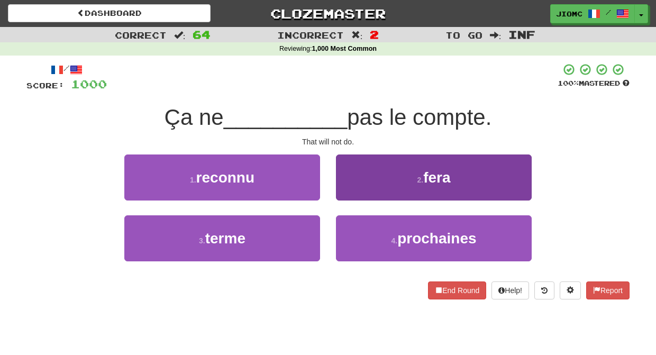
click at [359, 193] on button "2 . fera" at bounding box center [434, 177] width 196 height 46
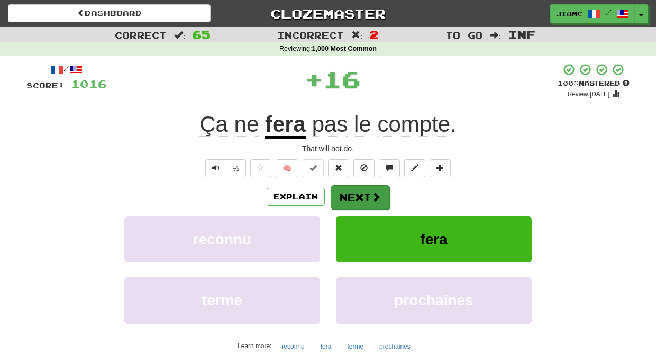
click at [359, 194] on button "Next" at bounding box center [360, 197] width 59 height 24
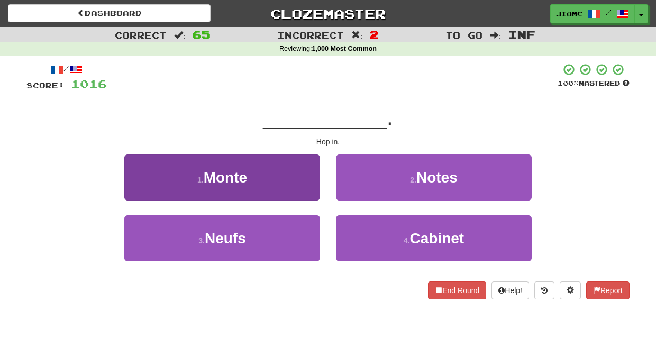
click at [299, 193] on button "1 . Monte" at bounding box center [222, 177] width 196 height 46
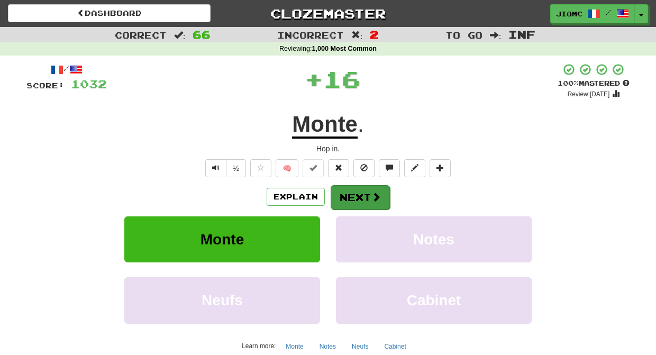
click at [341, 190] on button "Next" at bounding box center [360, 197] width 59 height 24
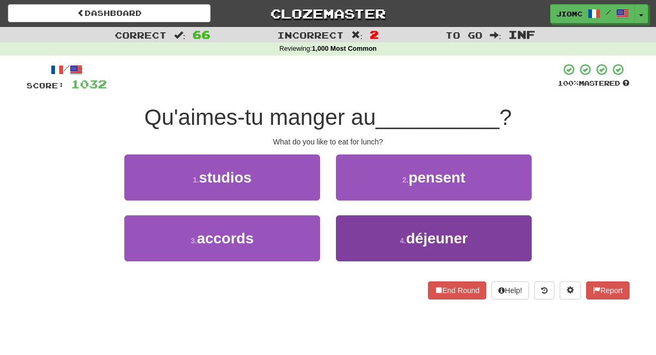
click at [358, 245] on button "4 . déjeuner" at bounding box center [434, 238] width 196 height 46
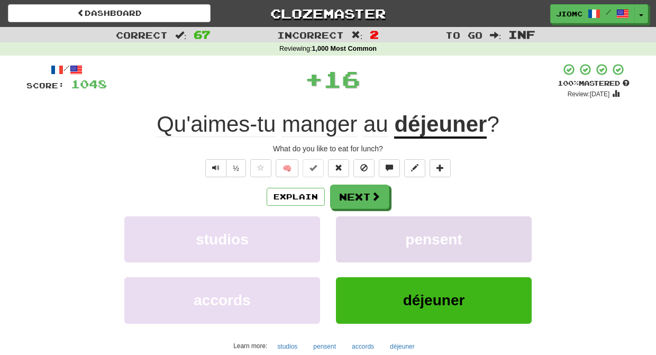
click at [353, 235] on button "pensent" at bounding box center [434, 239] width 196 height 46
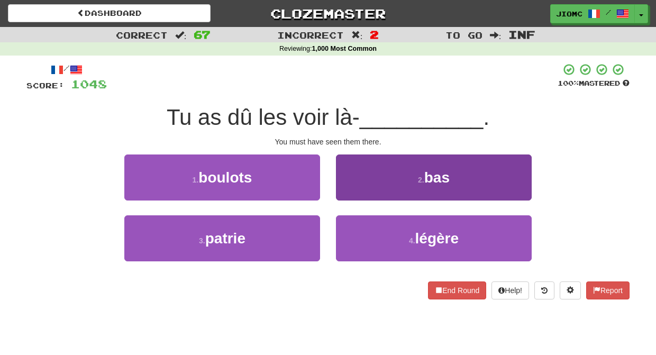
click at [354, 191] on button "2 . bas" at bounding box center [434, 177] width 196 height 46
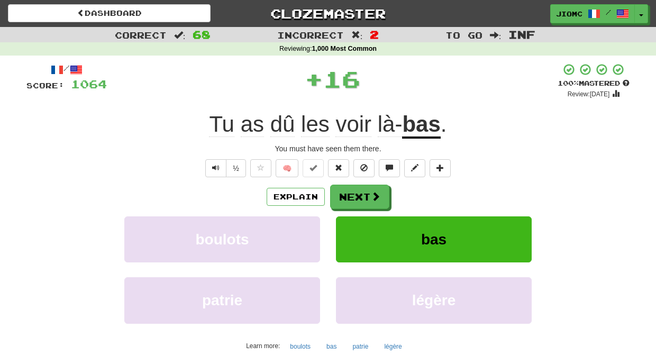
click at [354, 193] on button "Next" at bounding box center [359, 197] width 59 height 24
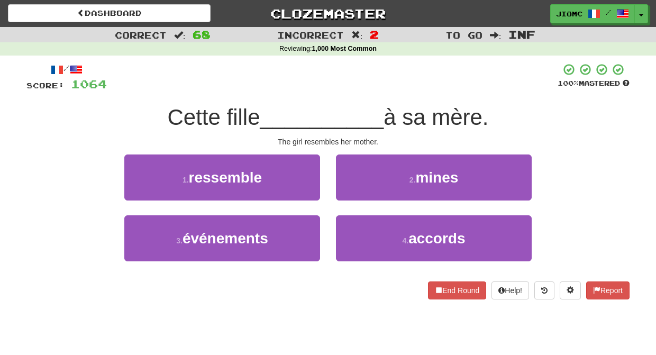
click at [324, 192] on div "1 . ressemble" at bounding box center [222, 184] width 212 height 61
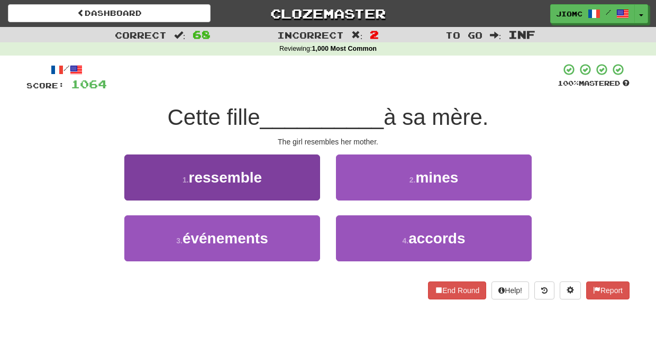
click at [312, 192] on button "1 . ressemble" at bounding box center [222, 177] width 196 height 46
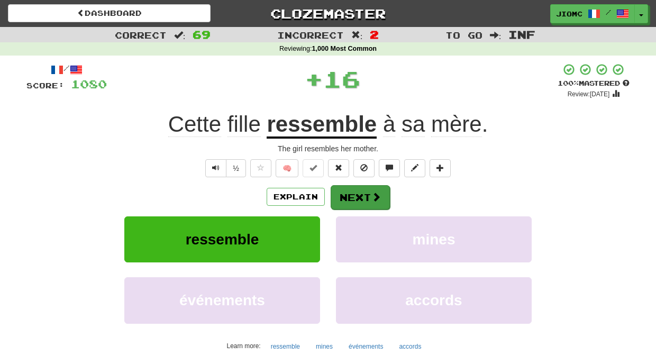
click at [350, 196] on button "Next" at bounding box center [360, 197] width 59 height 24
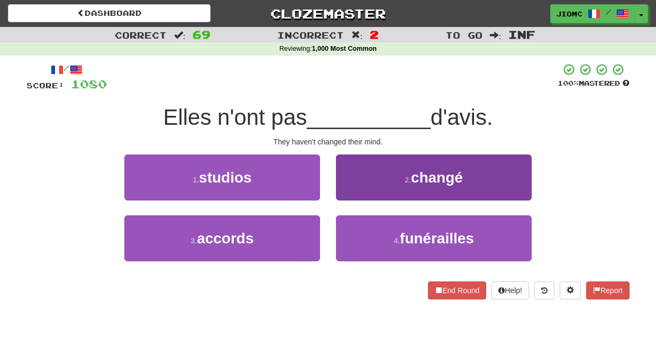
click at [364, 192] on button "2 . changé" at bounding box center [434, 177] width 196 height 46
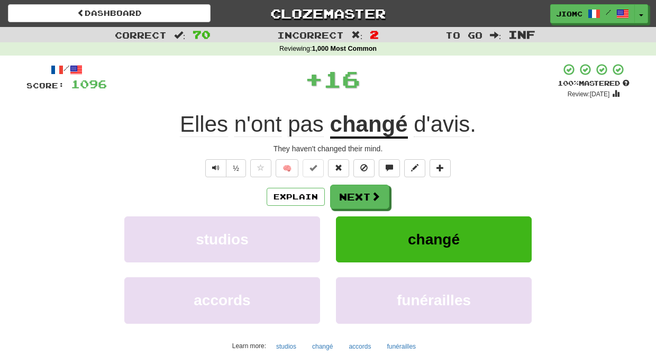
click at [344, 193] on button "Next" at bounding box center [359, 197] width 59 height 24
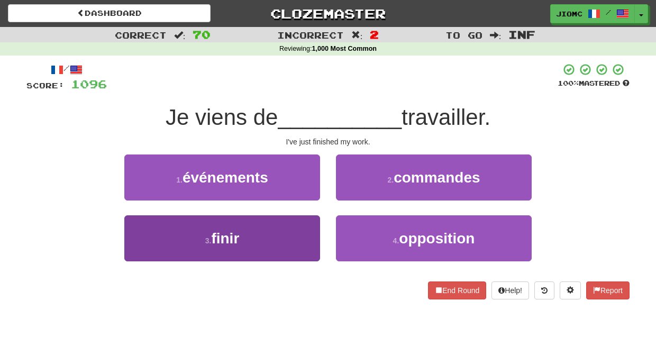
click at [308, 232] on button "3 . finir" at bounding box center [222, 238] width 196 height 46
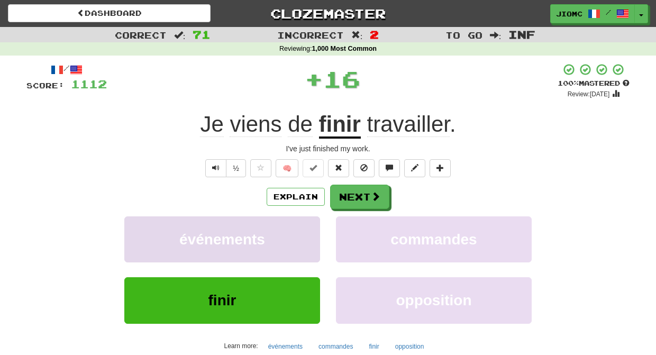
click at [309, 230] on button "événements" at bounding box center [222, 239] width 196 height 46
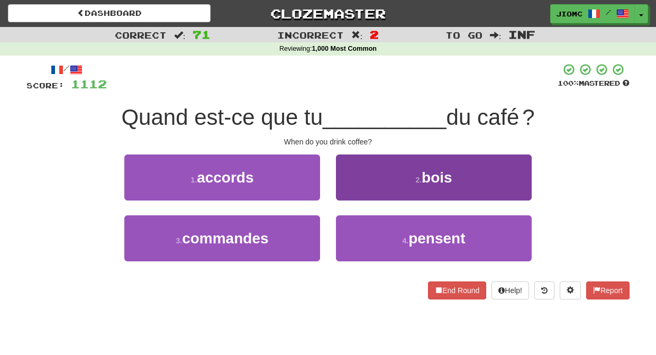
click at [348, 191] on button "2 . bois" at bounding box center [434, 177] width 196 height 46
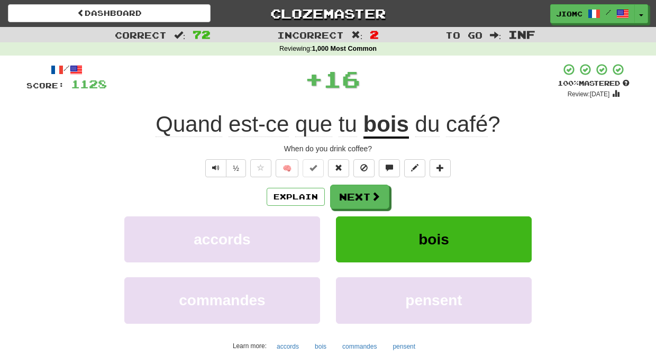
click at [346, 200] on button "Next" at bounding box center [359, 197] width 59 height 24
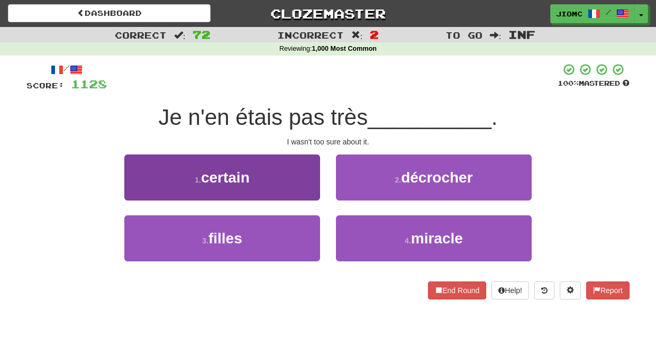
click at [311, 191] on button "1 . certain" at bounding box center [222, 177] width 196 height 46
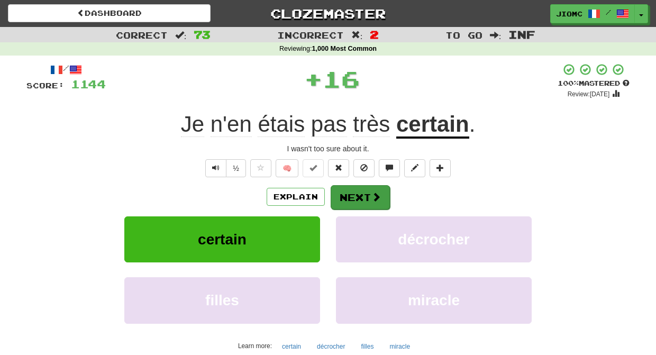
click at [349, 191] on button "Next" at bounding box center [360, 197] width 59 height 24
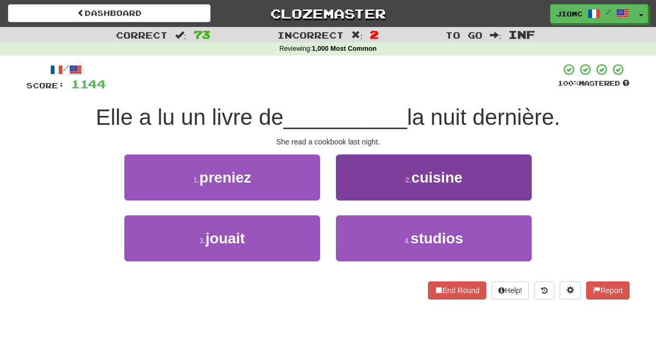
click at [367, 197] on button "2 . cuisine" at bounding box center [434, 177] width 196 height 46
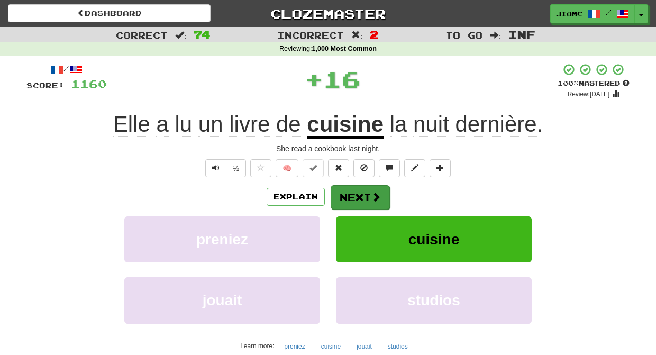
click at [358, 196] on button "Next" at bounding box center [360, 197] width 59 height 24
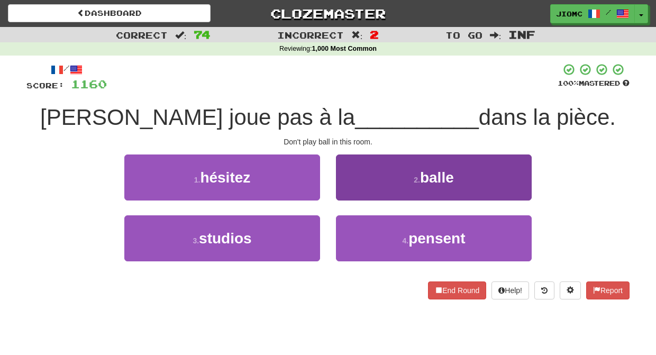
click at [343, 194] on button "2 . balle" at bounding box center [434, 177] width 196 height 46
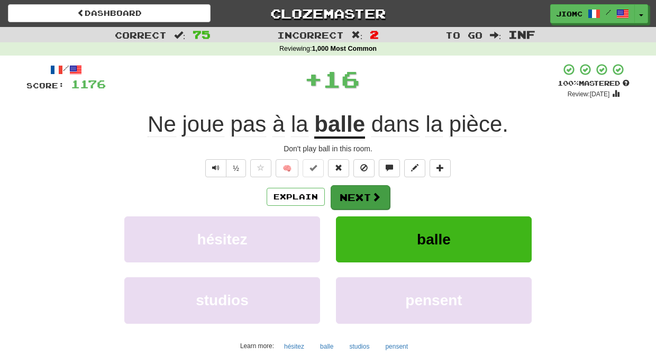
click at [347, 199] on button "Next" at bounding box center [360, 197] width 59 height 24
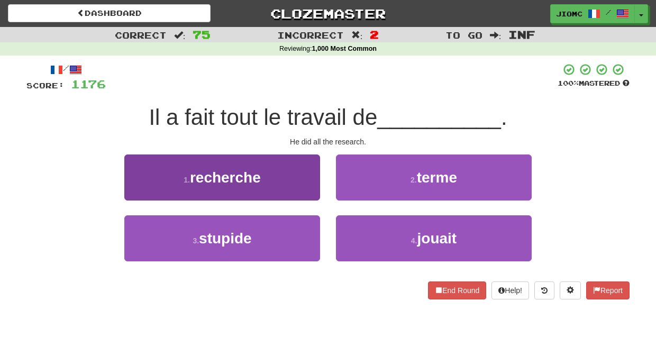
click at [314, 194] on button "1 . recherche" at bounding box center [222, 177] width 196 height 46
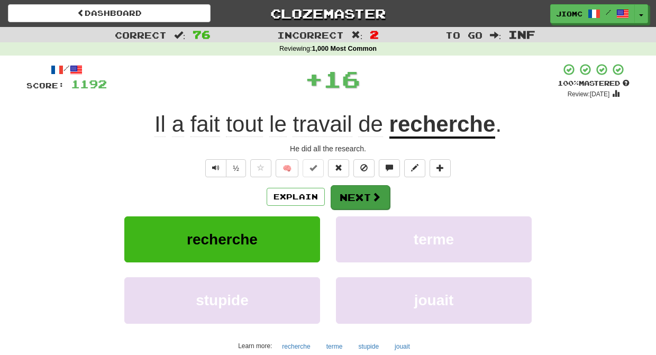
click at [339, 195] on button "Next" at bounding box center [360, 197] width 59 height 24
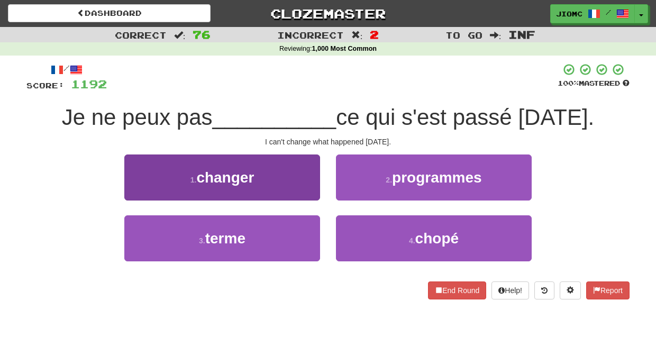
click at [309, 189] on button "1 . changer" at bounding box center [222, 177] width 196 height 46
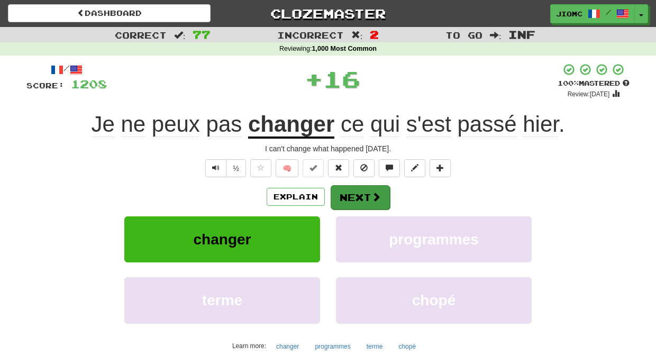
click at [359, 196] on button "Next" at bounding box center [360, 197] width 59 height 24
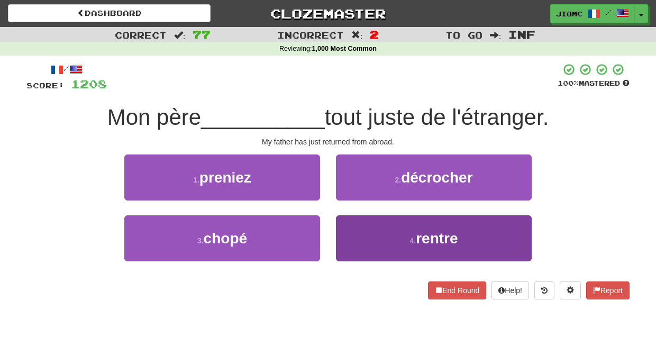
click at [361, 227] on button "4 . rentre" at bounding box center [434, 238] width 196 height 46
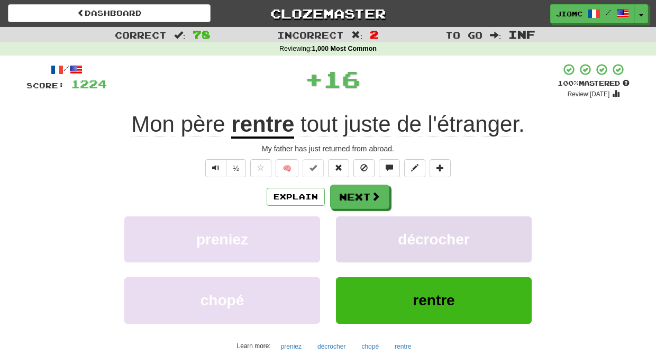
click at [360, 225] on button "décrocher" at bounding box center [434, 239] width 196 height 46
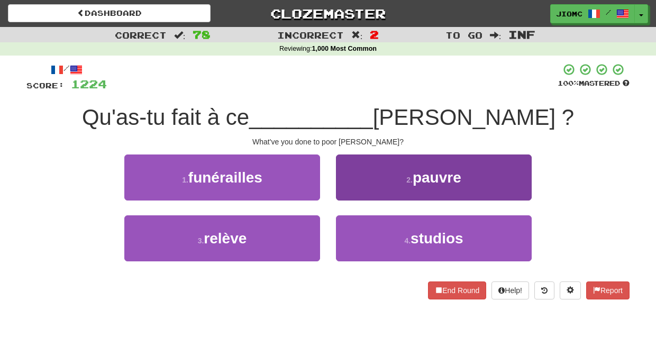
click at [348, 195] on button "2 . pauvre" at bounding box center [434, 177] width 196 height 46
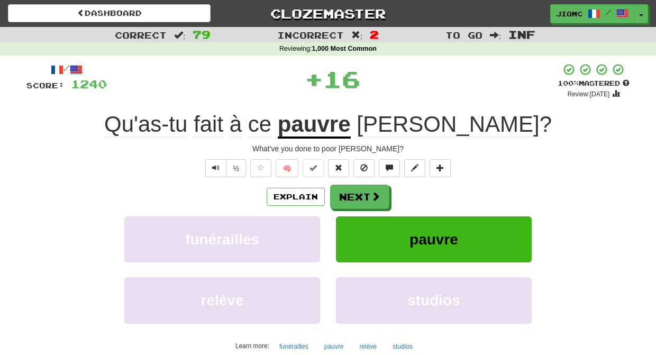
click at [349, 195] on button "Next" at bounding box center [359, 197] width 59 height 24
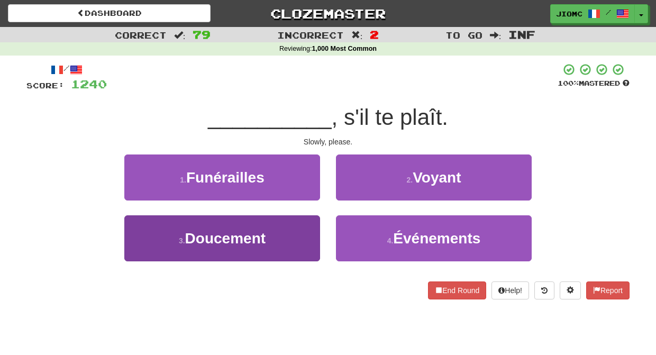
click at [307, 235] on button "3 . Doucement" at bounding box center [222, 238] width 196 height 46
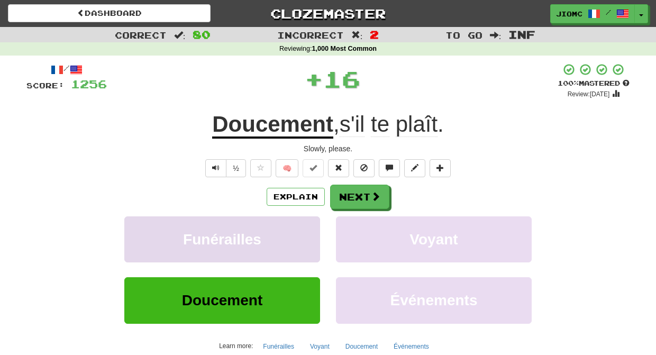
click at [315, 231] on button "Funérailles" at bounding box center [222, 239] width 196 height 46
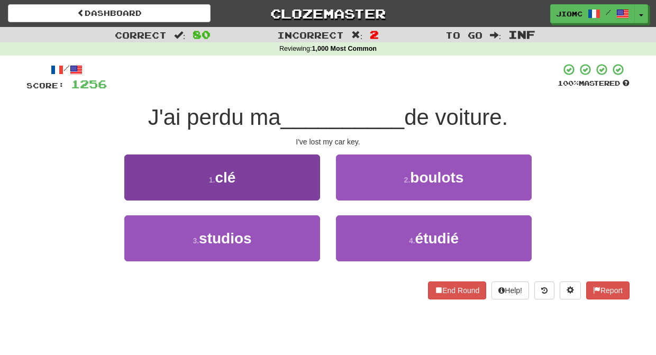
click at [314, 193] on button "1 . clé" at bounding box center [222, 177] width 196 height 46
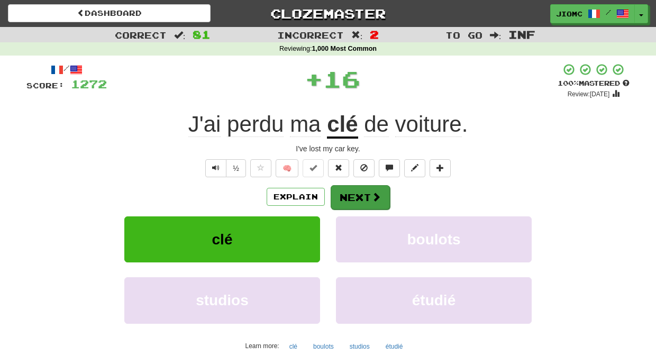
click at [352, 197] on button "Next" at bounding box center [360, 197] width 59 height 24
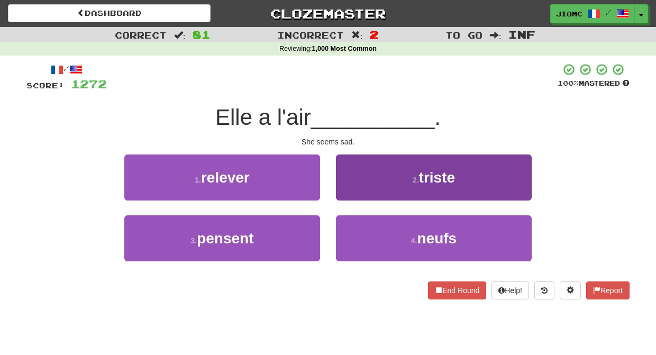
click at [355, 194] on button "2 . triste" at bounding box center [434, 177] width 196 height 46
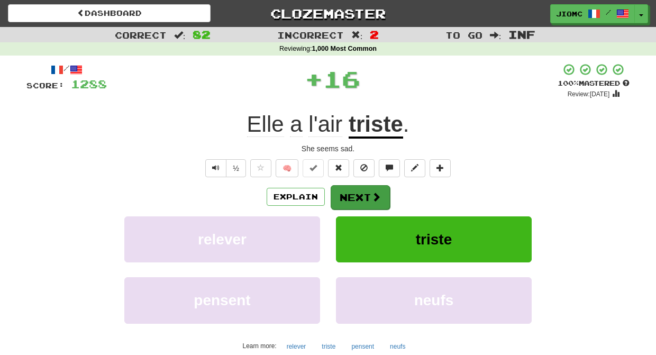
click at [355, 196] on button "Next" at bounding box center [360, 197] width 59 height 24
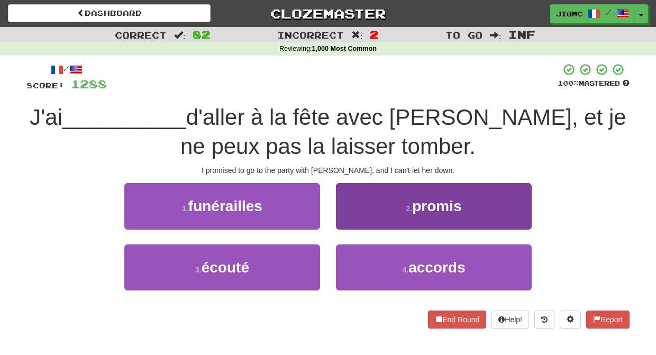
click at [352, 214] on button "2 . promis" at bounding box center [434, 206] width 196 height 46
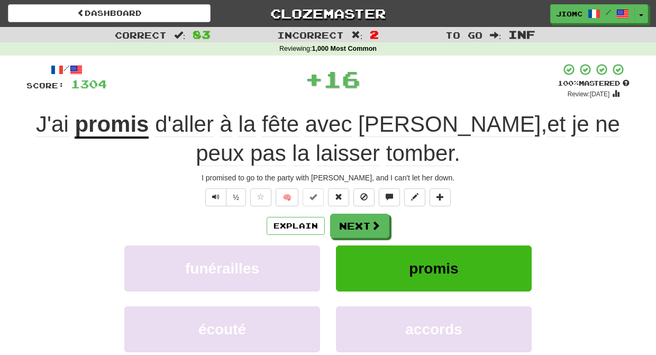
click at [354, 220] on button "Next" at bounding box center [359, 226] width 59 height 24
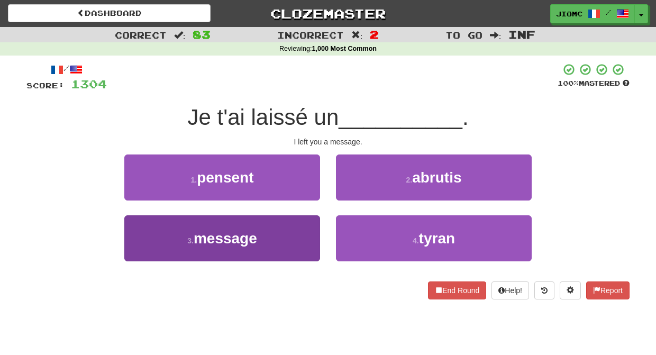
click at [313, 235] on button "3 . message" at bounding box center [222, 238] width 196 height 46
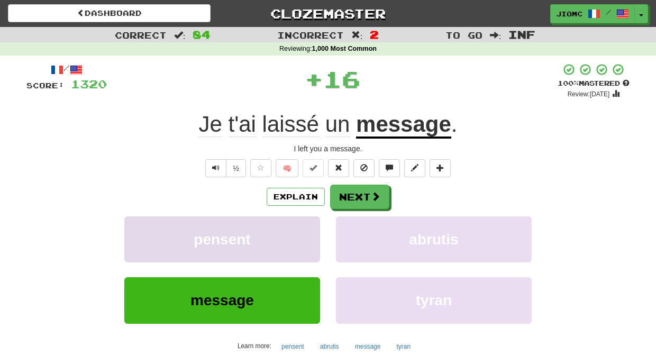
click at [313, 233] on button "pensent" at bounding box center [222, 239] width 196 height 46
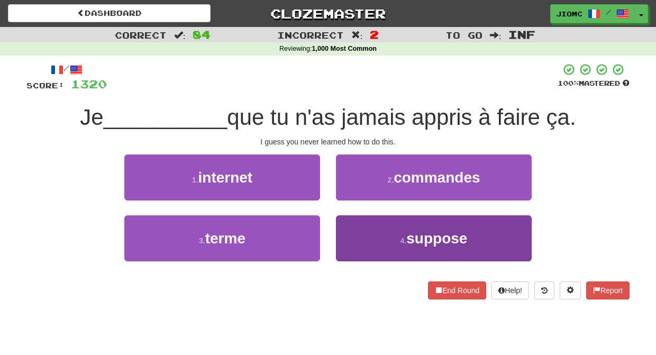
click at [357, 226] on button "4 . suppose" at bounding box center [434, 238] width 196 height 46
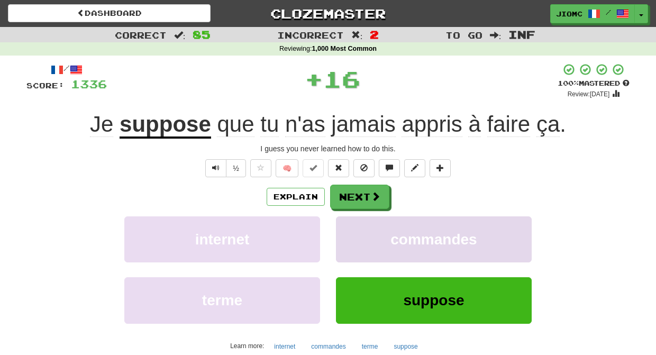
click at [356, 226] on button "commandes" at bounding box center [434, 239] width 196 height 46
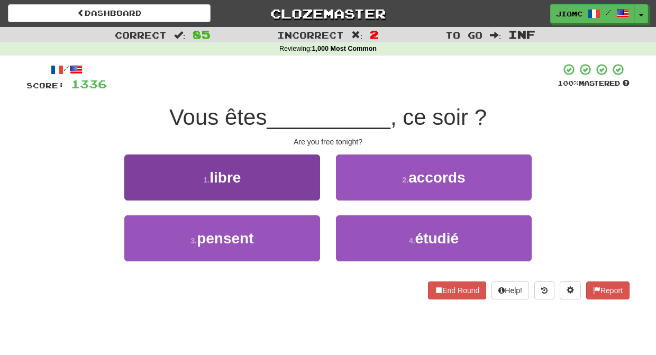
click at [319, 192] on button "1 . libre" at bounding box center [222, 177] width 196 height 46
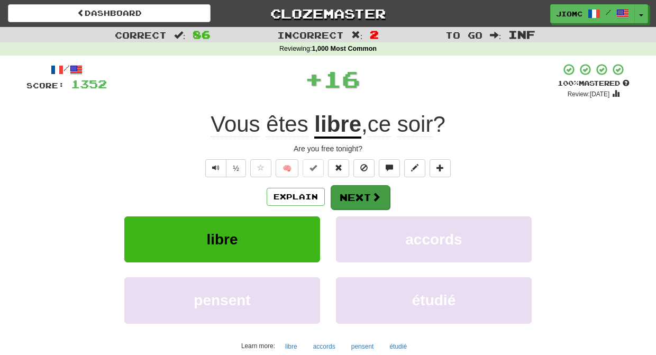
click at [352, 198] on button "Next" at bounding box center [360, 197] width 59 height 24
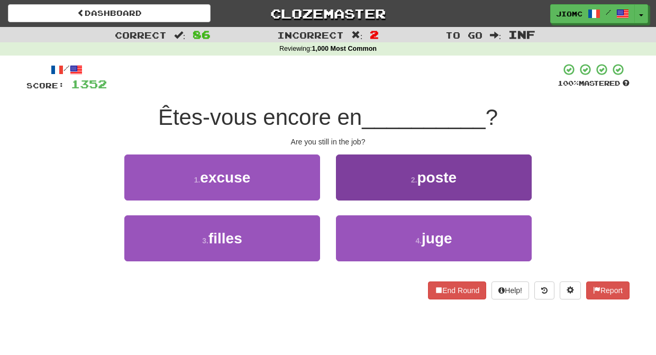
click at [348, 191] on button "2 . poste" at bounding box center [434, 177] width 196 height 46
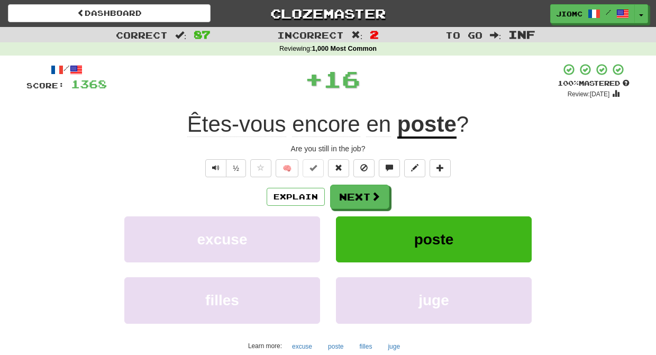
click at [348, 192] on button "Next" at bounding box center [359, 197] width 59 height 24
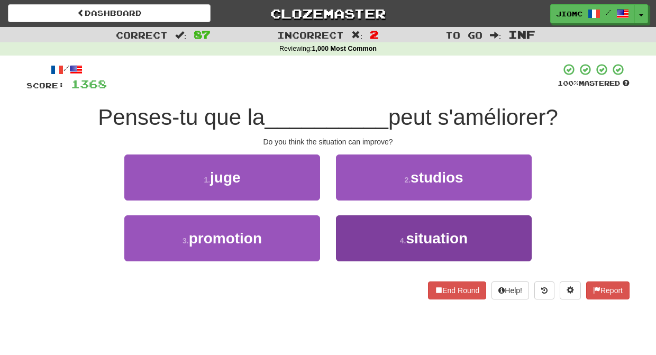
click at [346, 231] on button "4 . situation" at bounding box center [434, 238] width 196 height 46
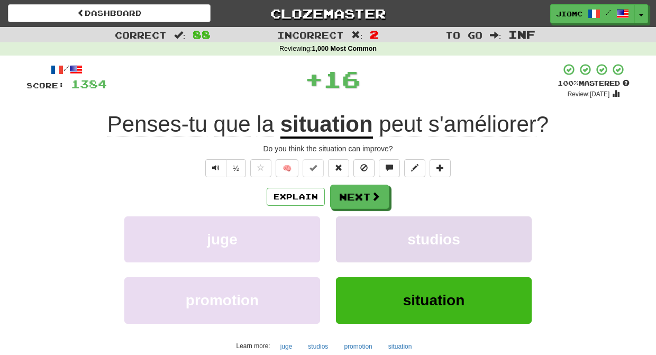
click at [345, 228] on button "studios" at bounding box center [434, 239] width 196 height 46
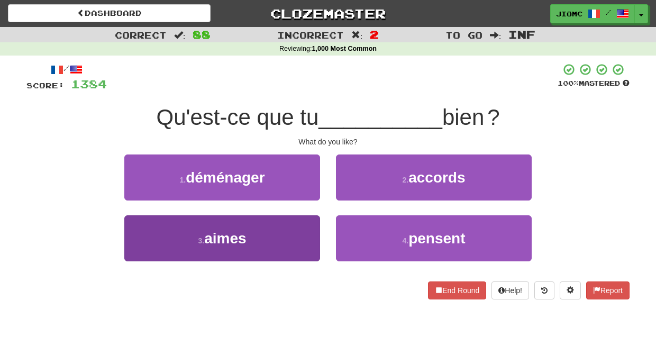
click at [310, 227] on button "3 . aimes" at bounding box center [222, 238] width 196 height 46
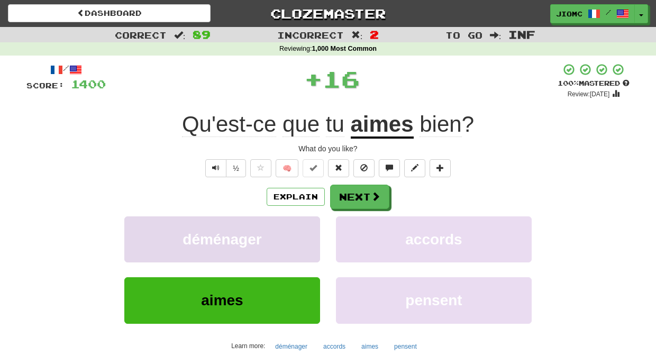
click at [308, 225] on button "déménager" at bounding box center [222, 239] width 196 height 46
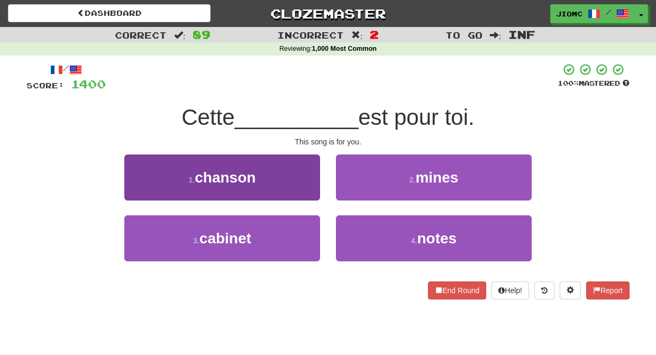
click at [307, 191] on button "1 . chanson" at bounding box center [222, 177] width 196 height 46
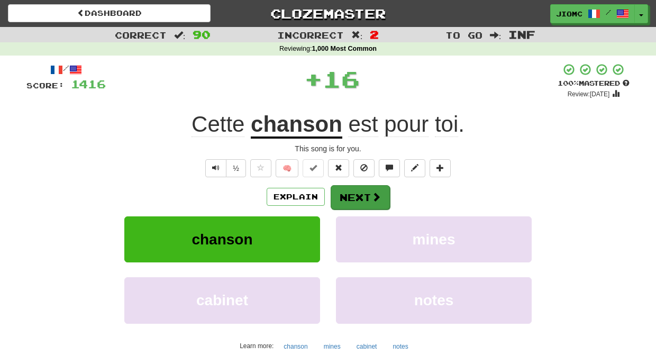
click at [338, 196] on button "Next" at bounding box center [360, 197] width 59 height 24
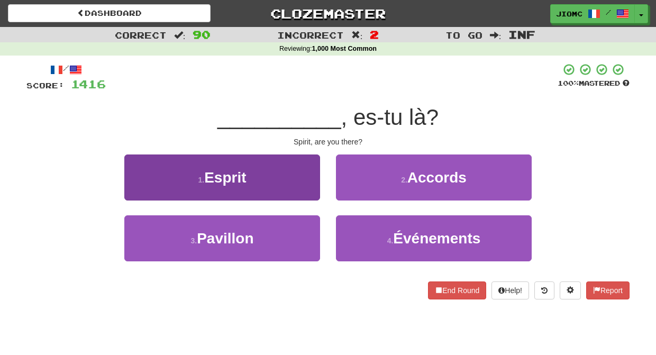
click at [306, 190] on button "1 . Esprit" at bounding box center [222, 177] width 196 height 46
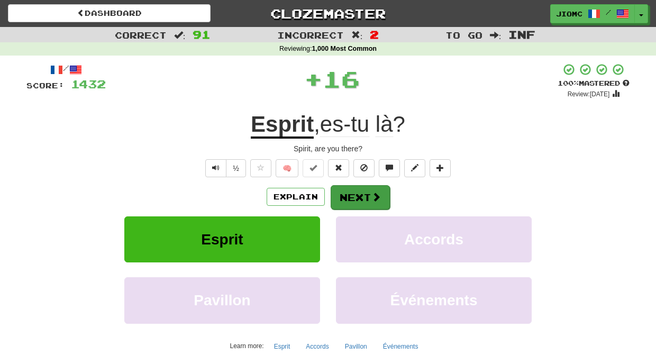
click at [347, 190] on button "Next" at bounding box center [360, 197] width 59 height 24
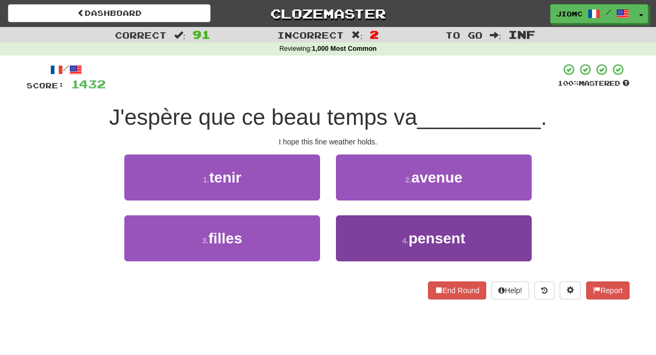
click at [360, 234] on button "4 . pensent" at bounding box center [434, 238] width 196 height 46
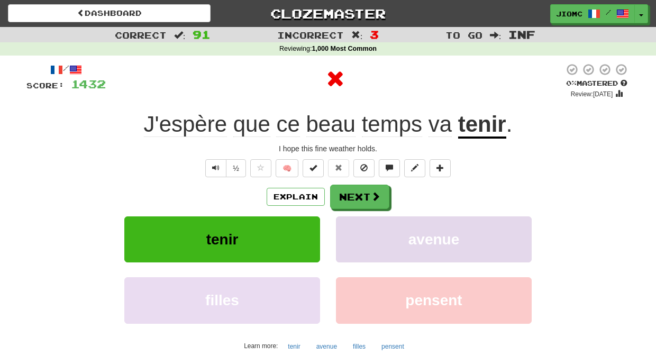
click at [360, 234] on button "avenue" at bounding box center [434, 239] width 196 height 46
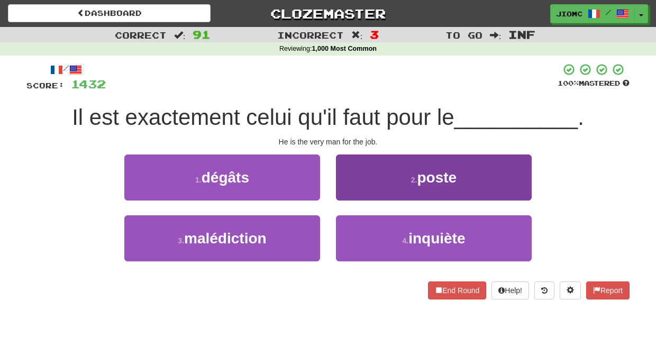
click at [349, 194] on button "2 . poste" at bounding box center [434, 177] width 196 height 46
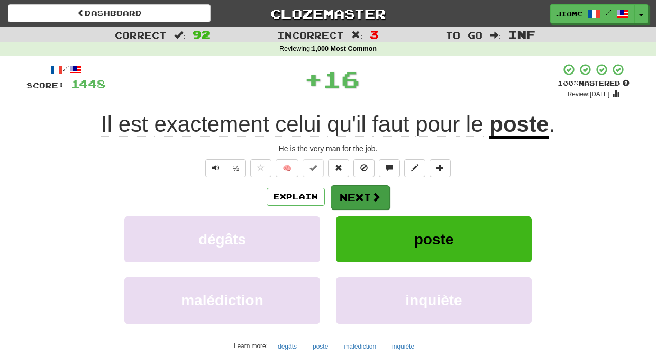
click at [348, 194] on button "Next" at bounding box center [360, 197] width 59 height 24
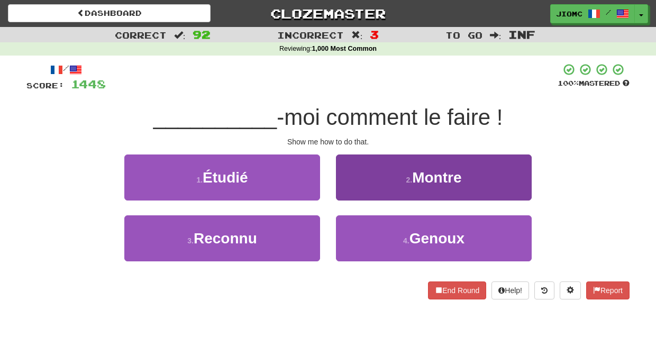
click at [359, 192] on button "2 . Montre" at bounding box center [434, 177] width 196 height 46
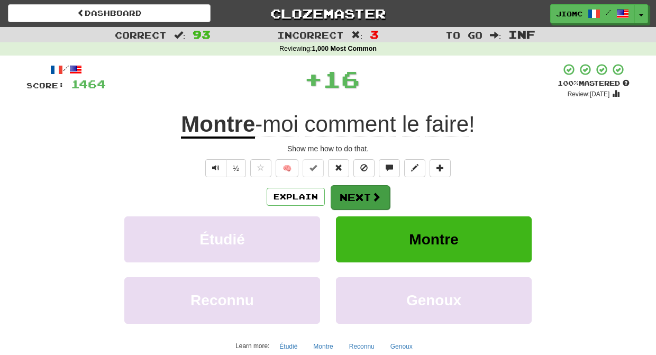
click at [357, 194] on button "Next" at bounding box center [360, 197] width 59 height 24
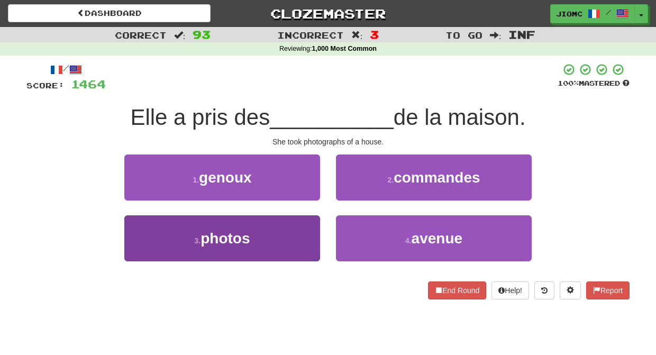
click at [303, 231] on button "3 . photos" at bounding box center [222, 238] width 196 height 46
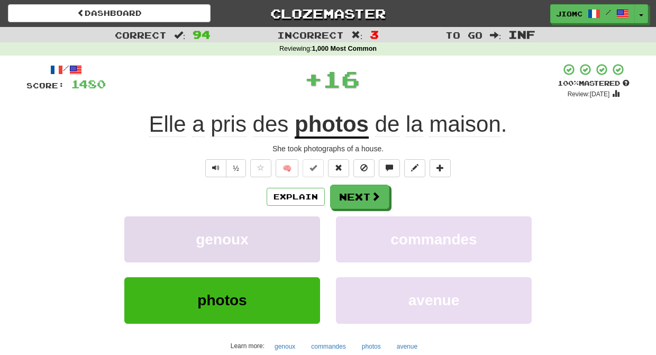
click at [303, 230] on button "genoux" at bounding box center [222, 239] width 196 height 46
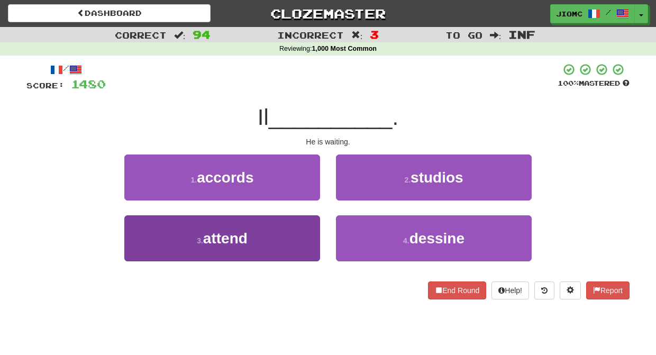
click at [300, 230] on button "3 . attend" at bounding box center [222, 238] width 196 height 46
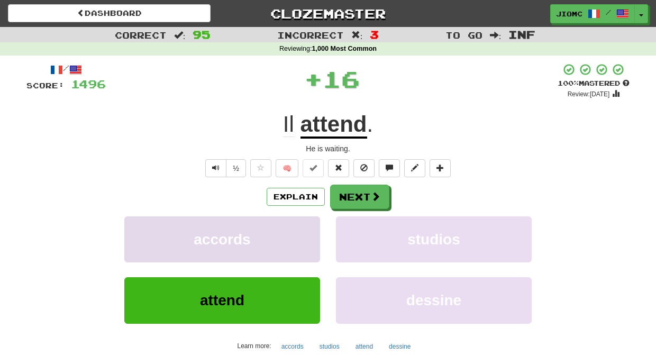
click at [304, 232] on button "accords" at bounding box center [222, 239] width 196 height 46
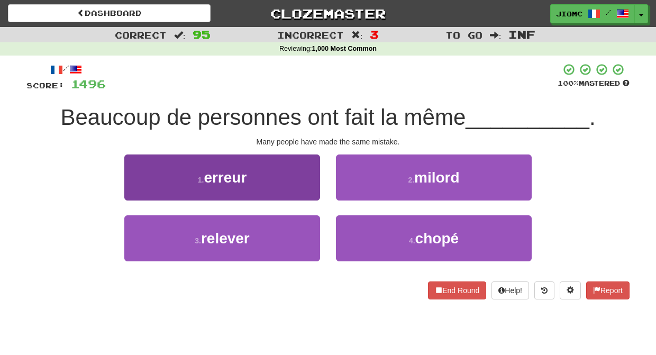
click at [307, 190] on button "1 . erreur" at bounding box center [222, 177] width 196 height 46
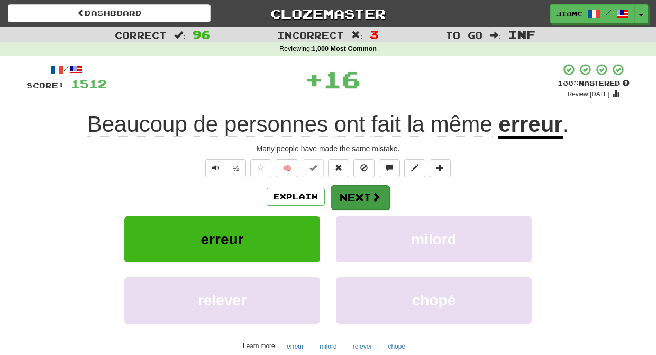
click at [341, 195] on button "Next" at bounding box center [360, 197] width 59 height 24
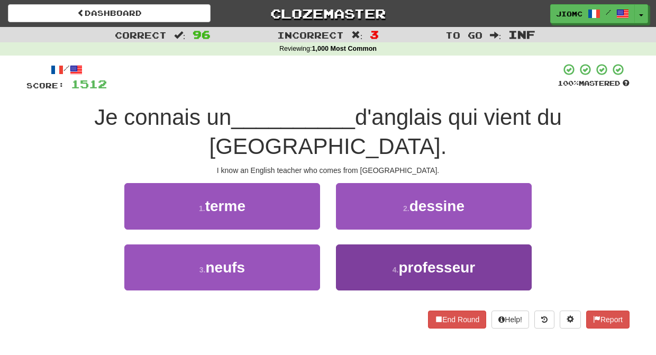
click at [359, 244] on button "4 . professeur" at bounding box center [434, 267] width 196 height 46
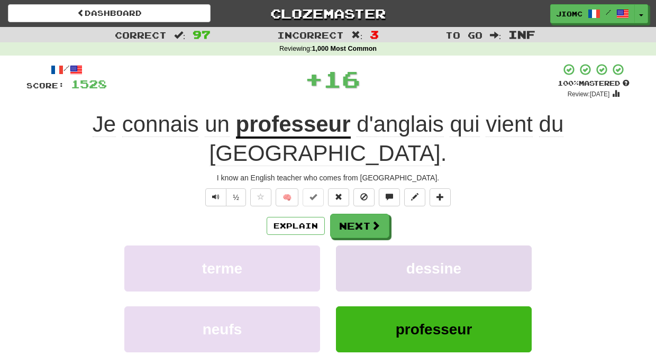
click at [352, 245] on button "dessine" at bounding box center [434, 268] width 196 height 46
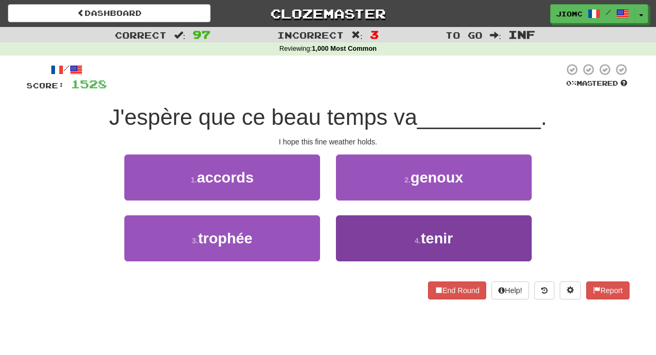
click at [353, 231] on button "4 . tenir" at bounding box center [434, 238] width 196 height 46
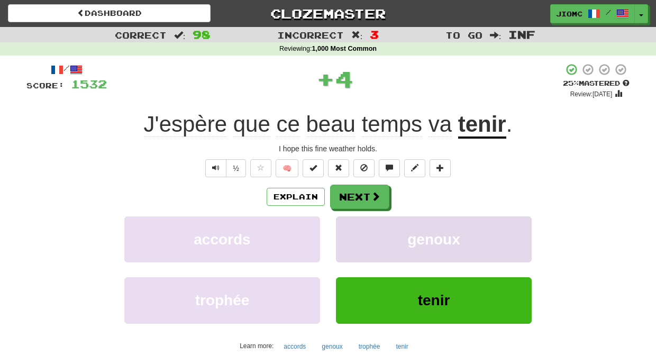
click at [354, 230] on button "genoux" at bounding box center [434, 239] width 196 height 46
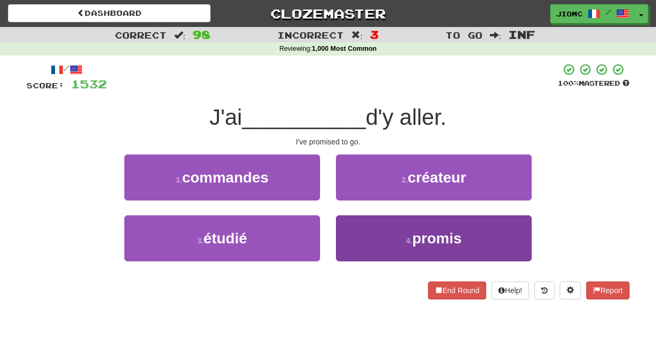
click at [351, 222] on button "4 . promis" at bounding box center [434, 238] width 196 height 46
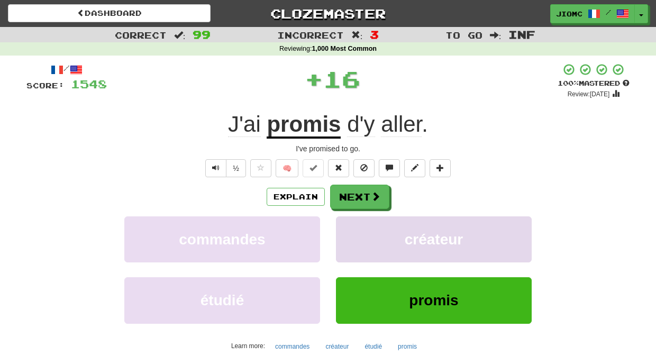
click at [352, 227] on button "créateur" at bounding box center [434, 239] width 196 height 46
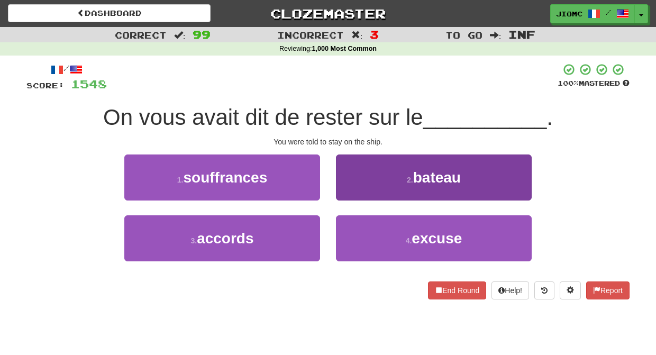
click at [351, 189] on button "2 . bateau" at bounding box center [434, 177] width 196 height 46
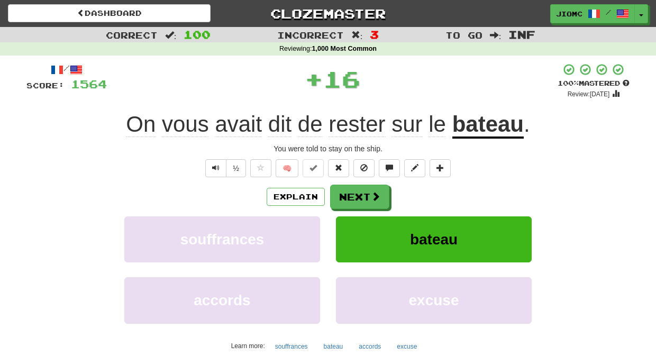
click at [351, 189] on button "Next" at bounding box center [359, 197] width 59 height 24
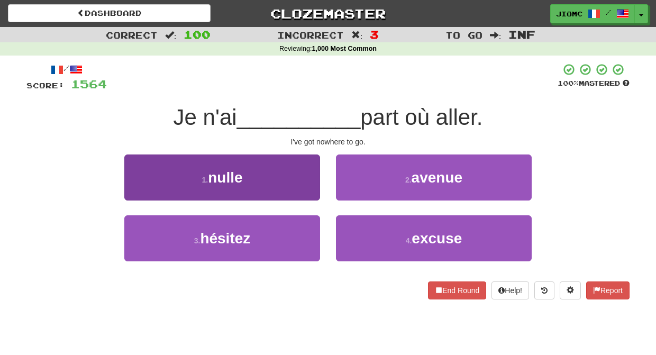
click at [298, 191] on button "1 . nulle" at bounding box center [222, 177] width 196 height 46
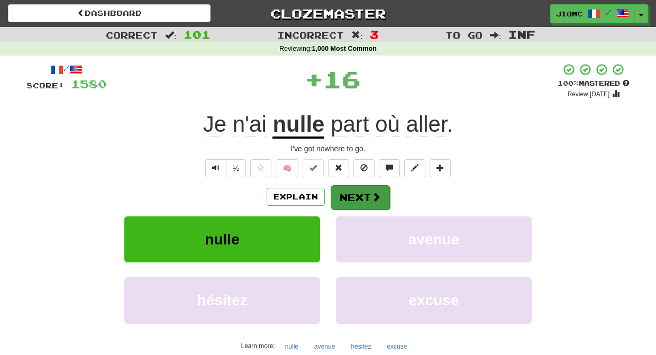
click at [363, 190] on button "Next" at bounding box center [360, 197] width 59 height 24
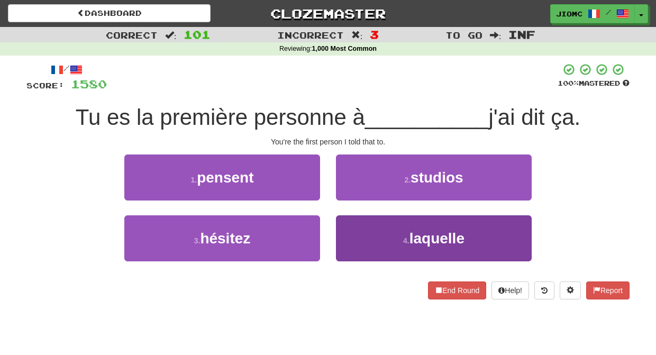
click at [350, 225] on button "4 . laquelle" at bounding box center [434, 238] width 196 height 46
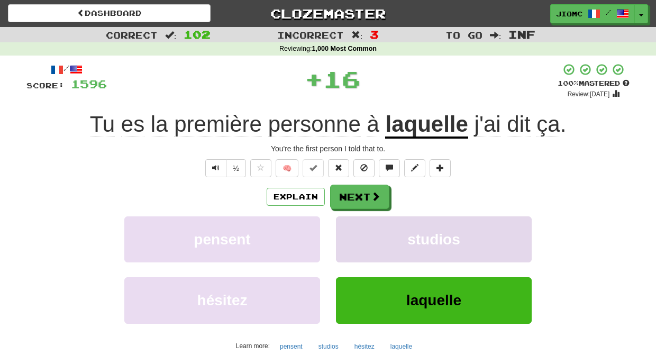
click at [348, 225] on button "studios" at bounding box center [434, 239] width 196 height 46
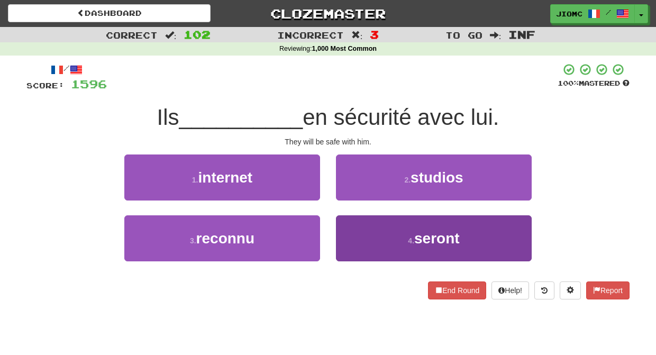
click at [352, 236] on button "4 . seront" at bounding box center [434, 238] width 196 height 46
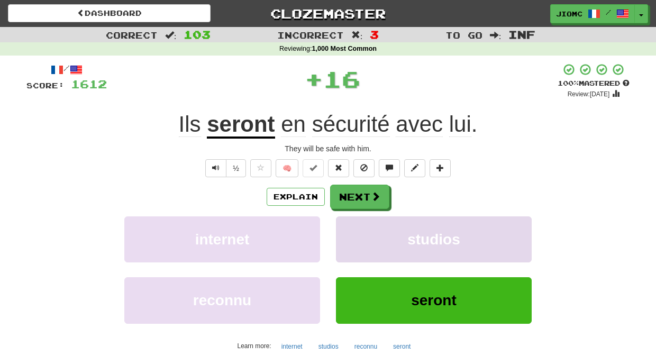
click at [349, 224] on button "studios" at bounding box center [434, 239] width 196 height 46
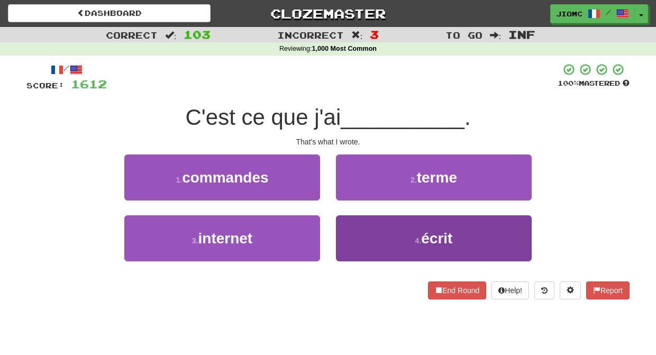
click at [347, 229] on button "4 . écrit" at bounding box center [434, 238] width 196 height 46
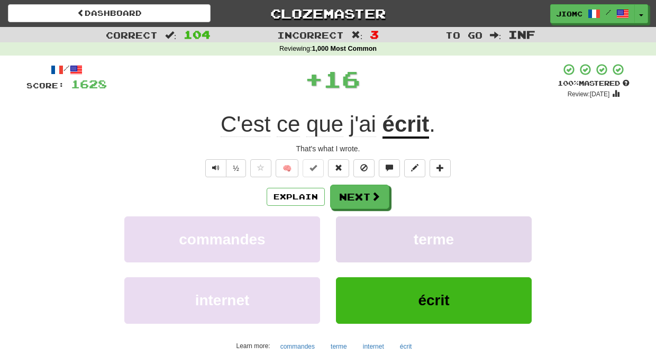
click at [349, 226] on button "terme" at bounding box center [434, 239] width 196 height 46
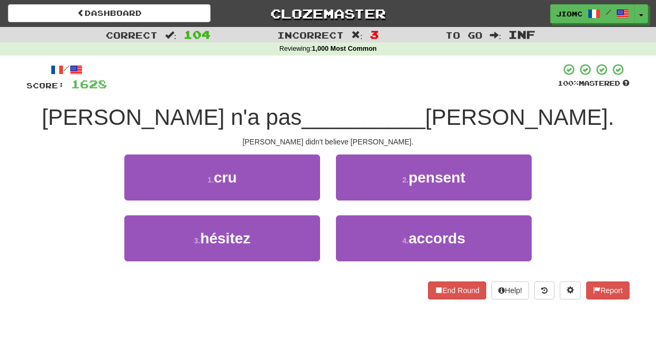
drag, startPoint x: 303, startPoint y: 184, endPoint x: 337, endPoint y: 182, distance: 34.4
click at [304, 184] on button "1 . cru" at bounding box center [222, 177] width 196 height 46
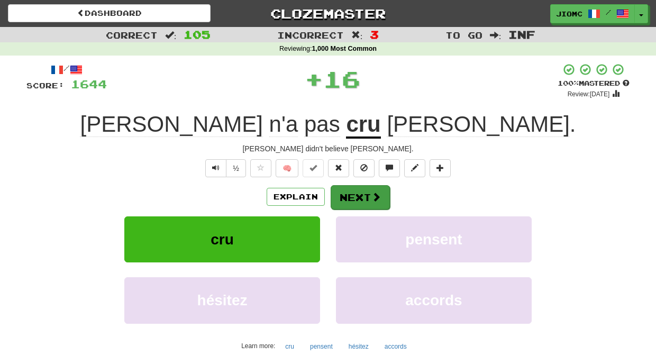
click at [341, 185] on button "Next" at bounding box center [360, 197] width 59 height 24
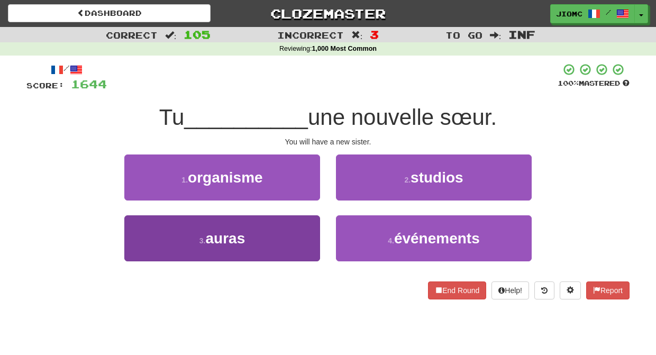
click at [309, 236] on button "3 . auras" at bounding box center [222, 238] width 196 height 46
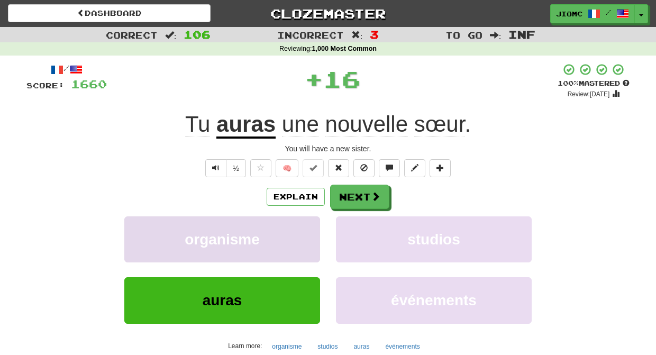
click at [314, 228] on button "organisme" at bounding box center [222, 239] width 196 height 46
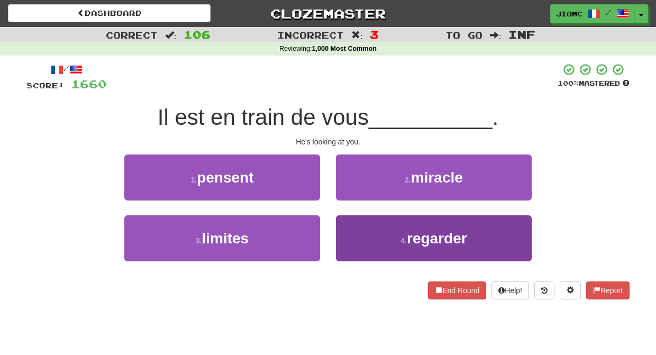
click at [359, 231] on button "4 . regarder" at bounding box center [434, 238] width 196 height 46
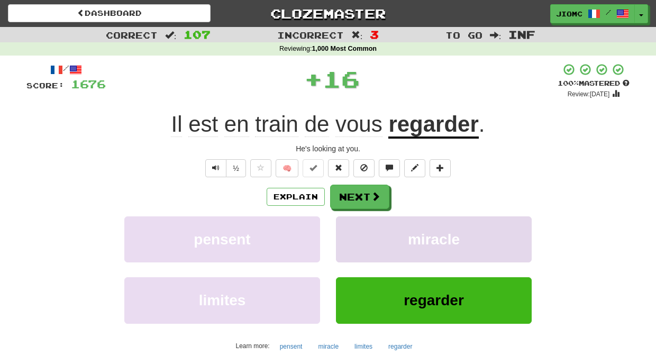
click at [358, 227] on button "miracle" at bounding box center [434, 239] width 196 height 46
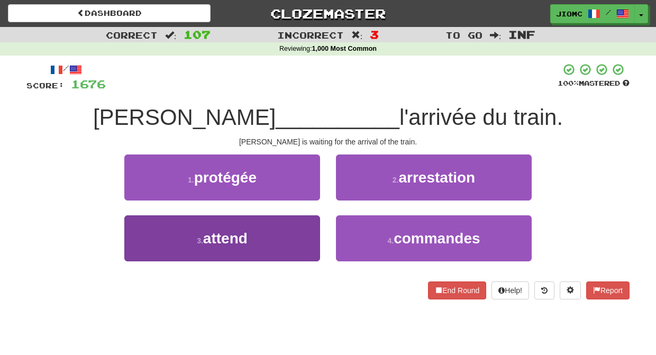
click at [296, 228] on button "3 . attend" at bounding box center [222, 238] width 196 height 46
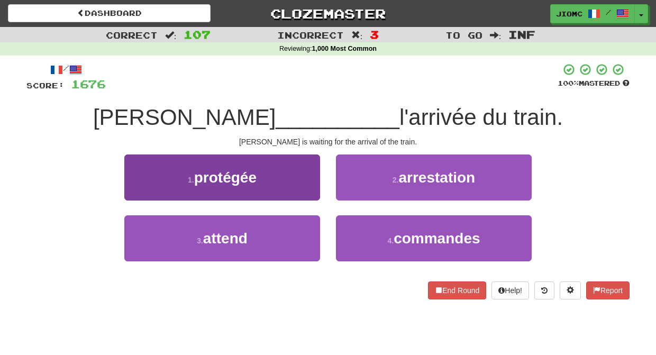
click at [302, 200] on button "1 . protégée" at bounding box center [222, 177] width 196 height 46
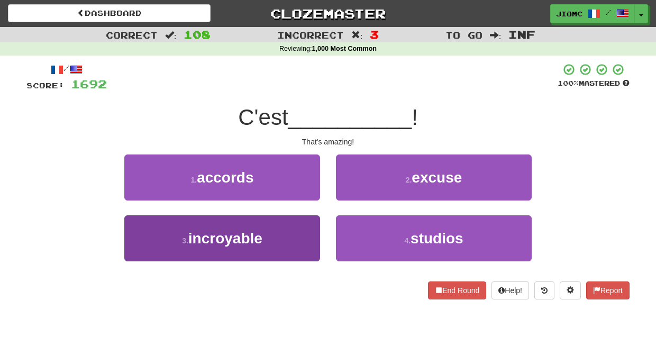
click at [307, 227] on button "3 . incroyable" at bounding box center [222, 238] width 196 height 46
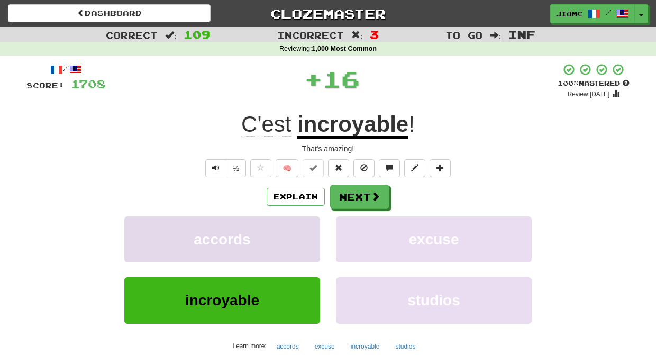
click at [308, 227] on button "accords" at bounding box center [222, 239] width 196 height 46
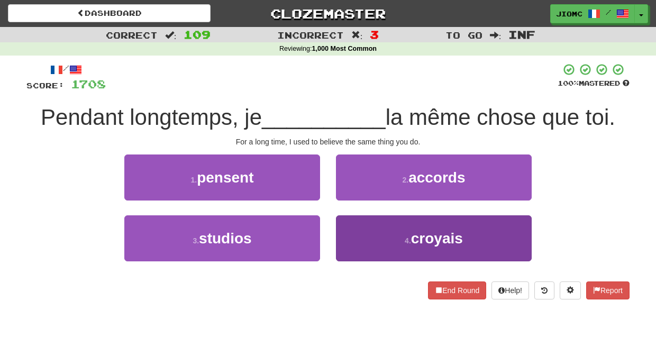
click at [355, 232] on button "4 . croyais" at bounding box center [434, 238] width 196 height 46
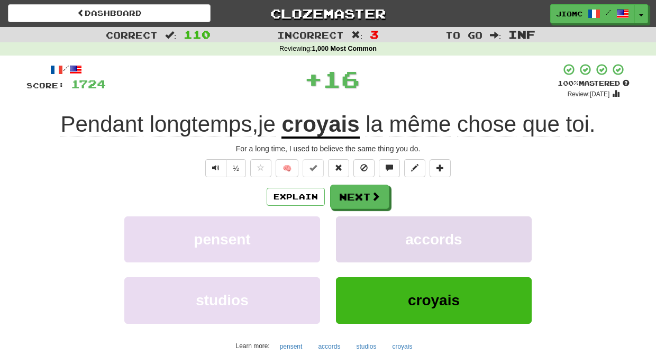
click at [354, 230] on button "accords" at bounding box center [434, 239] width 196 height 46
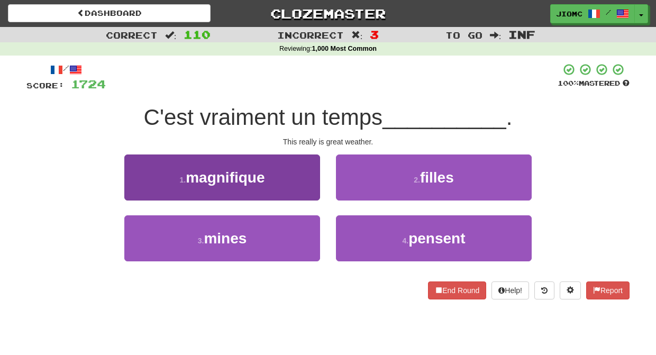
click at [309, 187] on button "1 . magnifique" at bounding box center [222, 177] width 196 height 46
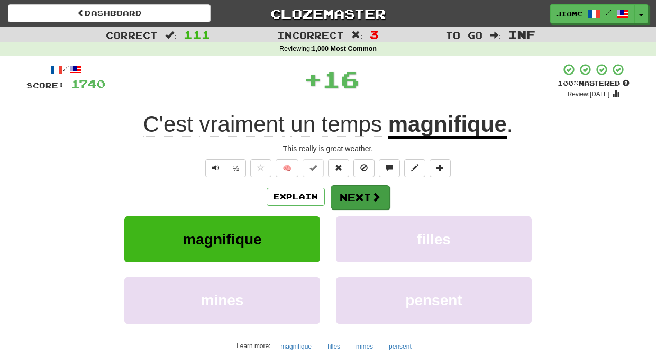
click at [359, 193] on button "Next" at bounding box center [360, 197] width 59 height 24
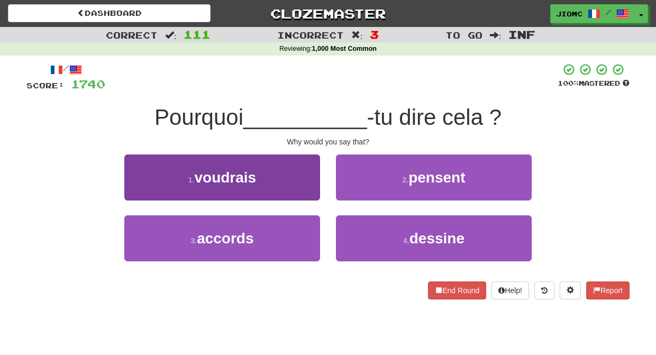
click at [304, 187] on button "1 . voudrais" at bounding box center [222, 177] width 196 height 46
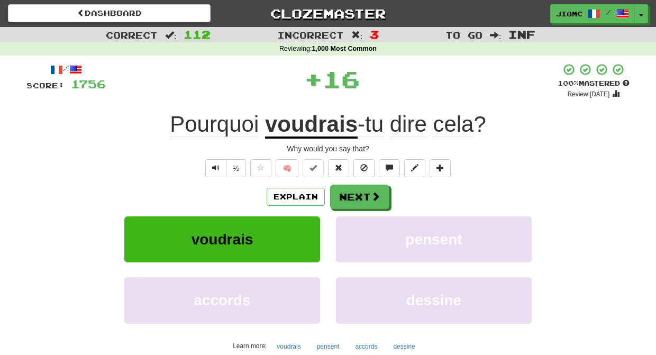
click at [354, 182] on div "/ Score: 1756 + 16 100 % Mastered Review: 2025-11-16 Pourquoi voudrais -tu dire…" at bounding box center [327, 229] width 603 height 332
click at [353, 191] on button "Next" at bounding box center [360, 197] width 59 height 24
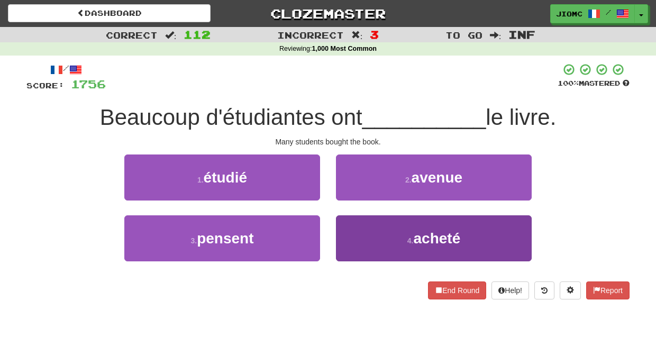
click at [361, 232] on button "4 . acheté" at bounding box center [434, 238] width 196 height 46
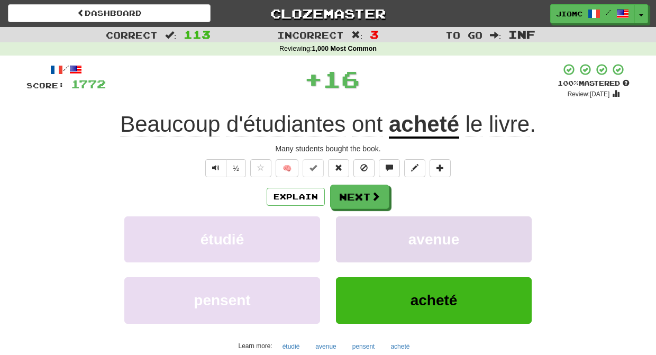
click at [362, 231] on button "avenue" at bounding box center [434, 239] width 196 height 46
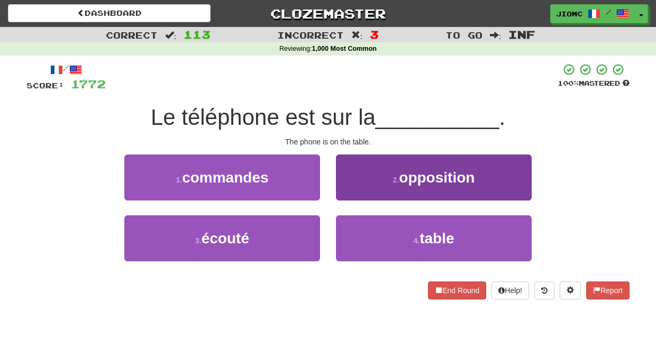
click at [354, 225] on button "4 . table" at bounding box center [434, 238] width 196 height 46
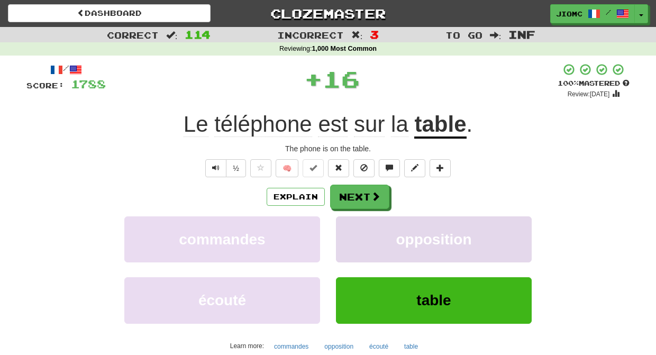
click at [354, 225] on button "opposition" at bounding box center [434, 239] width 196 height 46
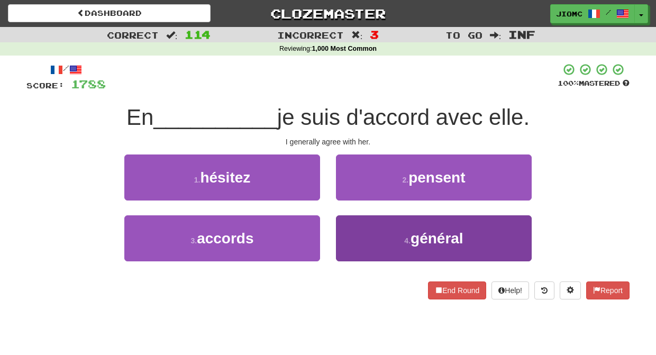
click at [353, 231] on button "4 . général" at bounding box center [434, 238] width 196 height 46
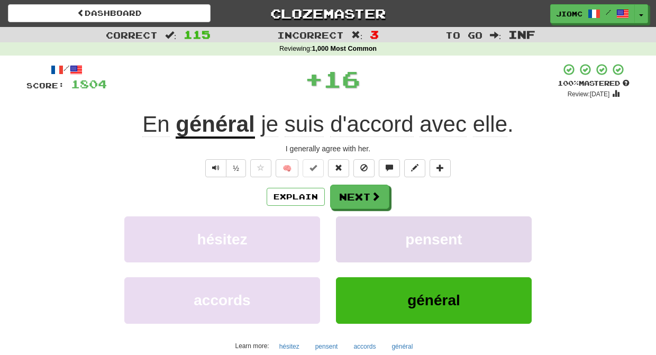
click at [356, 234] on button "pensent" at bounding box center [434, 239] width 196 height 46
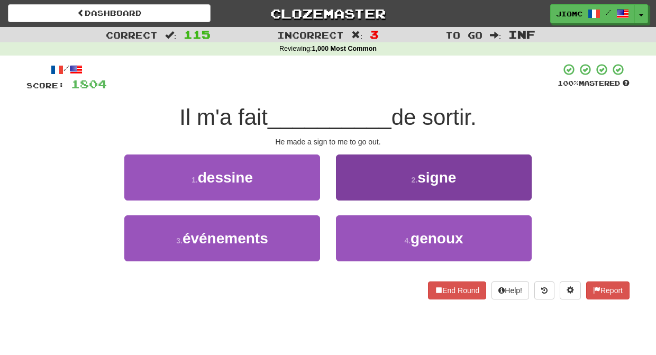
click at [354, 191] on button "2 . signe" at bounding box center [434, 177] width 196 height 46
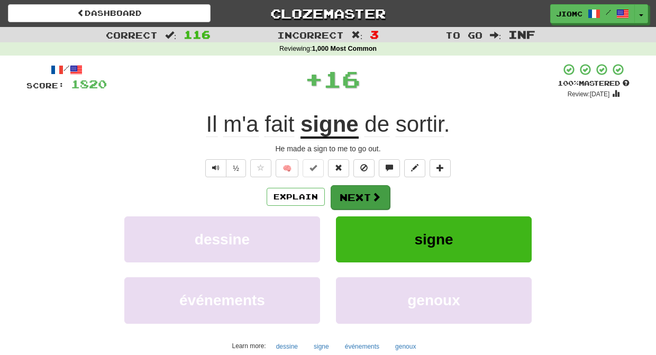
click at [355, 196] on button "Next" at bounding box center [360, 197] width 59 height 24
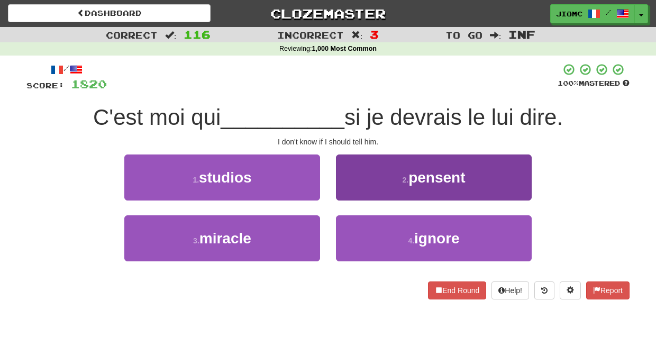
click at [361, 193] on button "2 . pensent" at bounding box center [434, 177] width 196 height 46
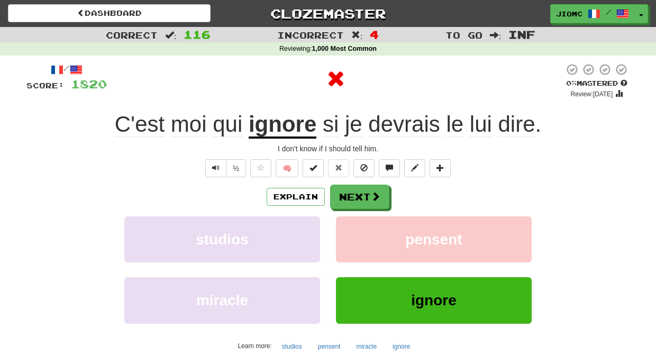
click at [361, 196] on button "Next" at bounding box center [359, 197] width 59 height 24
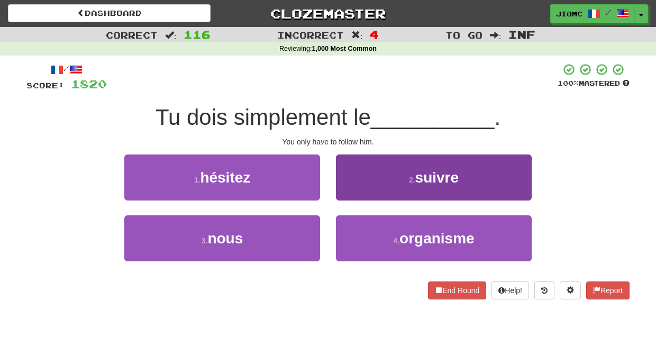
click at [353, 197] on button "2 . suivre" at bounding box center [434, 177] width 196 height 46
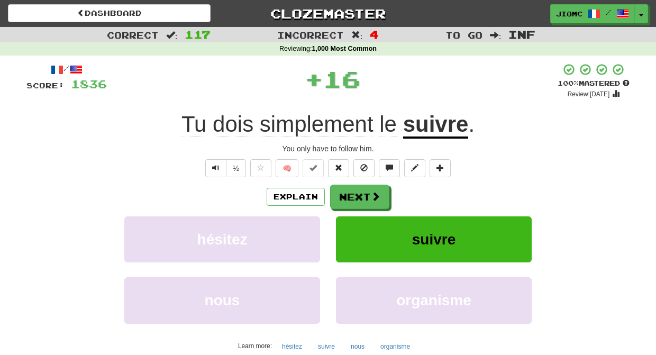
click at [353, 197] on button "Next" at bounding box center [359, 197] width 59 height 24
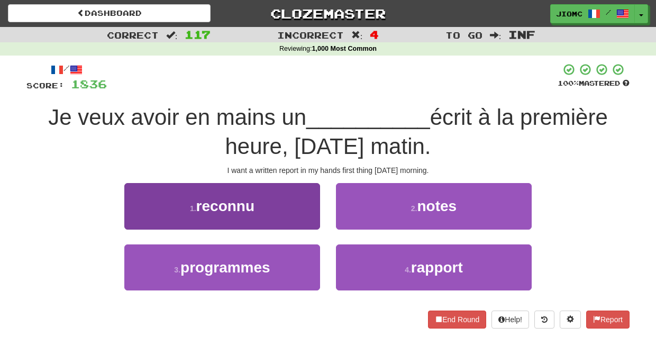
click at [315, 221] on button "1 . reconnu" at bounding box center [222, 206] width 196 height 46
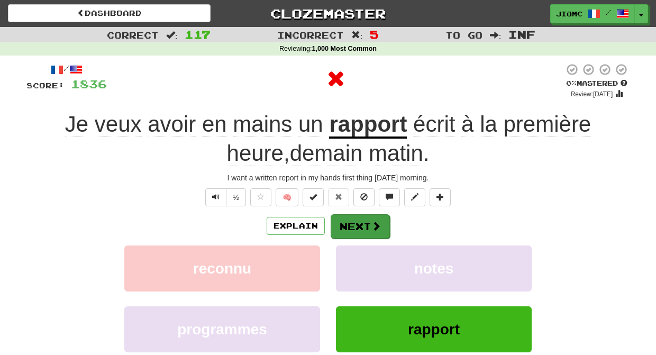
click at [347, 224] on button "Next" at bounding box center [360, 226] width 59 height 24
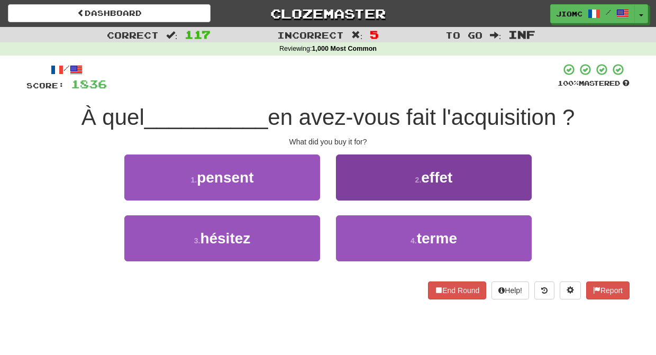
click at [353, 188] on button "2 . effet" at bounding box center [434, 177] width 196 height 46
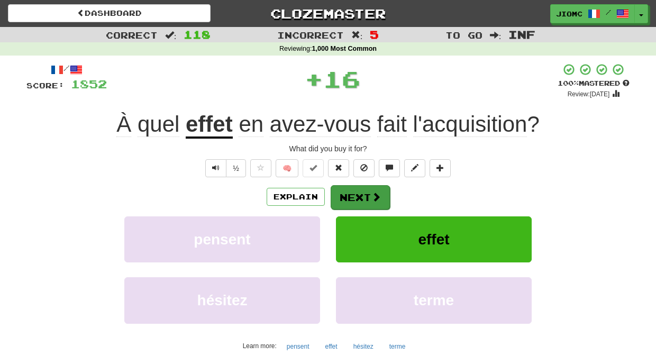
click at [358, 189] on button "Next" at bounding box center [360, 197] width 59 height 24
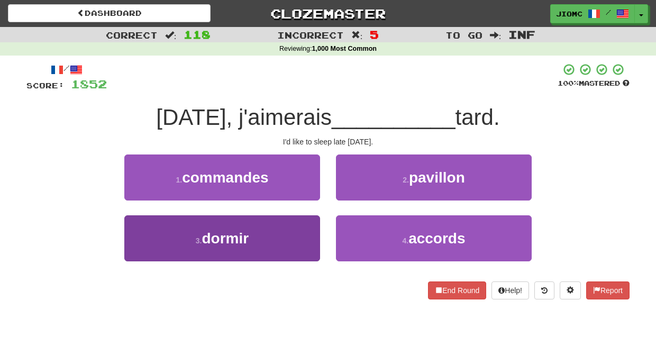
click at [298, 225] on button "3 . dormir" at bounding box center [222, 238] width 196 height 46
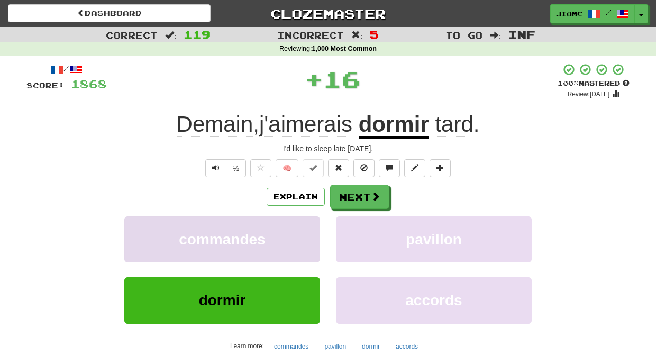
click at [299, 226] on button "commandes" at bounding box center [222, 239] width 196 height 46
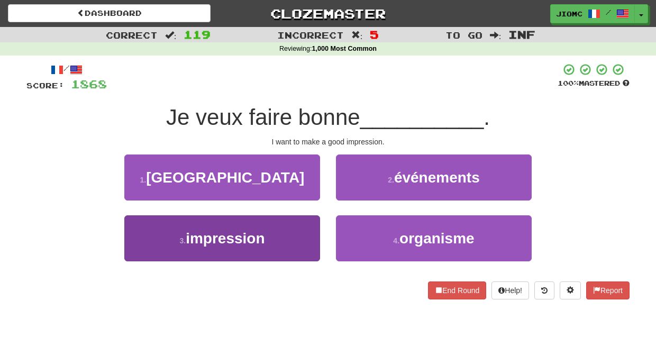
click at [313, 231] on button "3 . impression" at bounding box center [222, 238] width 196 height 46
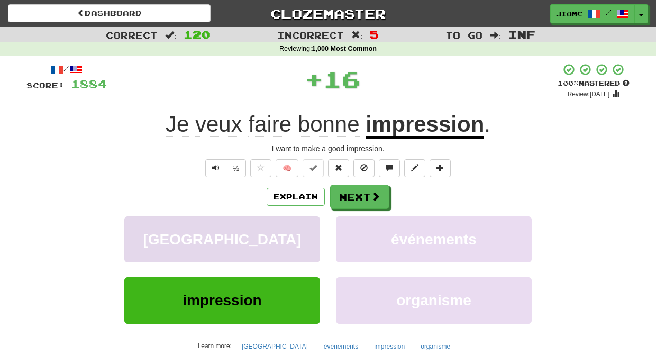
click at [311, 232] on button "londres" at bounding box center [222, 239] width 196 height 46
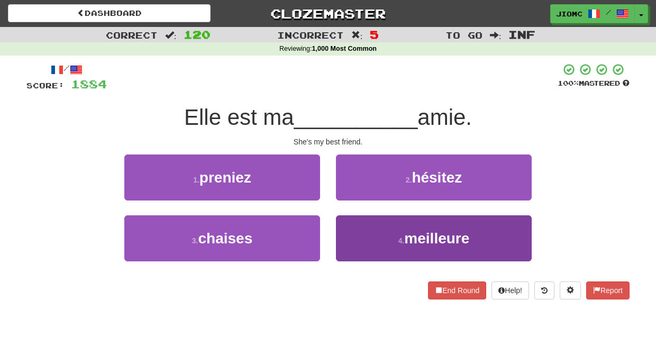
click at [356, 232] on button "4 . meilleure" at bounding box center [434, 238] width 196 height 46
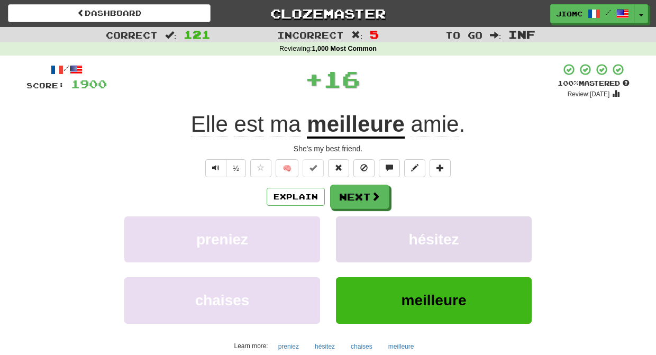
click at [355, 232] on button "hésitez" at bounding box center [434, 239] width 196 height 46
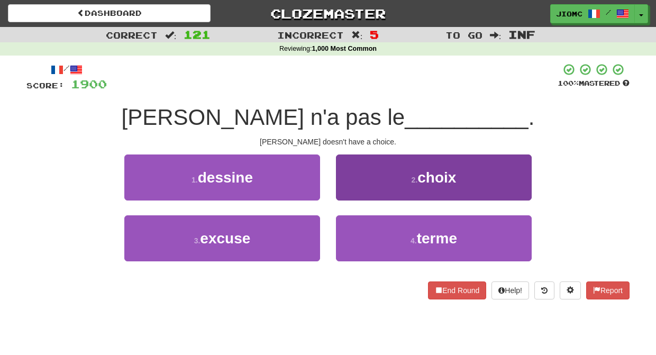
click at [348, 193] on button "2 . choix" at bounding box center [434, 177] width 196 height 46
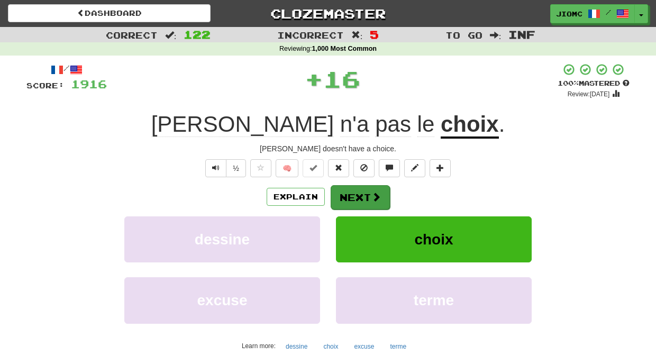
click at [350, 195] on button "Next" at bounding box center [360, 197] width 59 height 24
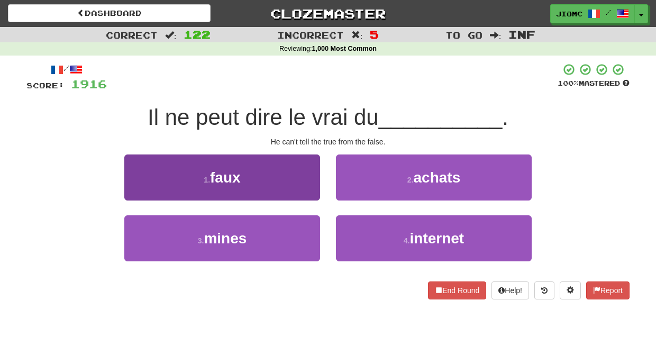
click at [302, 193] on button "1 . faux" at bounding box center [222, 177] width 196 height 46
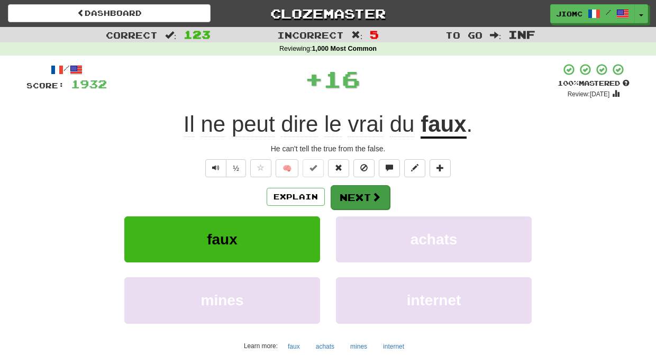
click at [342, 195] on button "Next" at bounding box center [360, 197] width 59 height 24
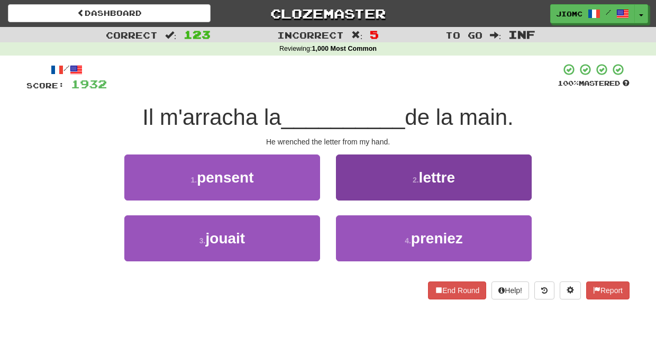
click at [352, 189] on button "2 . lettre" at bounding box center [434, 177] width 196 height 46
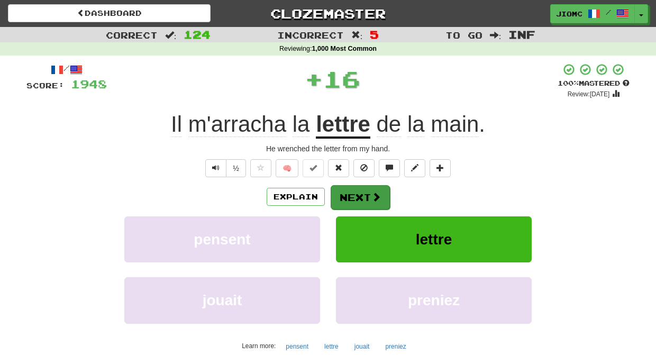
click at [350, 193] on button "Next" at bounding box center [360, 197] width 59 height 24
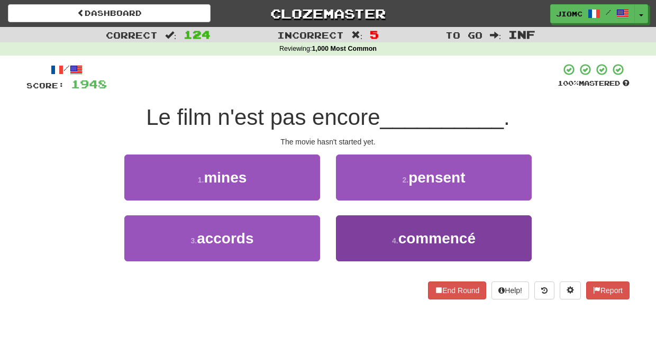
click at [356, 232] on button "4 . commencé" at bounding box center [434, 238] width 196 height 46
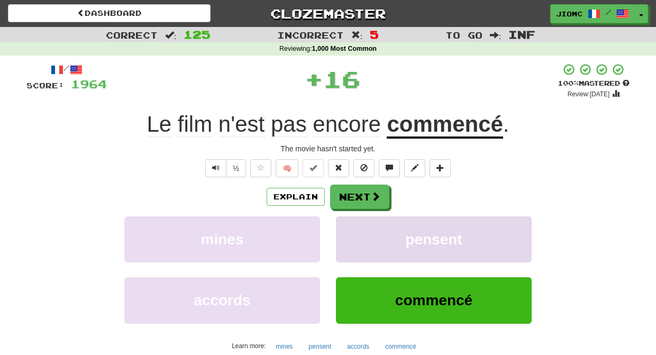
click at [351, 232] on button "pensent" at bounding box center [434, 239] width 196 height 46
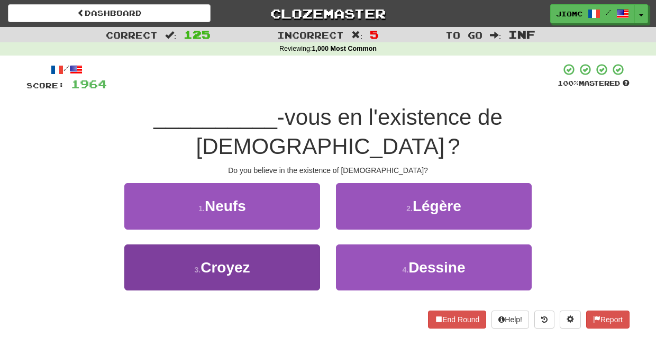
click at [299, 244] on button "3 . Croyez" at bounding box center [222, 267] width 196 height 46
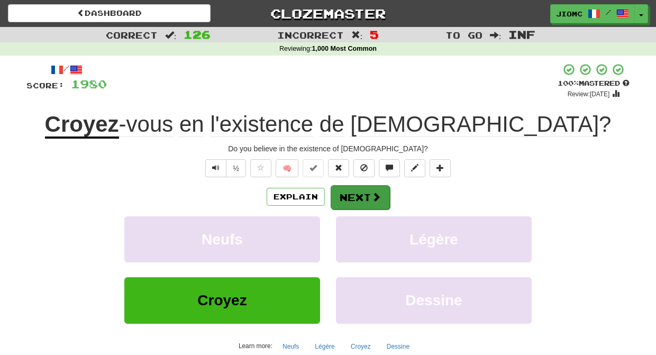
click at [347, 203] on button "Next" at bounding box center [360, 197] width 59 height 24
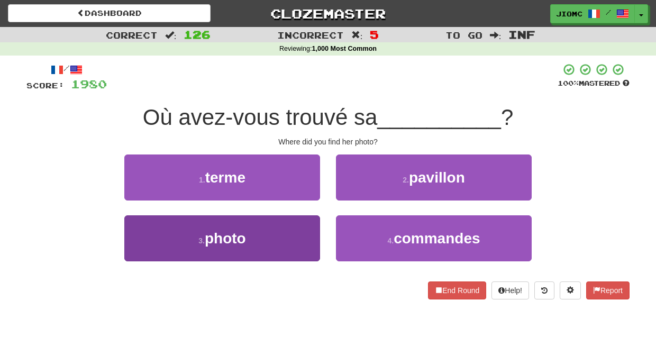
click at [297, 231] on button "3 . photo" at bounding box center [222, 238] width 196 height 46
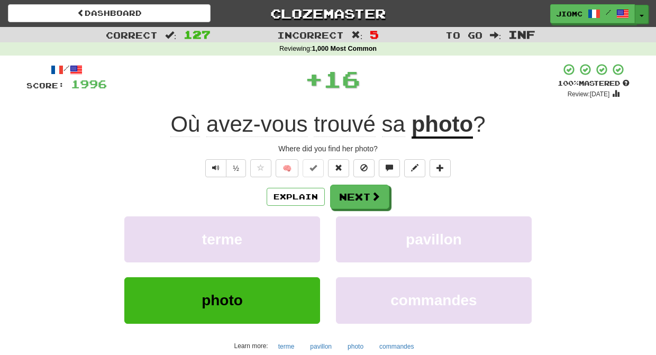
click at [642, 16] on span "button" at bounding box center [641, 16] width 4 height 2
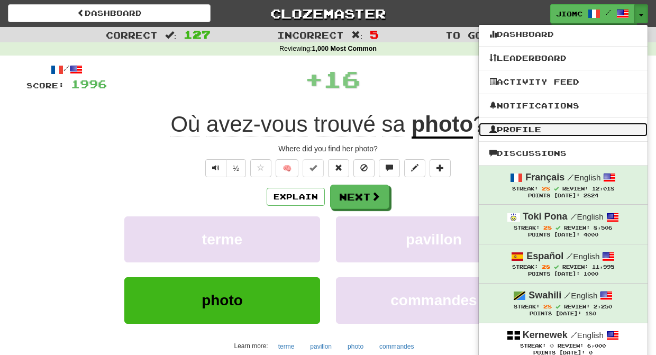
click at [556, 133] on link "Profile" at bounding box center [563, 130] width 169 height 14
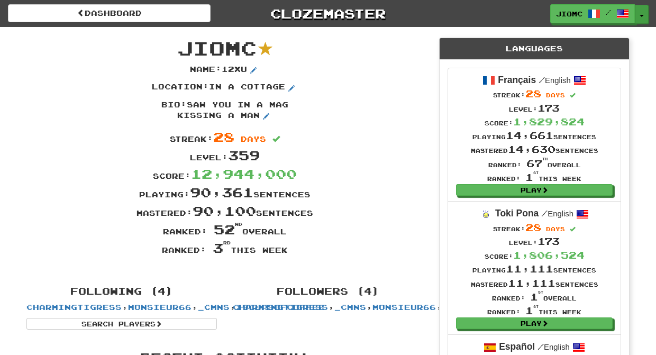
click at [642, 15] on span "button" at bounding box center [641, 16] width 4 height 2
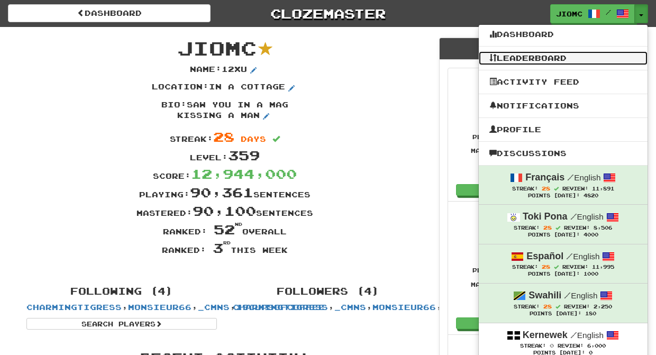
click at [559, 62] on link "Leaderboard" at bounding box center [563, 58] width 169 height 14
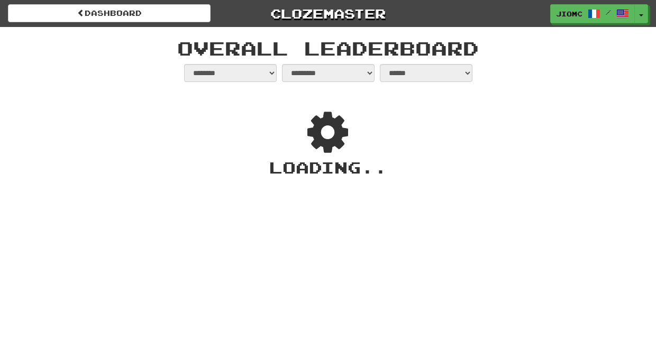
select select "**********"
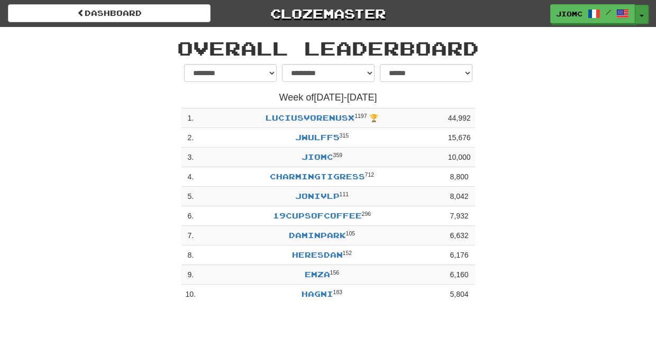
click at [641, 13] on button "Toggle Dropdown" at bounding box center [642, 14] width 14 height 19
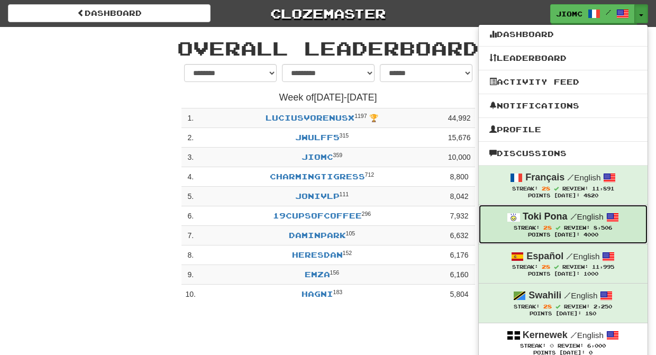
click at [591, 214] on small "/ English" at bounding box center [586, 216] width 33 height 9
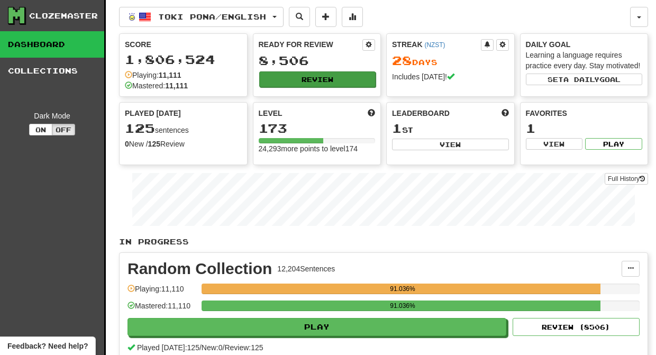
click at [305, 77] on button "Review" at bounding box center [317, 79] width 117 height 16
select select "********"
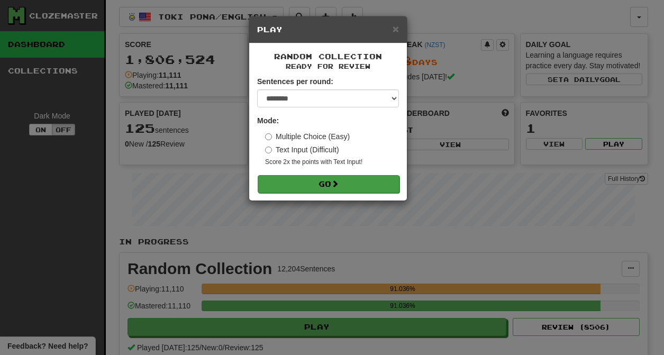
click at [327, 183] on button "Go" at bounding box center [329, 184] width 142 height 18
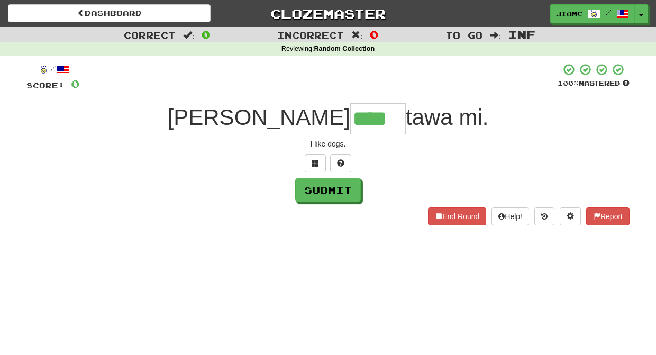
type input "****"
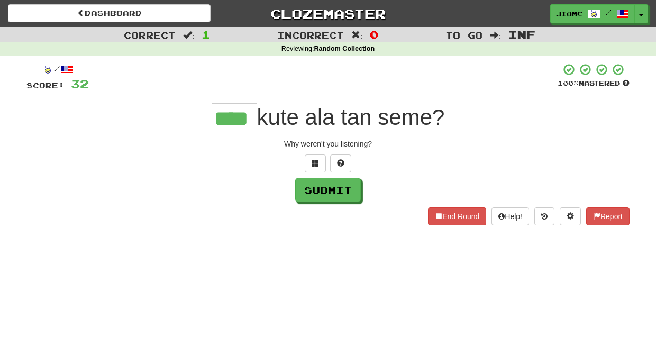
type input "****"
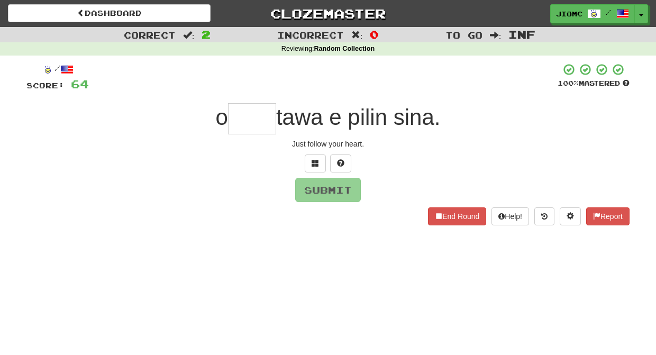
type input "*"
type input "****"
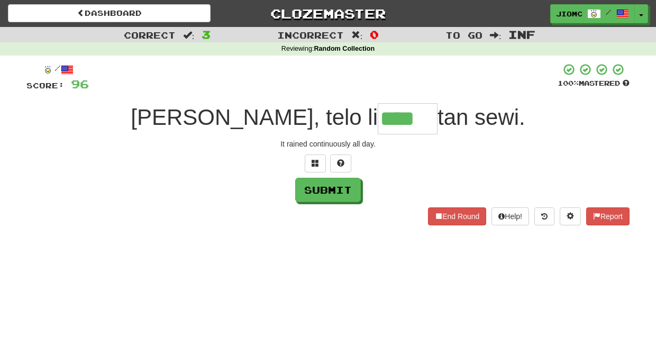
type input "*"
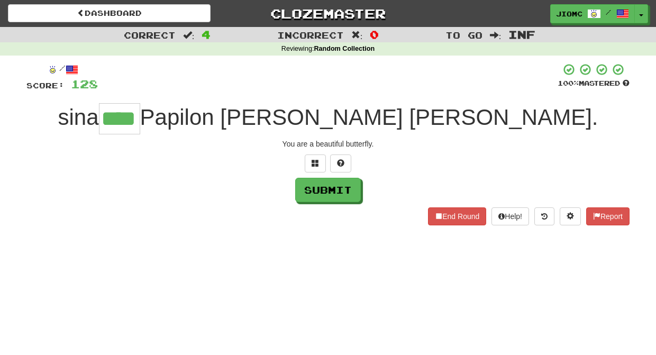
type input "****"
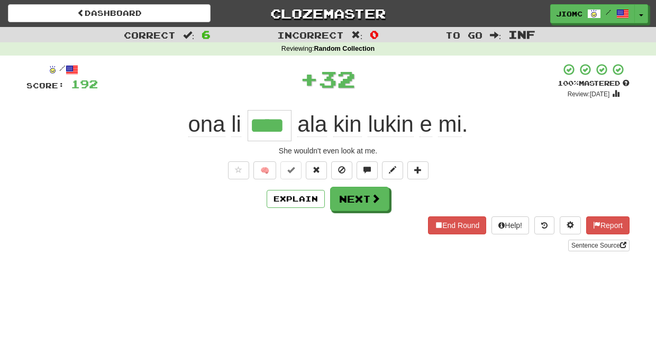
type input "****"
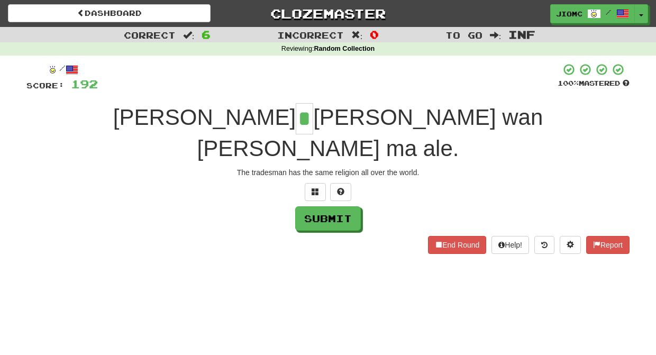
type input "*"
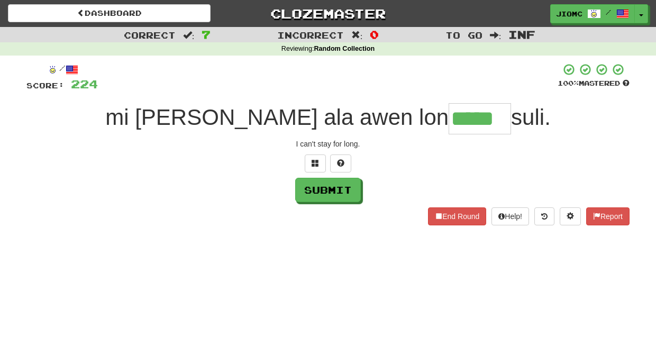
type input "*****"
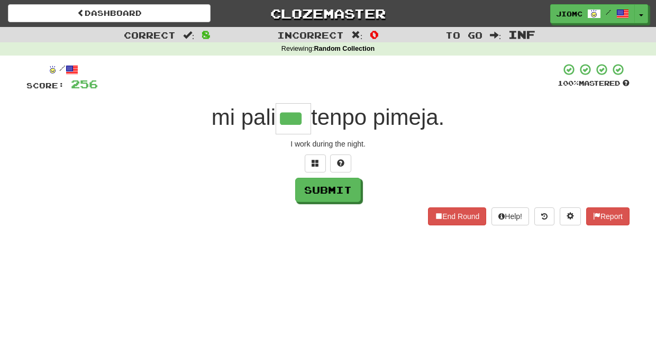
type input "***"
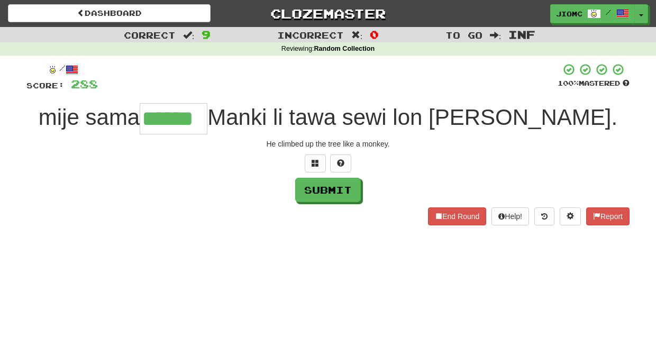
type input "******"
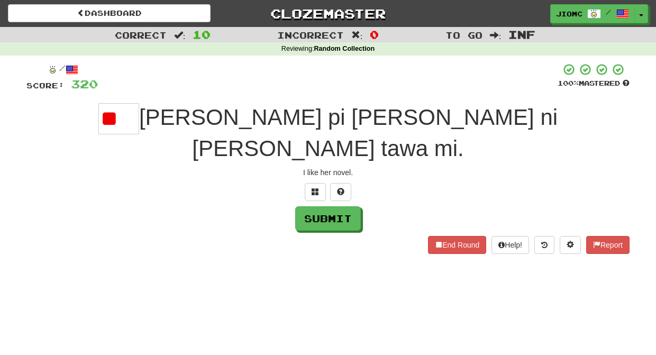
type input "*"
type input "****"
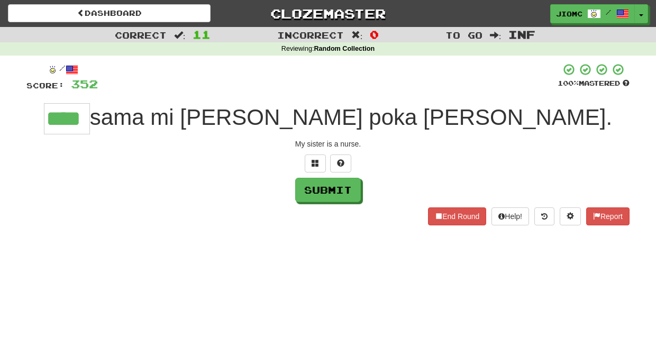
type input "****"
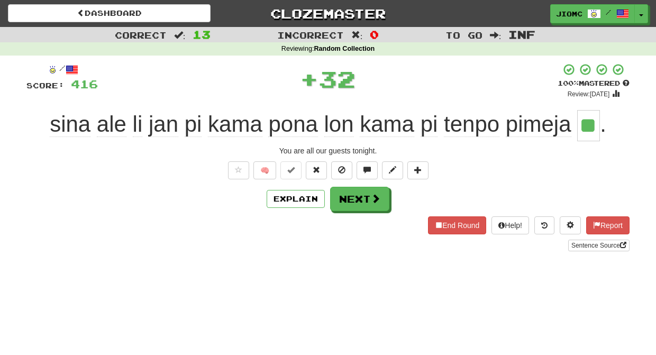
type input "**"
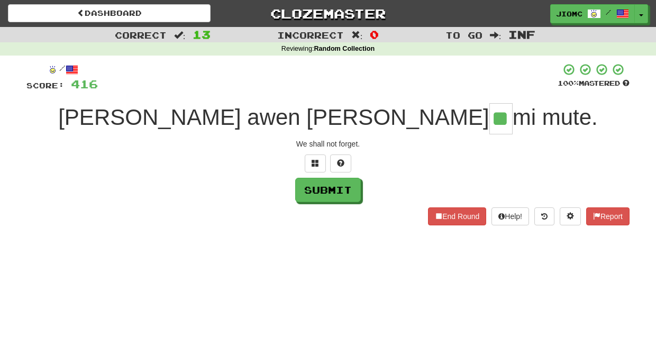
type input "**"
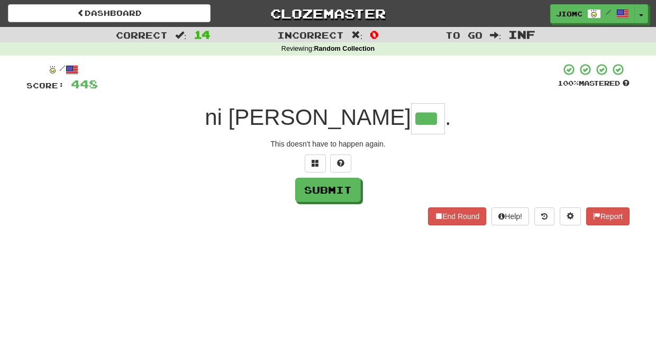
type input "***"
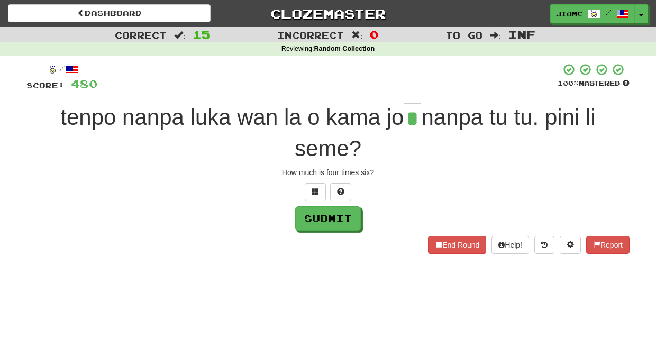
type input "*"
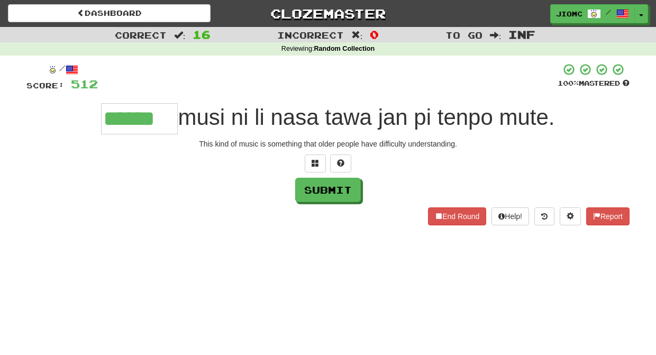
type input "******"
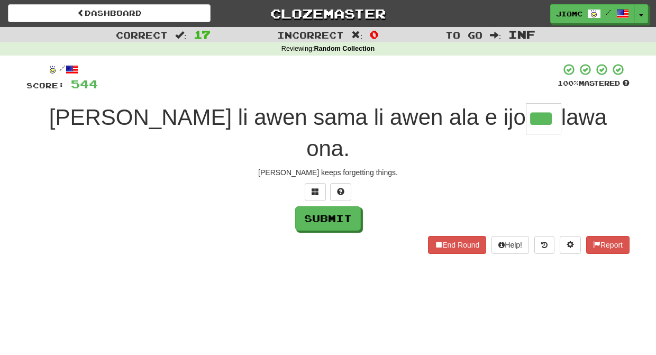
type input "***"
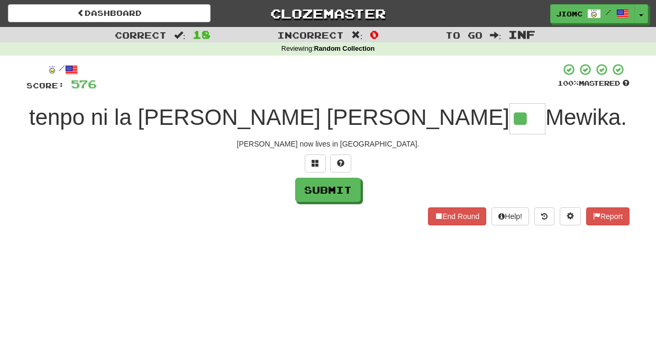
type input "**"
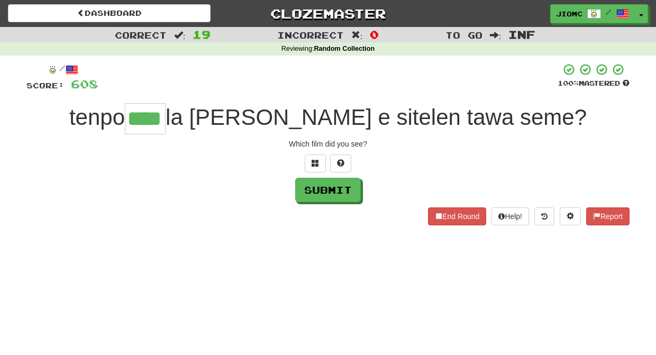
type input "****"
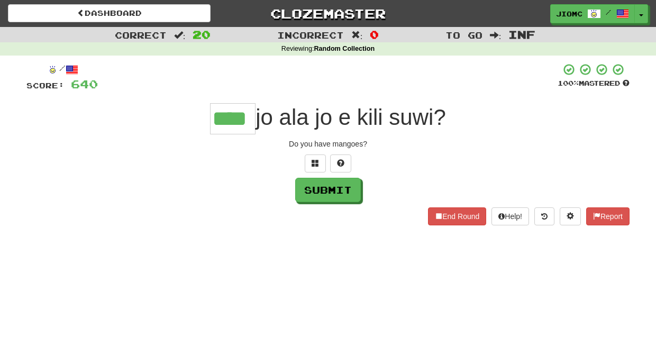
type input "****"
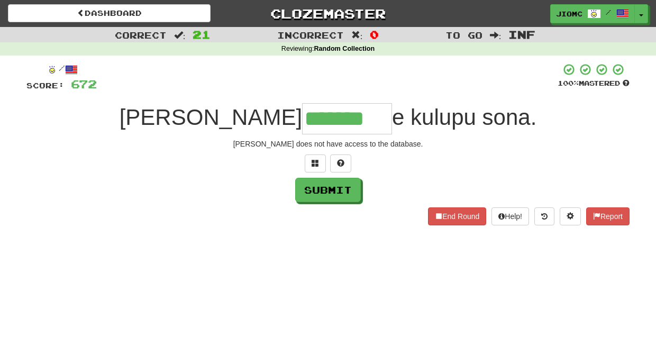
type input "*******"
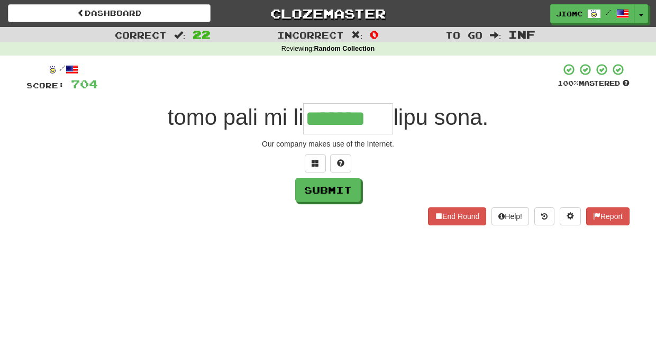
type input "*******"
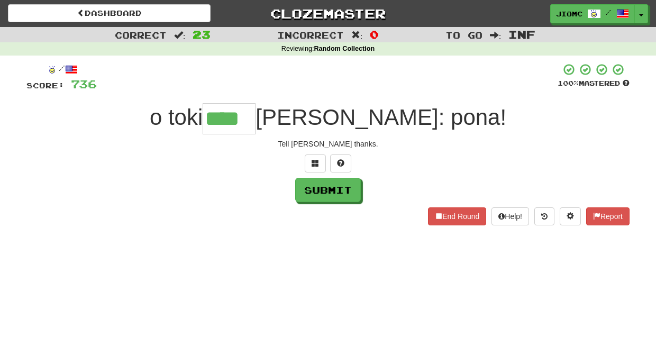
type input "****"
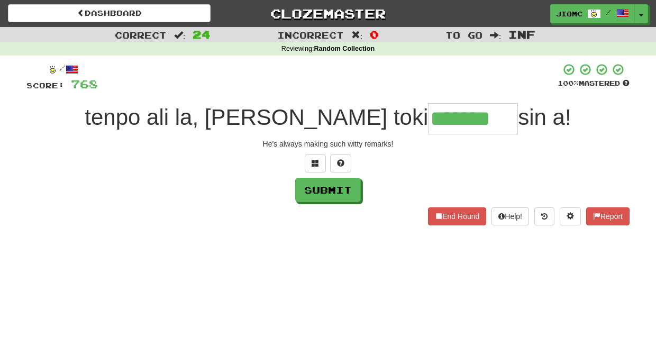
type input "*******"
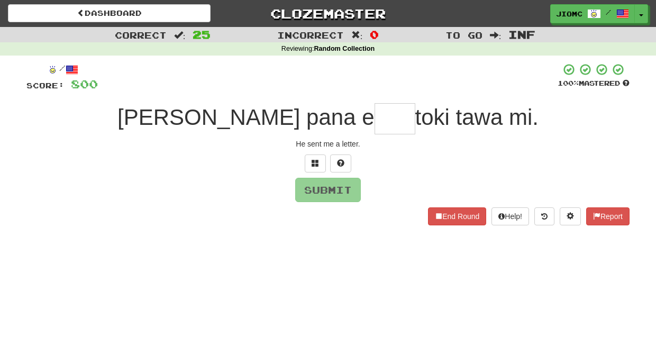
type input "*"
type input "****"
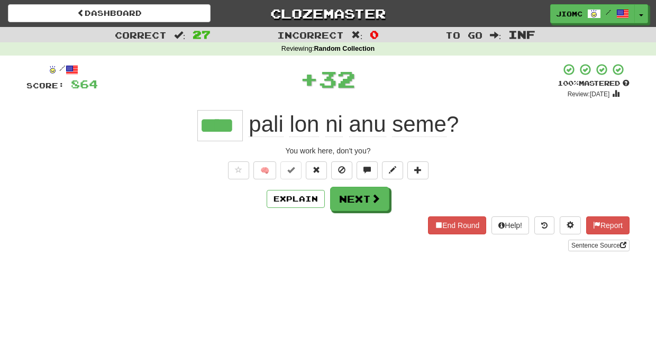
type input "****"
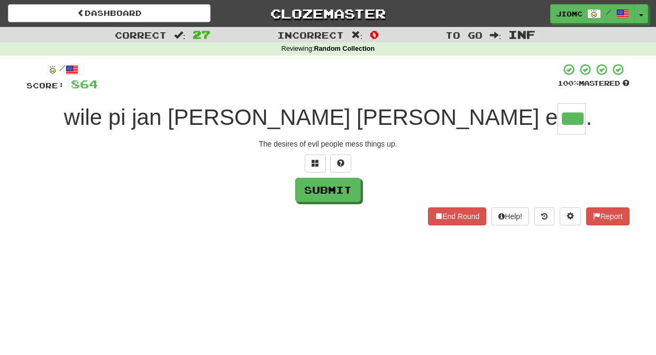
type input "***"
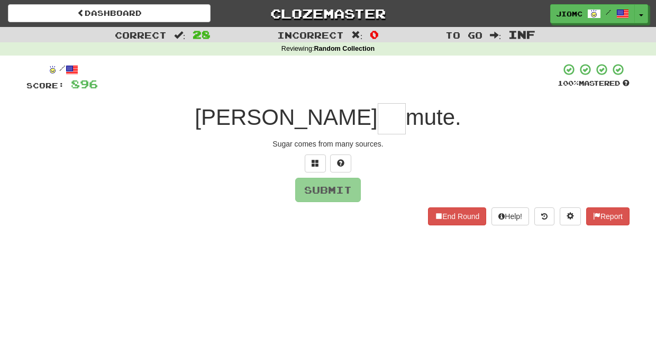
type input "*"
type input "***"
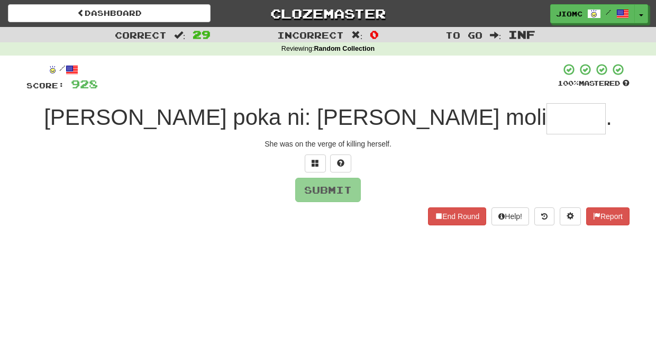
type input "*"
type input "****"
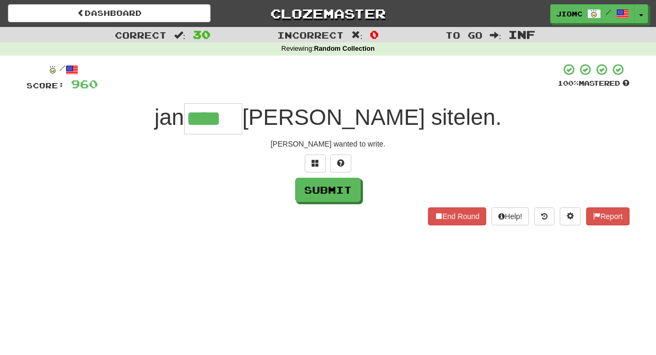
type input "****"
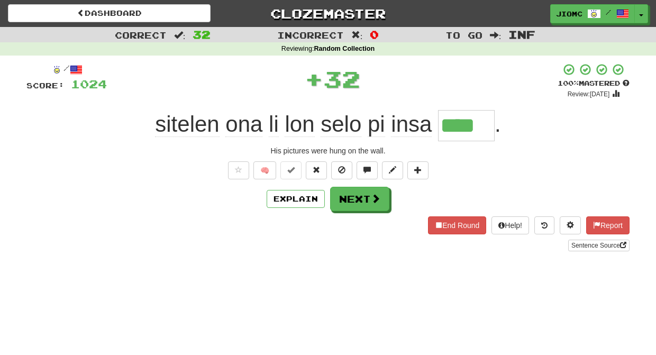
type input "****"
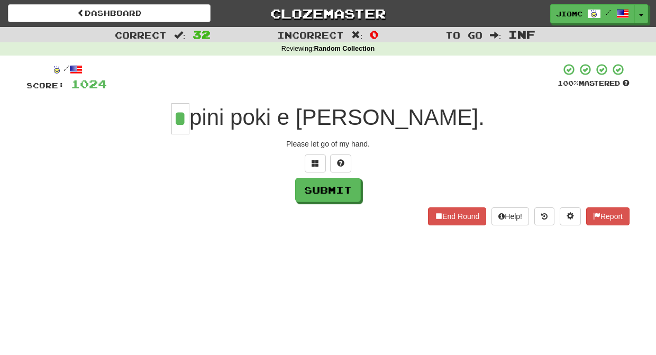
type input "*"
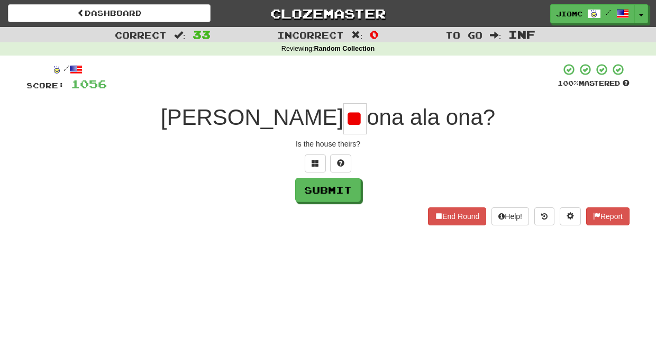
type input "*"
type input "**"
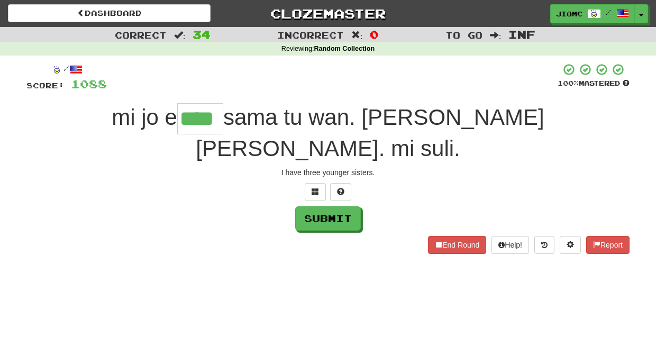
type input "****"
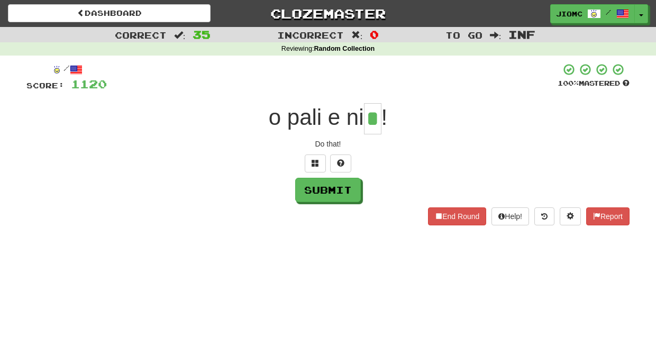
type input "*"
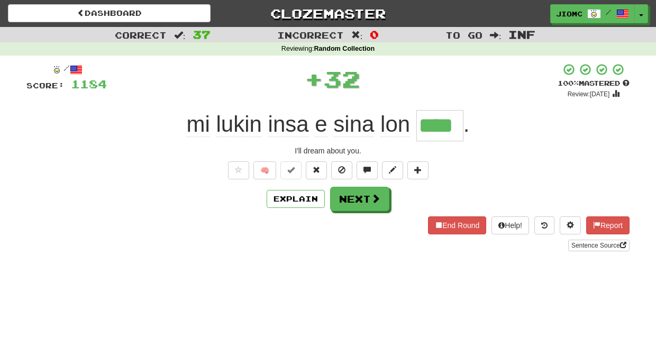
type input "****"
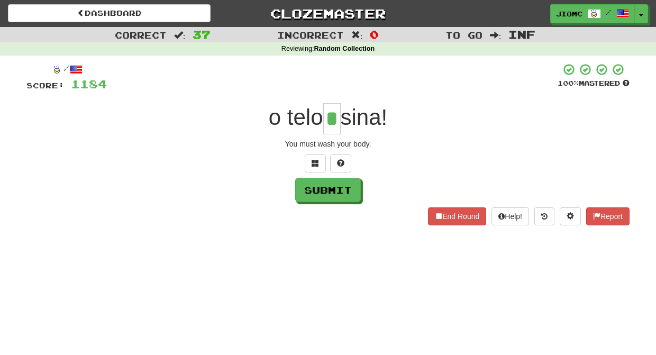
type input "*"
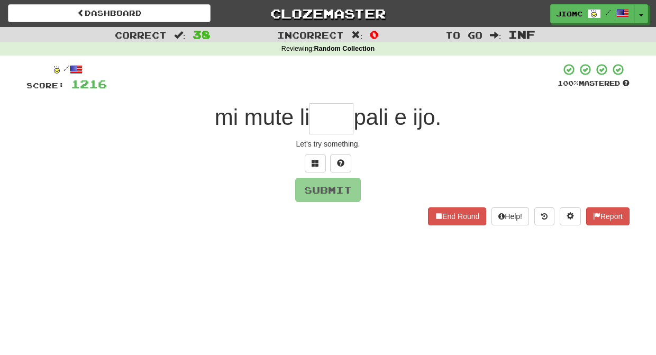
type input "*"
type input "****"
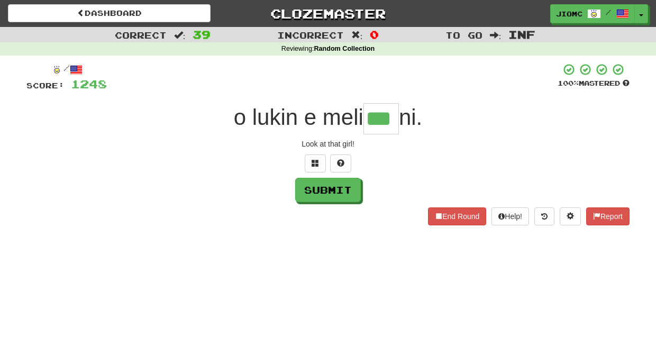
type input "***"
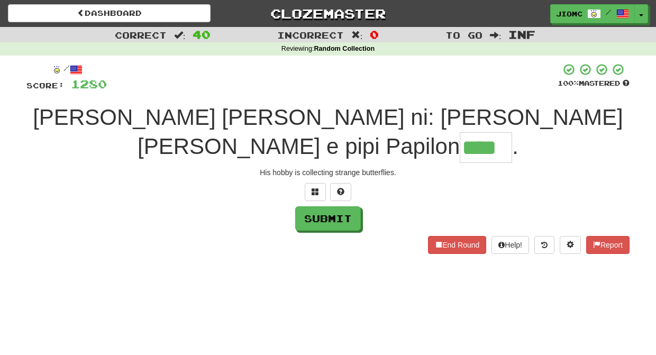
type input "****"
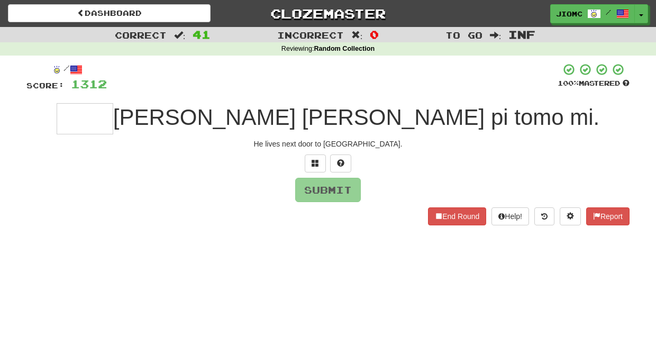
type input "*"
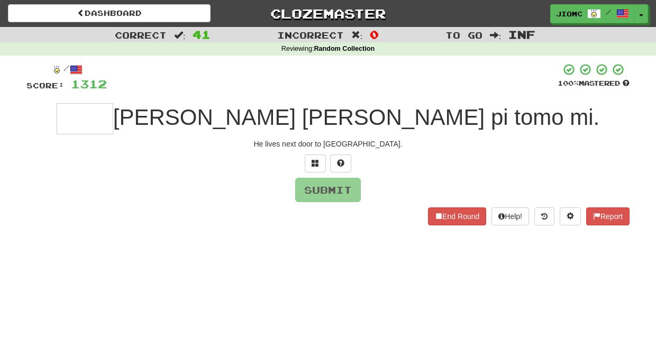
type input "*"
type input "****"
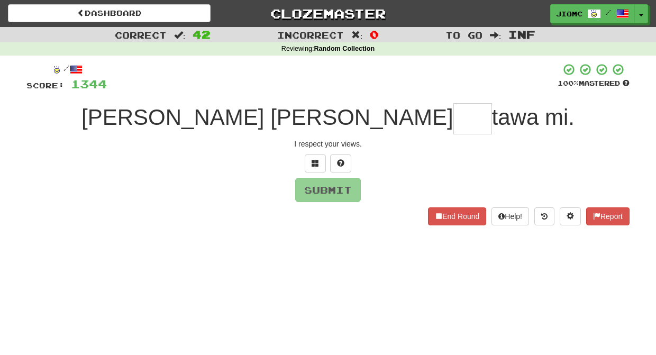
type input "*"
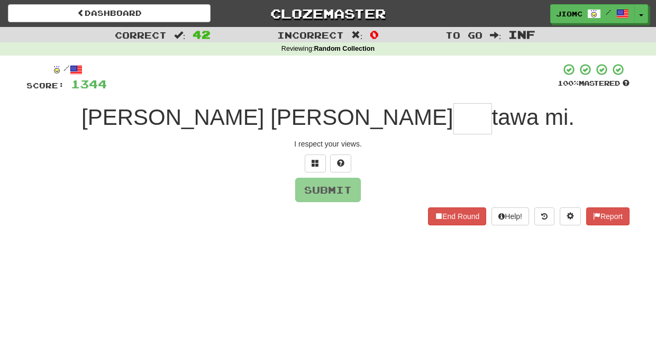
type input "*"
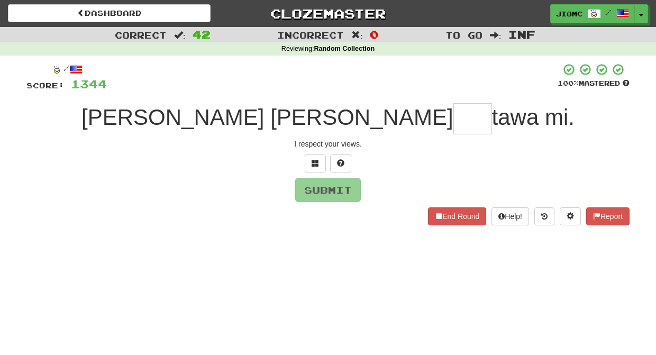
type input "*"
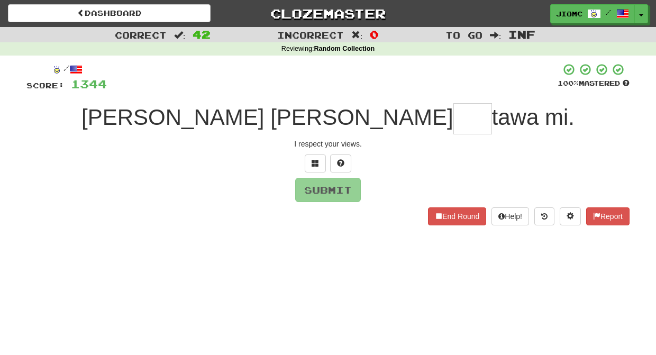
type input "*"
type input "****"
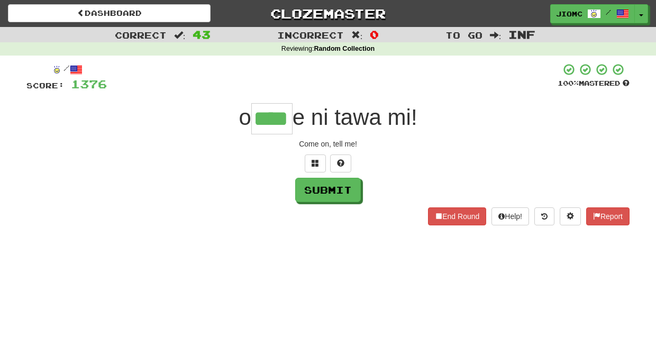
type input "****"
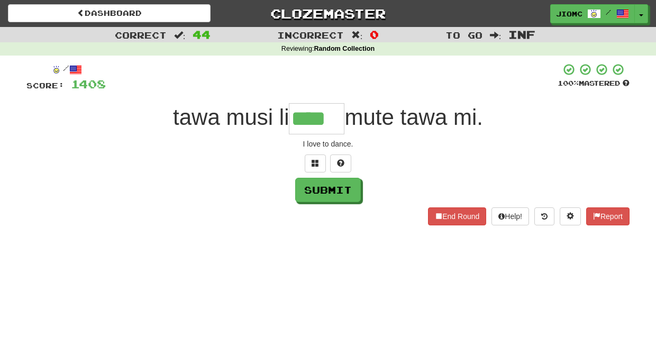
type input "****"
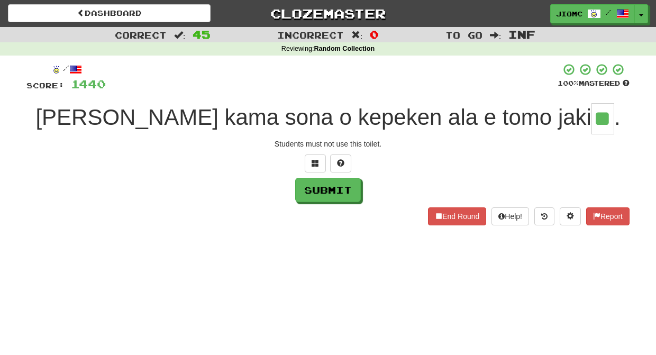
type input "**"
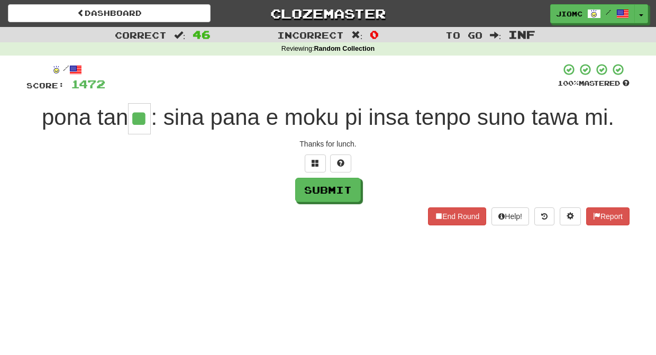
type input "**"
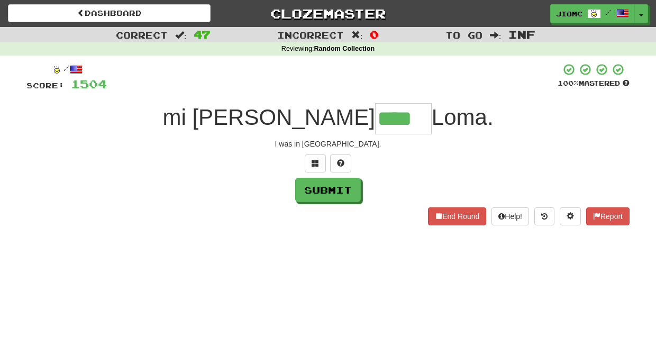
type input "****"
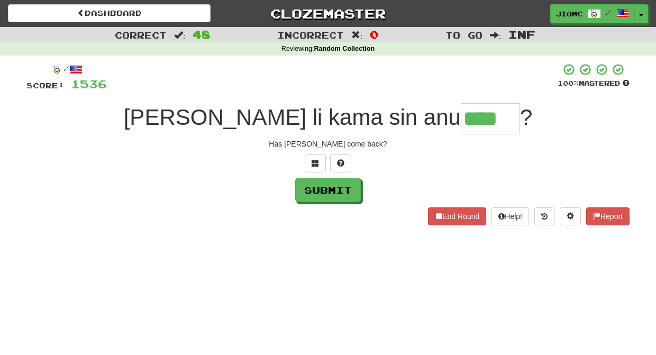
type input "****"
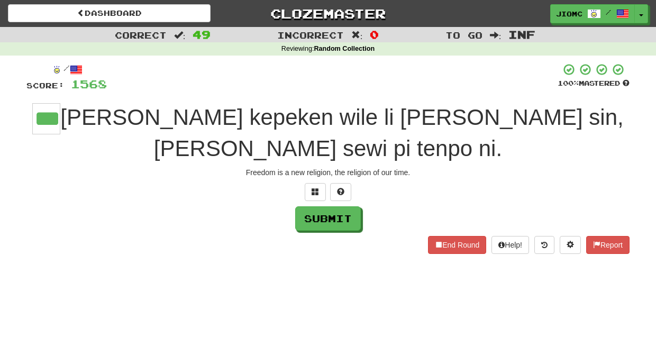
type input "***"
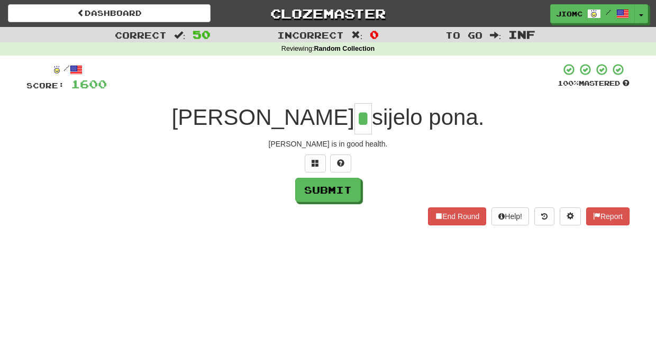
type input "*"
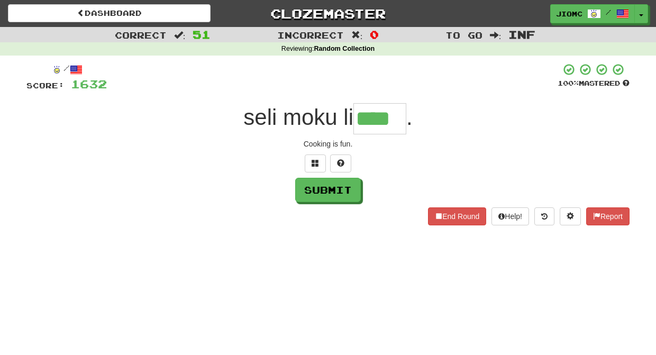
type input "****"
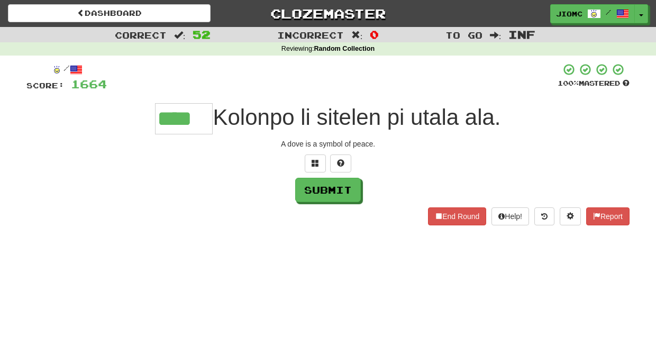
type input "****"
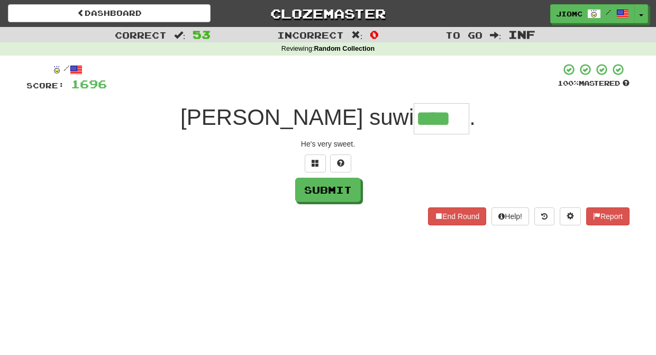
type input "****"
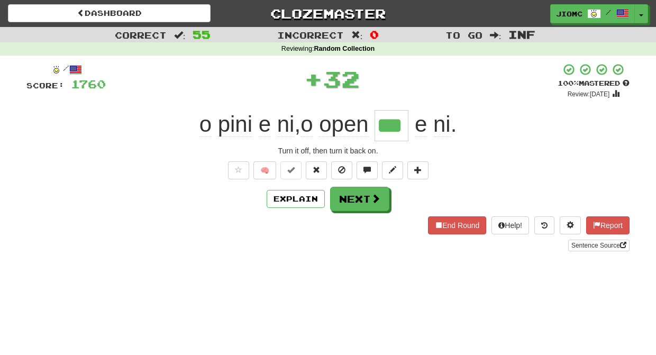
type input "***"
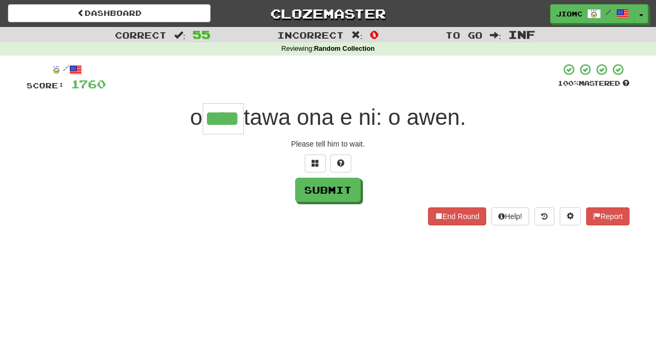
type input "****"
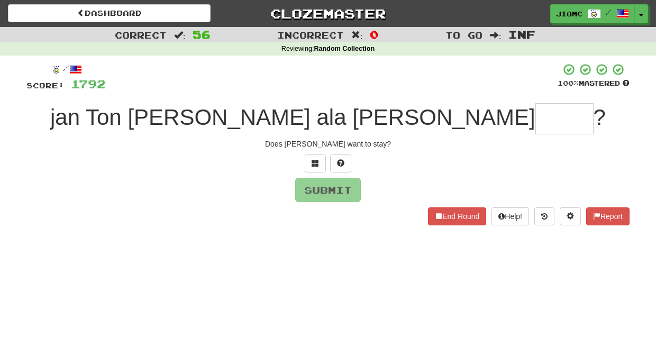
type input "*"
type input "****"
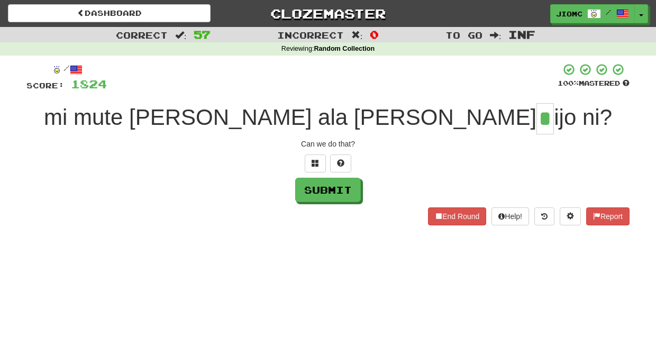
type input "*"
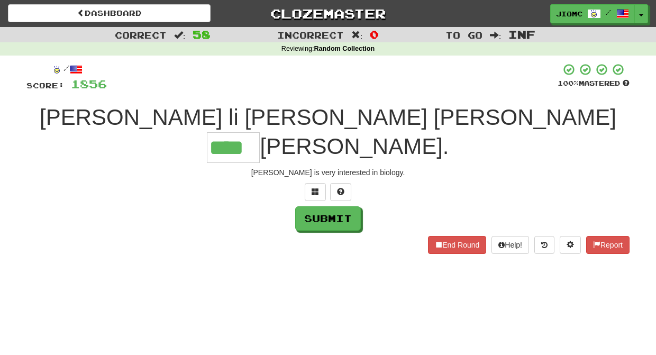
type input "****"
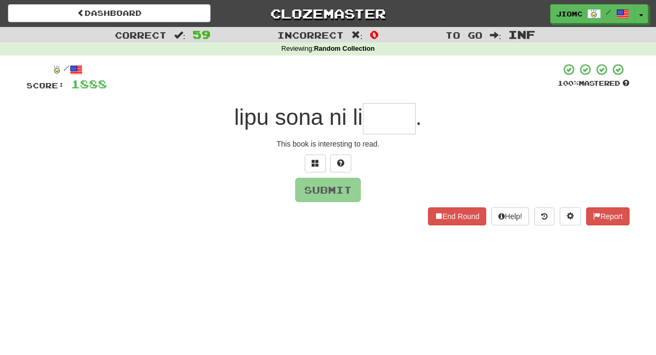
type input "*"
type input "****"
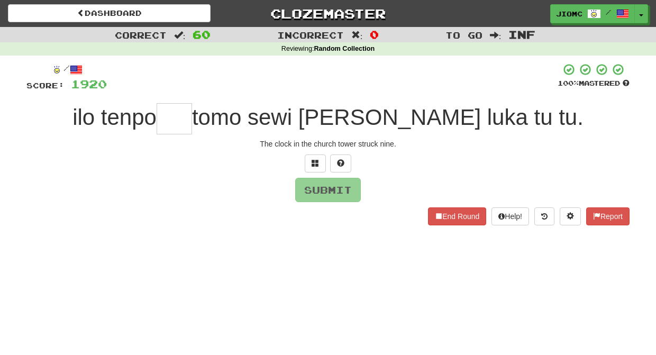
type input "*"
type input "***"
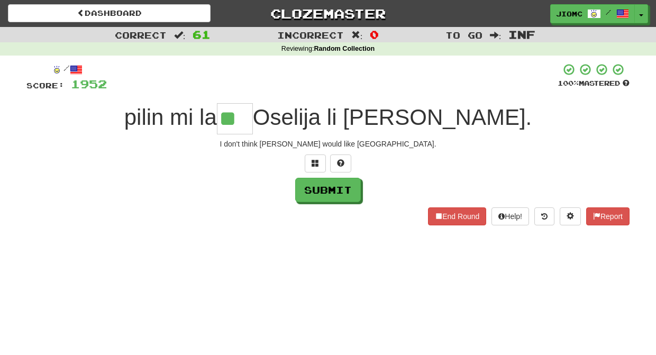
type input "**"
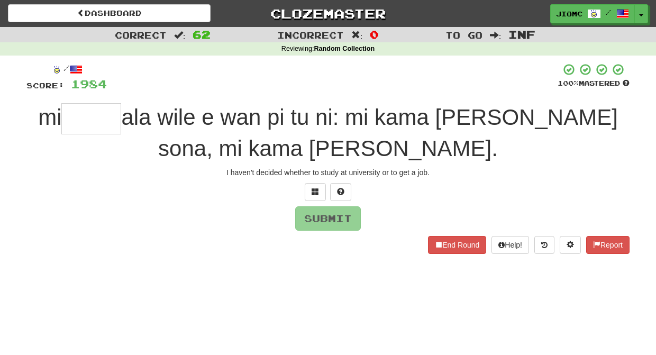
type input "*"
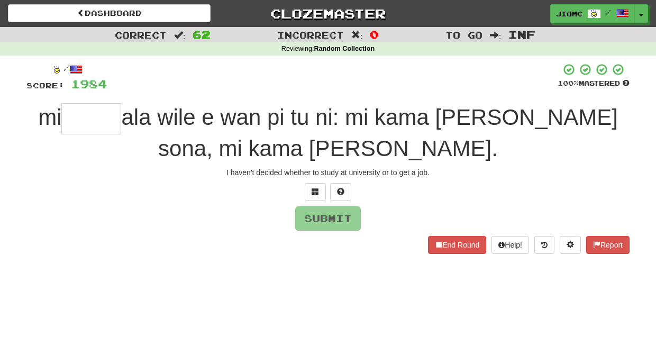
type input "*"
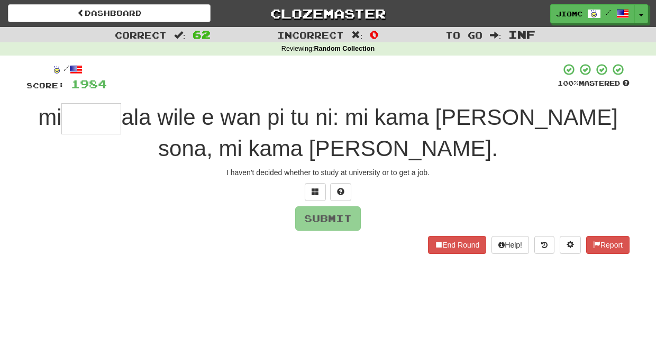
type input "*"
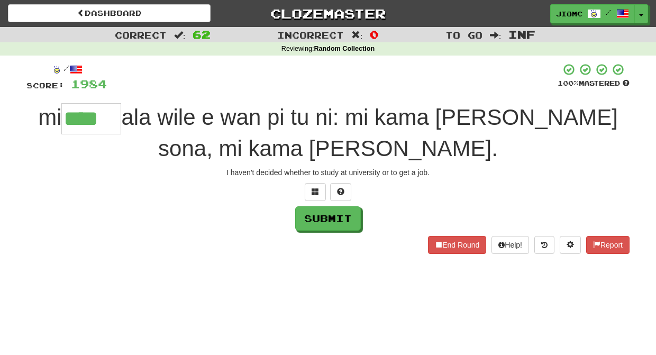
type input "****"
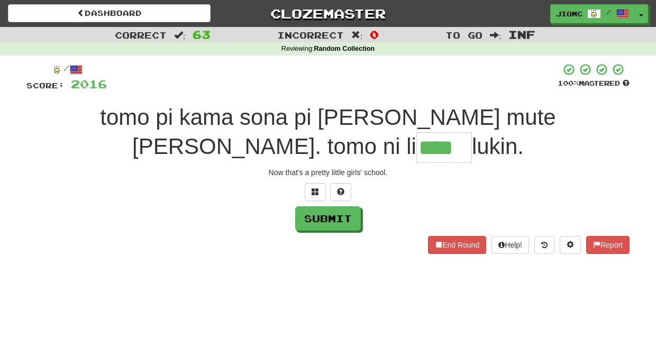
type input "****"
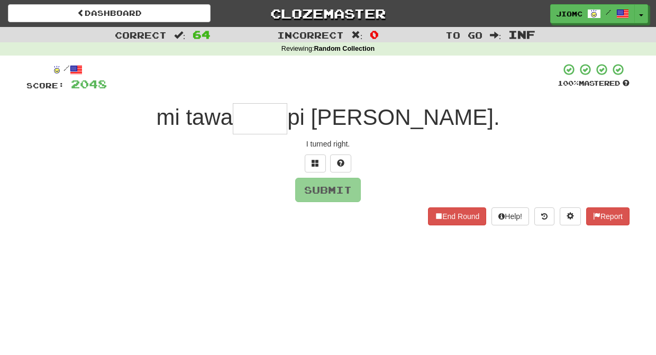
type input "*"
type input "****"
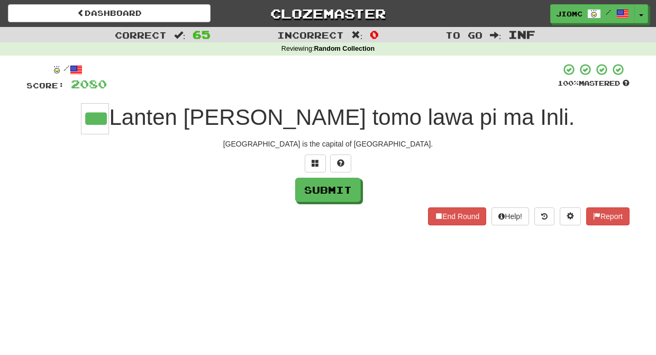
type input "***"
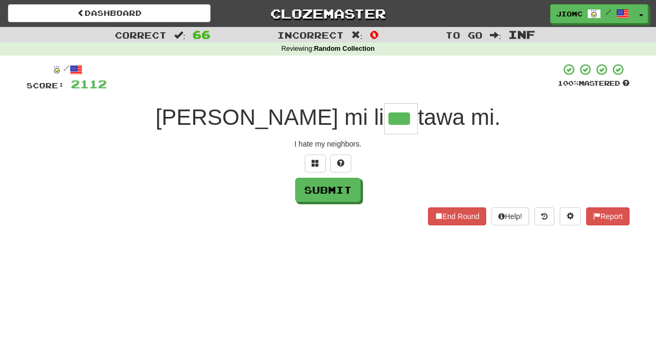
type input "***"
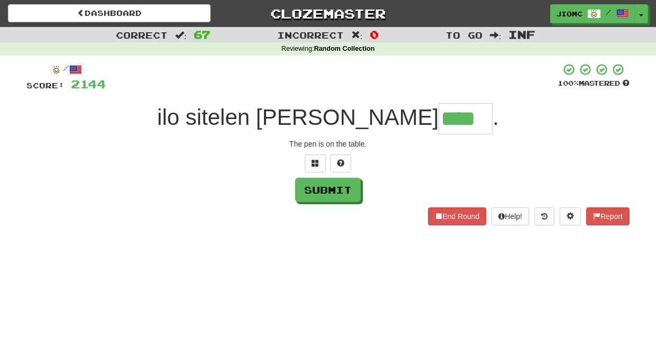
type input "****"
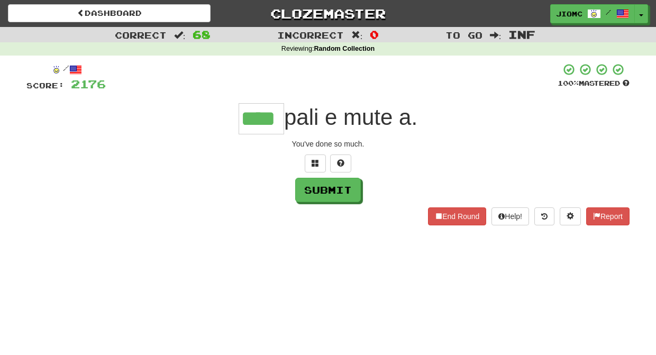
type input "****"
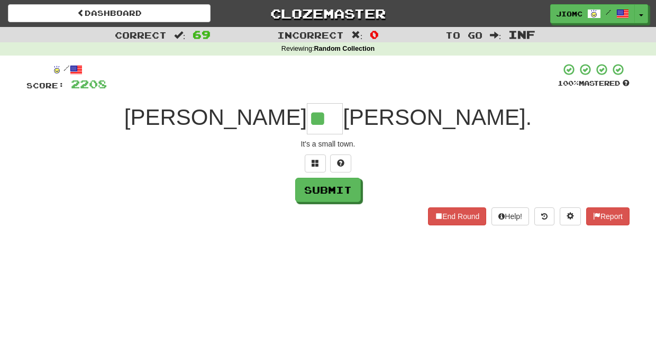
type input "**"
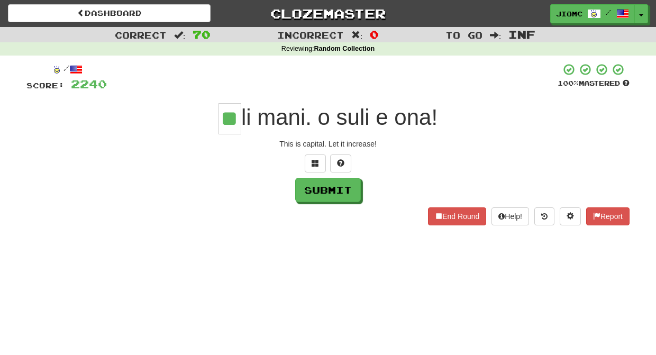
type input "**"
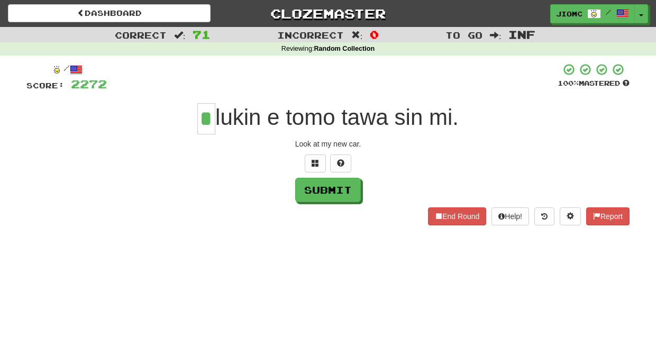
type input "*"
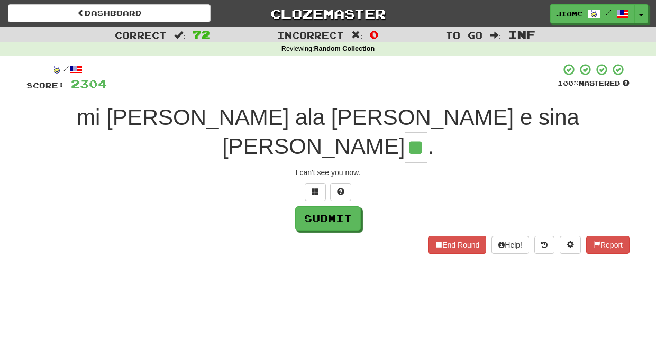
type input "**"
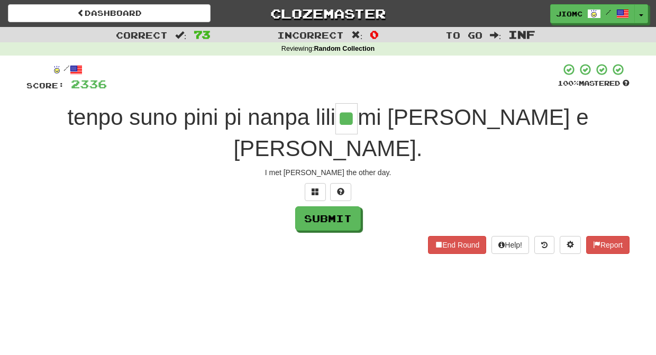
type input "**"
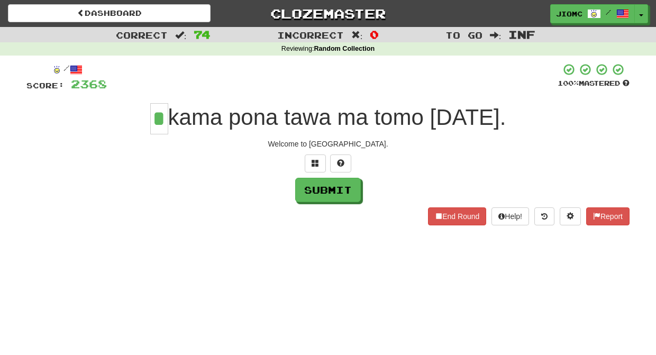
type input "*"
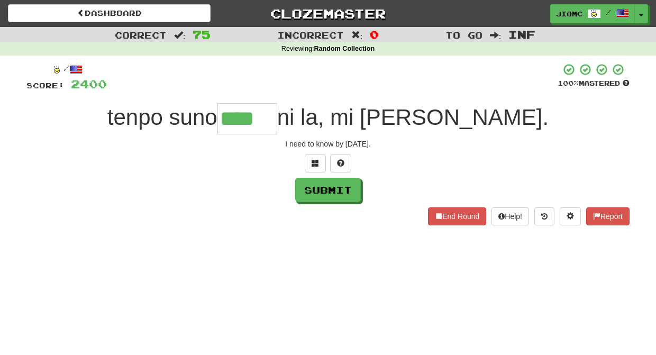
type input "****"
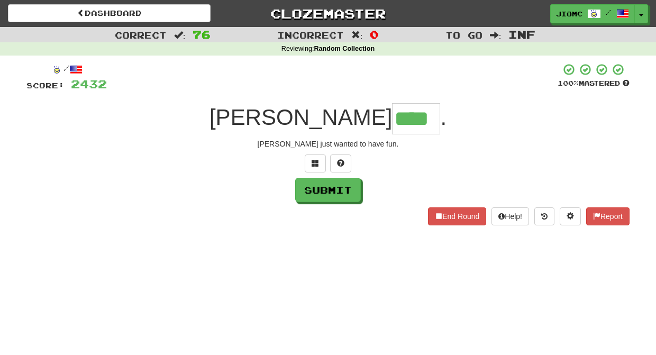
type input "****"
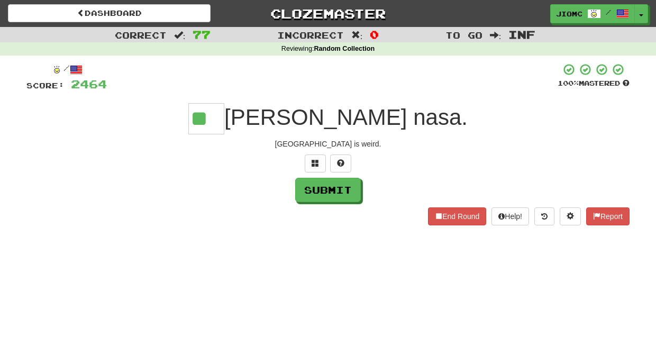
type input "**"
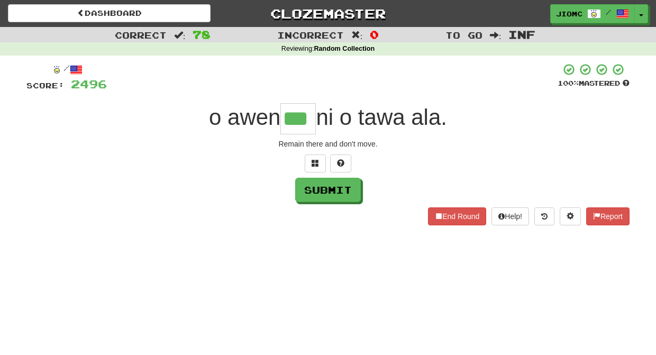
type input "***"
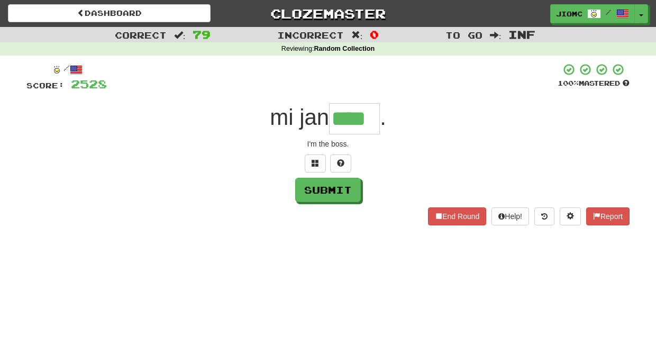
type input "****"
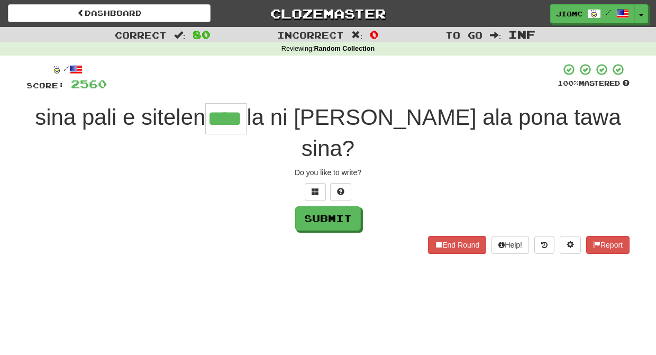
type input "****"
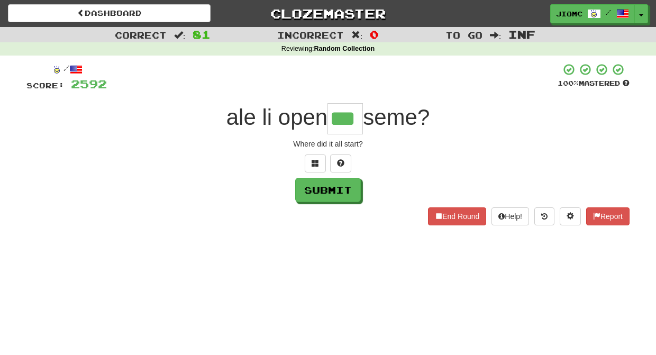
type input "***"
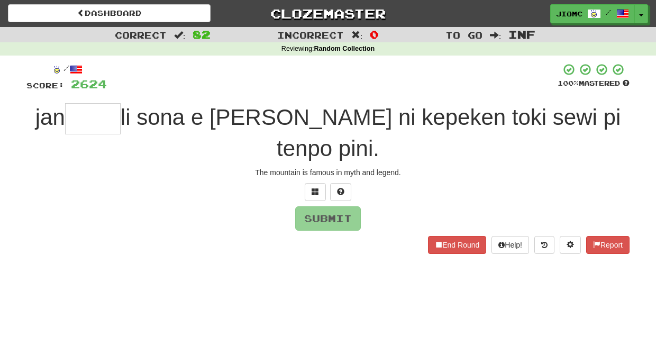
type input "*"
type input "****"
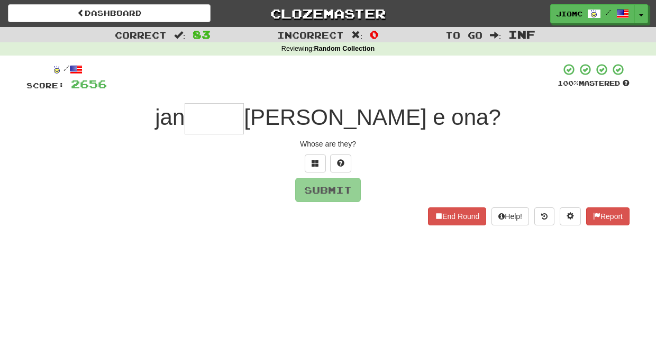
type input "*"
type input "****"
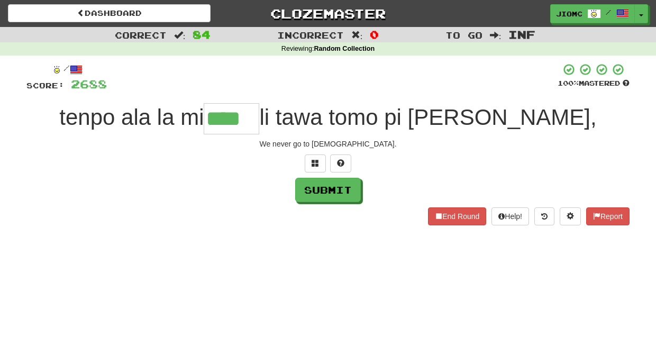
type input "****"
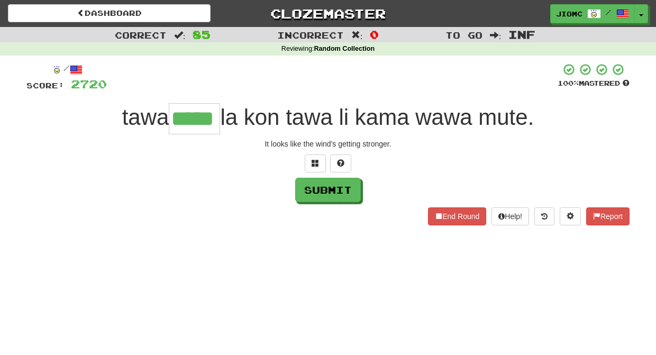
type input "*****"
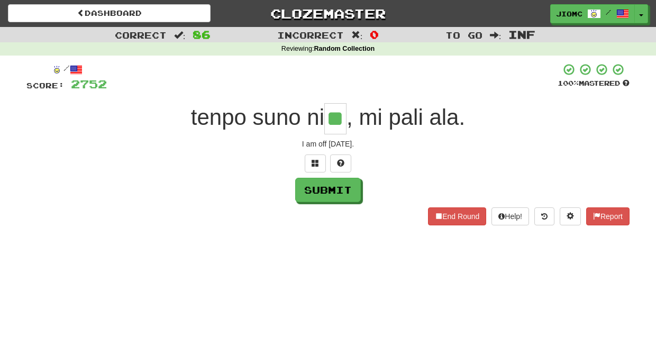
type input "**"
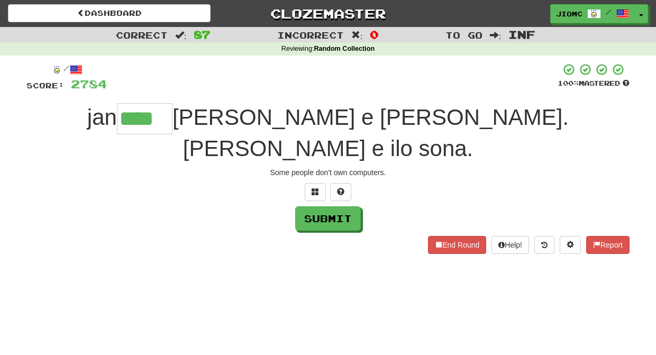
type input "****"
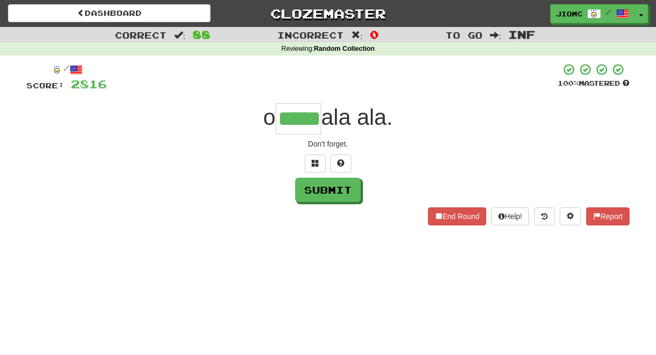
type input "*****"
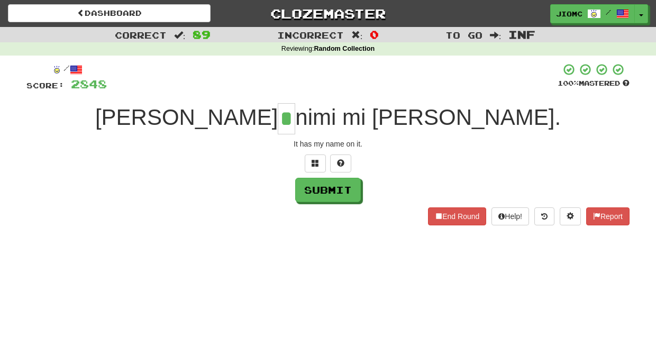
type input "*"
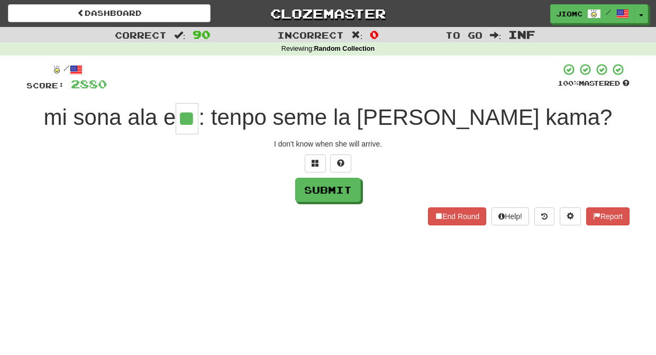
type input "**"
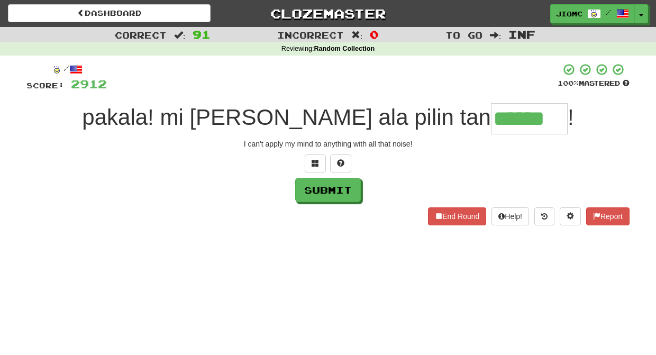
type input "******"
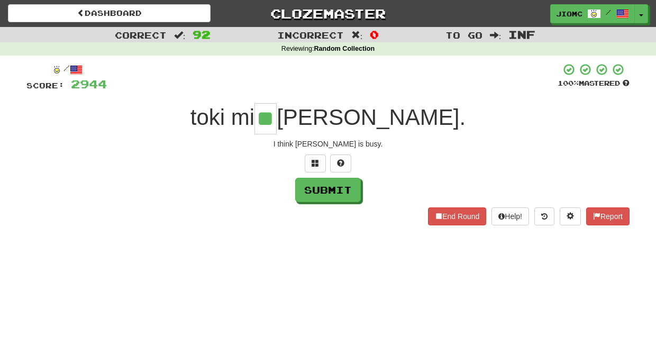
type input "**"
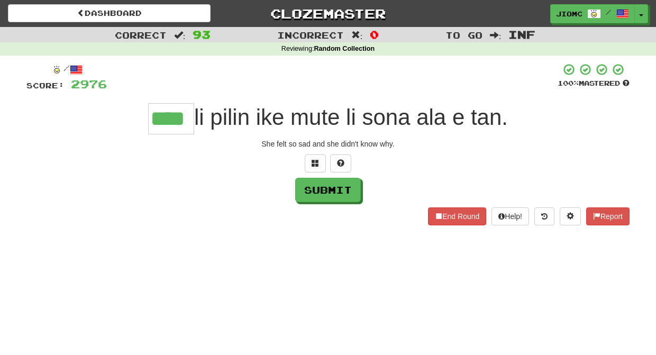
type input "****"
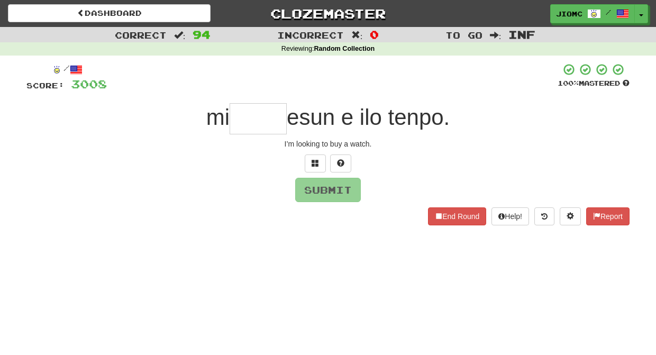
type input "*"
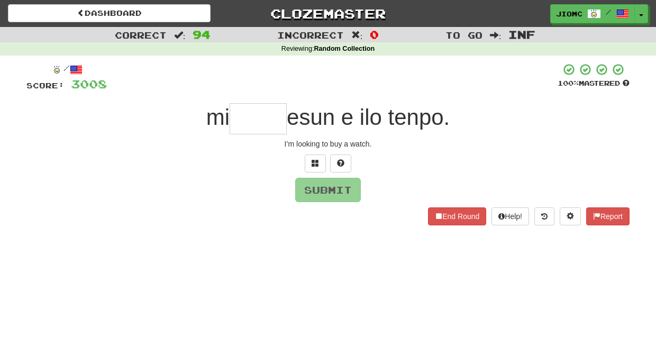
type input "*"
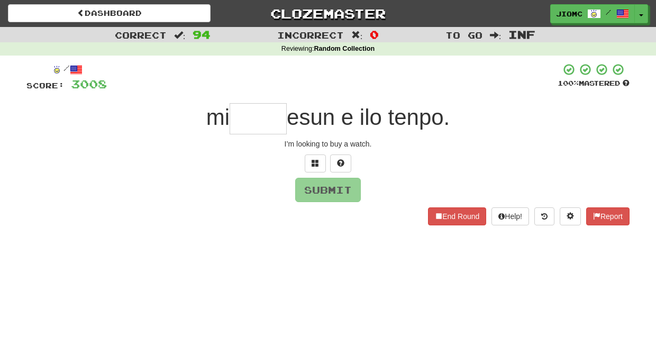
type input "*"
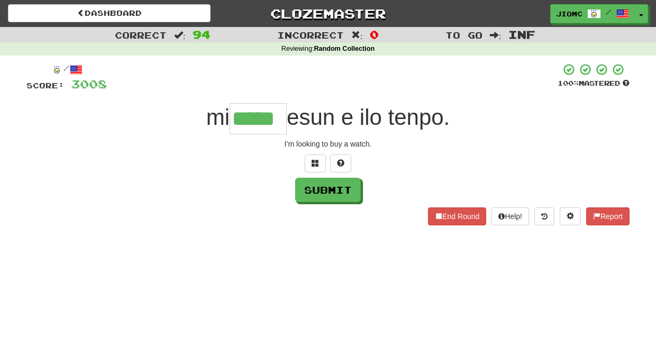
type input "*****"
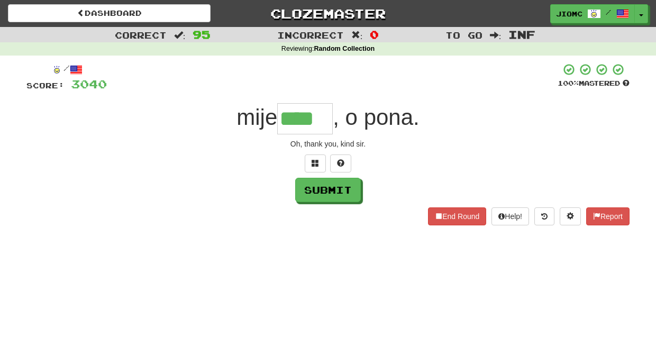
type input "****"
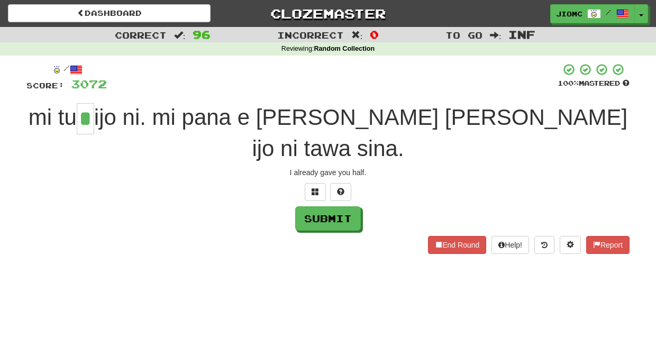
type input "*"
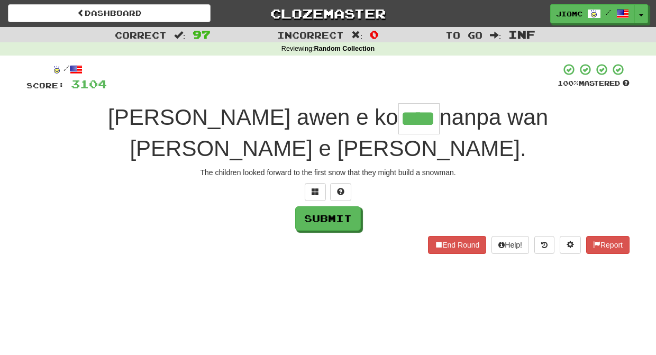
type input "****"
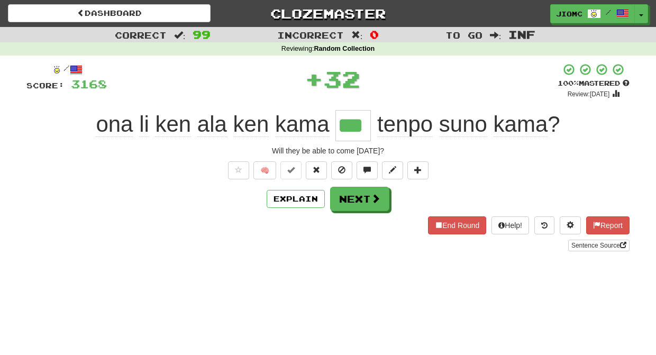
type input "***"
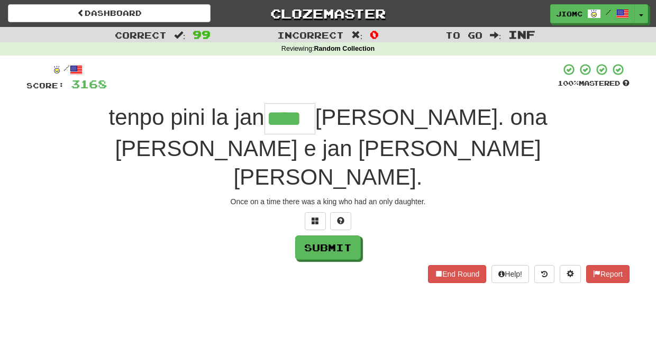
type input "****"
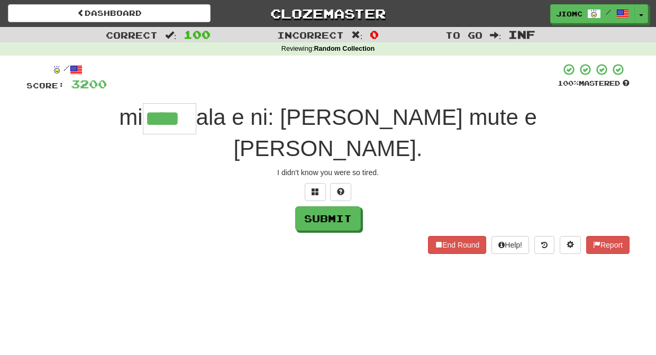
type input "****"
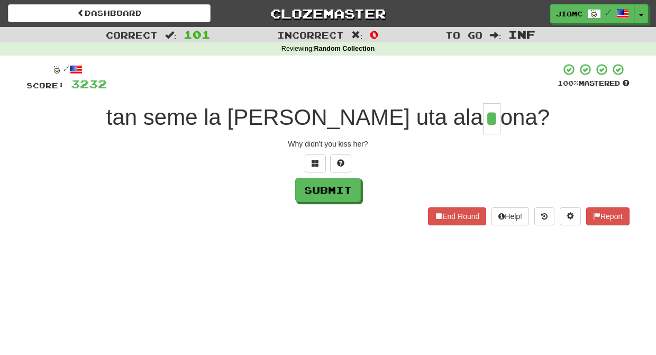
type input "*"
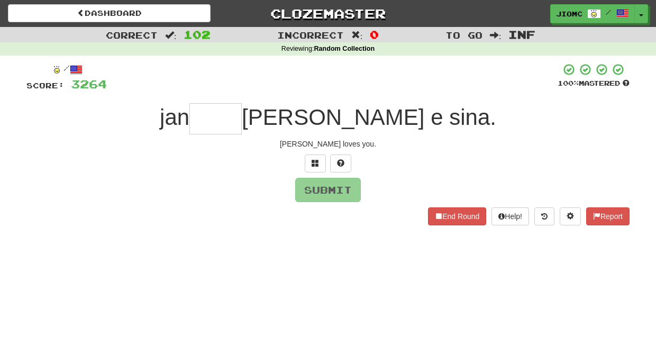
type input "*"
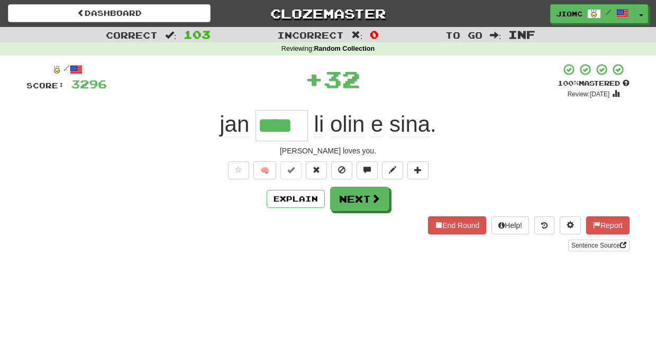
type input "****"
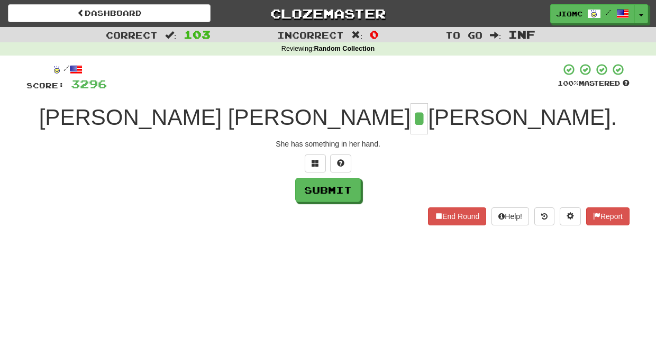
type input "*"
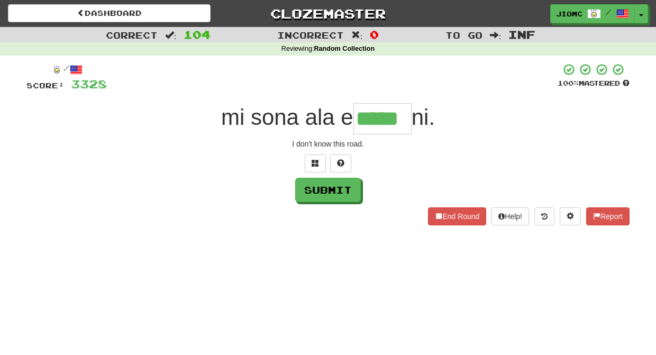
type input "*****"
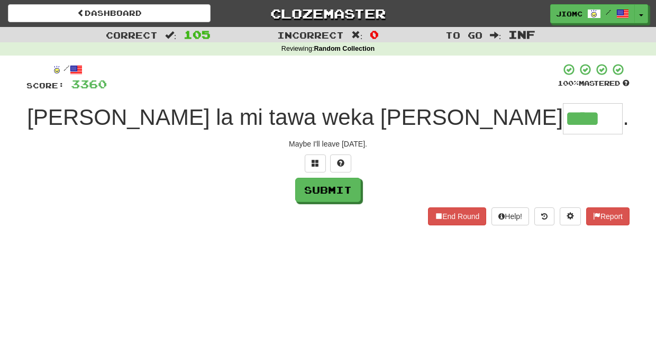
type input "****"
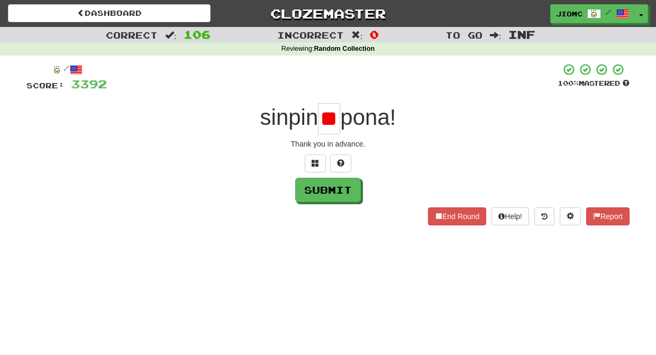
type input "*"
type input "**"
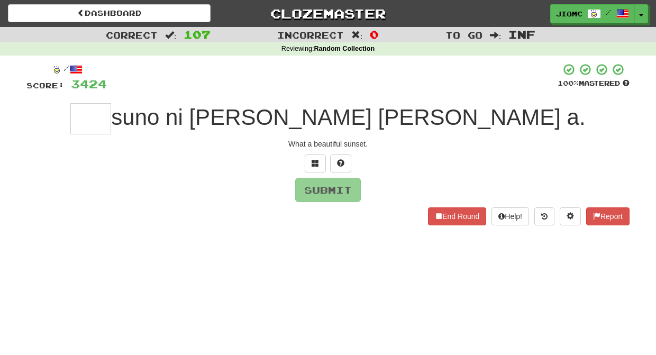
type input "*"
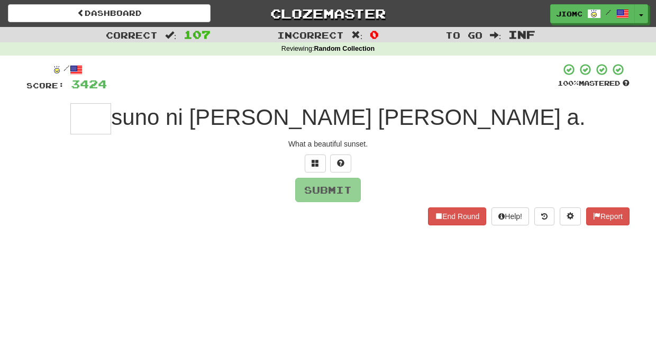
type input "*"
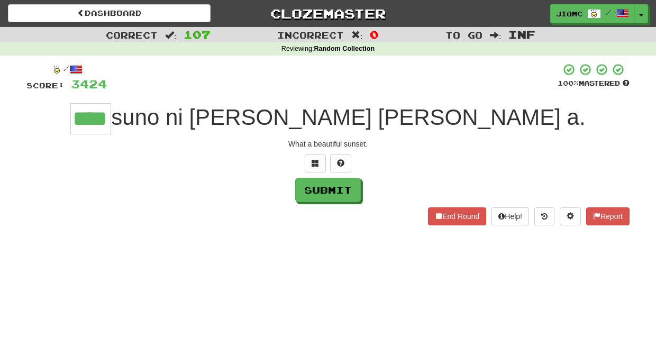
type input "****"
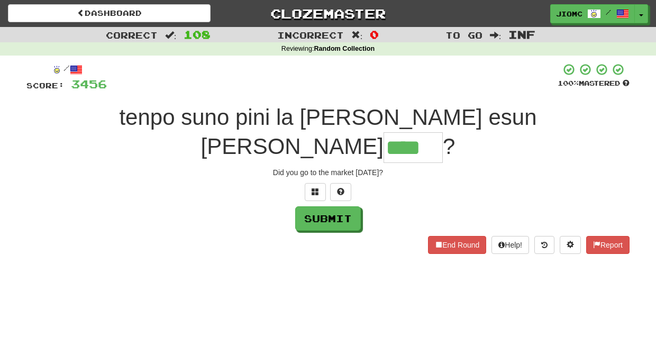
type input "****"
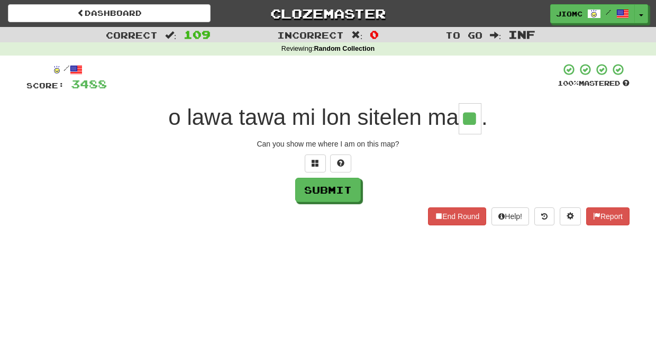
type input "**"
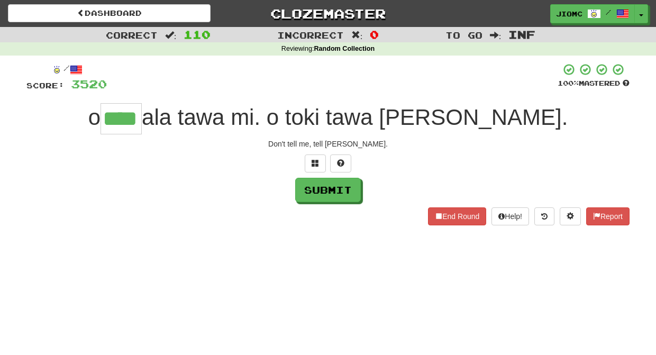
type input "****"
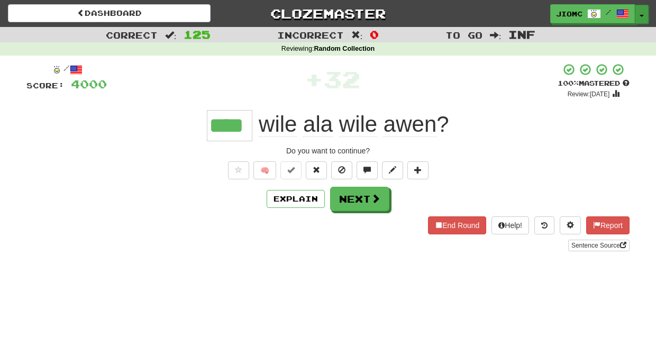
click at [641, 13] on button "Toggle Dropdown" at bounding box center [642, 14] width 14 height 19
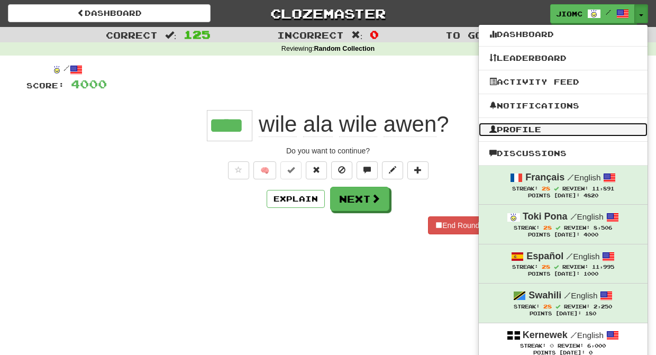
click at [523, 130] on link "Profile" at bounding box center [563, 130] width 169 height 14
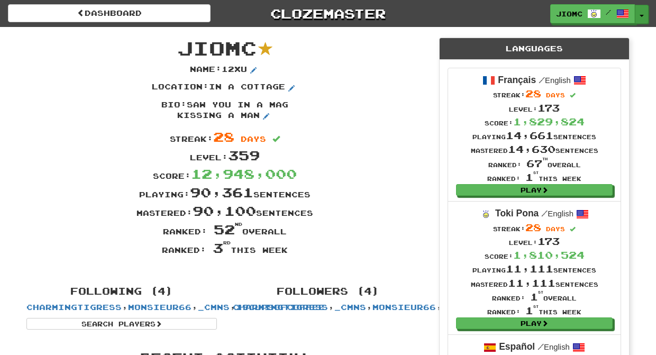
click at [640, 14] on button "Toggle Dropdown" at bounding box center [642, 14] width 14 height 19
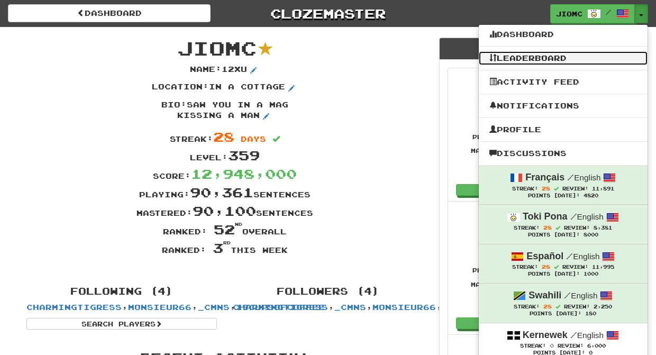
click at [552, 58] on link "Leaderboard" at bounding box center [563, 58] width 169 height 14
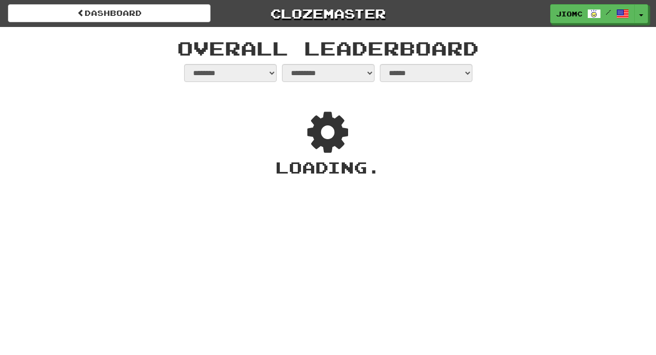
select select "**********"
